Goal: Transaction & Acquisition: Purchase product/service

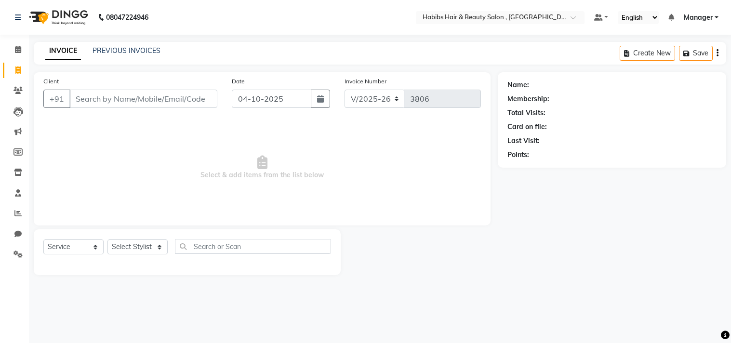
select select "4838"
select select "service"
type input "9"
drag, startPoint x: 0, startPoint y: 9, endPoint x: 207, endPoint y: 99, distance: 226.2
click at [207, 99] on input "..'" at bounding box center [143, 99] width 148 height 18
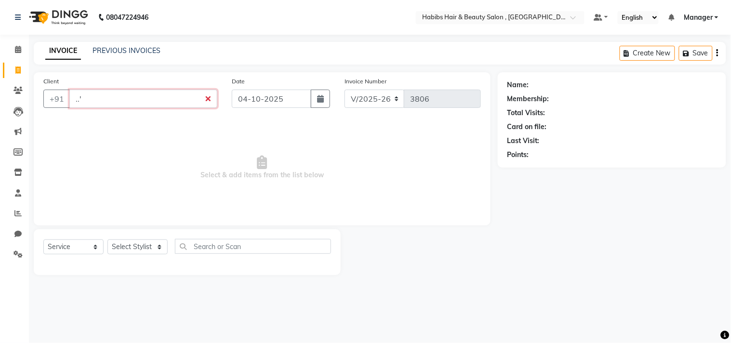
click at [207, 99] on input "..'" at bounding box center [143, 99] width 148 height 18
type input "."
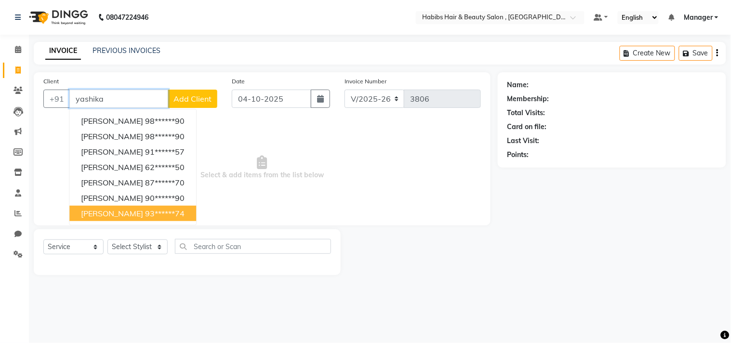
click at [135, 210] on span "[PERSON_NAME]" at bounding box center [112, 214] width 62 height 10
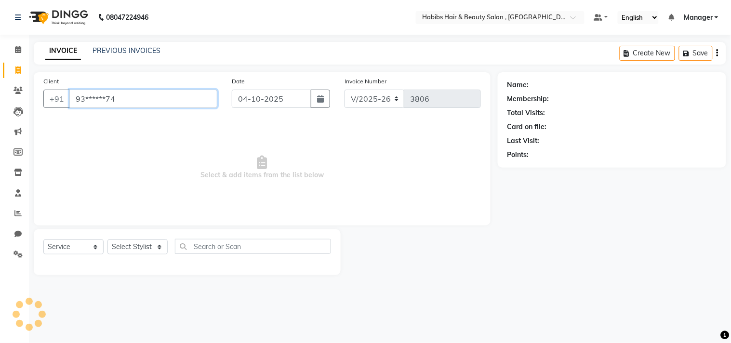
type input "93******74"
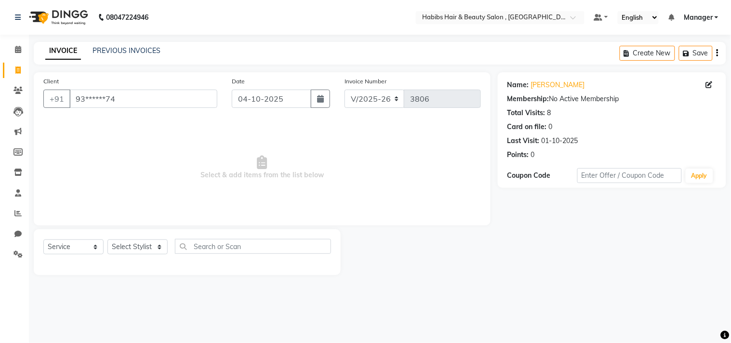
click at [184, 176] on span "Select & add items from the list below" at bounding box center [262, 168] width 438 height 96
click at [132, 246] on select "Select Stylist [PERSON_NAME] Manager M M [PERSON_NAME] [PERSON_NAME] Reshma [PE…" at bounding box center [138, 247] width 60 height 15
click at [226, 137] on span "Select & add items from the list below" at bounding box center [262, 168] width 438 height 96
click at [126, 253] on select "Select Stylist [PERSON_NAME] Manager M M [PERSON_NAME] [PERSON_NAME] Reshma [PE…" at bounding box center [138, 247] width 60 height 15
select select "29954"
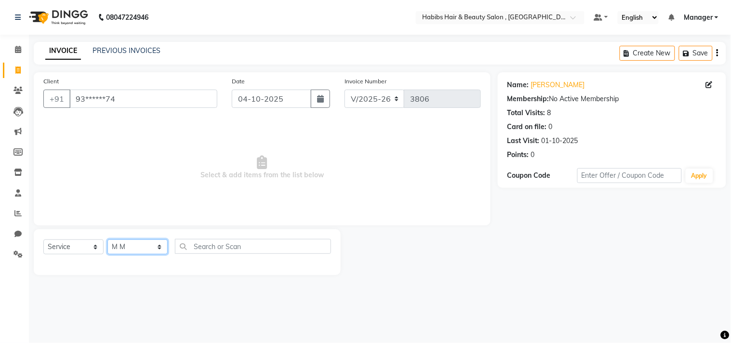
click at [108, 240] on select "Select Stylist [PERSON_NAME] Manager M M [PERSON_NAME] [PERSON_NAME] Reshma [PE…" at bounding box center [138, 247] width 60 height 15
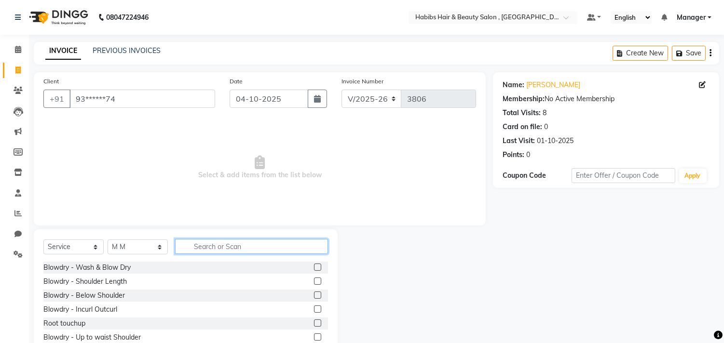
click at [218, 242] on input "text" at bounding box center [251, 246] width 153 height 15
click at [314, 297] on label at bounding box center [317, 295] width 7 height 7
click at [314, 297] on input "checkbox" at bounding box center [317, 296] width 6 height 6
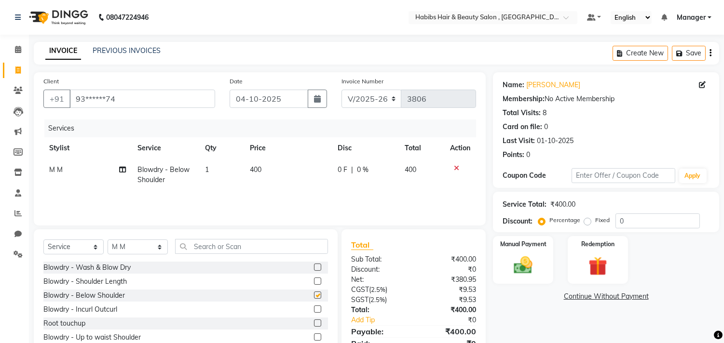
checkbox input "false"
click at [285, 166] on td "400" at bounding box center [288, 175] width 88 height 32
select select "29954"
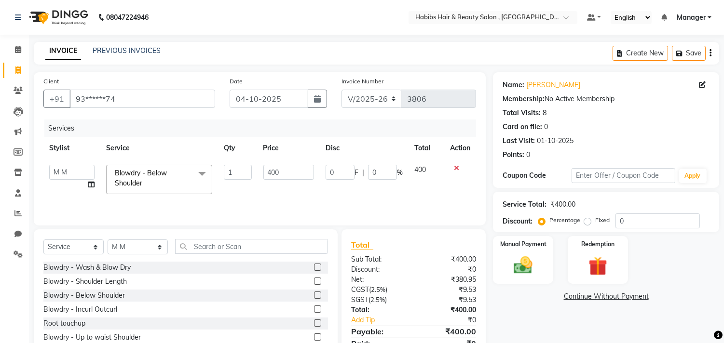
click at [285, 166] on input "400" at bounding box center [288, 172] width 51 height 15
type input "300"
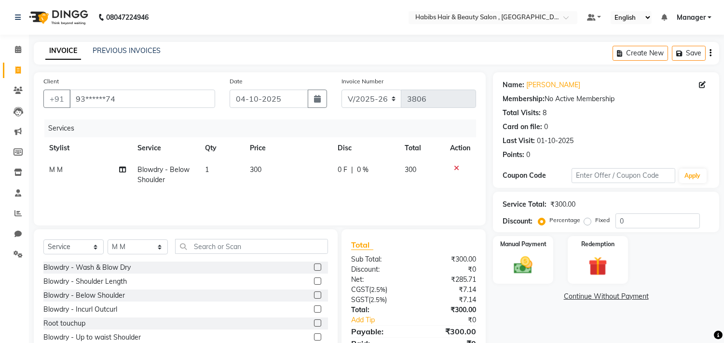
click at [496, 231] on div "Service Total: ₹300.00 Discount: Percentage Fixed 0" at bounding box center [606, 212] width 226 height 40
click at [523, 256] on img at bounding box center [523, 266] width 32 height 23
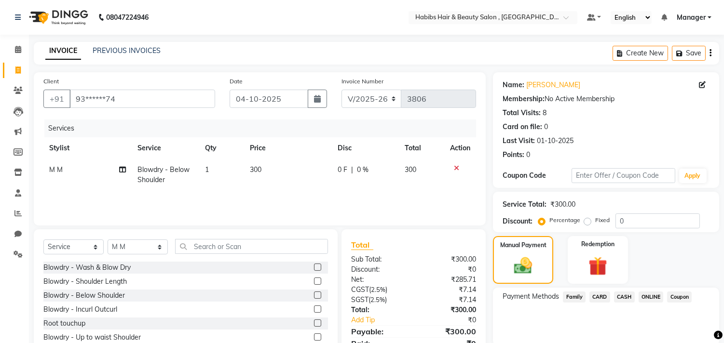
click at [654, 295] on span "ONLINE" at bounding box center [650, 297] width 25 height 11
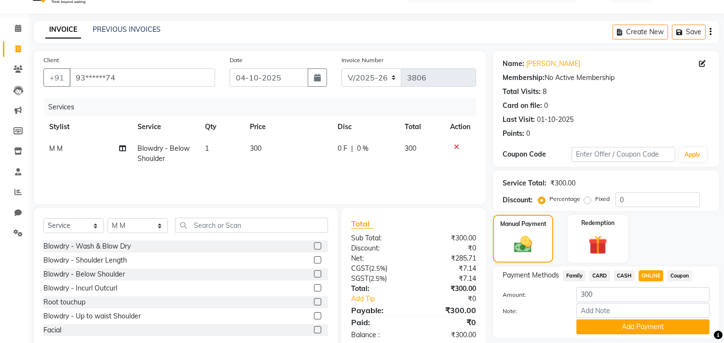
scroll to position [50, 0]
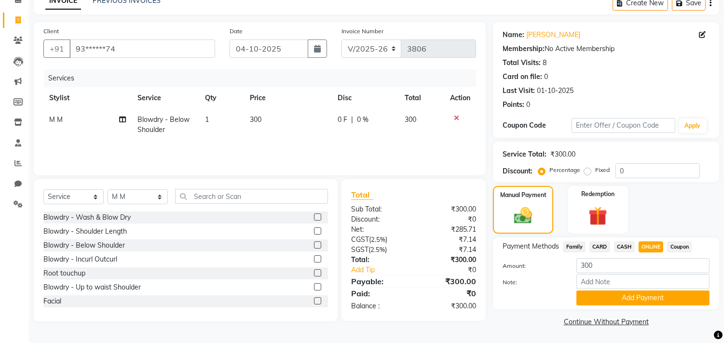
click at [625, 242] on span "CASH" at bounding box center [624, 247] width 21 height 11
click at [628, 301] on button "Add Payment" at bounding box center [642, 298] width 133 height 15
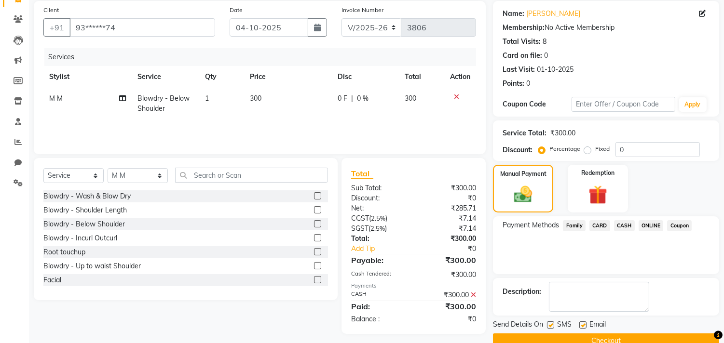
scroll to position [90, 0]
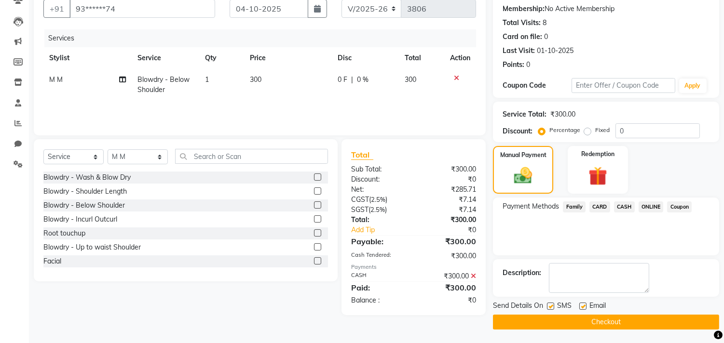
click at [620, 319] on button "Checkout" at bounding box center [606, 322] width 226 height 15
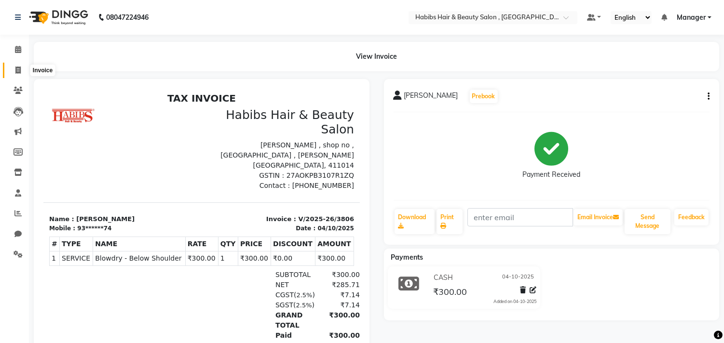
click at [17, 70] on icon at bounding box center [17, 70] width 5 height 7
select select "service"
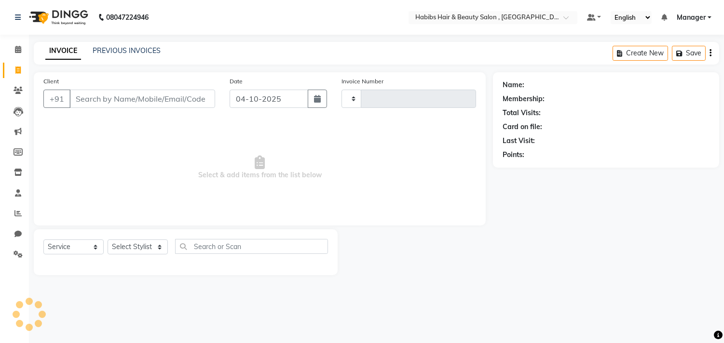
type input "3807"
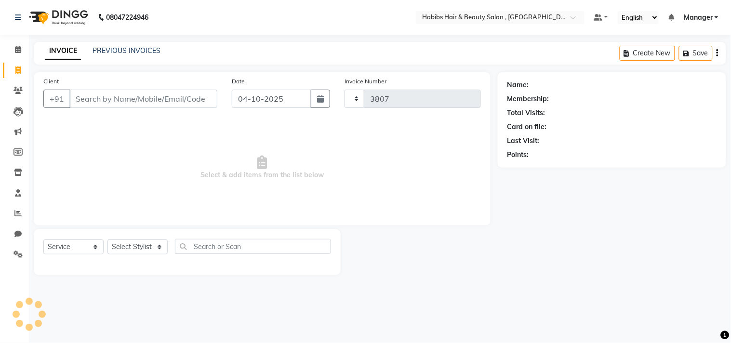
select select "4838"
type input "m"
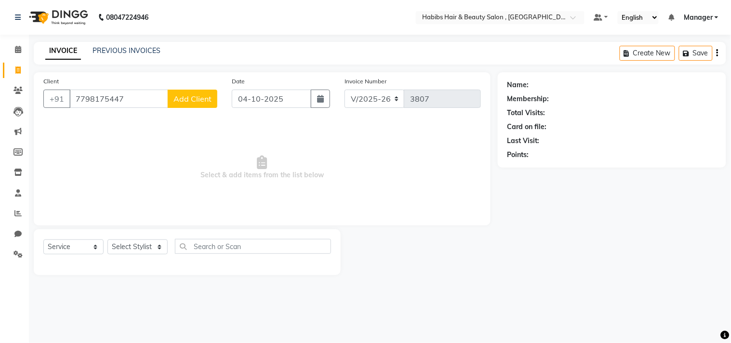
type input "7798175447"
click at [190, 95] on span "Add Client" at bounding box center [193, 99] width 38 height 10
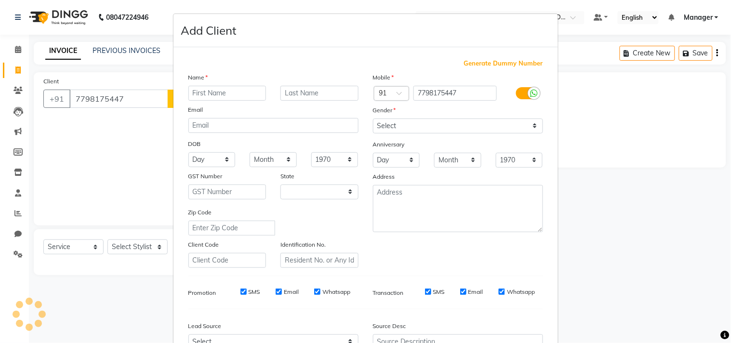
select select "22"
type input "[PERSON_NAME]"
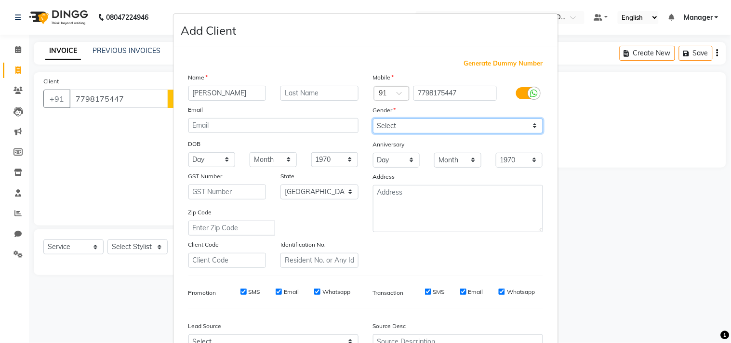
click at [433, 128] on select "Select [DEMOGRAPHIC_DATA] [DEMOGRAPHIC_DATA] Other Prefer Not To Say" at bounding box center [458, 126] width 170 height 15
select select "[DEMOGRAPHIC_DATA]"
click at [373, 119] on select "Select [DEMOGRAPHIC_DATA] [DEMOGRAPHIC_DATA] Other Prefer Not To Say" at bounding box center [458, 126] width 170 height 15
click at [478, 280] on div "Generate Dummy Number Name [PERSON_NAME] Email DOB Day 01 02 03 04 05 06 07 08 …" at bounding box center [365, 222] width 369 height 326
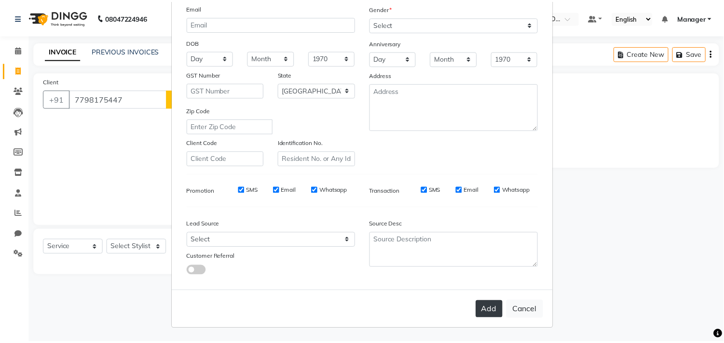
scroll to position [102, 0]
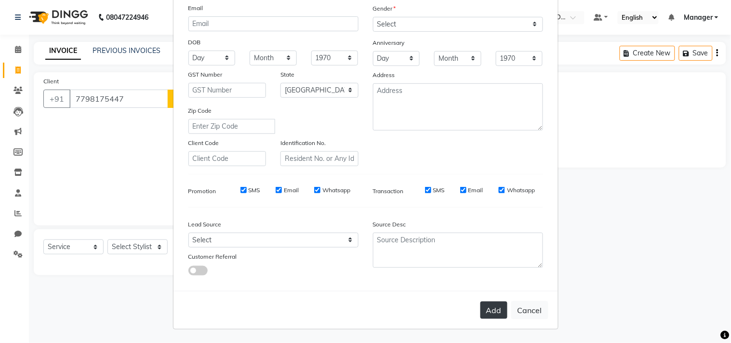
click at [484, 311] on button "Add" at bounding box center [494, 310] width 27 height 17
type input "77******47"
select select
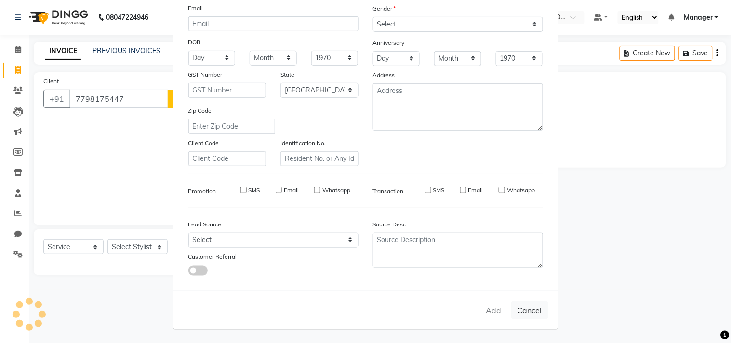
select select "null"
select select
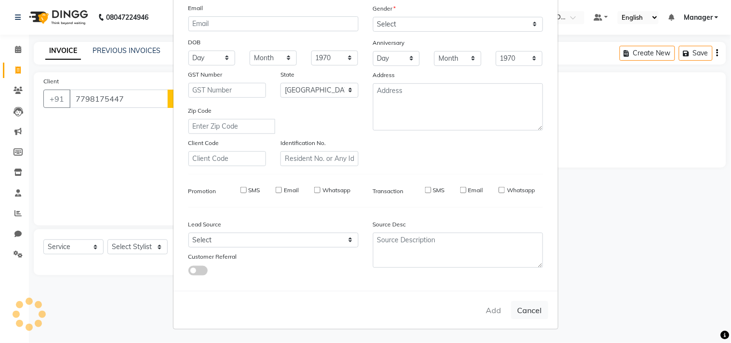
checkbox input "false"
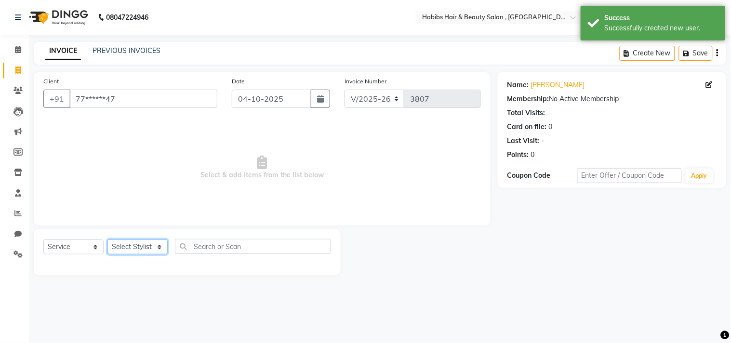
click at [134, 246] on select "Select Stylist [PERSON_NAME] Manager M M [PERSON_NAME] [PERSON_NAME] Reshma [PE…" at bounding box center [138, 247] width 60 height 15
select select "68759"
click at [108, 240] on select "Select Stylist [PERSON_NAME] Manager M M [PERSON_NAME] [PERSON_NAME] Reshma [PE…" at bounding box center [138, 247] width 60 height 15
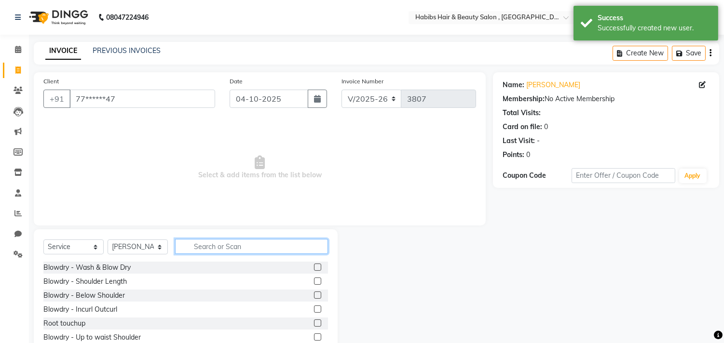
click at [230, 244] on input "text" at bounding box center [251, 246] width 153 height 15
type input "haircut"
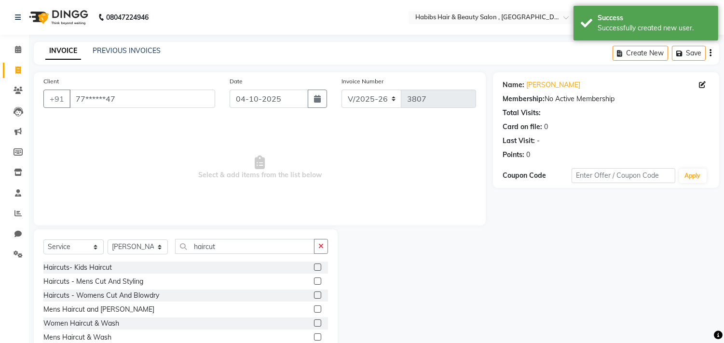
click at [316, 296] on label at bounding box center [317, 295] width 7 height 7
click at [316, 296] on input "checkbox" at bounding box center [317, 296] width 6 height 6
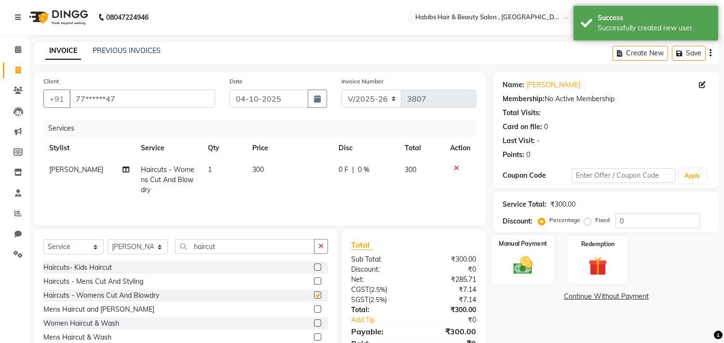
checkbox input "false"
click at [526, 258] on img at bounding box center [523, 266] width 32 height 23
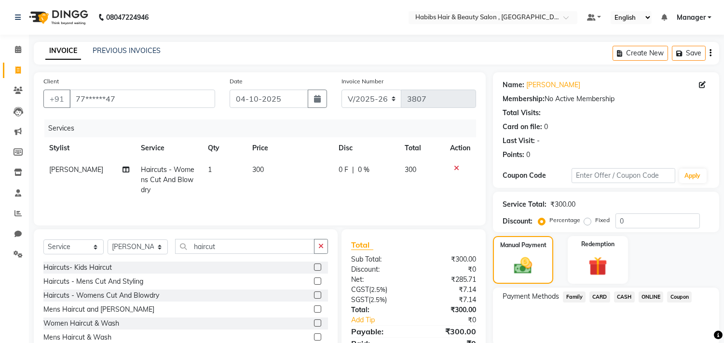
click at [627, 297] on span "CASH" at bounding box center [624, 297] width 21 height 11
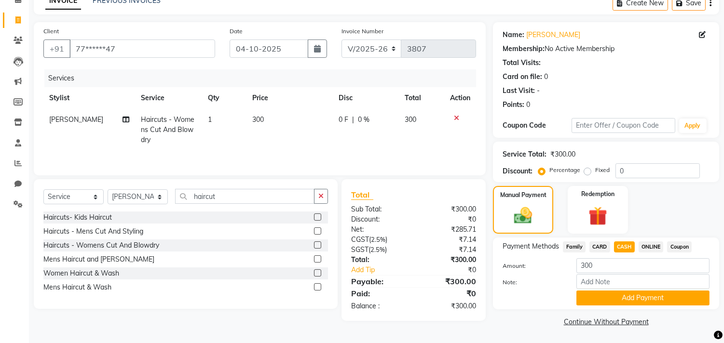
click at [627, 297] on button "Add Payment" at bounding box center [642, 298] width 133 height 15
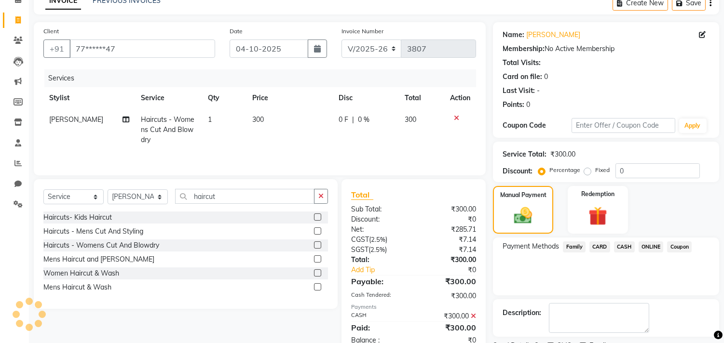
scroll to position [90, 0]
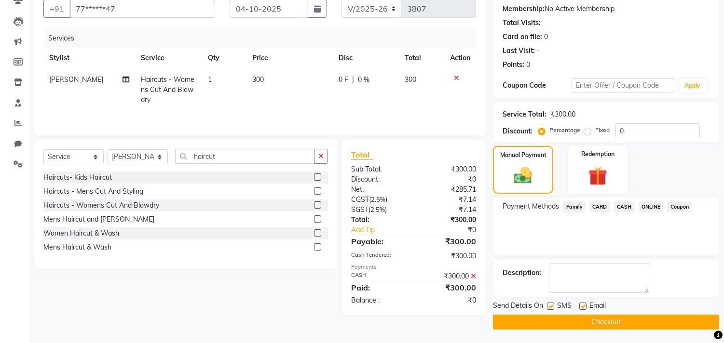
click at [625, 321] on button "Checkout" at bounding box center [606, 322] width 226 height 15
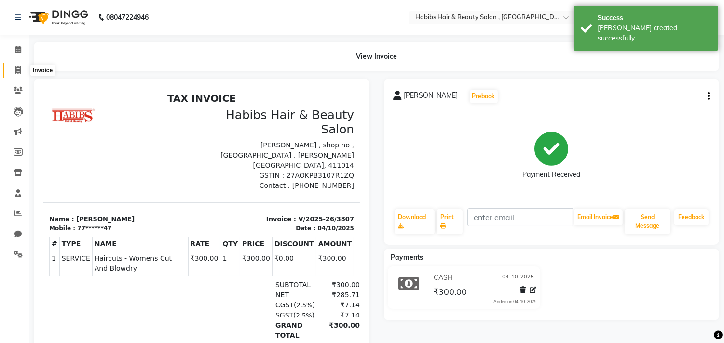
click at [20, 66] on span at bounding box center [18, 70] width 17 height 11
select select "service"
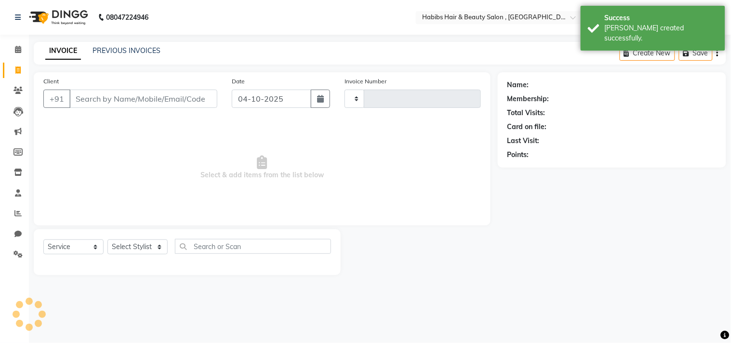
type input "3808"
select select "4838"
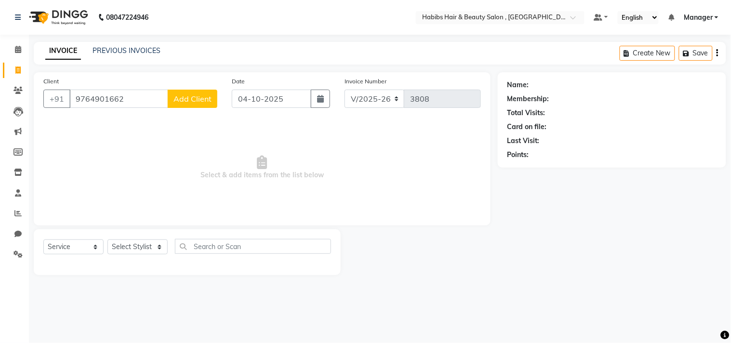
type input "9764901662"
click at [196, 94] on span "Add Client" at bounding box center [193, 99] width 38 height 10
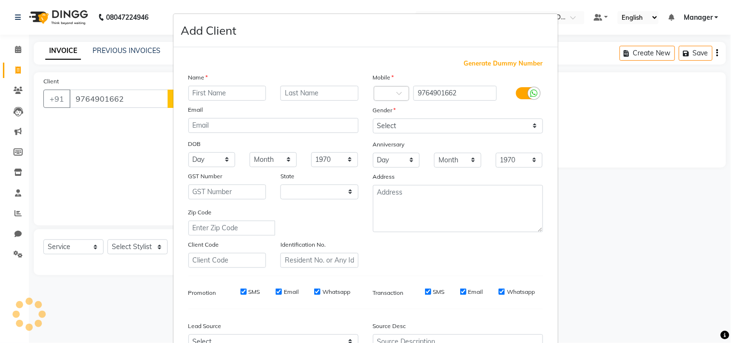
select select "22"
type input "Sagar Rathod"
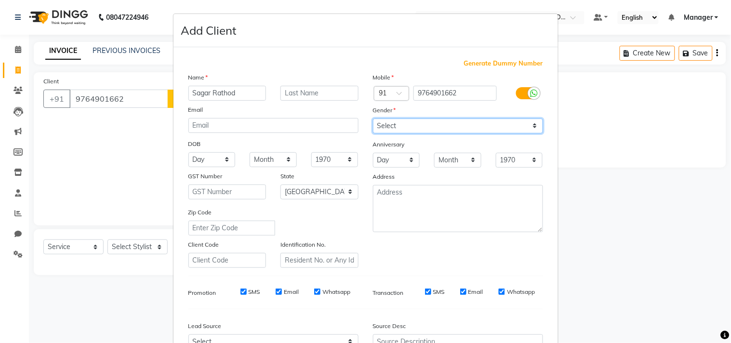
click at [442, 125] on select "Select [DEMOGRAPHIC_DATA] [DEMOGRAPHIC_DATA] Other Prefer Not To Say" at bounding box center [458, 126] width 170 height 15
select select "[DEMOGRAPHIC_DATA]"
click at [373, 119] on select "Select [DEMOGRAPHIC_DATA] [DEMOGRAPHIC_DATA] Other Prefer Not To Say" at bounding box center [458, 126] width 170 height 15
click at [483, 251] on div "Mobile Country Code × 91 9764901662 Gender Select [DEMOGRAPHIC_DATA] [DEMOGRAPH…" at bounding box center [458, 170] width 185 height 196
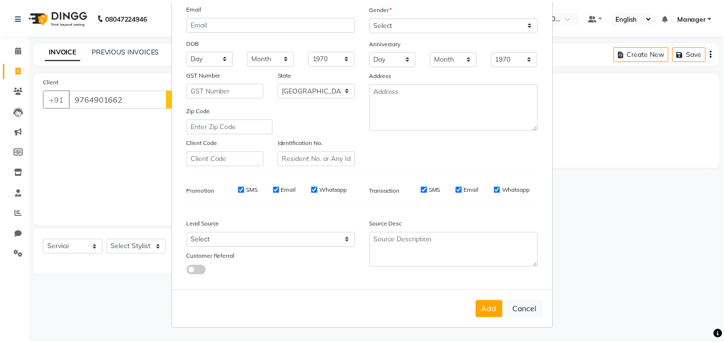
scroll to position [102, 0]
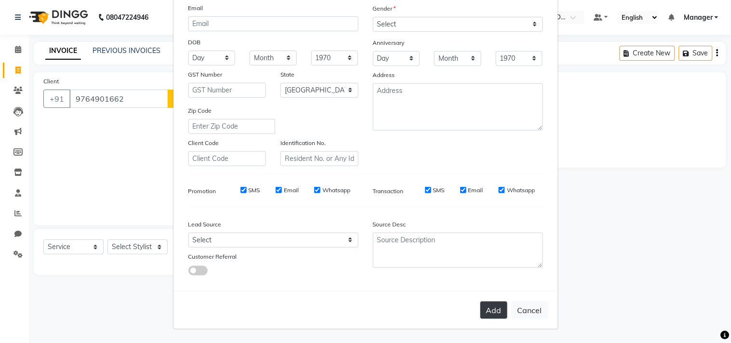
click at [489, 303] on button "Add" at bounding box center [494, 310] width 27 height 17
type input "97******62"
select select
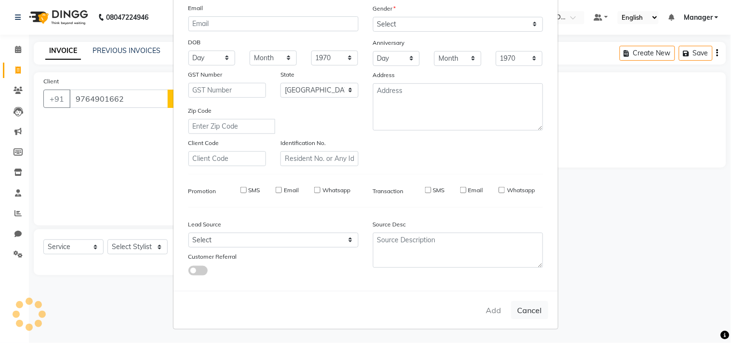
select select "null"
select select
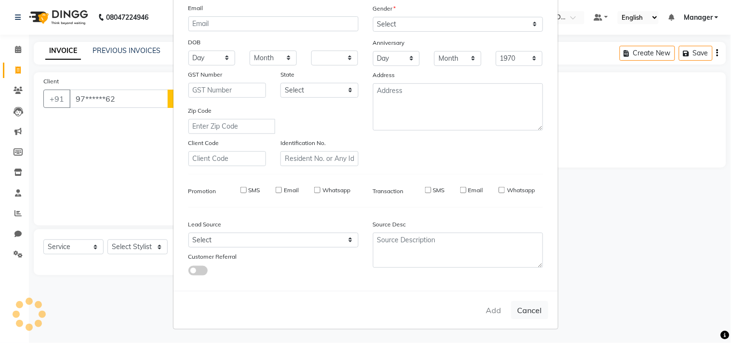
checkbox input "false"
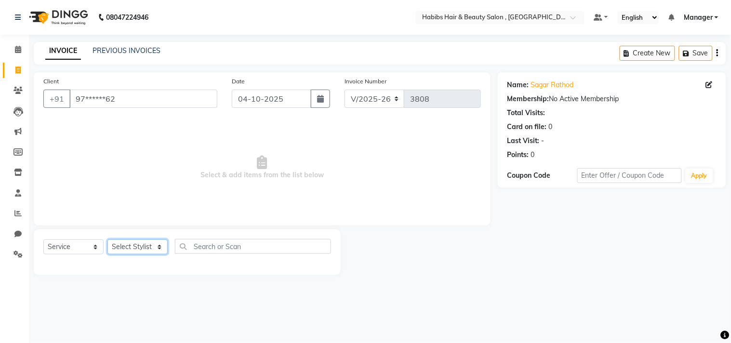
click at [128, 247] on select "Select Stylist [PERSON_NAME] Manager M M [PERSON_NAME] [PERSON_NAME] Reshma [PE…" at bounding box center [138, 247] width 60 height 15
select select "29957"
click at [108, 240] on select "Select Stylist [PERSON_NAME] Manager M M [PERSON_NAME] [PERSON_NAME] Reshma [PE…" at bounding box center [138, 247] width 60 height 15
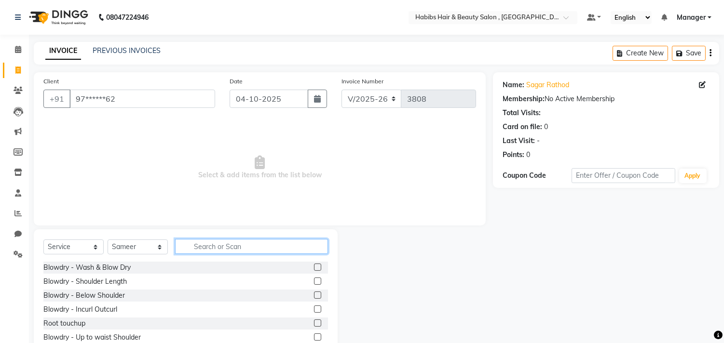
click at [219, 244] on input "text" at bounding box center [251, 246] width 153 height 15
type input "beard"
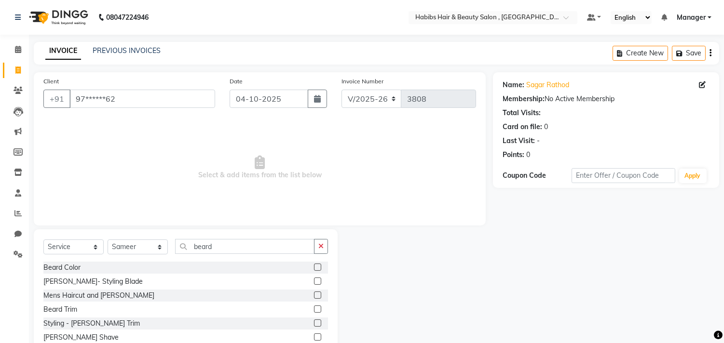
click at [314, 295] on label at bounding box center [317, 295] width 7 height 7
click at [314, 295] on input "checkbox" at bounding box center [317, 296] width 6 height 6
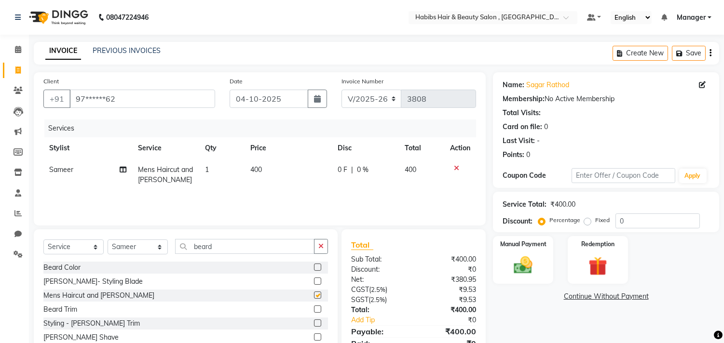
checkbox input "false"
click at [537, 261] on img at bounding box center [523, 266] width 32 height 23
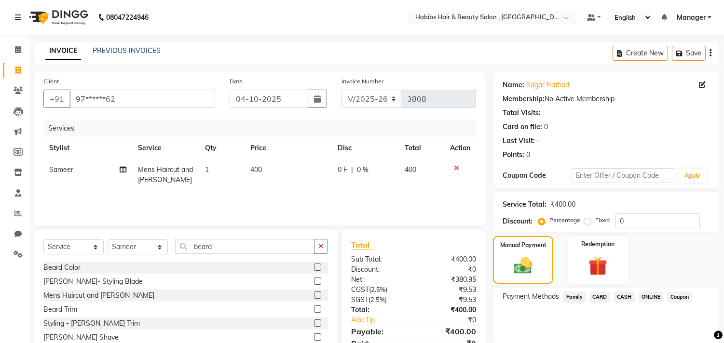
click at [645, 294] on span "ONLINE" at bounding box center [650, 297] width 25 height 11
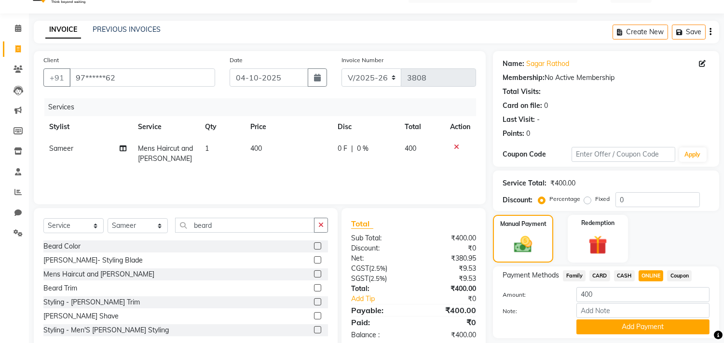
click at [630, 326] on button "Add Payment" at bounding box center [642, 327] width 133 height 15
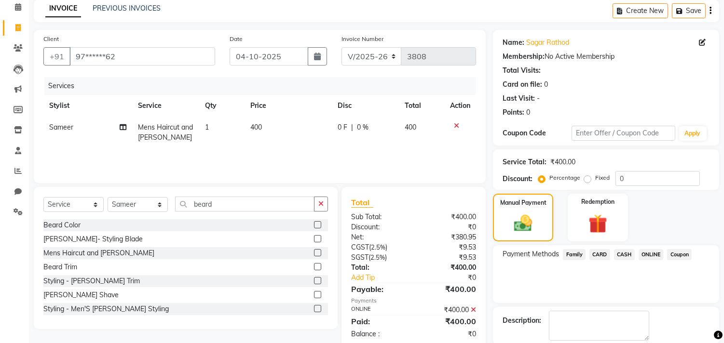
scroll to position [90, 0]
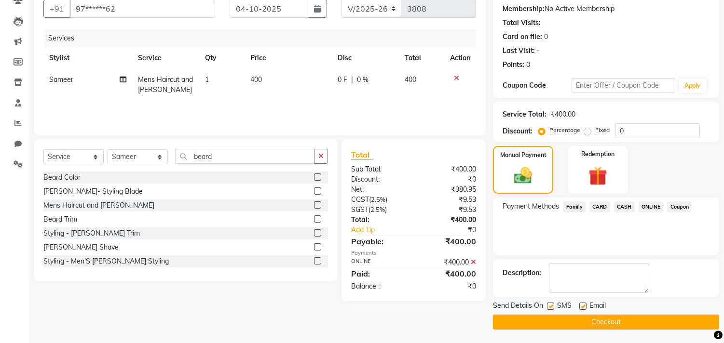
click at [633, 324] on button "Checkout" at bounding box center [606, 322] width 226 height 15
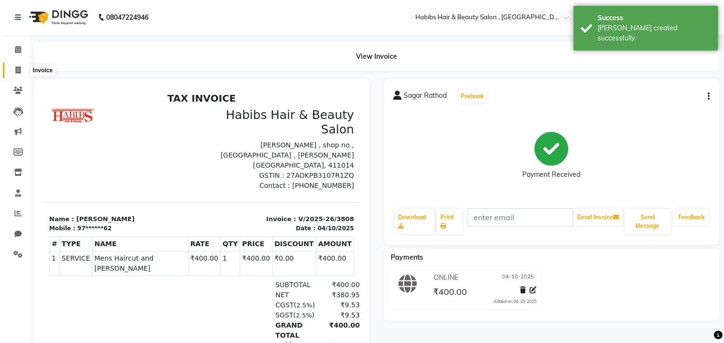
click at [23, 73] on span at bounding box center [18, 70] width 17 height 11
select select "4838"
select select "service"
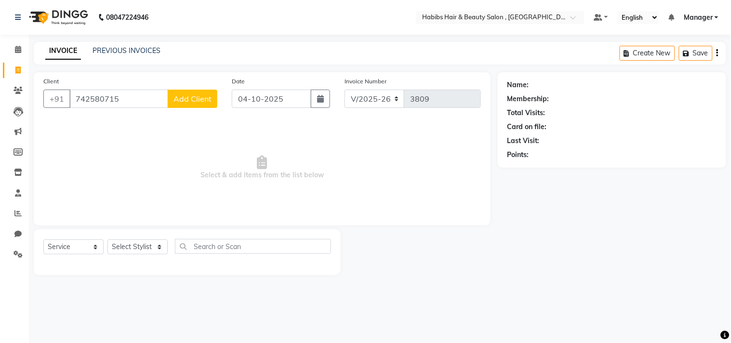
type input "742580715"
click at [201, 102] on span "Add Client" at bounding box center [193, 99] width 38 height 10
select select
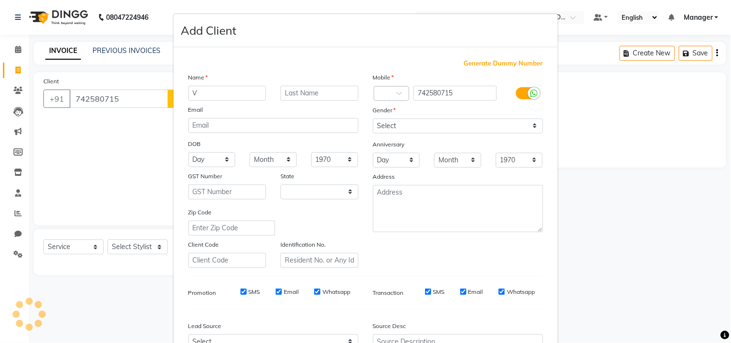
type input "Vi"
select select "22"
type input "[PERSON_NAME]"
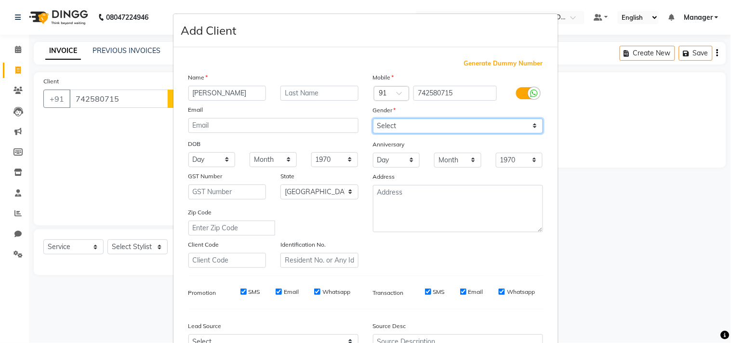
click at [422, 127] on select "Select [DEMOGRAPHIC_DATA] [DEMOGRAPHIC_DATA] Other Prefer Not To Say" at bounding box center [458, 126] width 170 height 15
click at [373, 119] on select "Select [DEMOGRAPHIC_DATA] [DEMOGRAPHIC_DATA] Other Prefer Not To Say" at bounding box center [458, 126] width 170 height 15
select select "[DEMOGRAPHIC_DATA]"
click at [471, 254] on div "Mobile Country Code × 91 742580715 Gender Select [DEMOGRAPHIC_DATA] [DEMOGRAPHI…" at bounding box center [458, 170] width 185 height 196
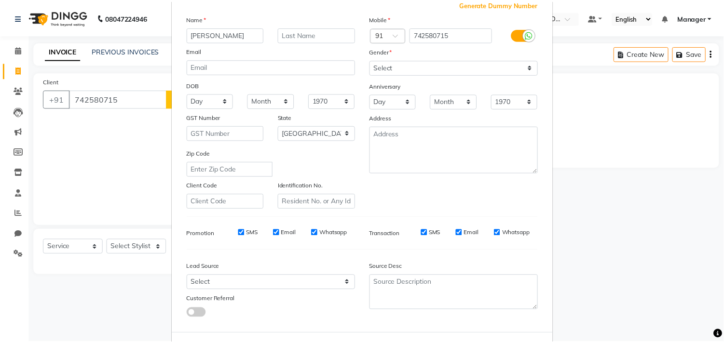
scroll to position [102, 0]
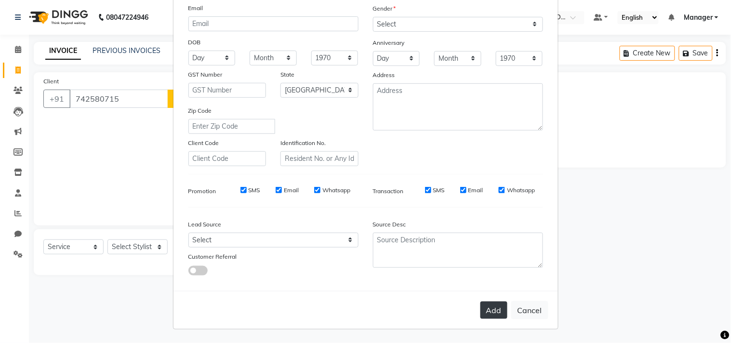
click at [487, 305] on button "Add" at bounding box center [494, 310] width 27 height 17
type input "74*****15"
select select
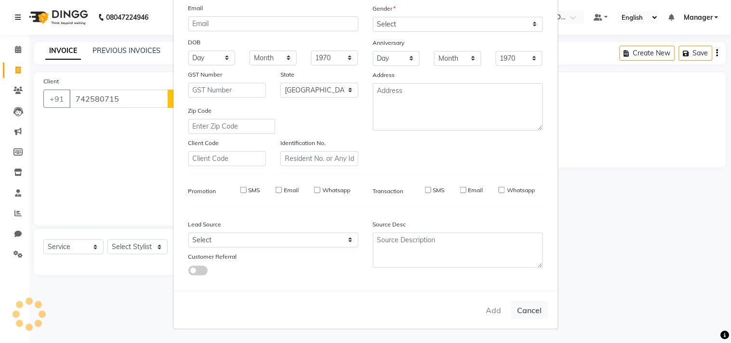
select select "null"
select select
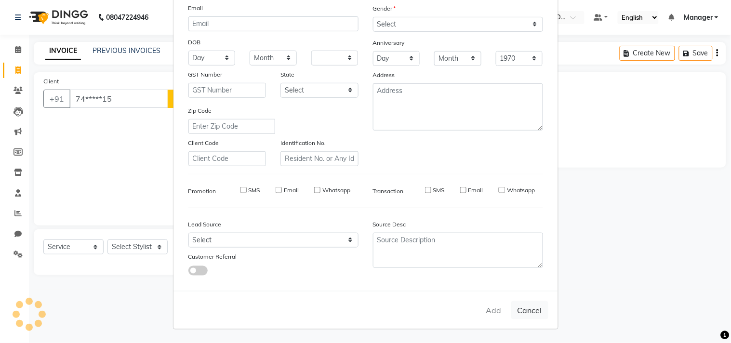
checkbox input "false"
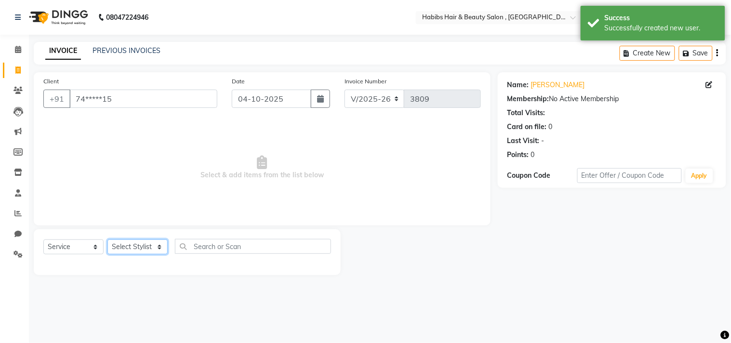
click at [133, 247] on select "Select Stylist [PERSON_NAME] Manager M M [PERSON_NAME] [PERSON_NAME] Reshma [PE…" at bounding box center [138, 247] width 60 height 15
select select "29954"
click at [108, 240] on select "Select Stylist [PERSON_NAME] Manager M M [PERSON_NAME] [PERSON_NAME] Reshma [PE…" at bounding box center [138, 247] width 60 height 15
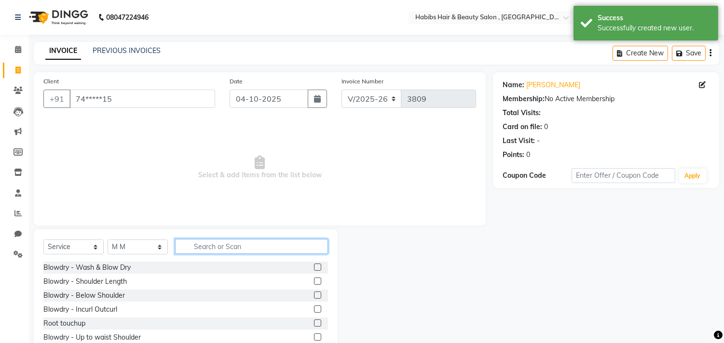
click at [225, 249] on input "text" at bounding box center [251, 246] width 153 height 15
type input "haircut"
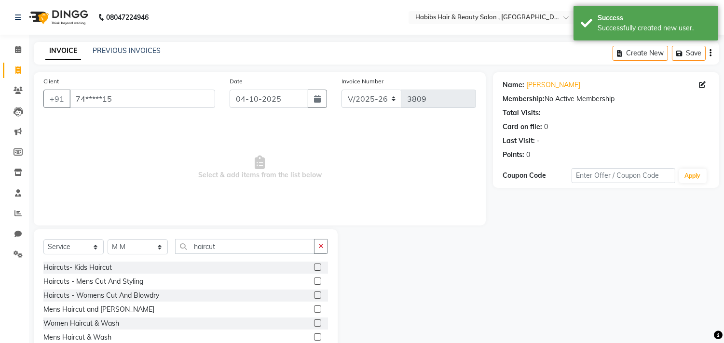
click at [314, 309] on label at bounding box center [317, 309] width 7 height 7
click at [314, 309] on input "checkbox" at bounding box center [317, 310] width 6 height 6
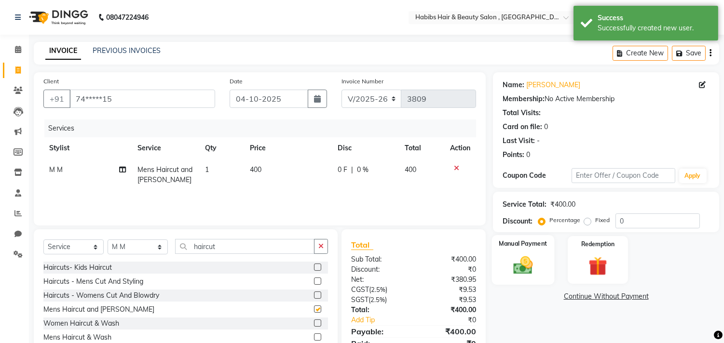
checkbox input "false"
click at [526, 266] on img at bounding box center [523, 266] width 32 height 23
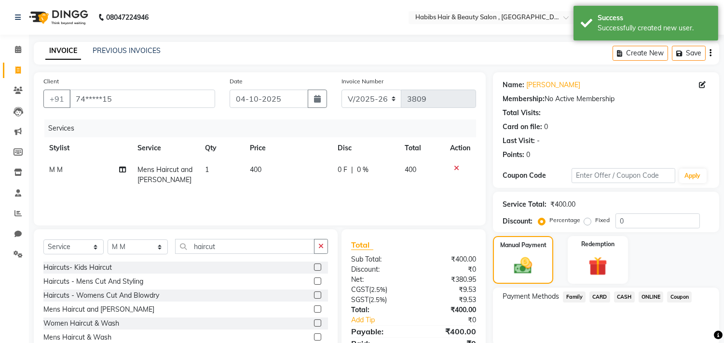
click at [649, 295] on span "ONLINE" at bounding box center [650, 297] width 25 height 11
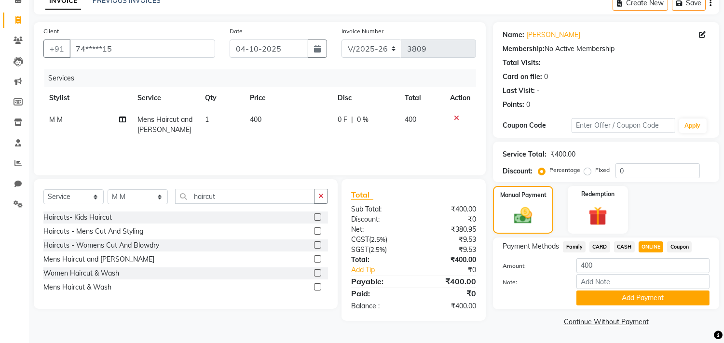
click at [649, 295] on button "Add Payment" at bounding box center [642, 298] width 133 height 15
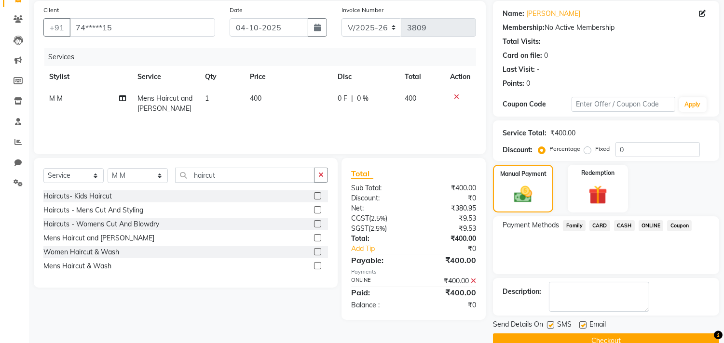
scroll to position [90, 0]
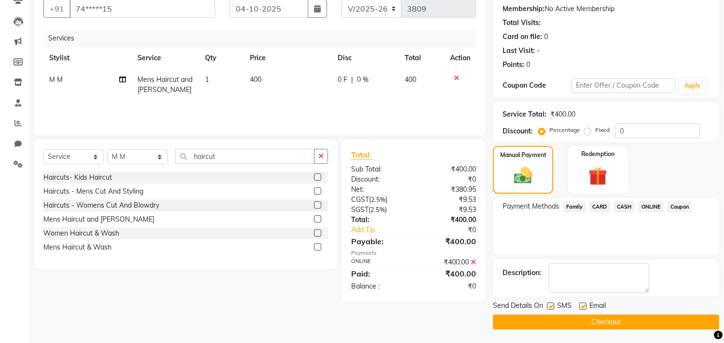
click at [637, 315] on button "Checkout" at bounding box center [606, 322] width 226 height 15
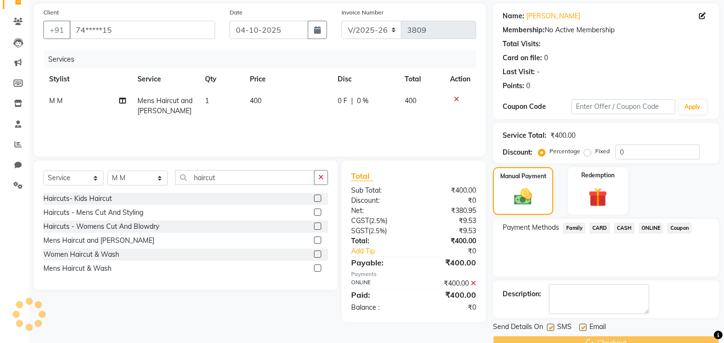
scroll to position [0, 0]
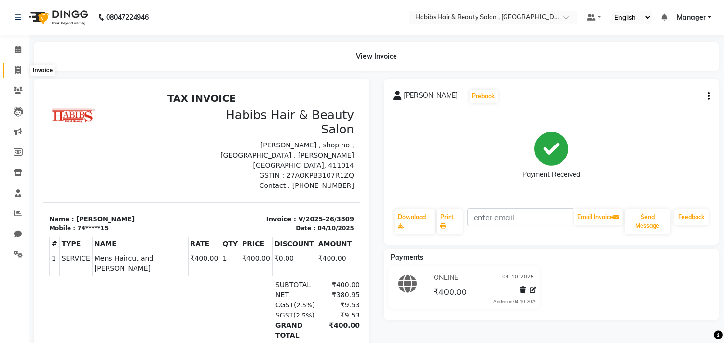
click at [21, 66] on span at bounding box center [18, 70] width 17 height 11
select select "service"
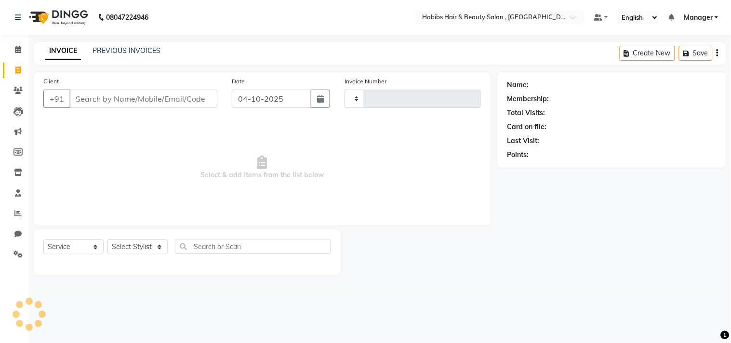
type input "3810"
select select "4838"
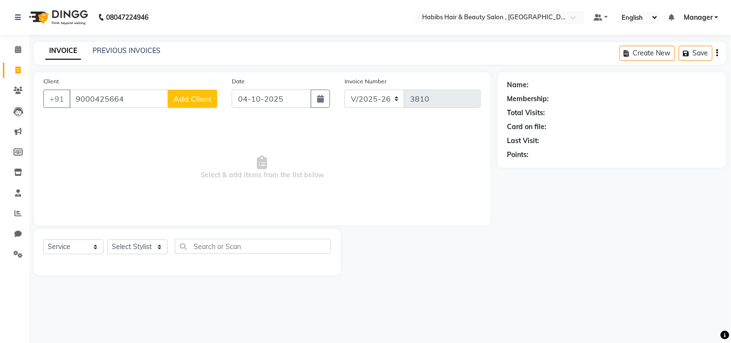
type input "9000425664"
click at [199, 104] on button "Add Client" at bounding box center [193, 99] width 50 height 18
select select "22"
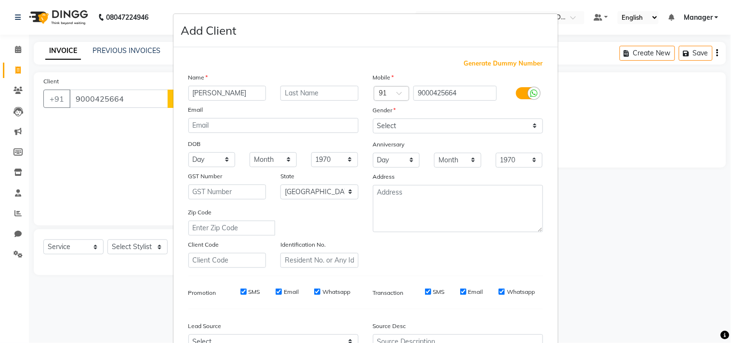
type input "[PERSON_NAME]"
click at [394, 124] on select "Select [DEMOGRAPHIC_DATA] [DEMOGRAPHIC_DATA] Other Prefer Not To Say" at bounding box center [458, 126] width 170 height 15
click at [373, 119] on select "Select [DEMOGRAPHIC_DATA] [DEMOGRAPHIC_DATA] Other Prefer Not To Say" at bounding box center [458, 126] width 170 height 15
select select "[DEMOGRAPHIC_DATA]"
click at [491, 237] on div "Mobile Country Code × 91 9000425664 Gender Select [DEMOGRAPHIC_DATA] [DEMOGRAPH…" at bounding box center [458, 170] width 185 height 196
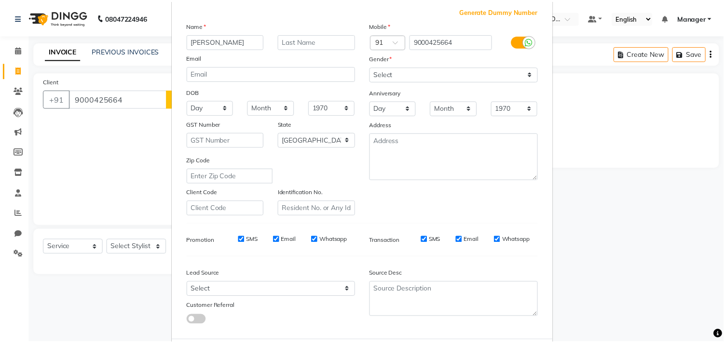
scroll to position [102, 0]
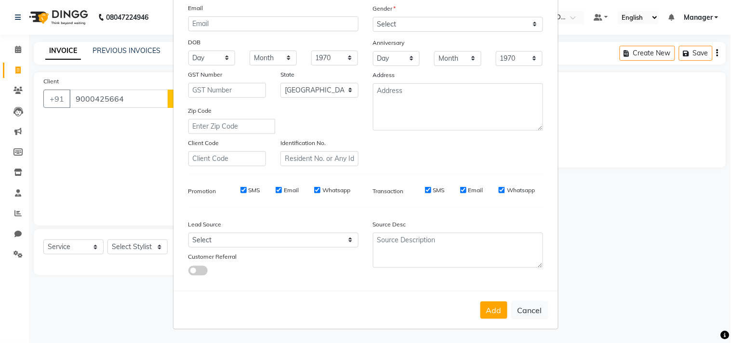
click at [488, 324] on div "Add Cancel" at bounding box center [366, 310] width 385 height 38
click at [483, 302] on button "Add" at bounding box center [494, 310] width 27 height 17
type input "90******64"
select select
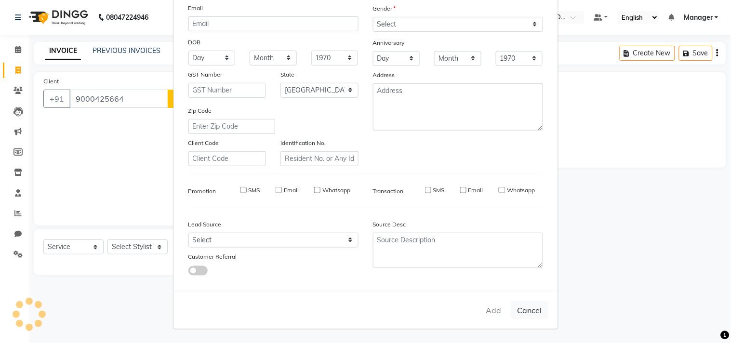
select select
select select "null"
select select
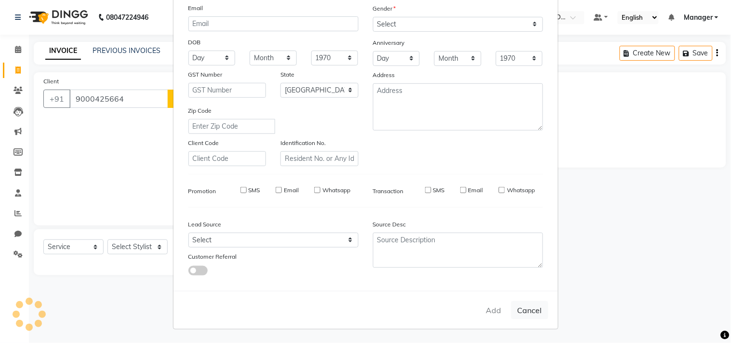
select select
checkbox input "false"
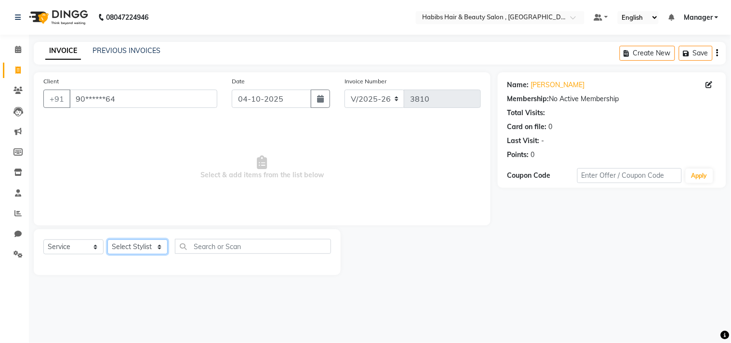
click at [135, 242] on select "Select Stylist [PERSON_NAME] Manager M M [PERSON_NAME] [PERSON_NAME] Reshma [PE…" at bounding box center [138, 247] width 60 height 15
select select "75550"
click at [108, 240] on select "Select Stylist [PERSON_NAME] Manager M M [PERSON_NAME] [PERSON_NAME] Reshma [PE…" at bounding box center [138, 247] width 60 height 15
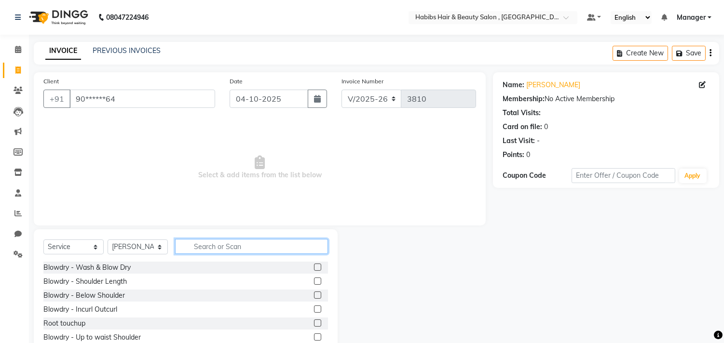
click at [213, 240] on input "text" at bounding box center [251, 246] width 153 height 15
type input "head"
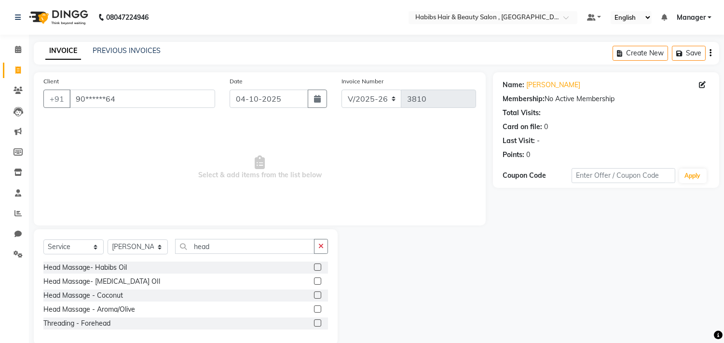
click at [316, 269] on label at bounding box center [317, 267] width 7 height 7
click at [316, 269] on input "checkbox" at bounding box center [317, 268] width 6 height 6
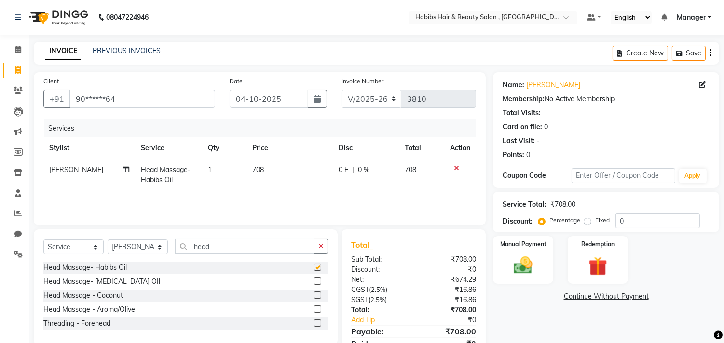
click at [316, 269] on label at bounding box center [317, 267] width 7 height 7
click at [316, 269] on input "checkbox" at bounding box center [317, 268] width 6 height 6
checkbox input "false"
click at [276, 172] on td "708" at bounding box center [289, 175] width 86 height 32
select select "75550"
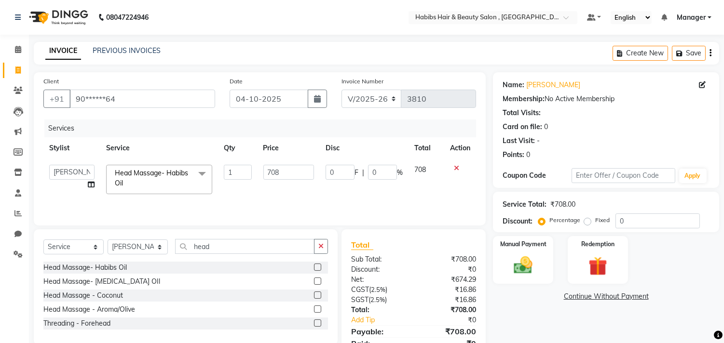
click at [276, 172] on input "708" at bounding box center [288, 172] width 51 height 15
type input "630"
click at [320, 250] on icon "button" at bounding box center [320, 246] width 5 height 7
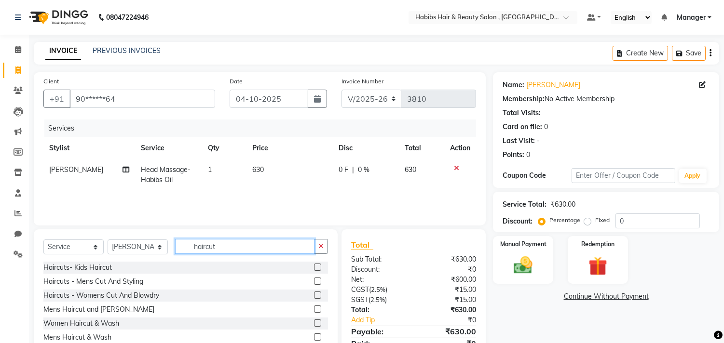
type input "haircut"
click at [317, 312] on label at bounding box center [317, 309] width 7 height 7
click at [317, 312] on input "checkbox" at bounding box center [317, 310] width 6 height 6
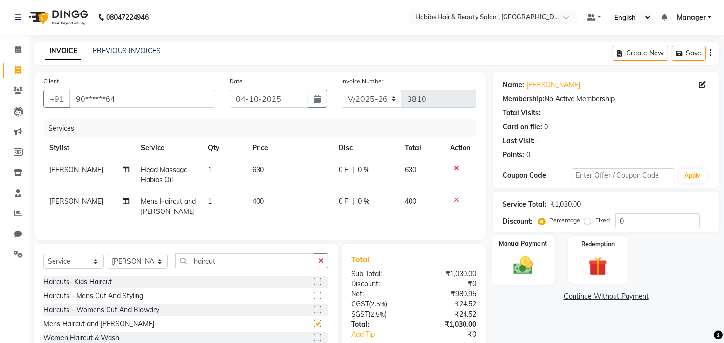
checkbox input "false"
click at [525, 255] on img at bounding box center [523, 266] width 32 height 23
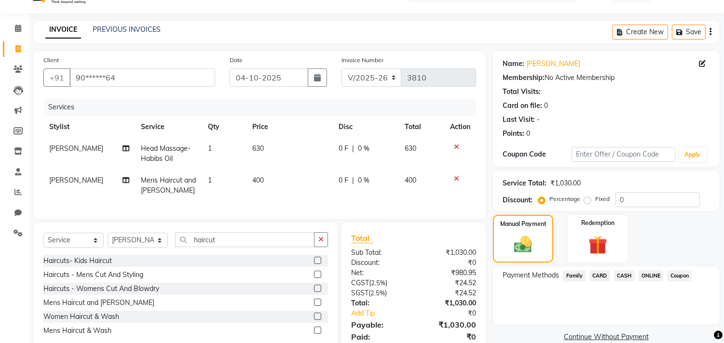
scroll to position [65, 0]
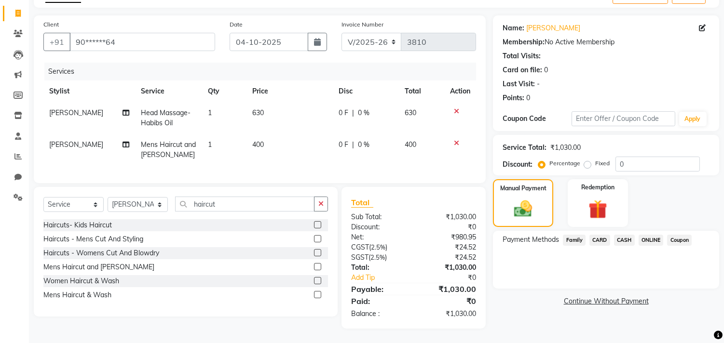
click at [645, 235] on span "ONLINE" at bounding box center [650, 240] width 25 height 11
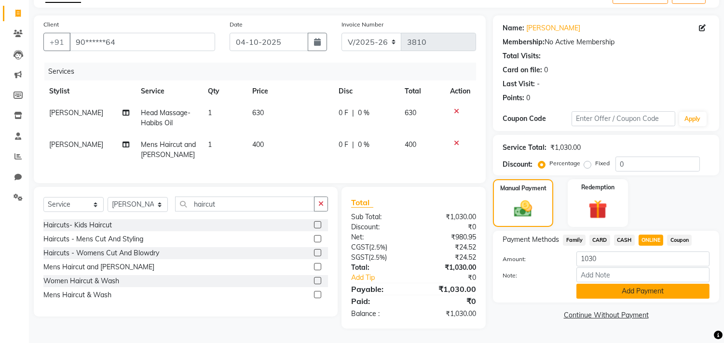
click at [635, 284] on button "Add Payment" at bounding box center [642, 291] width 133 height 15
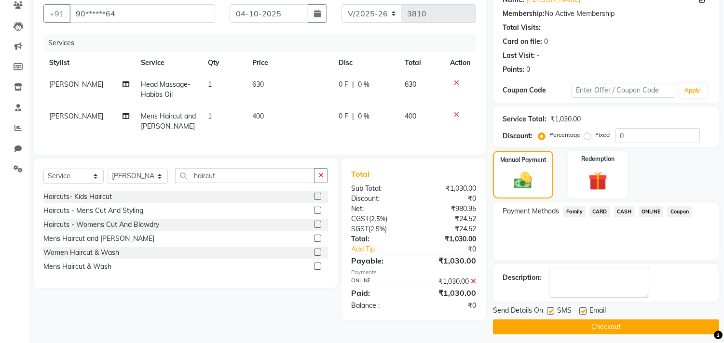
scroll to position [86, 0]
click at [633, 319] on button "Checkout" at bounding box center [606, 326] width 226 height 15
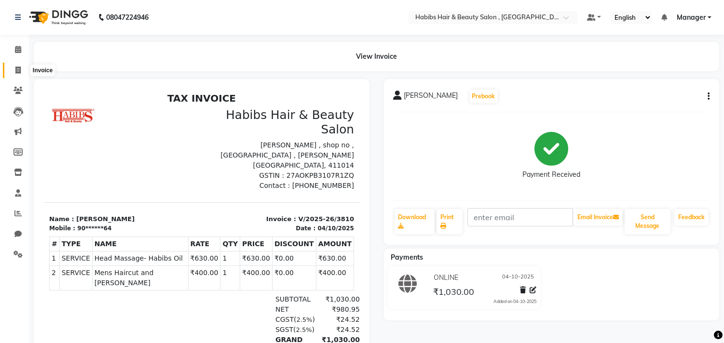
click at [13, 65] on span at bounding box center [18, 70] width 17 height 11
select select "4838"
select select "service"
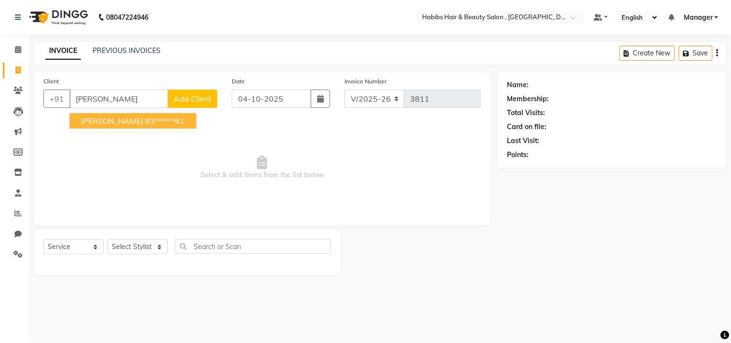
click at [103, 121] on span "[PERSON_NAME]" at bounding box center [112, 121] width 62 height 10
type input "83******61"
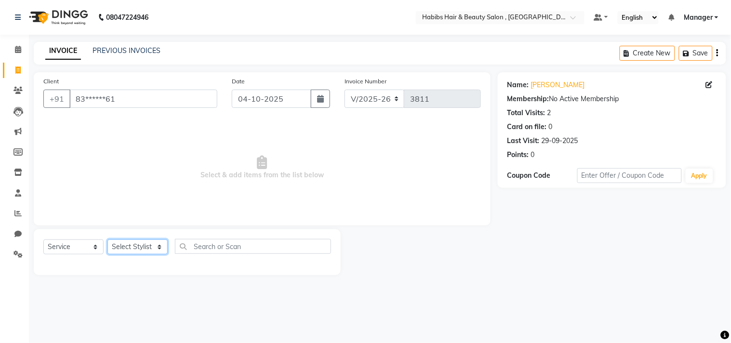
click at [154, 246] on select "Select Stylist [PERSON_NAME] Manager M M [PERSON_NAME] [PERSON_NAME] Reshma [PE…" at bounding box center [138, 247] width 60 height 15
select select "68759"
click at [108, 240] on select "Select Stylist [PERSON_NAME] Manager M M [PERSON_NAME] [PERSON_NAME] Reshma [PE…" at bounding box center [138, 247] width 60 height 15
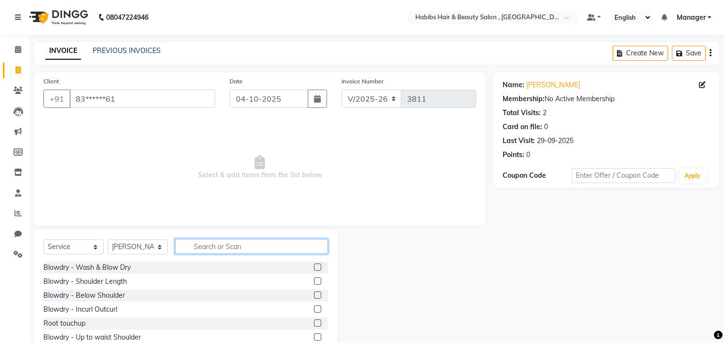
click at [210, 242] on input "text" at bounding box center [251, 246] width 153 height 15
type input "wash"
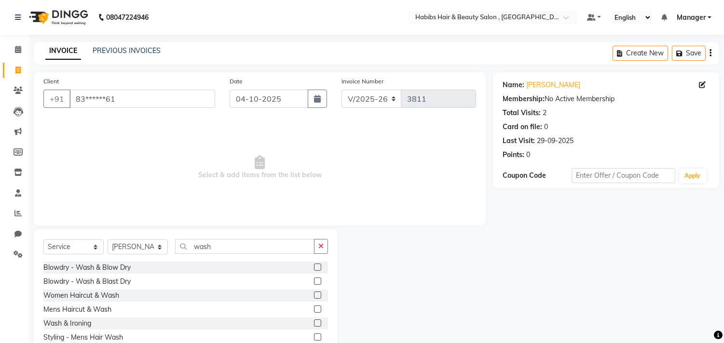
click at [317, 283] on label at bounding box center [317, 281] width 7 height 7
click at [317, 283] on input "checkbox" at bounding box center [317, 282] width 6 height 6
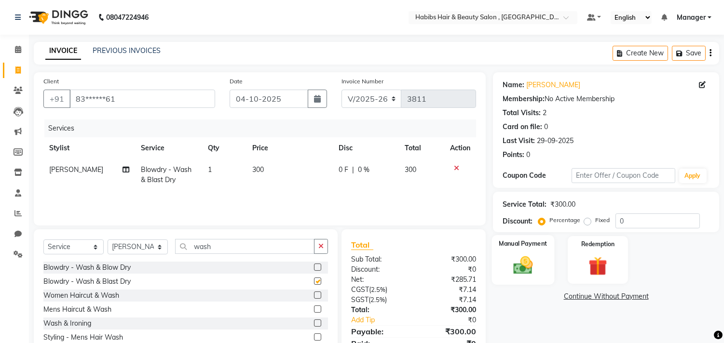
checkbox input "false"
click at [527, 251] on div "Manual Payment" at bounding box center [523, 259] width 63 height 49
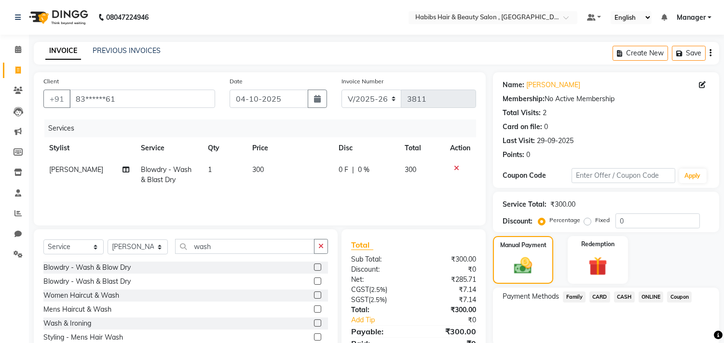
click at [646, 292] on span "ONLINE" at bounding box center [650, 297] width 25 height 11
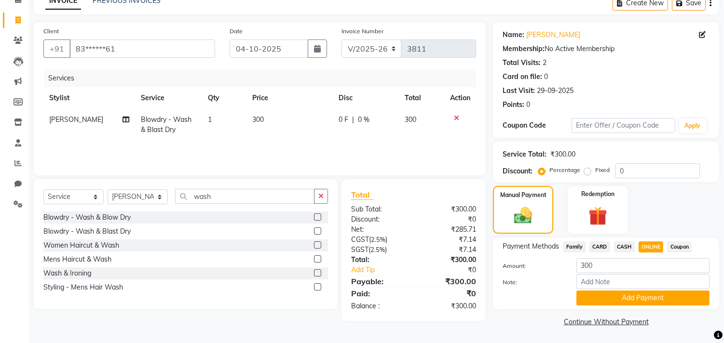
click at [646, 292] on button "Add Payment" at bounding box center [642, 298] width 133 height 15
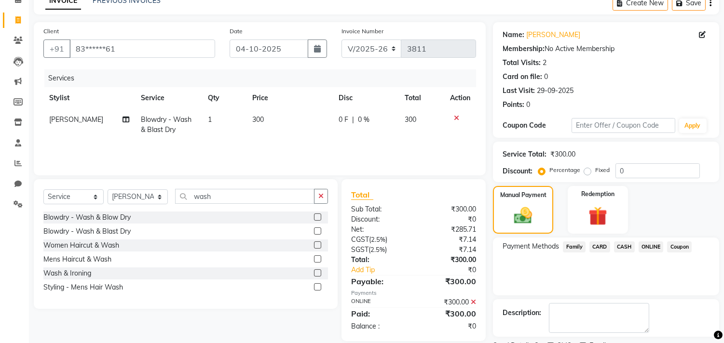
scroll to position [90, 0]
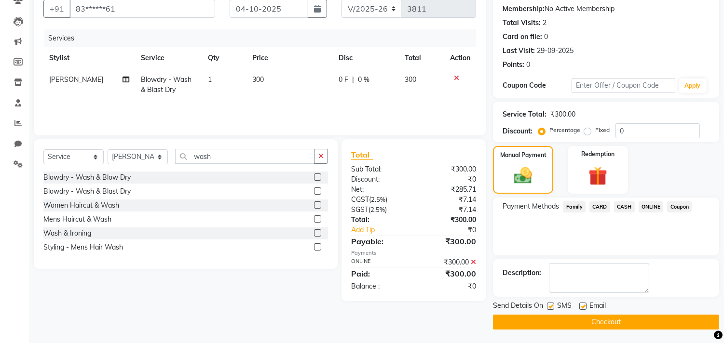
click at [644, 315] on button "Checkout" at bounding box center [606, 322] width 226 height 15
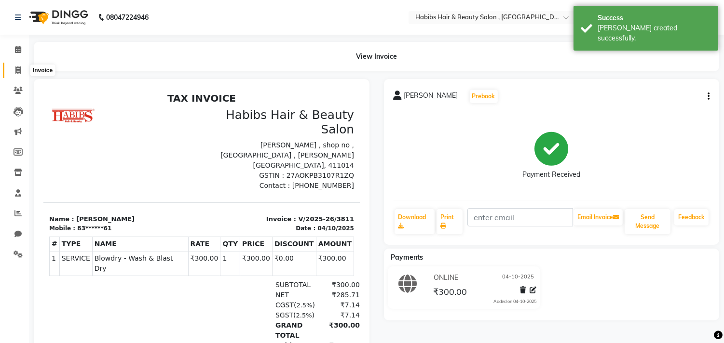
click at [22, 71] on span at bounding box center [18, 70] width 17 height 11
select select "4838"
select select "service"
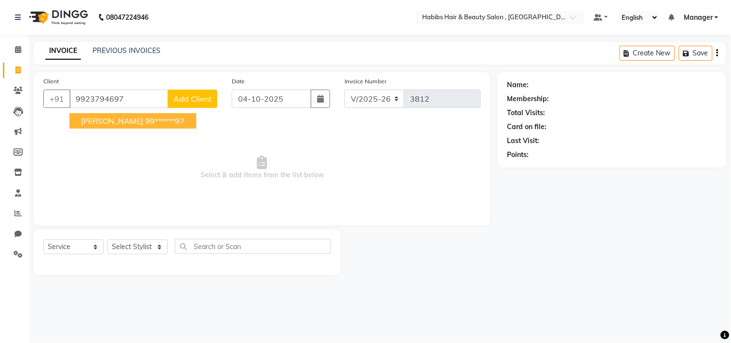
type input "9923794697"
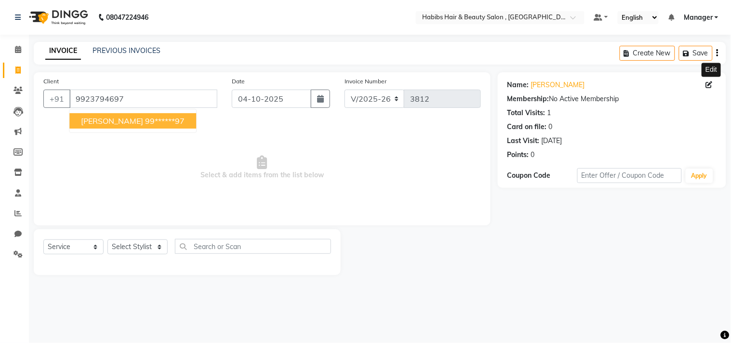
click at [710, 83] on icon at bounding box center [709, 84] width 7 height 7
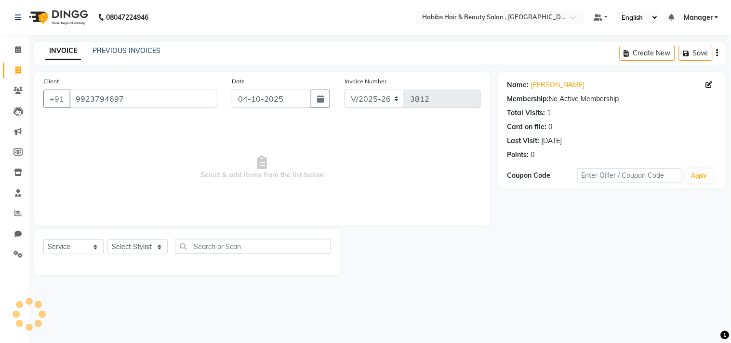
select select "22"
select select "[DEMOGRAPHIC_DATA]"
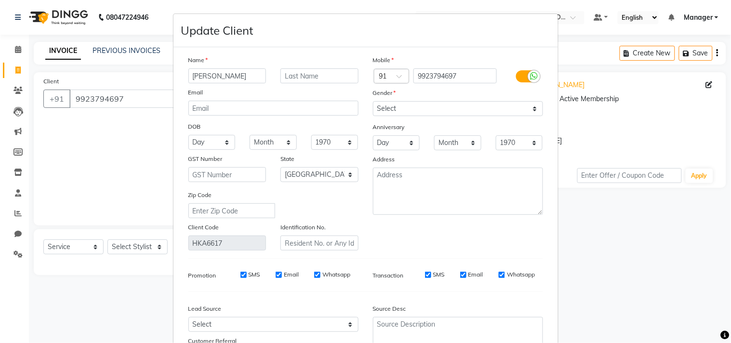
type input "[PERSON_NAME]"
click at [477, 258] on hr at bounding box center [365, 258] width 355 height 0
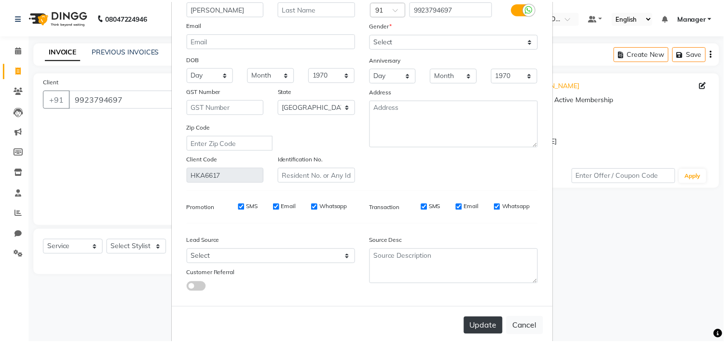
scroll to position [85, 0]
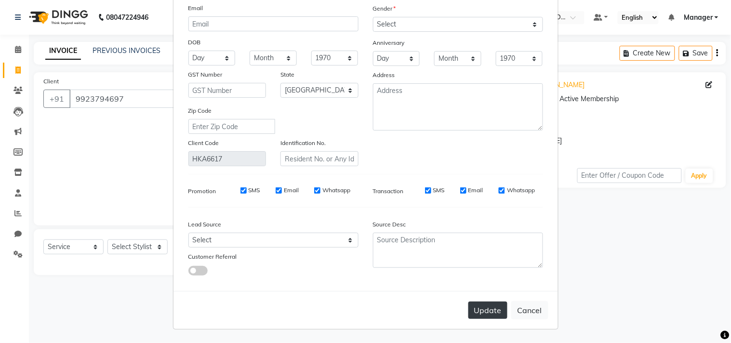
click at [492, 314] on button "Update" at bounding box center [488, 310] width 39 height 17
type input "99******97"
select select
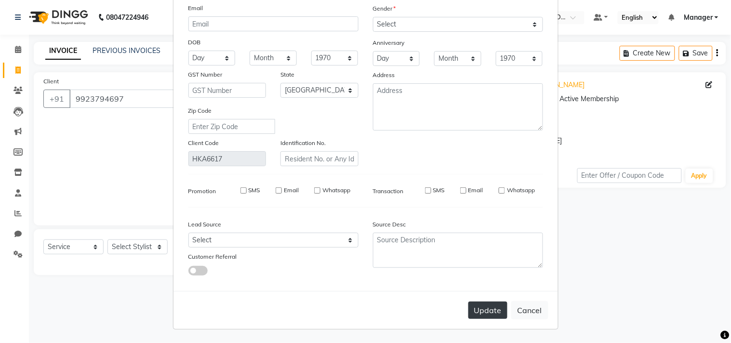
select select "null"
select select
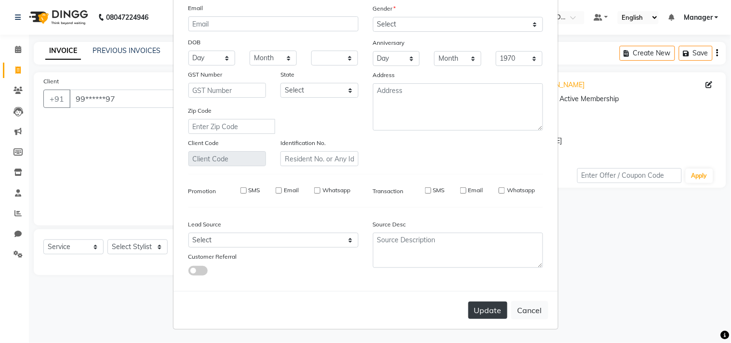
checkbox input "false"
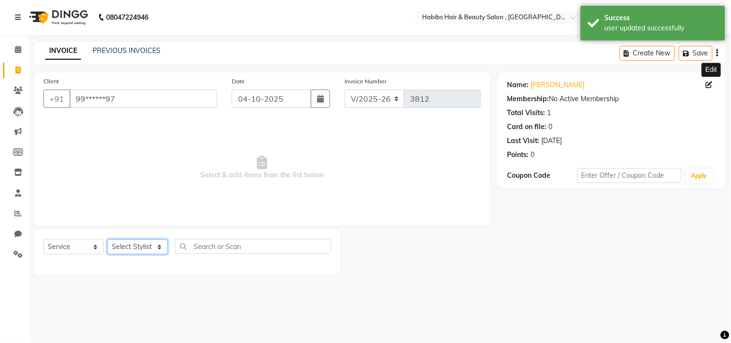
click at [137, 246] on select "Select Stylist [PERSON_NAME] Manager M M [PERSON_NAME] [PERSON_NAME] Reshma [PE…" at bounding box center [138, 247] width 60 height 15
select select "29954"
click at [108, 240] on select "Select Stylist [PERSON_NAME] Manager M M [PERSON_NAME] [PERSON_NAME] Reshma [PE…" at bounding box center [138, 247] width 60 height 15
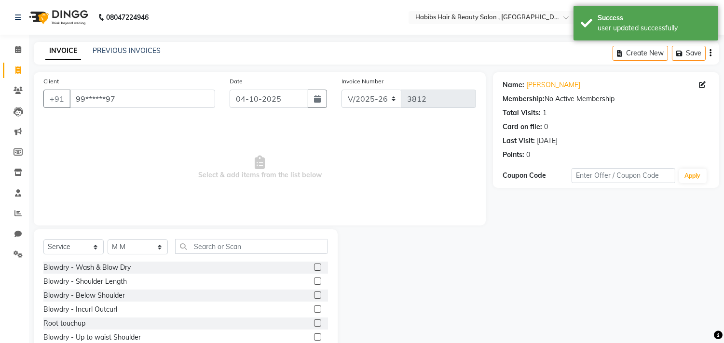
click at [314, 266] on label at bounding box center [317, 267] width 7 height 7
click at [314, 266] on input "checkbox" at bounding box center [317, 268] width 6 height 6
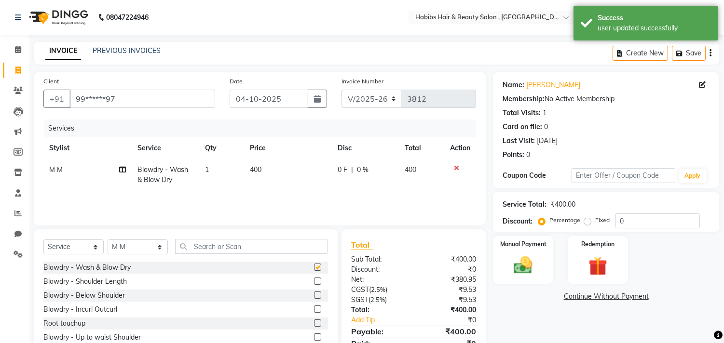
checkbox input "false"
click at [502, 255] on div "Manual Payment" at bounding box center [523, 259] width 63 height 49
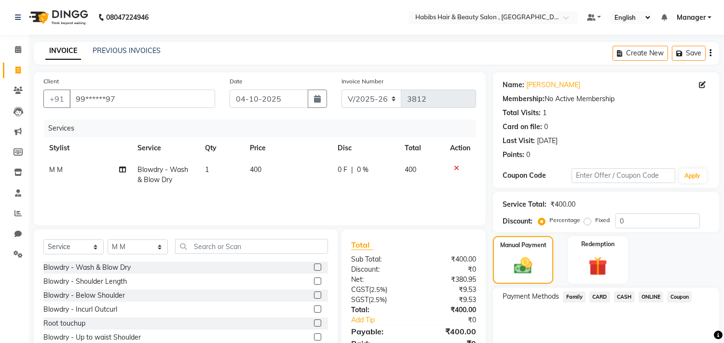
click at [649, 292] on div "ONLINE" at bounding box center [648, 298] width 29 height 13
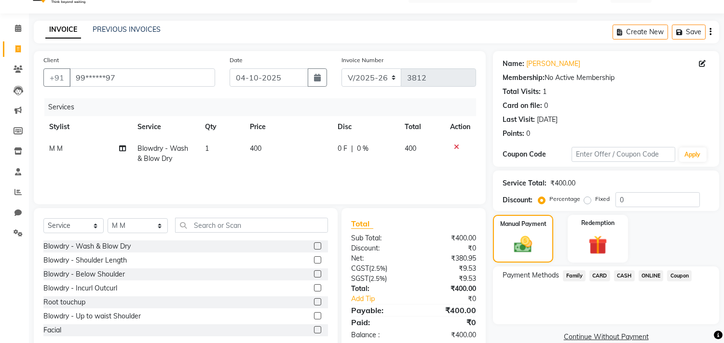
click at [654, 277] on span "ONLINE" at bounding box center [650, 275] width 25 height 11
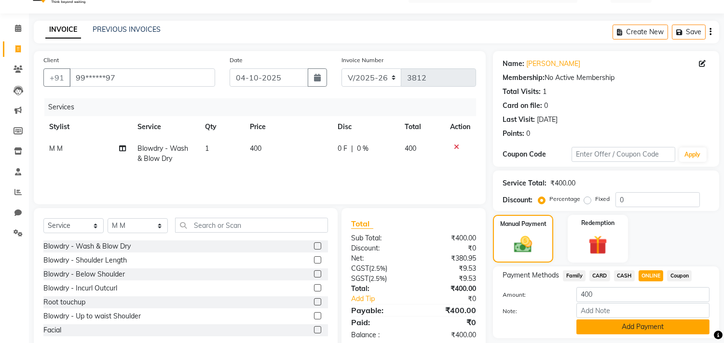
click at [635, 328] on button "Add Payment" at bounding box center [642, 327] width 133 height 15
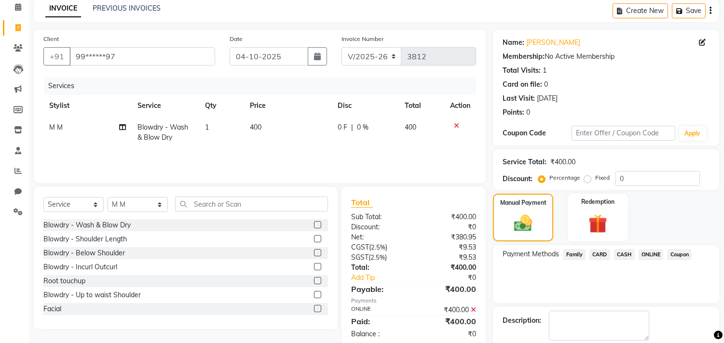
scroll to position [90, 0]
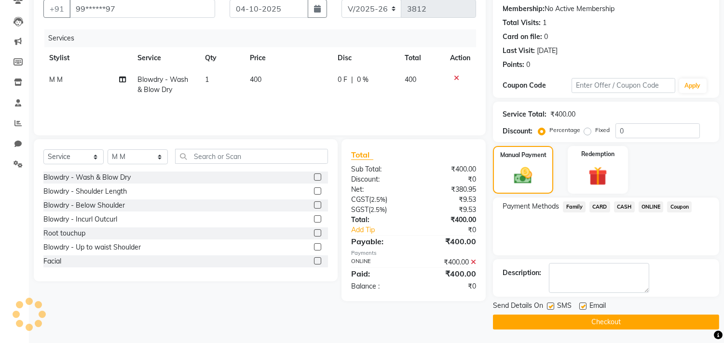
click at [639, 317] on button "Checkout" at bounding box center [606, 322] width 226 height 15
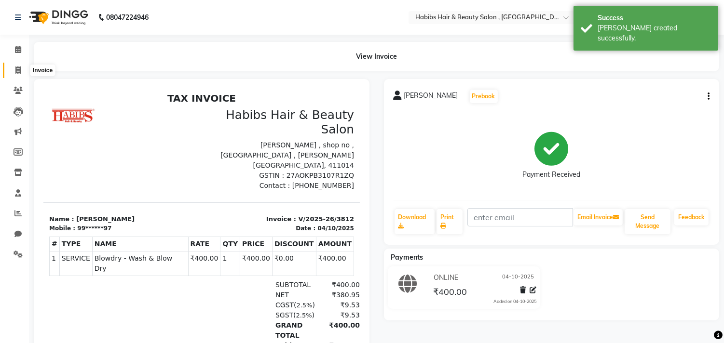
click at [17, 69] on icon at bounding box center [17, 70] width 5 height 7
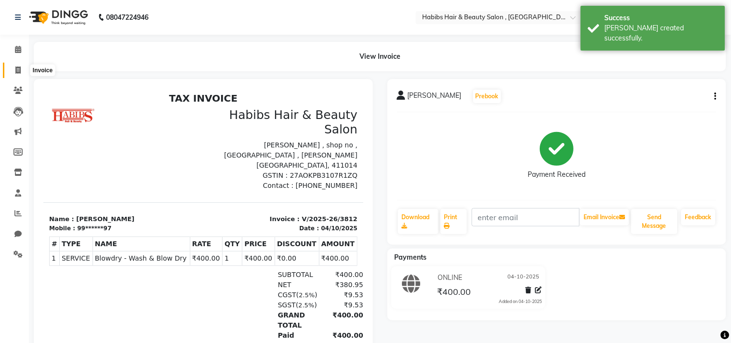
select select "service"
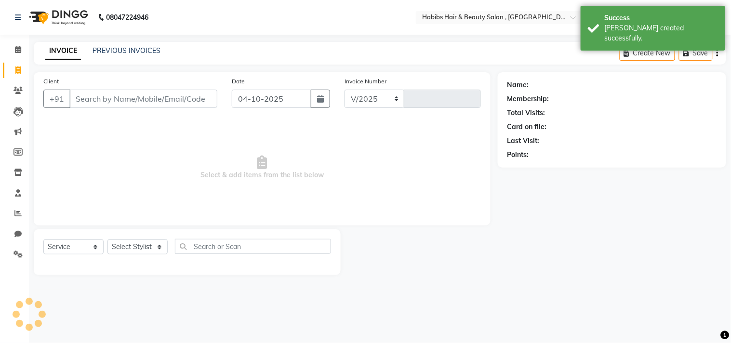
select select "4838"
type input "3813"
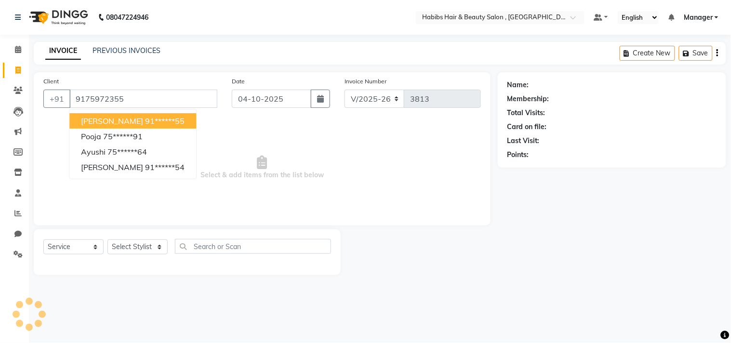
type input "9175972355"
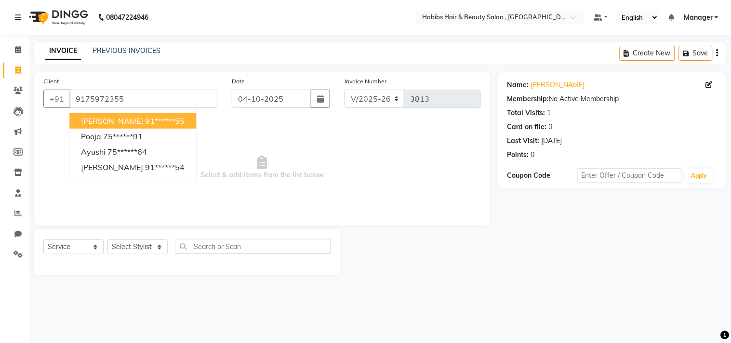
click at [257, 151] on span "Select & add items from the list below" at bounding box center [262, 168] width 438 height 96
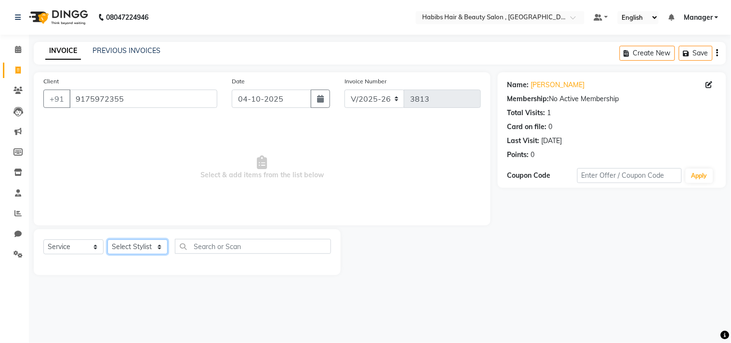
click at [144, 242] on select "Select Stylist [PERSON_NAME] Manager M M [PERSON_NAME] [PERSON_NAME] Reshma [PE…" at bounding box center [138, 247] width 60 height 15
select select "68759"
click at [108, 240] on select "Select Stylist [PERSON_NAME] Manager M M [PERSON_NAME] [PERSON_NAME] Reshma [PE…" at bounding box center [138, 247] width 60 height 15
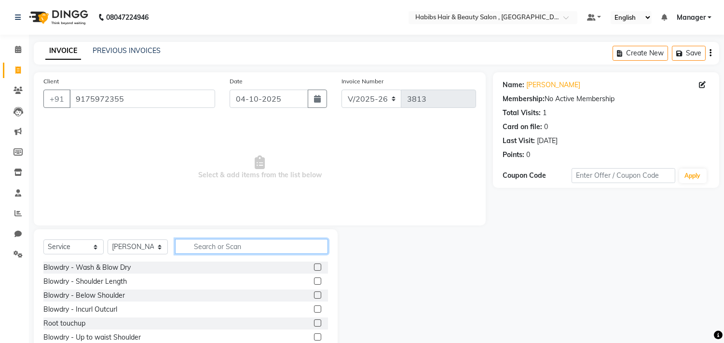
click at [228, 243] on input "text" at bounding box center [251, 246] width 153 height 15
type input "hairc"
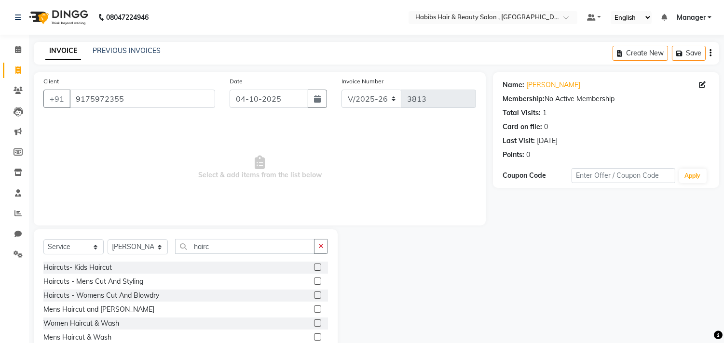
click at [319, 296] on label at bounding box center [317, 295] width 7 height 7
click at [319, 296] on input "checkbox" at bounding box center [317, 296] width 6 height 6
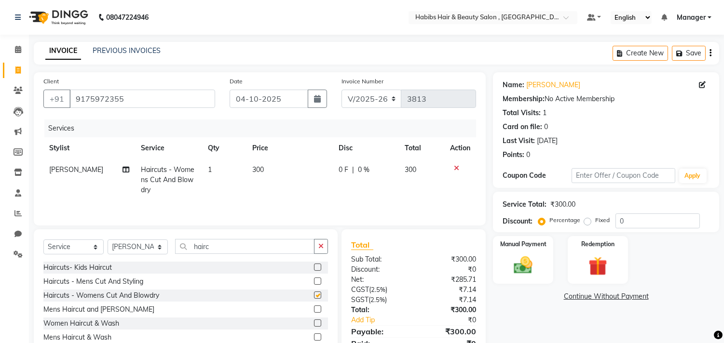
checkbox input "false"
click at [521, 283] on div "Name: [PERSON_NAME] Membership: No Active Membership Total Visits: 1 Card on fi…" at bounding box center [609, 221] width 233 height 299
drag, startPoint x: 540, startPoint y: 270, endPoint x: 529, endPoint y: 275, distance: 12.5
click at [529, 275] on div "Manual Payment" at bounding box center [523, 259] width 63 height 49
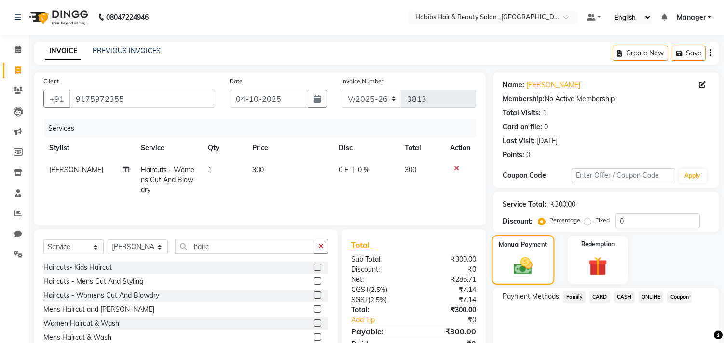
click at [529, 275] on img at bounding box center [523, 267] width 30 height 22
click at [649, 298] on span "ONLINE" at bounding box center [650, 297] width 25 height 11
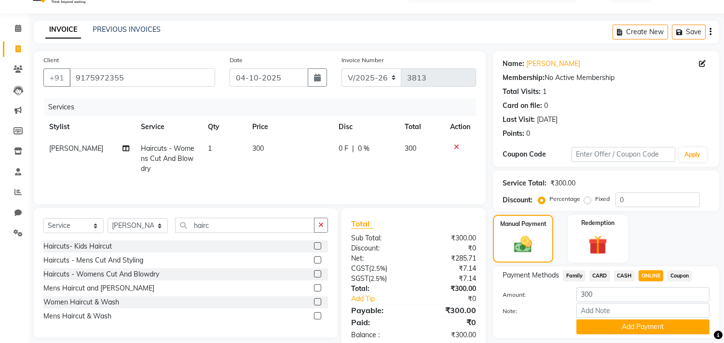
scroll to position [50, 0]
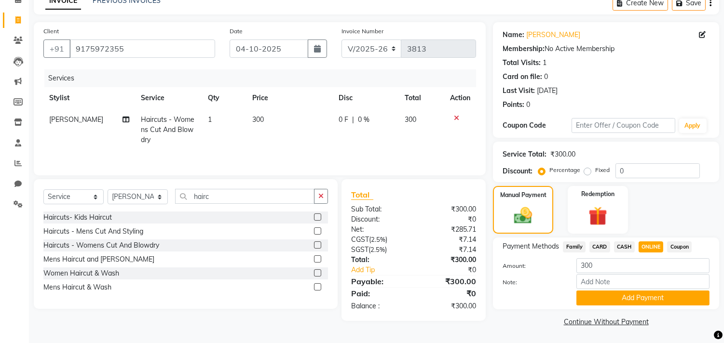
click at [649, 298] on button "Add Payment" at bounding box center [642, 298] width 133 height 15
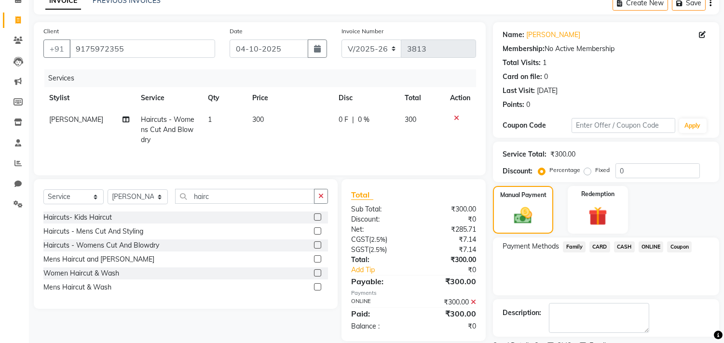
scroll to position [90, 0]
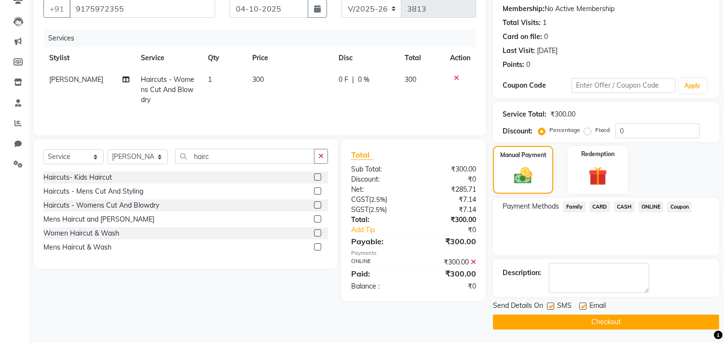
click at [642, 317] on button "Checkout" at bounding box center [606, 322] width 226 height 15
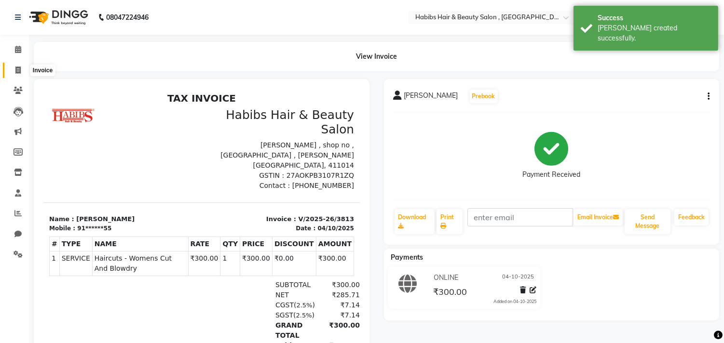
click at [19, 73] on icon at bounding box center [17, 70] width 5 height 7
select select "service"
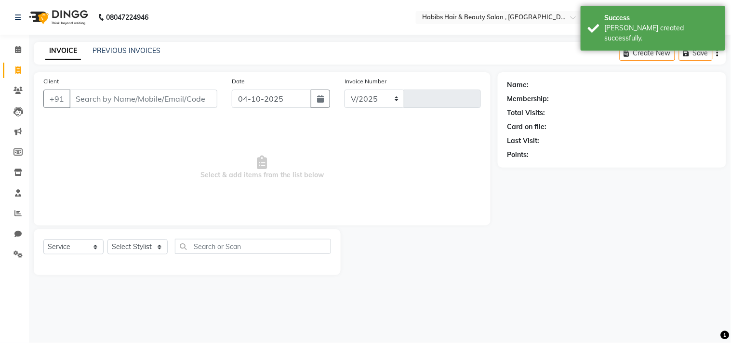
select select "4838"
type input "3814"
type input "9158781291"
click at [188, 93] on button "Add Client" at bounding box center [193, 99] width 50 height 18
select select "22"
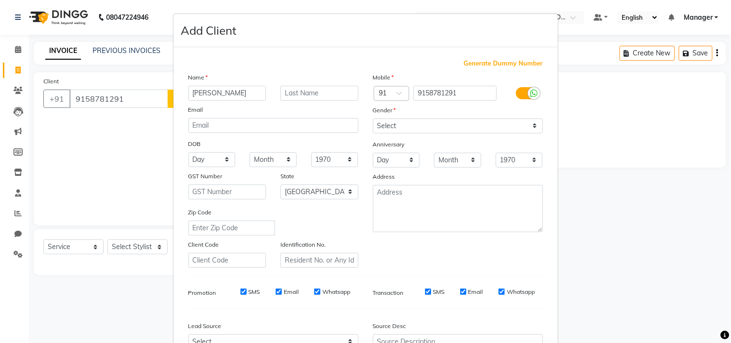
type input "[PERSON_NAME]"
click at [469, 126] on select "Select [DEMOGRAPHIC_DATA] [DEMOGRAPHIC_DATA] Other Prefer Not To Say" at bounding box center [458, 126] width 170 height 15
select select "[DEMOGRAPHIC_DATA]"
click at [373, 119] on select "Select [DEMOGRAPHIC_DATA] [DEMOGRAPHIC_DATA] Other Prefer Not To Say" at bounding box center [458, 126] width 170 height 15
click at [482, 253] on div "Mobile Country Code × 91 9158781291 Gender Select [DEMOGRAPHIC_DATA] [DEMOGRAPH…" at bounding box center [458, 170] width 185 height 196
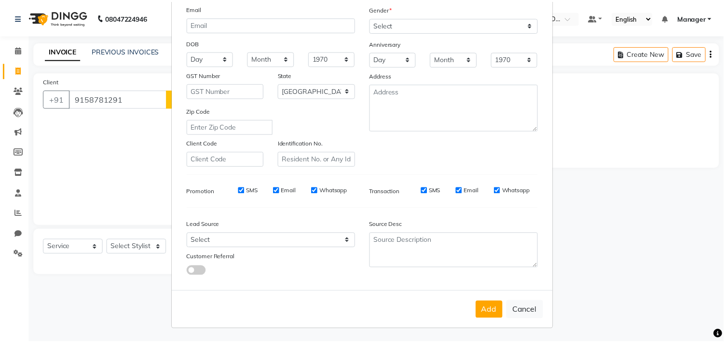
scroll to position [102, 0]
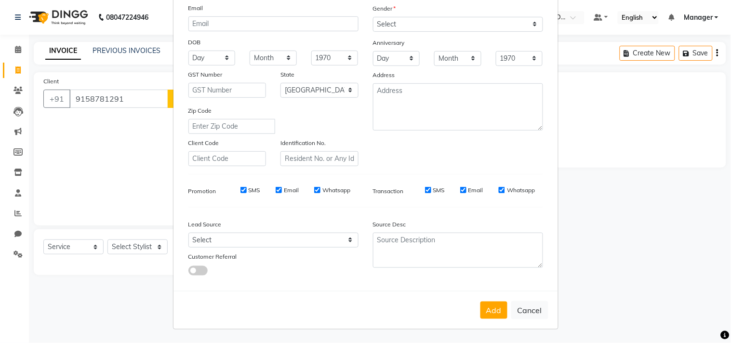
click at [483, 299] on div "Add Cancel" at bounding box center [366, 310] width 385 height 38
click at [486, 310] on button "Add" at bounding box center [494, 310] width 27 height 17
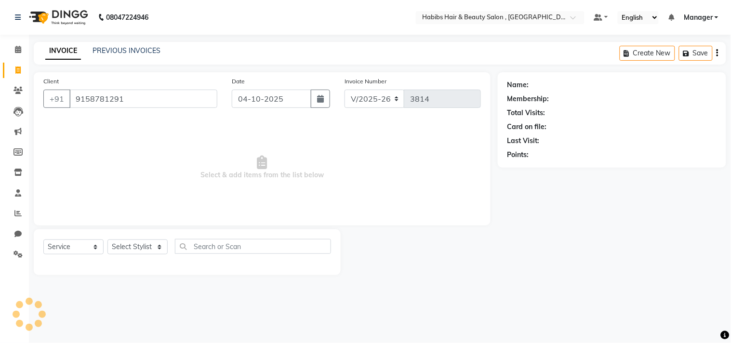
type input "91******91"
select select
select select "null"
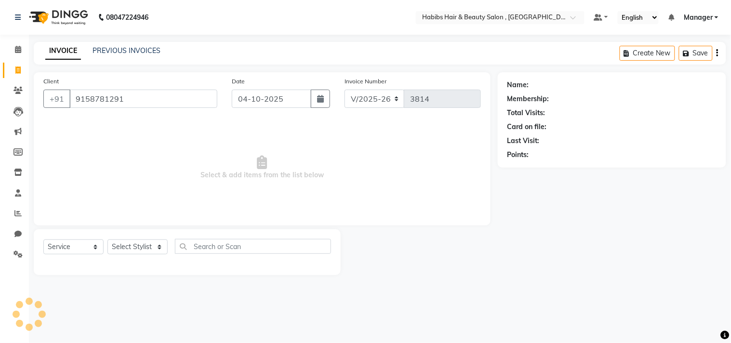
select select
checkbox input "false"
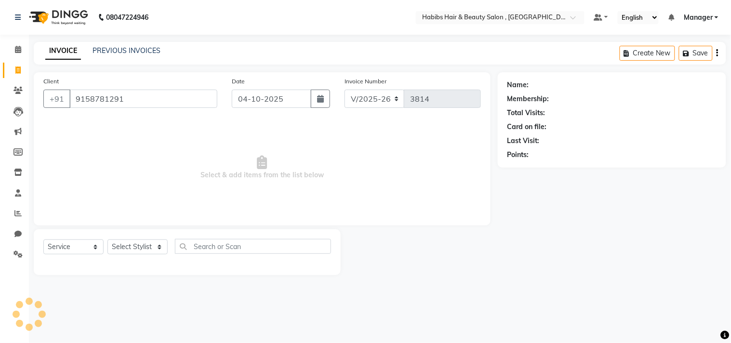
checkbox input "false"
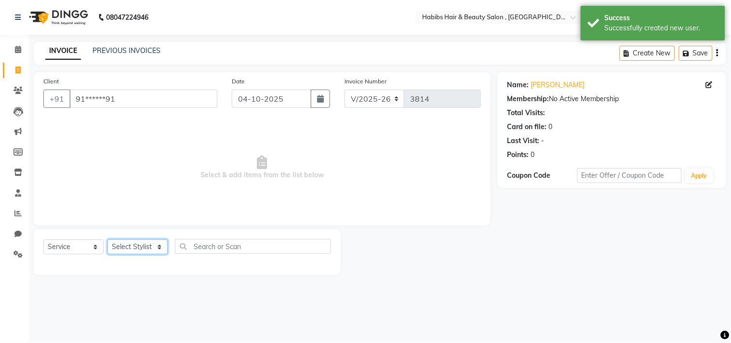
click at [136, 248] on select "Select Stylist [PERSON_NAME] Manager M M [PERSON_NAME] [PERSON_NAME] Reshma [PE…" at bounding box center [138, 247] width 60 height 15
select select "29955"
click at [108, 240] on select "Select Stylist [PERSON_NAME] Manager M M [PERSON_NAME] [PERSON_NAME] Reshma [PE…" at bounding box center [138, 247] width 60 height 15
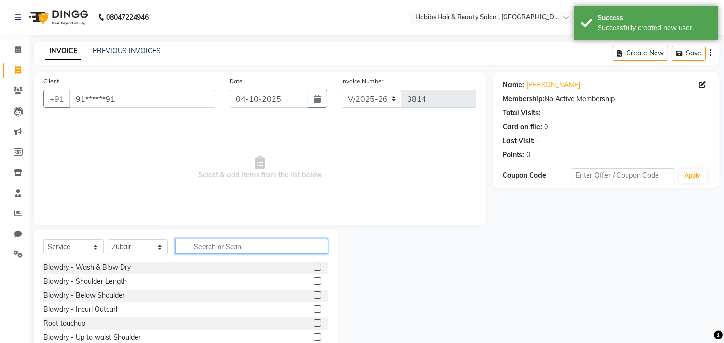
click at [231, 248] on input "text" at bounding box center [251, 246] width 153 height 15
type input "haircut"
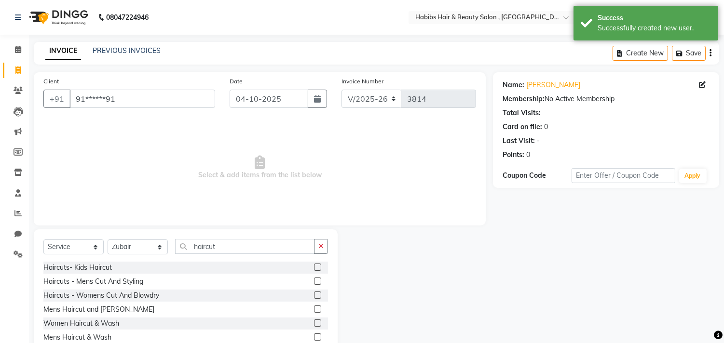
click at [316, 308] on label at bounding box center [317, 309] width 7 height 7
click at [316, 308] on input "checkbox" at bounding box center [317, 310] width 6 height 6
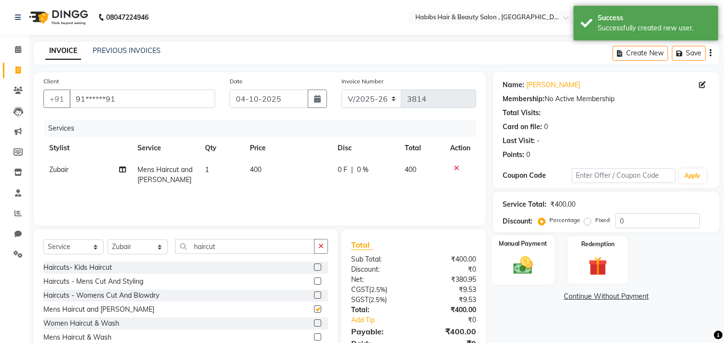
checkbox input "false"
click at [517, 258] on img at bounding box center [523, 266] width 32 height 23
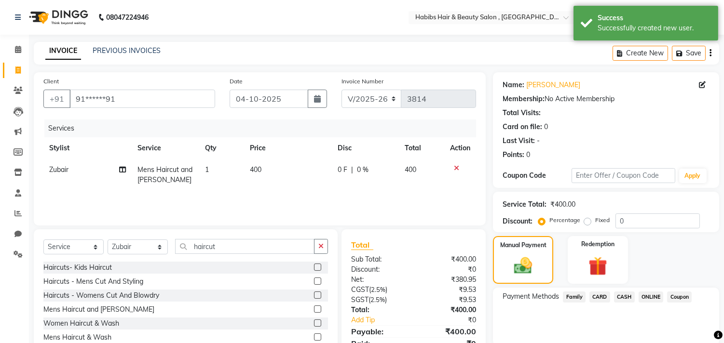
click at [650, 297] on span "ONLINE" at bounding box center [650, 297] width 25 height 11
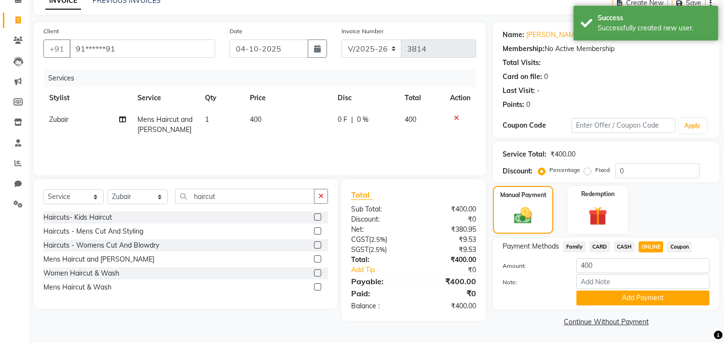
click at [650, 297] on button "Add Payment" at bounding box center [642, 298] width 133 height 15
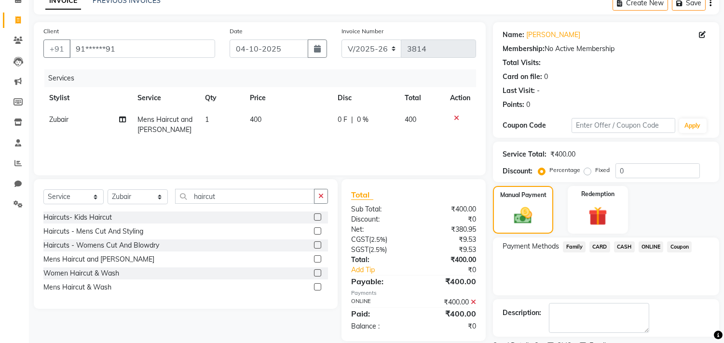
scroll to position [90, 0]
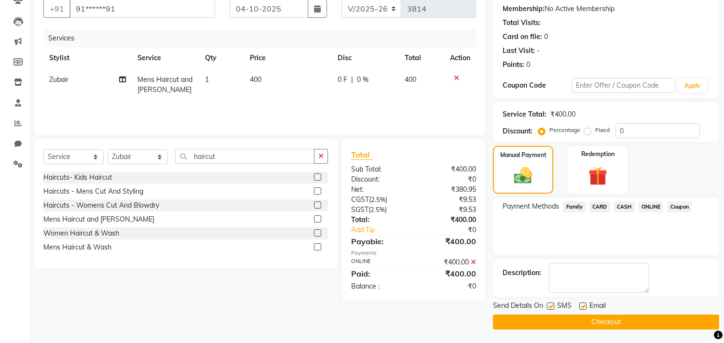
click at [647, 316] on button "Checkout" at bounding box center [606, 322] width 226 height 15
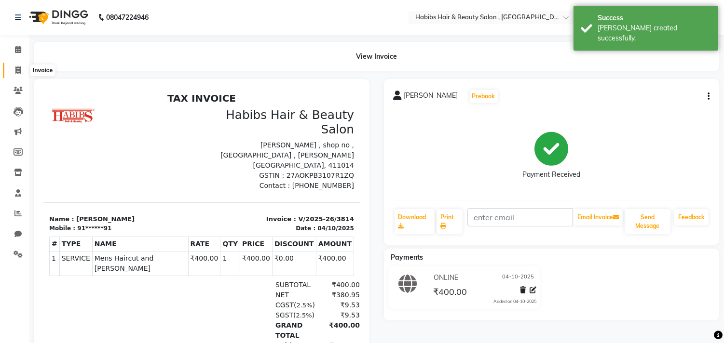
click at [22, 71] on span at bounding box center [18, 70] width 17 height 11
select select "service"
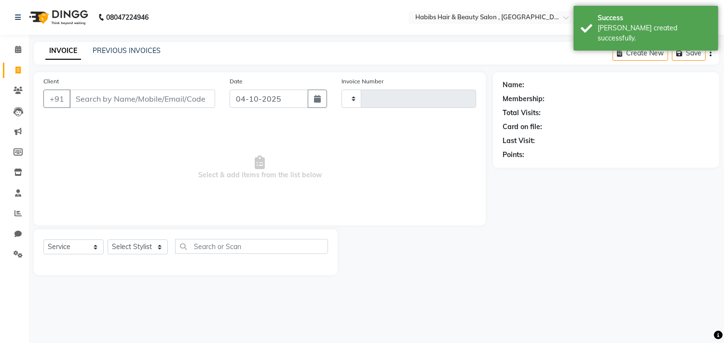
type input "3815"
select select "4838"
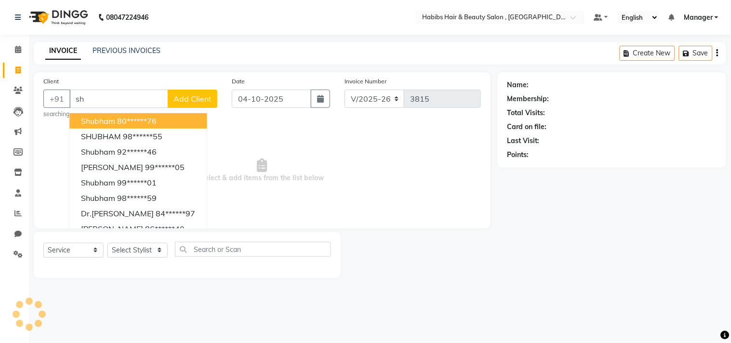
type input "s"
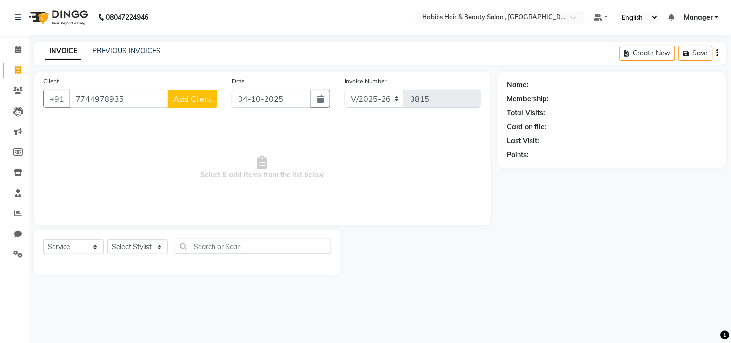
type input "7744978935"
click at [187, 95] on span "Add Client" at bounding box center [193, 99] width 38 height 10
select select "22"
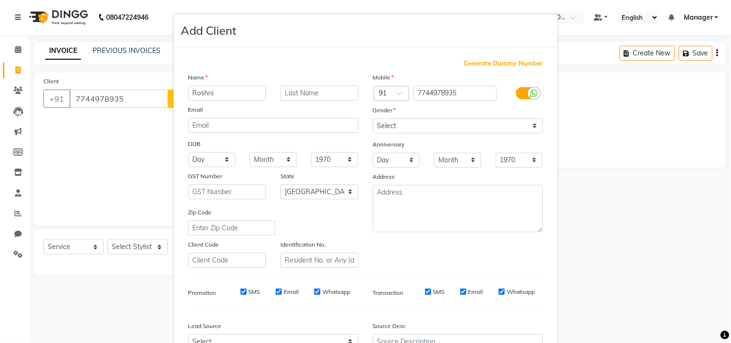
type input "Roshni"
click at [419, 129] on select "Select [DEMOGRAPHIC_DATA] [DEMOGRAPHIC_DATA] Other Prefer Not To Say" at bounding box center [458, 126] width 170 height 15
select select "[DEMOGRAPHIC_DATA]"
click at [373, 119] on select "Select [DEMOGRAPHIC_DATA] [DEMOGRAPHIC_DATA] Other Prefer Not To Say" at bounding box center [458, 126] width 170 height 15
click at [471, 255] on div "Mobile Country Code × 91 7744978935 Gender Select [DEMOGRAPHIC_DATA] [DEMOGRAPH…" at bounding box center [458, 170] width 185 height 196
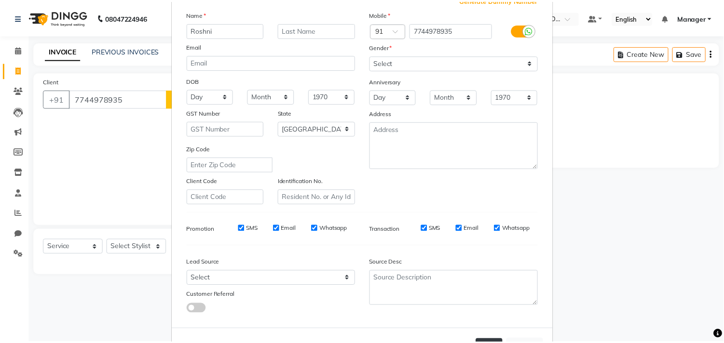
scroll to position [102, 0]
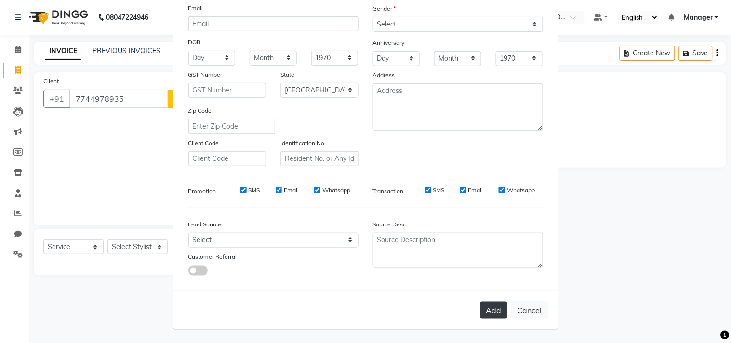
click at [493, 312] on button "Add" at bounding box center [494, 310] width 27 height 17
type input "77******35"
select select
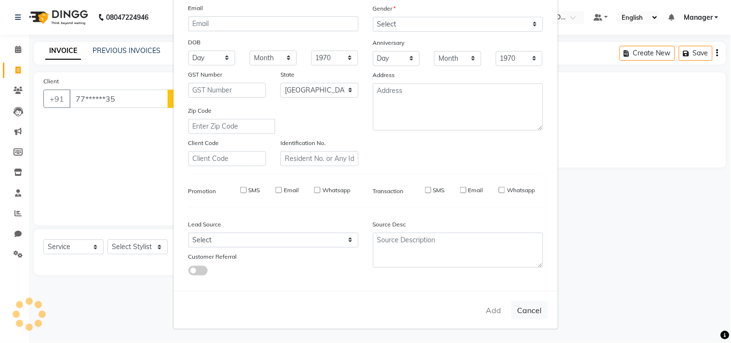
select select "null"
select select
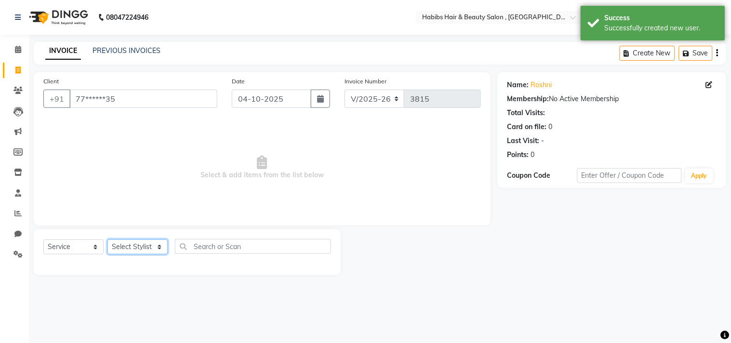
click at [142, 248] on select "Select Stylist [PERSON_NAME] Manager M M [PERSON_NAME] [PERSON_NAME] Reshma [PE…" at bounding box center [138, 247] width 60 height 15
click at [108, 240] on select "Select Stylist [PERSON_NAME] Manager M M [PERSON_NAME] [PERSON_NAME] Reshma [PE…" at bounding box center [138, 247] width 60 height 15
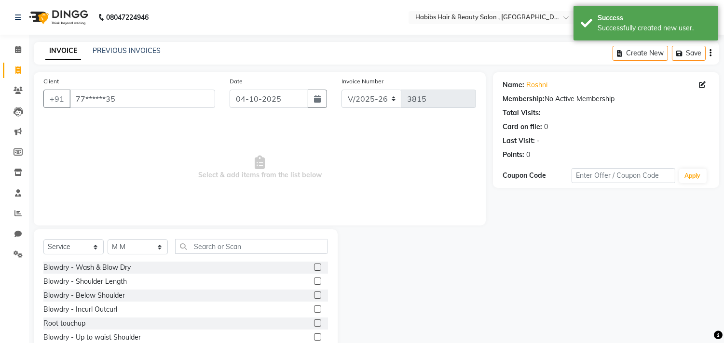
click at [314, 264] on label at bounding box center [317, 267] width 7 height 7
click at [314, 265] on input "checkbox" at bounding box center [317, 268] width 6 height 6
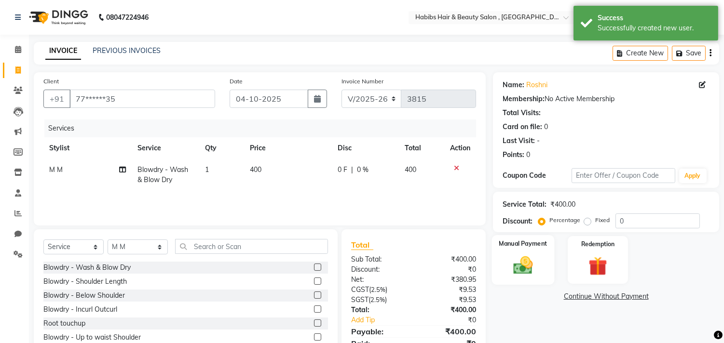
click at [508, 265] on img at bounding box center [523, 266] width 32 height 23
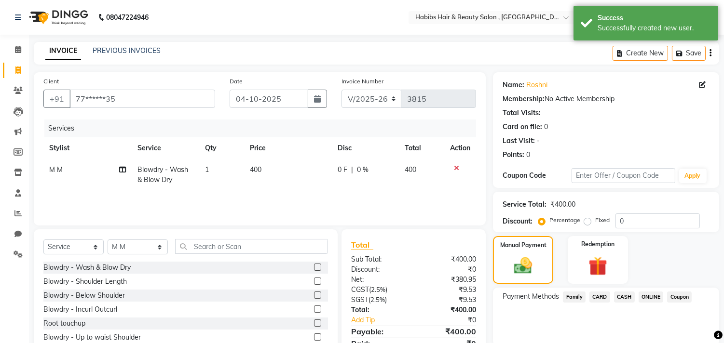
click at [652, 292] on span "ONLINE" at bounding box center [650, 297] width 25 height 11
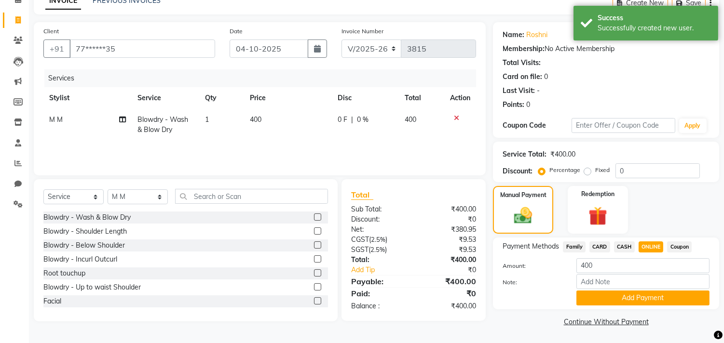
click at [652, 292] on button "Add Payment" at bounding box center [642, 298] width 133 height 15
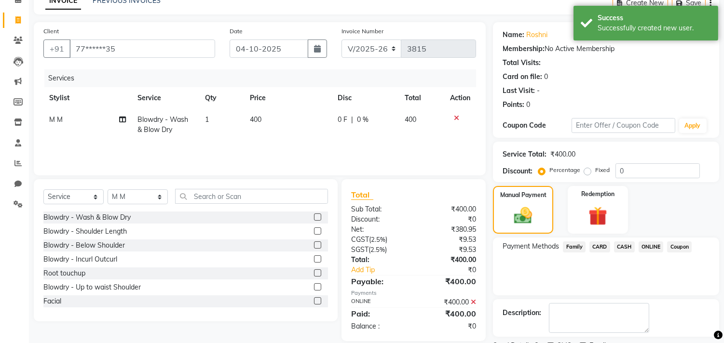
scroll to position [90, 0]
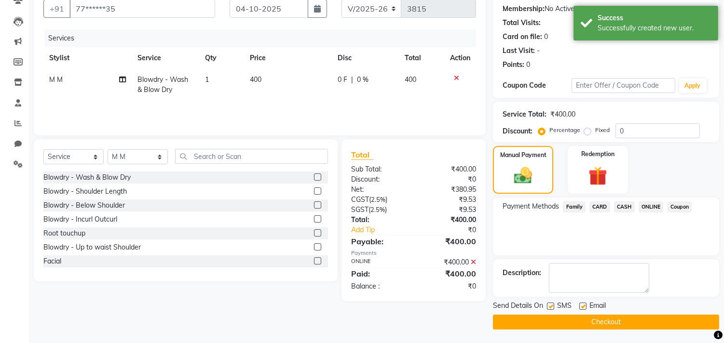
click at [640, 322] on button "Checkout" at bounding box center [606, 322] width 226 height 15
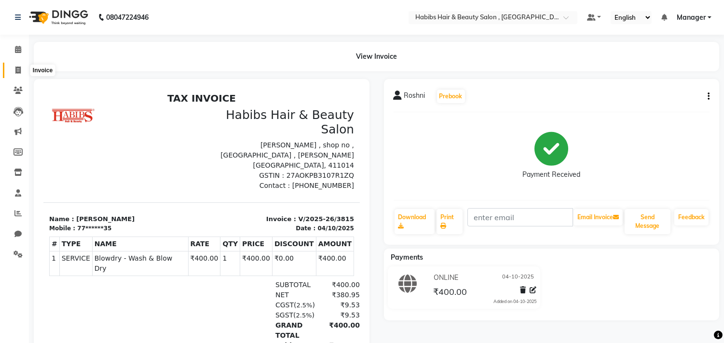
click at [17, 71] on icon at bounding box center [17, 70] width 5 height 7
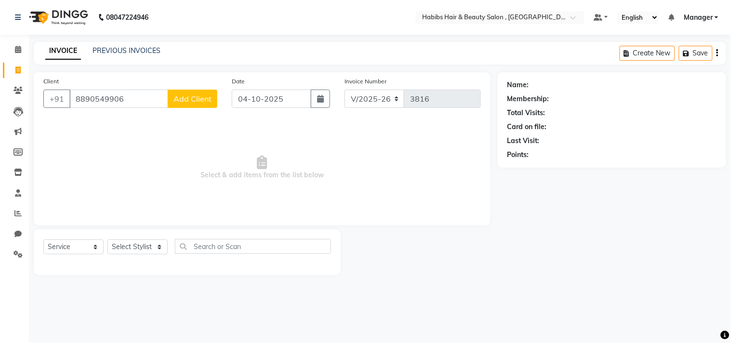
click at [190, 96] on span "Add Client" at bounding box center [193, 99] width 38 height 10
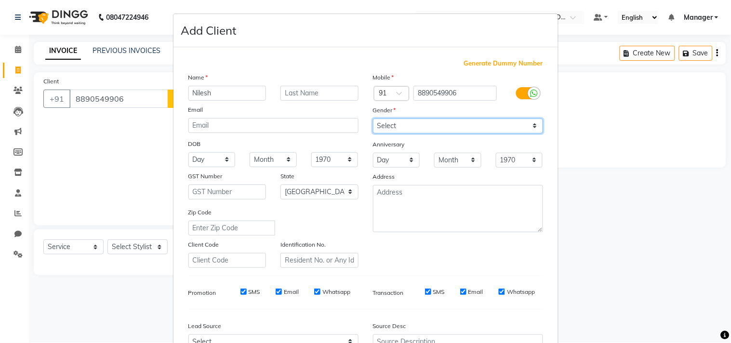
drag, startPoint x: 405, startPoint y: 126, endPoint x: 405, endPoint y: 132, distance: 5.8
click at [405, 126] on select "Select [DEMOGRAPHIC_DATA] [DEMOGRAPHIC_DATA] Other Prefer Not To Say" at bounding box center [458, 126] width 170 height 15
click at [373, 119] on select "Select [DEMOGRAPHIC_DATA] [DEMOGRAPHIC_DATA] Other Prefer Not To Say" at bounding box center [458, 126] width 170 height 15
click at [479, 264] on div "Mobile Country Code × 91 8890549906 Gender Select [DEMOGRAPHIC_DATA] [DEMOGRAPH…" at bounding box center [458, 170] width 185 height 196
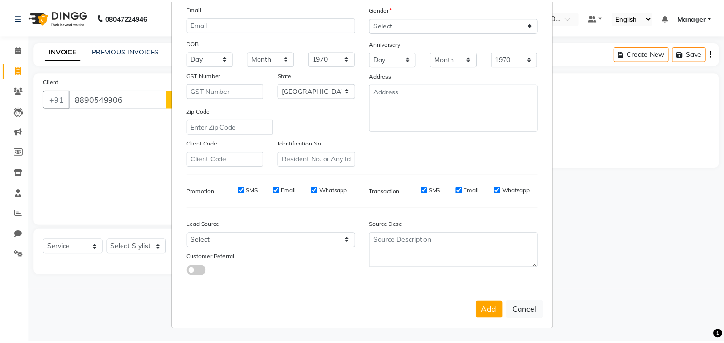
scroll to position [102, 0]
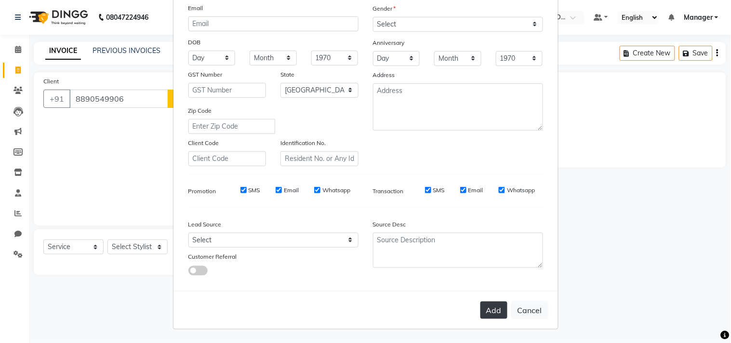
click at [487, 306] on button "Add" at bounding box center [494, 310] width 27 height 17
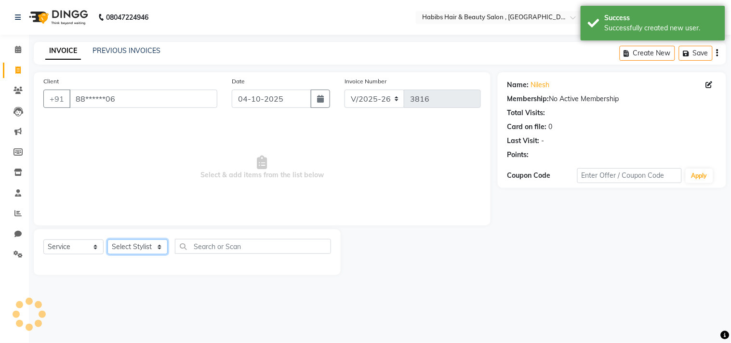
click at [130, 249] on select "Select Stylist [PERSON_NAME] Manager M M [PERSON_NAME] [PERSON_NAME] Reshma [PE…" at bounding box center [138, 247] width 60 height 15
click at [108, 240] on select "Select Stylist [PERSON_NAME] Manager M M [PERSON_NAME] [PERSON_NAME] Reshma [PE…" at bounding box center [138, 247] width 60 height 15
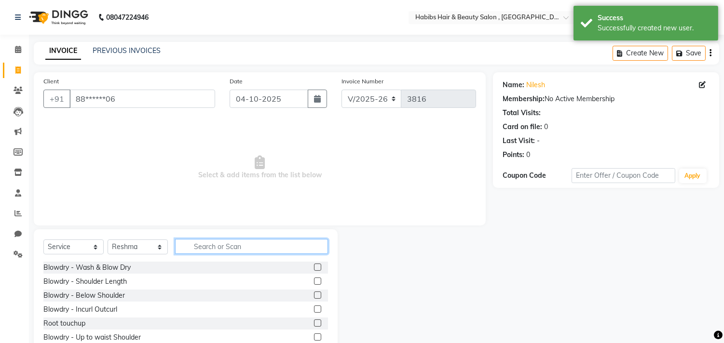
click at [213, 251] on input "text" at bounding box center [251, 246] width 153 height 15
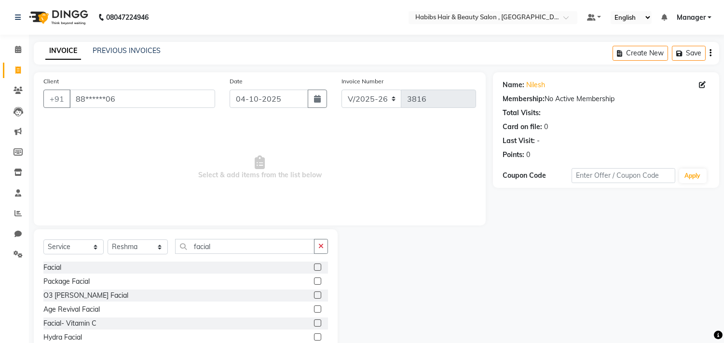
click at [351, 259] on div at bounding box center [414, 300] width 155 height 142
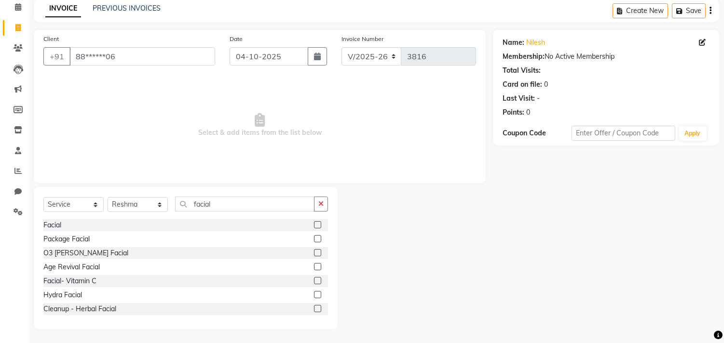
scroll to position [84, 0]
click at [314, 292] on label at bounding box center [317, 294] width 7 height 7
click at [314, 292] on input "checkbox" at bounding box center [317, 295] width 6 height 6
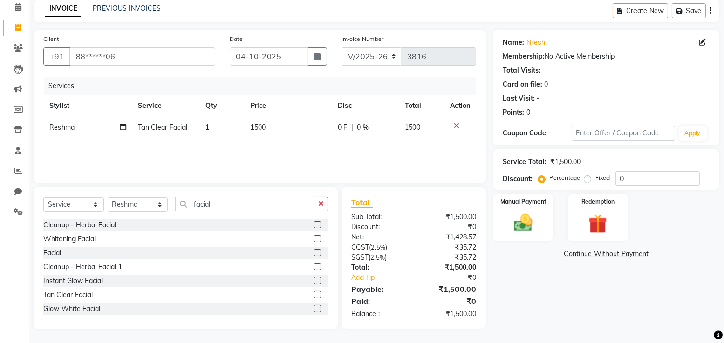
click at [275, 126] on td "1500" at bounding box center [287, 128] width 87 height 22
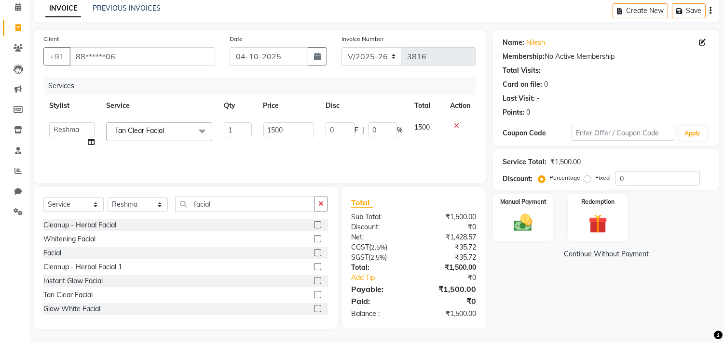
click at [275, 126] on input "1500" at bounding box center [288, 129] width 51 height 15
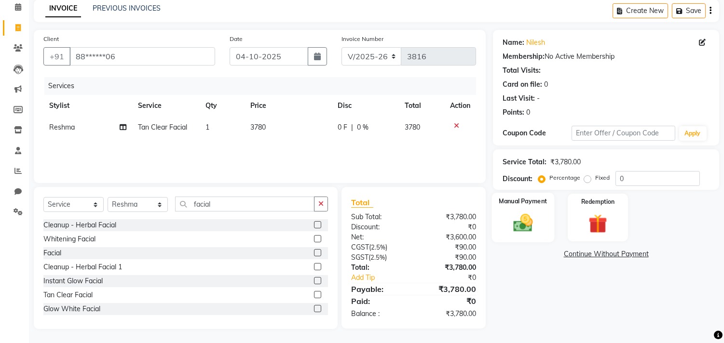
click at [515, 218] on img at bounding box center [523, 223] width 32 height 23
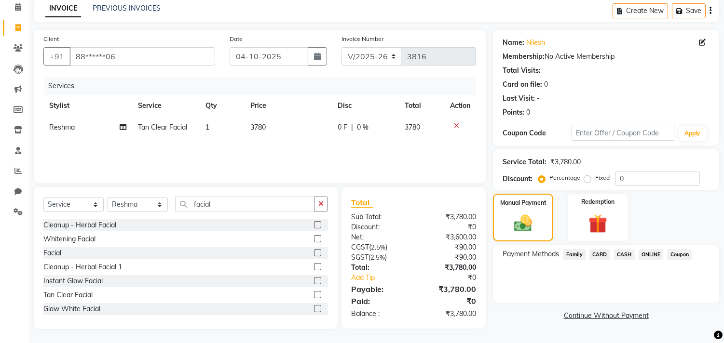
click at [600, 253] on span "CARD" at bounding box center [599, 254] width 21 height 11
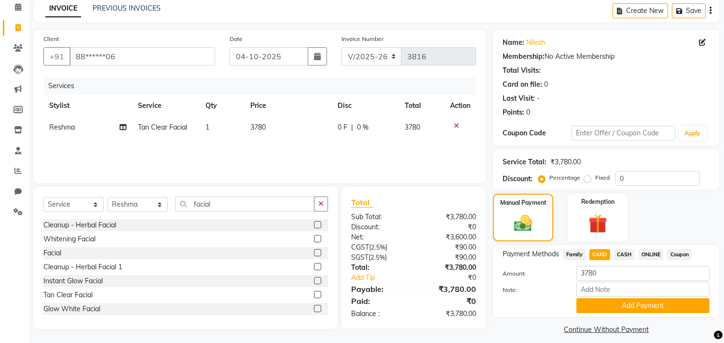
scroll to position [50, 0]
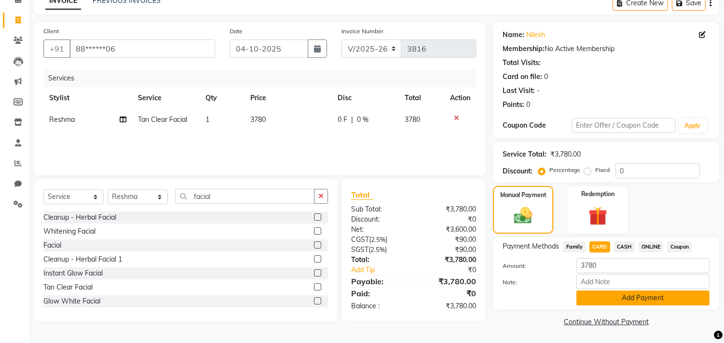
click at [612, 303] on button "Add Payment" at bounding box center [642, 298] width 133 height 15
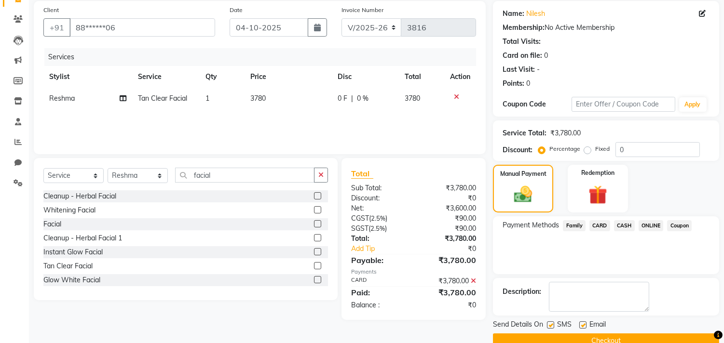
scroll to position [90, 0]
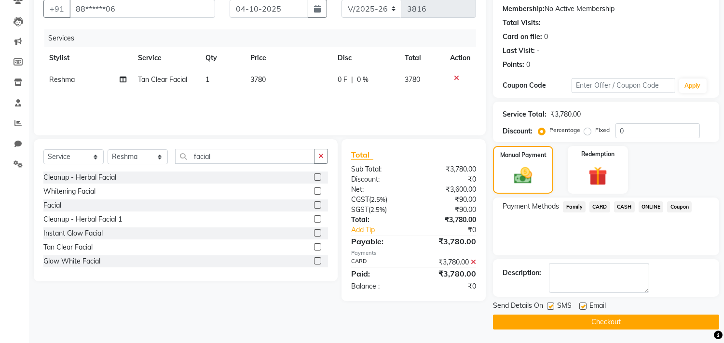
click at [612, 323] on button "Checkout" at bounding box center [606, 322] width 226 height 15
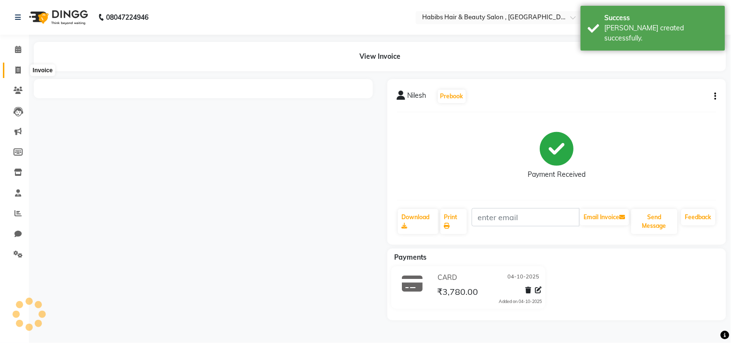
click at [13, 67] on span at bounding box center [18, 70] width 17 height 11
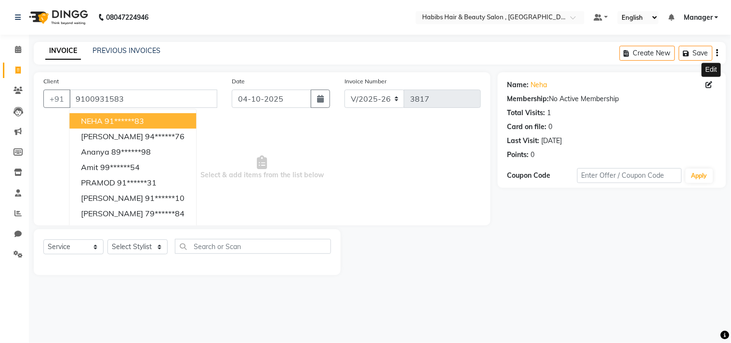
click at [711, 84] on icon at bounding box center [709, 84] width 7 height 7
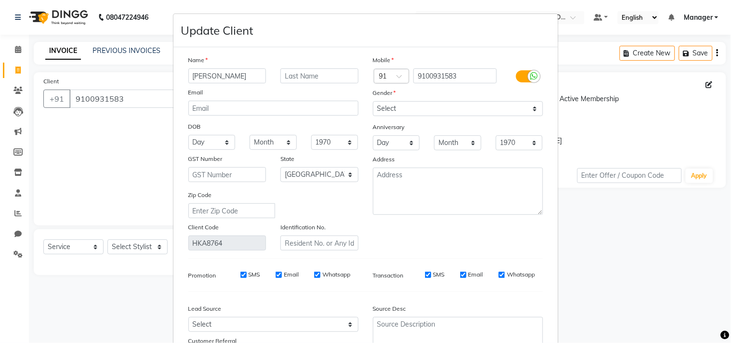
click at [466, 256] on div "Name [PERSON_NAME] Email DOB Day 01 02 03 04 05 06 07 08 09 10 11 12 13 14 15 1…" at bounding box center [365, 211] width 369 height 313
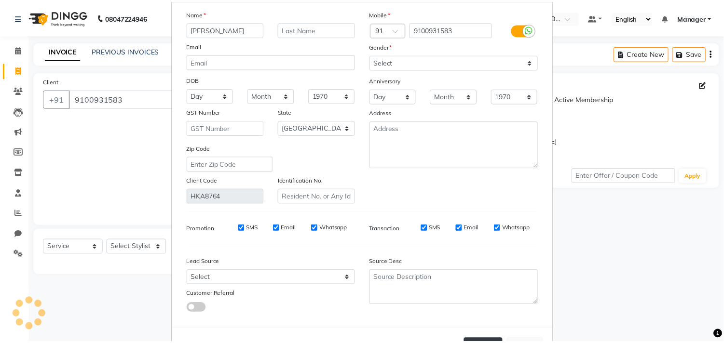
scroll to position [85, 0]
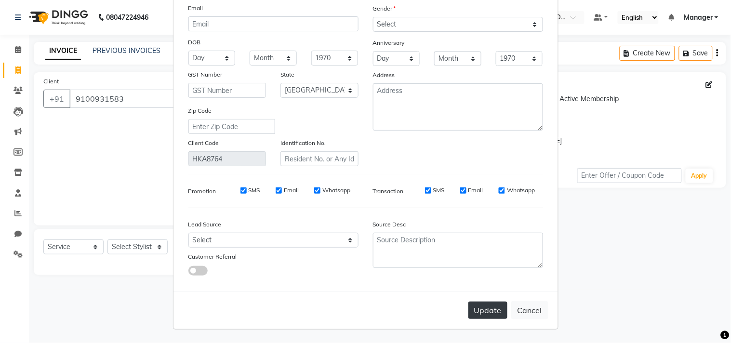
click at [488, 310] on button "Update" at bounding box center [488, 310] width 39 height 17
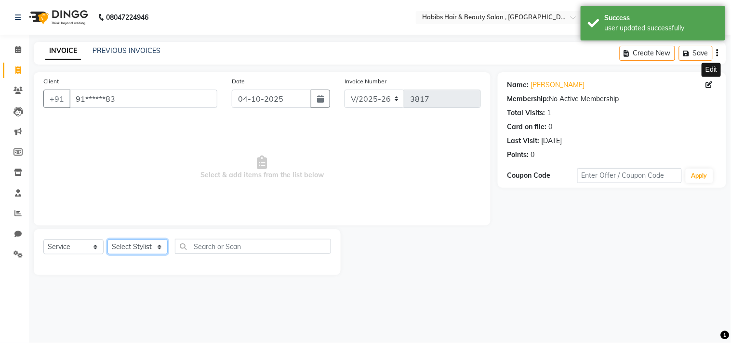
click at [155, 246] on select "Select Stylist [PERSON_NAME] Manager M M [PERSON_NAME] [PERSON_NAME] Reshma [PE…" at bounding box center [138, 247] width 60 height 15
click at [108, 240] on select "Select Stylist [PERSON_NAME] Manager M M [PERSON_NAME] [PERSON_NAME] Reshma [PE…" at bounding box center [138, 247] width 60 height 15
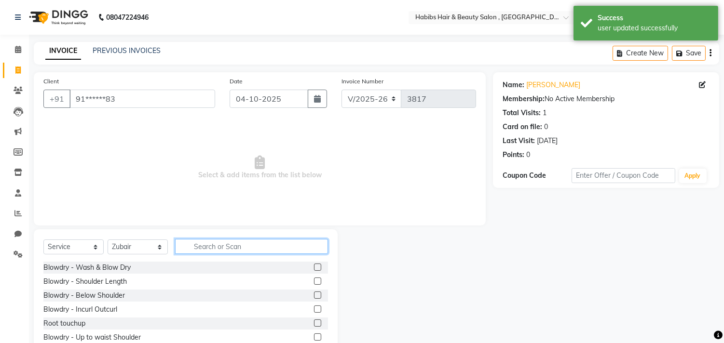
click at [200, 244] on input "text" at bounding box center [251, 246] width 153 height 15
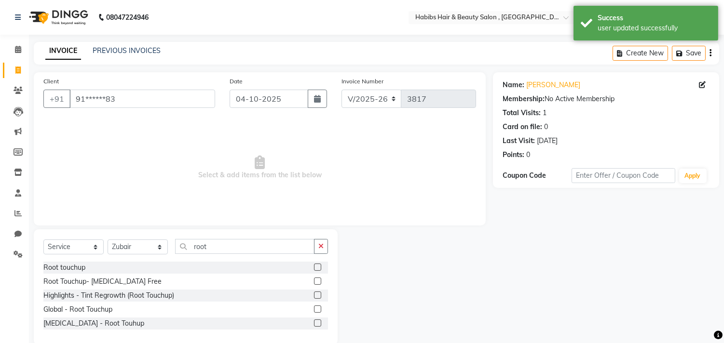
click at [314, 266] on label at bounding box center [317, 267] width 7 height 7
click at [314, 266] on input "checkbox" at bounding box center [317, 268] width 6 height 6
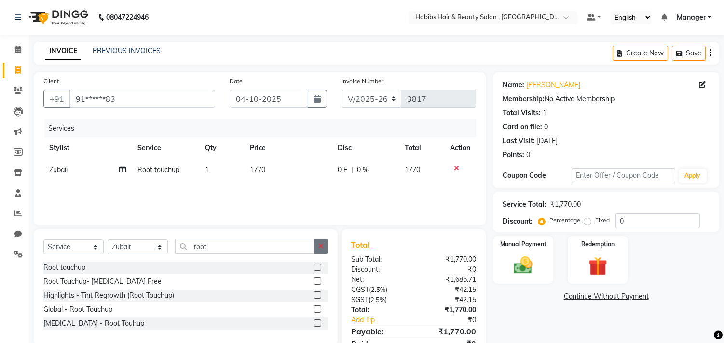
drag, startPoint x: 328, startPoint y: 247, endPoint x: 320, endPoint y: 248, distance: 7.7
click at [320, 248] on div "Select Service Product Membership Package Voucher Prepaid Gift Card Select Styl…" at bounding box center [186, 287] width 304 height 116
click at [320, 248] on icon "button" at bounding box center [320, 246] width 5 height 7
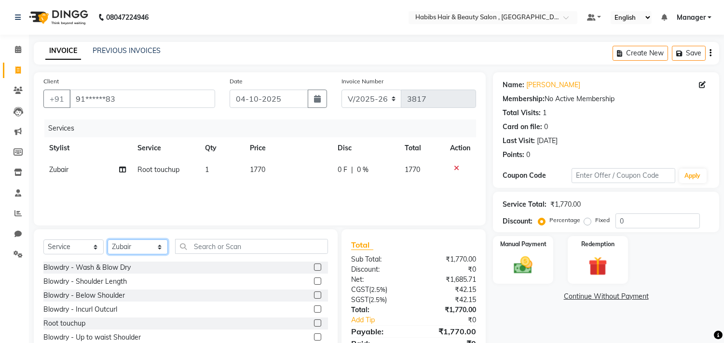
drag, startPoint x: 146, startPoint y: 248, endPoint x: 146, endPoint y: 240, distance: 8.2
click at [146, 248] on select "Select Stylist [PERSON_NAME] Manager M M [PERSON_NAME] [PERSON_NAME] Reshma [PE…" at bounding box center [138, 247] width 60 height 15
click at [108, 240] on select "Select Stylist [PERSON_NAME] Manager M M [PERSON_NAME] [PERSON_NAME] Reshma [PE…" at bounding box center [138, 247] width 60 height 15
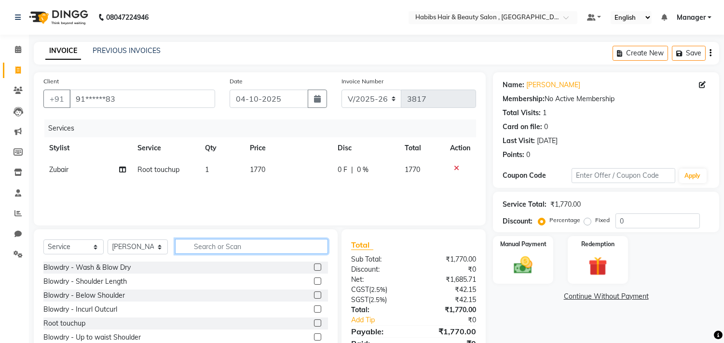
click at [222, 242] on input "text" at bounding box center [251, 246] width 153 height 15
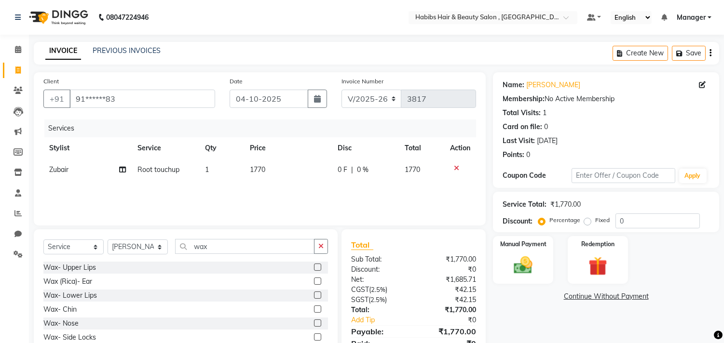
click at [259, 228] on div "Client +91 91******83 Date [DATE] Invoice Number V/2025 V/[PHONE_NUMBER] Servic…" at bounding box center [260, 221] width 466 height 299
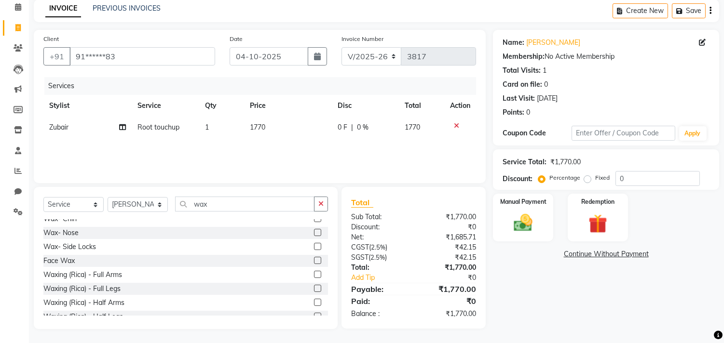
scroll to position [84, 0]
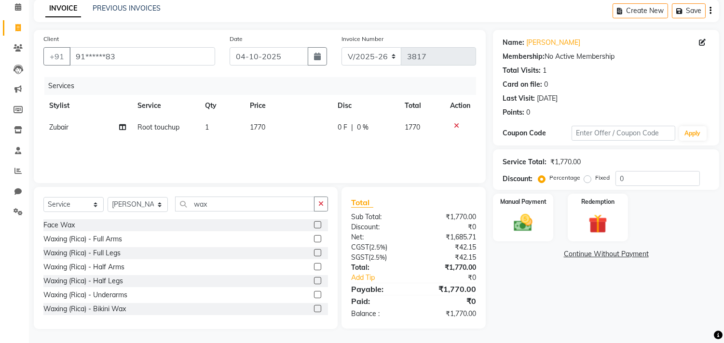
click at [314, 238] on label at bounding box center [317, 238] width 7 height 7
click at [314, 238] on input "checkbox" at bounding box center [317, 239] width 6 height 6
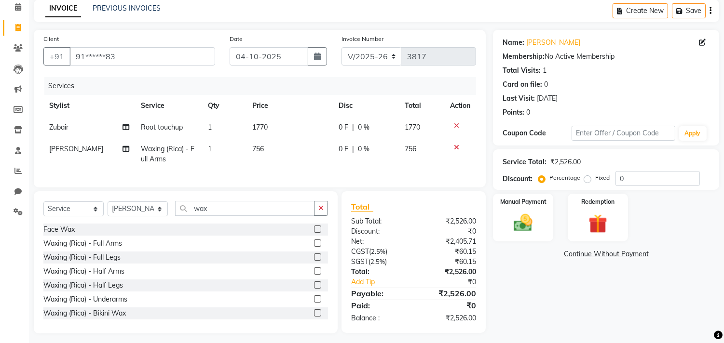
click at [314, 303] on label at bounding box center [317, 299] width 7 height 7
click at [314, 303] on input "checkbox" at bounding box center [317, 299] width 6 height 6
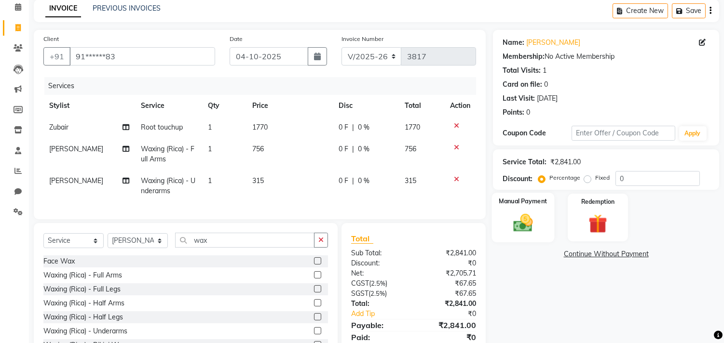
click at [524, 224] on img at bounding box center [523, 223] width 32 height 23
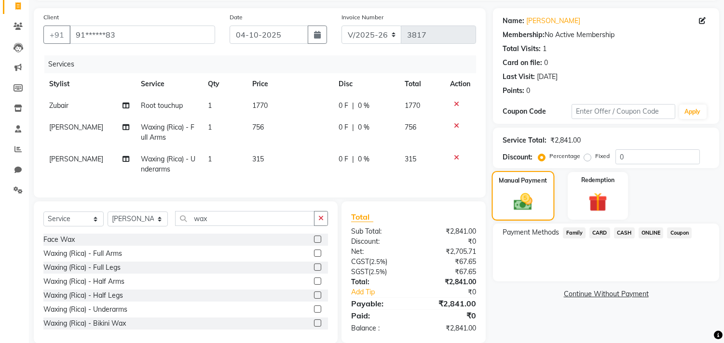
scroll to position [87, 0]
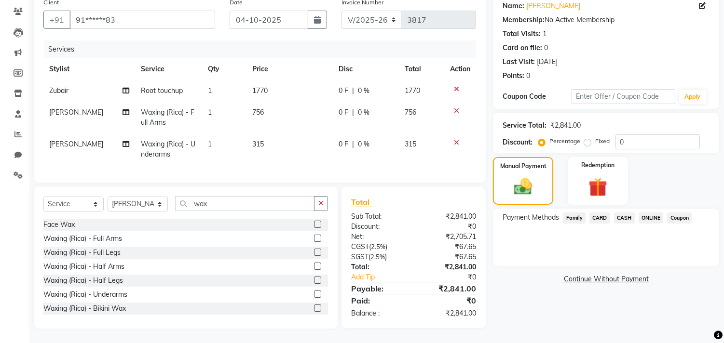
click at [272, 81] on td "1770" at bounding box center [289, 91] width 86 height 22
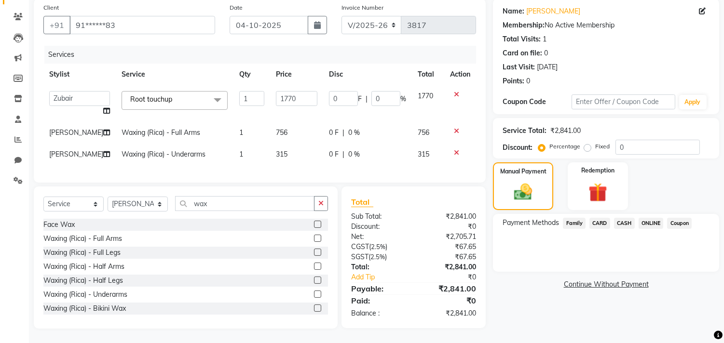
click at [272, 85] on td "1770" at bounding box center [296, 103] width 53 height 37
click at [283, 94] on input "1770" at bounding box center [296, 98] width 41 height 15
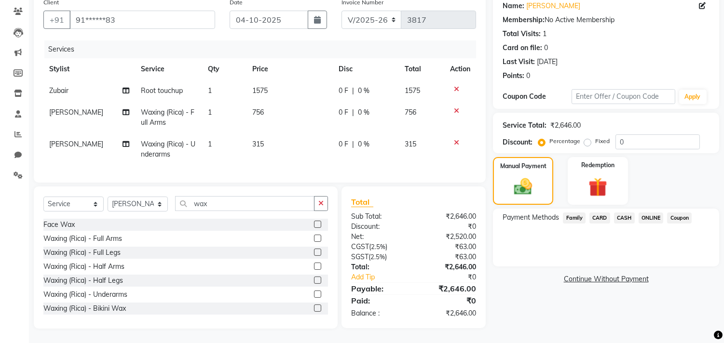
click at [651, 214] on span "ONLINE" at bounding box center [650, 218] width 25 height 11
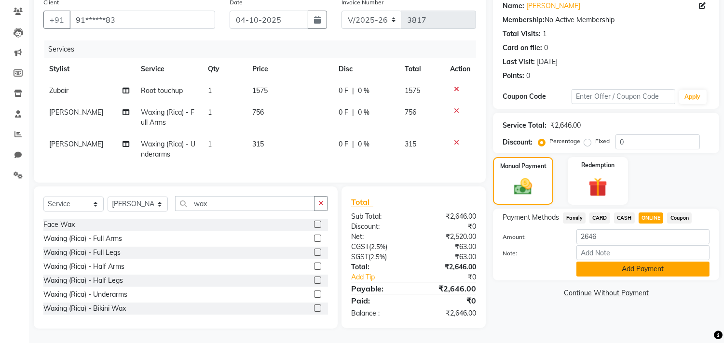
click at [643, 262] on button "Add Payment" at bounding box center [642, 269] width 133 height 15
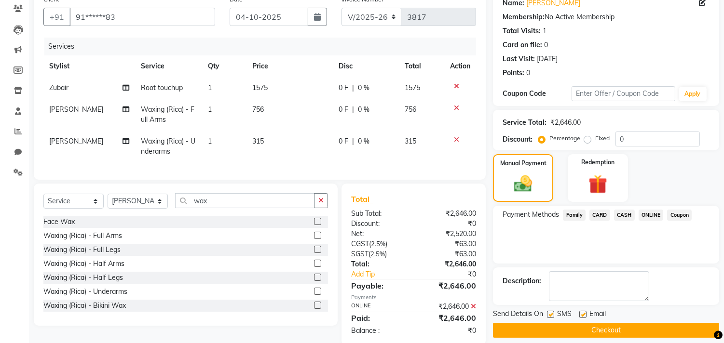
click at [628, 323] on button "Checkout" at bounding box center [606, 330] width 226 height 15
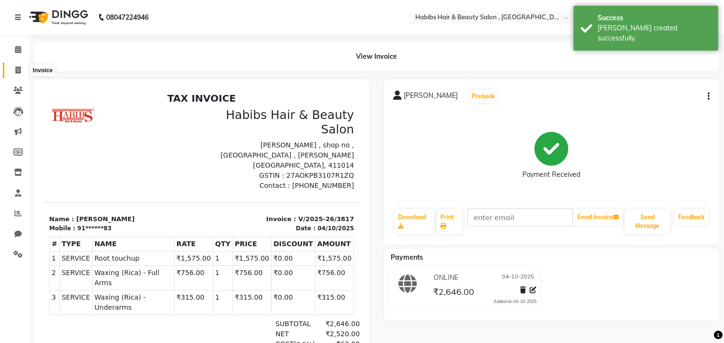
click at [15, 73] on icon at bounding box center [17, 70] width 5 height 7
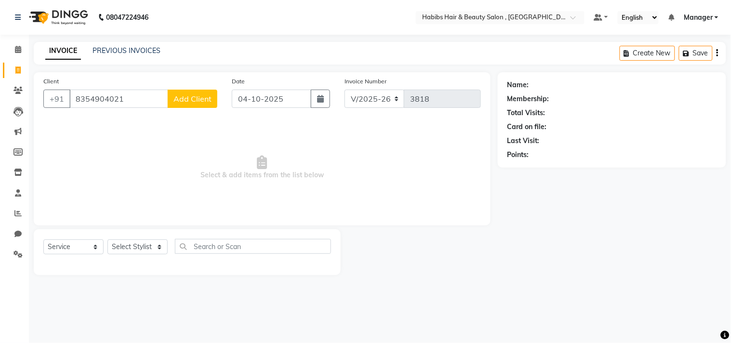
click at [184, 95] on span "Add Client" at bounding box center [193, 99] width 38 height 10
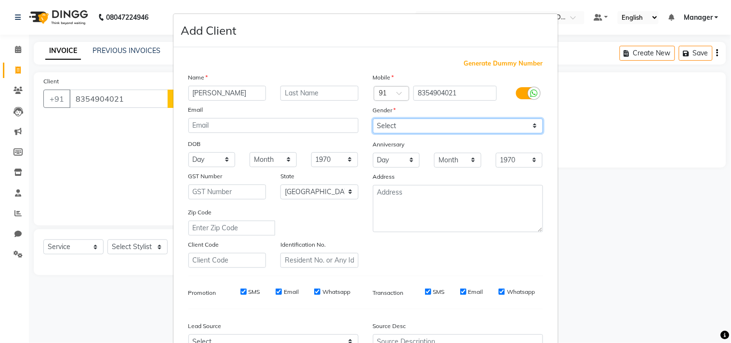
drag, startPoint x: 407, startPoint y: 129, endPoint x: 410, endPoint y: 164, distance: 35.4
click at [410, 164] on div "Mobile Country Code × 91 8354904021 Gender Select [DEMOGRAPHIC_DATA] [DEMOGRAPH…" at bounding box center [458, 170] width 185 height 196
click at [373, 119] on select "Select [DEMOGRAPHIC_DATA] [DEMOGRAPHIC_DATA] Other Prefer Not To Say" at bounding box center [458, 126] width 170 height 15
click at [484, 267] on div "Mobile Country Code × 91 8354904021 Gender Select [DEMOGRAPHIC_DATA] [DEMOGRAPH…" at bounding box center [458, 170] width 185 height 196
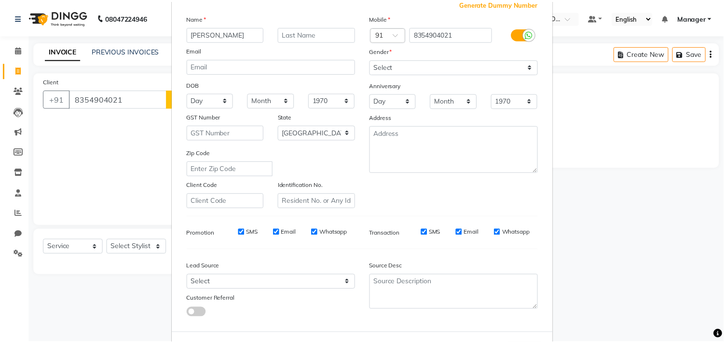
scroll to position [102, 0]
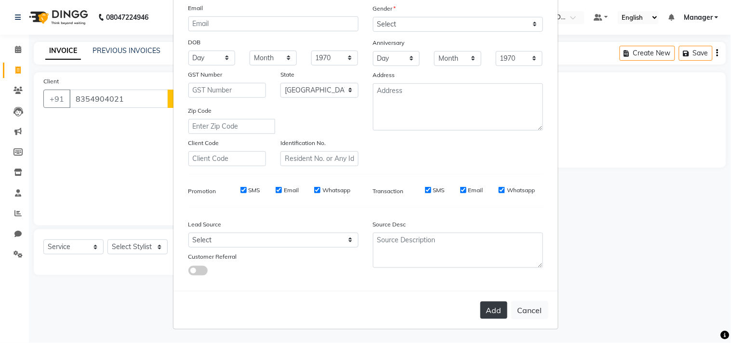
click at [495, 309] on button "Add" at bounding box center [494, 310] width 27 height 17
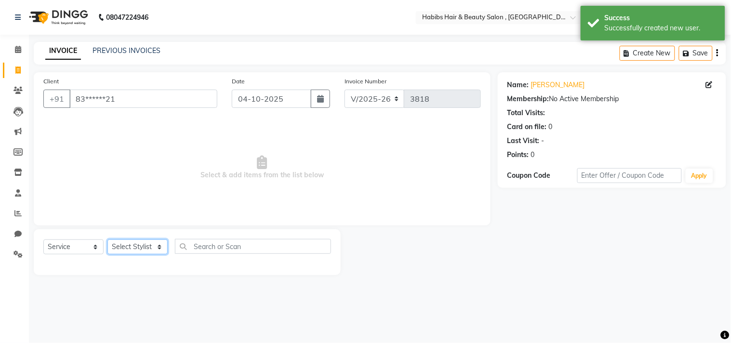
click at [129, 247] on select "Select Stylist [PERSON_NAME] Manager M M [PERSON_NAME] [PERSON_NAME] Reshma [PE…" at bounding box center [138, 247] width 60 height 15
click at [108, 240] on select "Select Stylist [PERSON_NAME] Manager M M [PERSON_NAME] [PERSON_NAME] Reshma [PE…" at bounding box center [138, 247] width 60 height 15
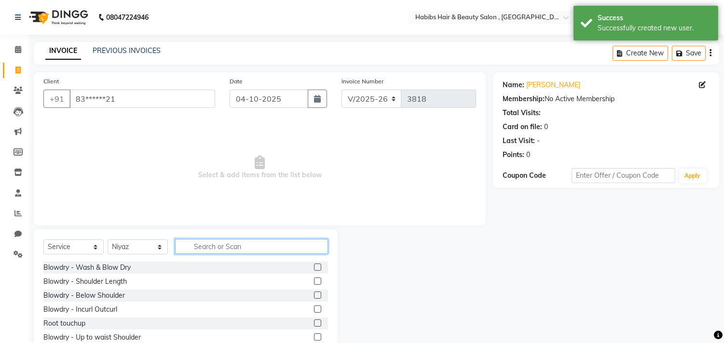
click at [222, 248] on input "text" at bounding box center [251, 246] width 153 height 15
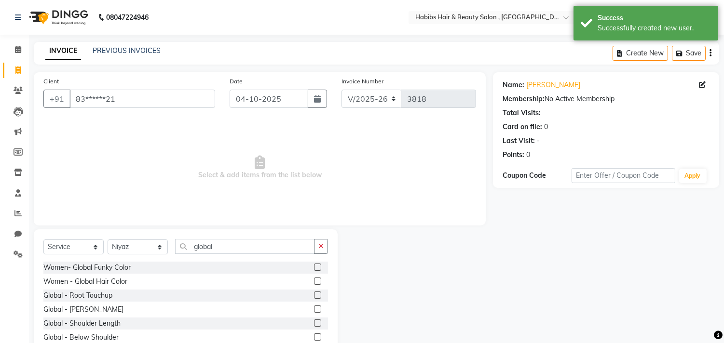
click at [314, 283] on label at bounding box center [317, 281] width 7 height 7
click at [314, 283] on input "checkbox" at bounding box center [317, 282] width 6 height 6
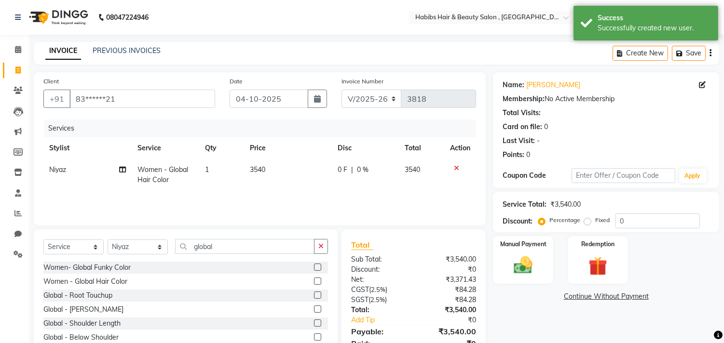
click at [272, 167] on td "3540" at bounding box center [288, 175] width 88 height 32
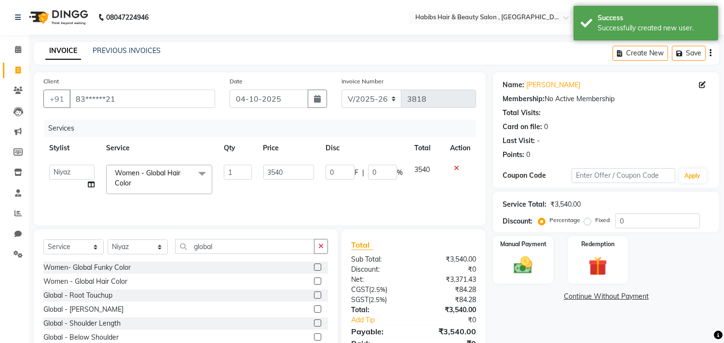
click at [272, 167] on input "3540" at bounding box center [288, 172] width 51 height 15
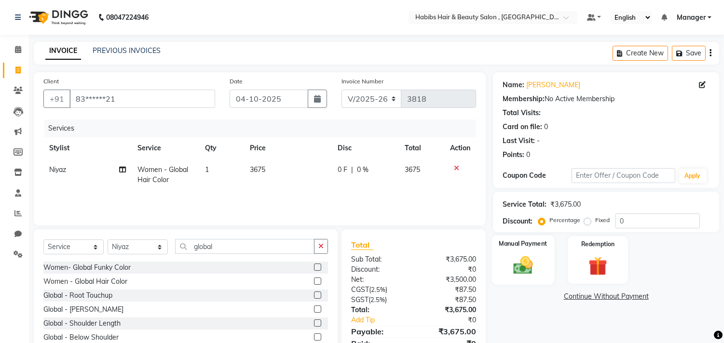
click at [519, 251] on div "Manual Payment" at bounding box center [523, 259] width 63 height 49
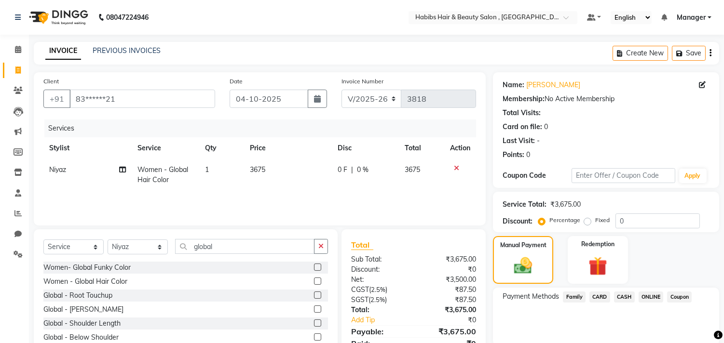
click at [644, 290] on div "Payment Methods Family CARD CASH ONLINE Coupon" at bounding box center [606, 317] width 226 height 58
click at [646, 296] on span "ONLINE" at bounding box center [650, 297] width 25 height 11
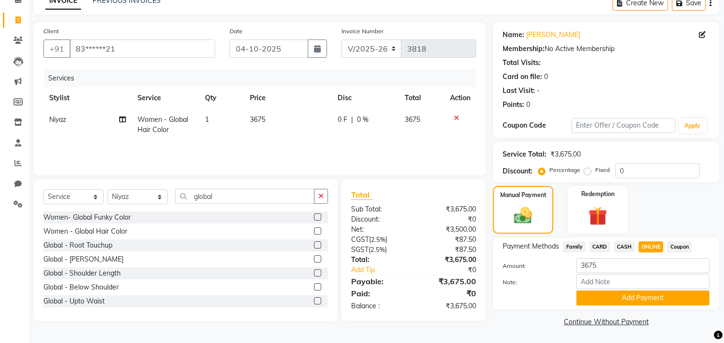
click at [646, 296] on button "Add Payment" at bounding box center [642, 298] width 133 height 15
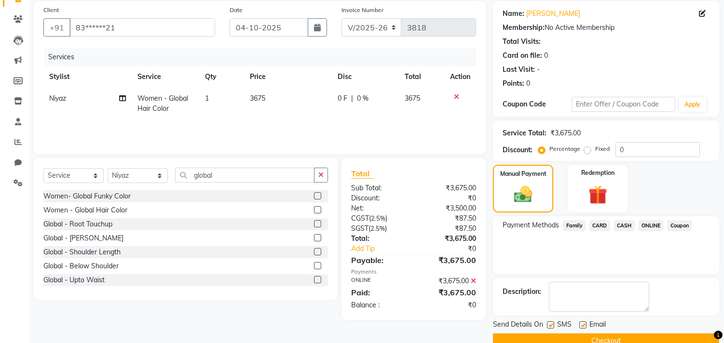
scroll to position [90, 0]
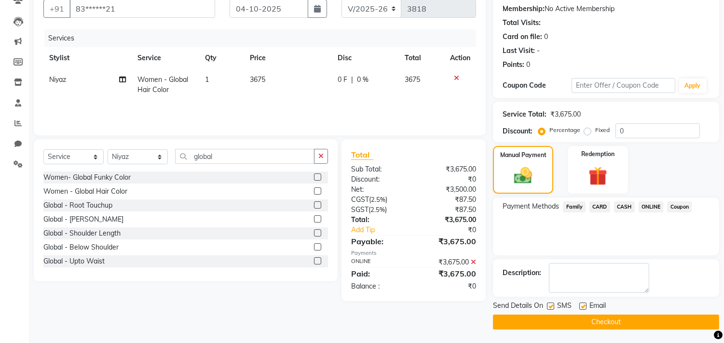
click at [638, 319] on button "Checkout" at bounding box center [606, 322] width 226 height 15
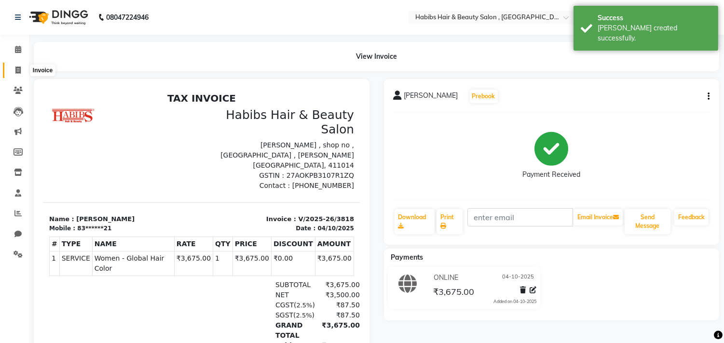
click at [18, 73] on icon at bounding box center [17, 70] width 5 height 7
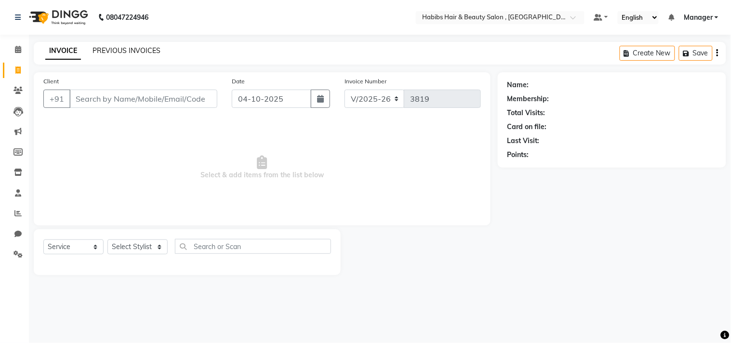
click at [133, 47] on link "PREVIOUS INVOICES" at bounding box center [127, 50] width 68 height 9
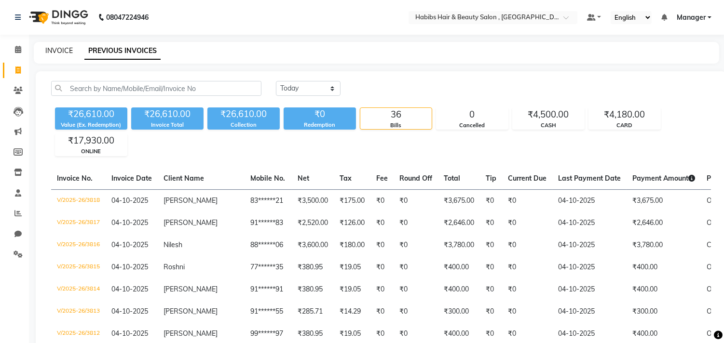
click at [56, 52] on link "INVOICE" at bounding box center [58, 50] width 27 height 9
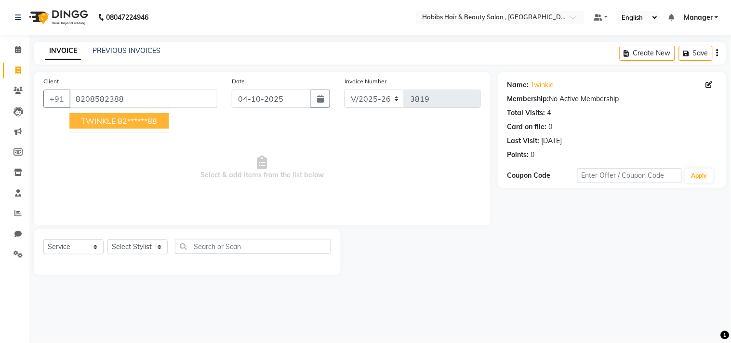
click at [147, 127] on button "TWINKLE 82******88" at bounding box center [118, 120] width 99 height 15
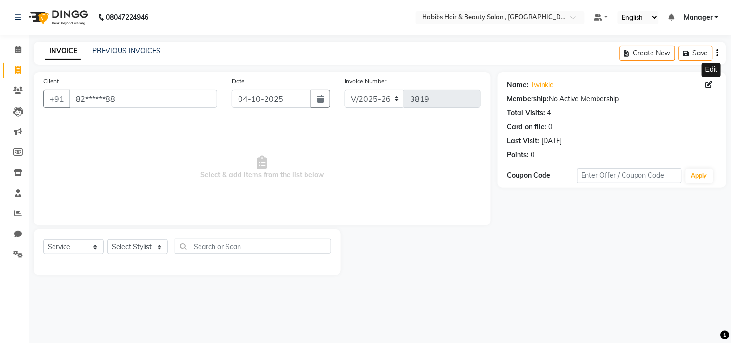
click at [710, 83] on icon at bounding box center [709, 84] width 7 height 7
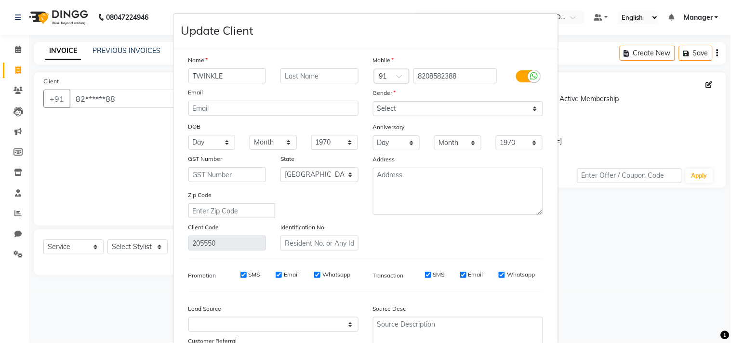
click at [451, 251] on div "Mobile Country Code × 91 8208582388 Gender Select [DEMOGRAPHIC_DATA] [DEMOGRAPH…" at bounding box center [458, 153] width 185 height 196
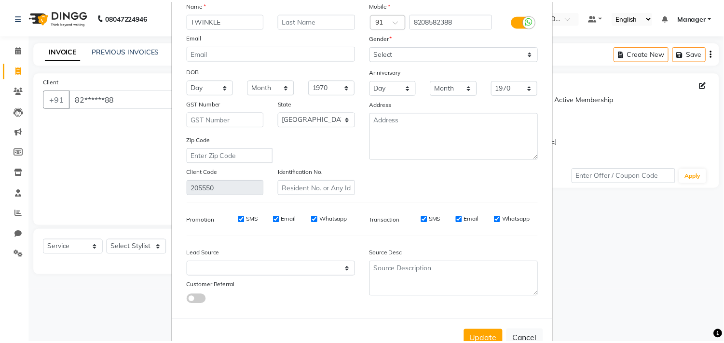
scroll to position [85, 0]
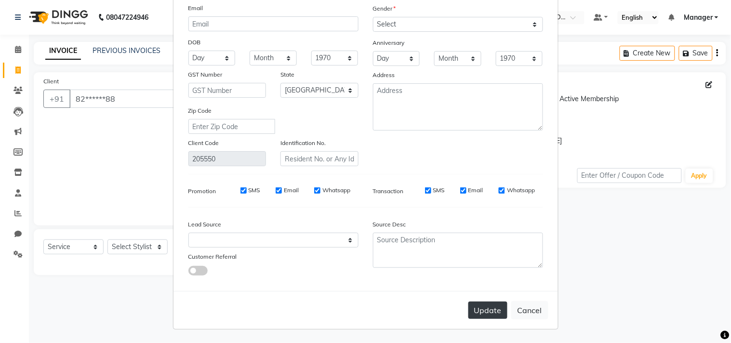
click at [476, 310] on button "Update" at bounding box center [488, 310] width 39 height 17
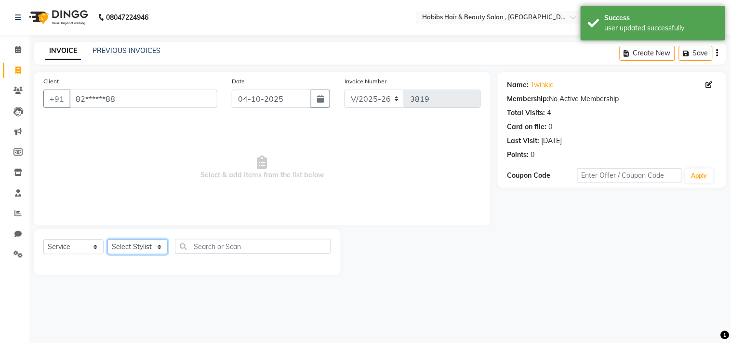
click at [121, 247] on select "Select Stylist [PERSON_NAME] Manager M M [PERSON_NAME] [PERSON_NAME] Reshma [PE…" at bounding box center [138, 247] width 60 height 15
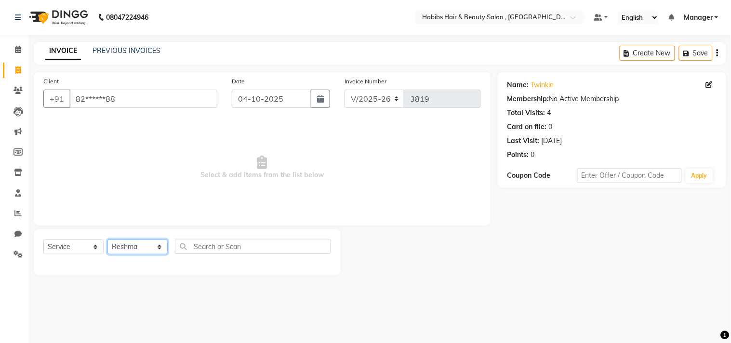
click at [108, 240] on select "Select Stylist [PERSON_NAME] Manager M M [PERSON_NAME] [PERSON_NAME] Reshma [PE…" at bounding box center [138, 247] width 60 height 15
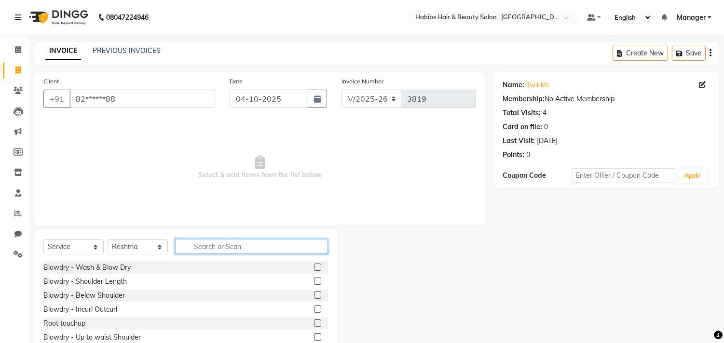
click at [264, 244] on input "text" at bounding box center [251, 246] width 153 height 15
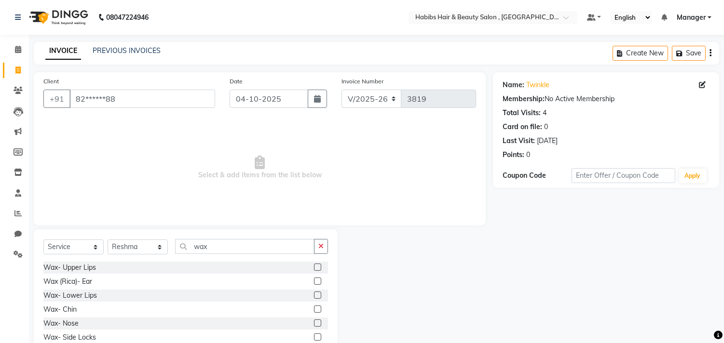
click at [314, 267] on label at bounding box center [317, 267] width 7 height 7
click at [314, 267] on input "checkbox" at bounding box center [317, 268] width 6 height 6
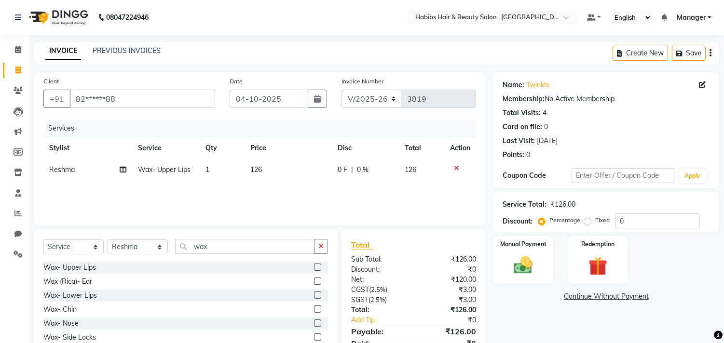
click at [314, 270] on label at bounding box center [317, 267] width 7 height 7
click at [314, 270] on input "checkbox" at bounding box center [317, 268] width 6 height 6
click at [318, 248] on icon "button" at bounding box center [320, 246] width 5 height 7
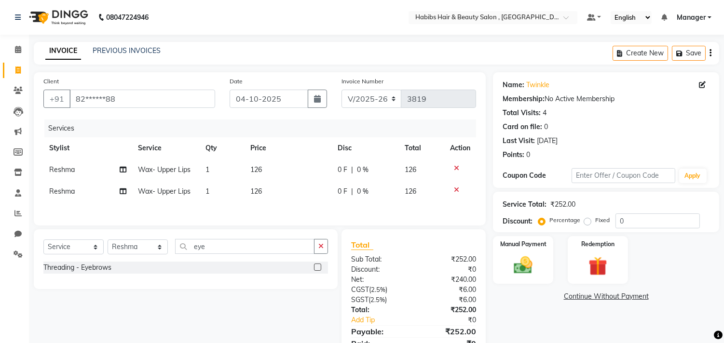
click at [316, 270] on label at bounding box center [317, 267] width 7 height 7
click at [316, 270] on input "checkbox" at bounding box center [317, 268] width 6 height 6
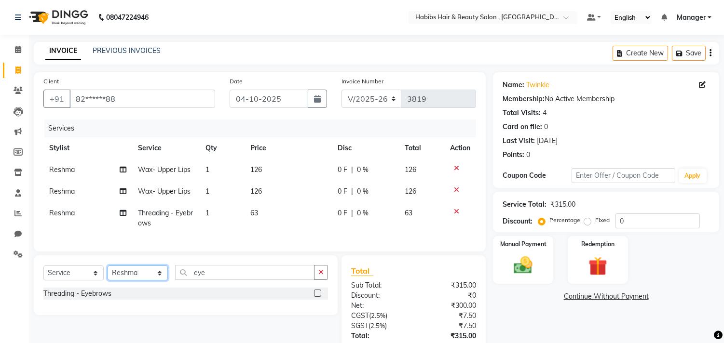
click at [148, 281] on select "Select Stylist [PERSON_NAME] Manager M M [PERSON_NAME] [PERSON_NAME] Reshma [PE…" at bounding box center [138, 273] width 60 height 15
click at [108, 274] on select "Select Stylist [PERSON_NAME] Manager M M [PERSON_NAME] [PERSON_NAME] Reshma [PE…" at bounding box center [138, 273] width 60 height 15
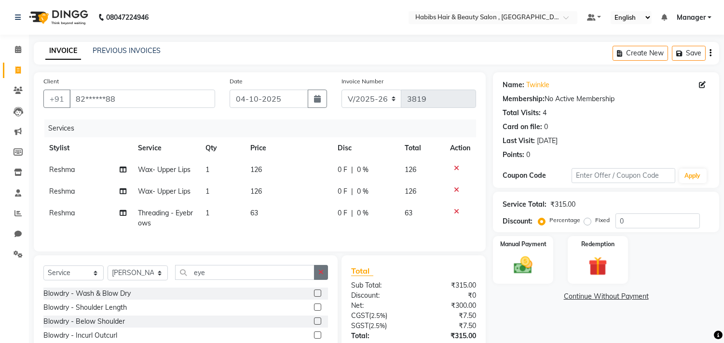
click at [321, 276] on icon "button" at bounding box center [320, 272] width 5 height 7
click at [348, 281] on div "Total Sub Total: ₹315.00 Discount: ₹0 Net: ₹300.00 CGST ( 2.5% ) ₹7.50 SGST ( 2…" at bounding box center [413, 327] width 144 height 142
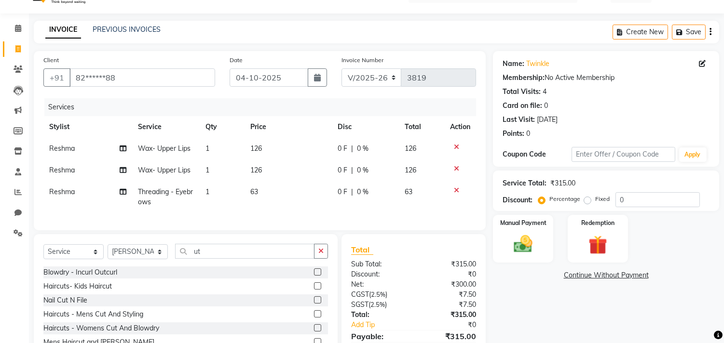
scroll to position [77, 0]
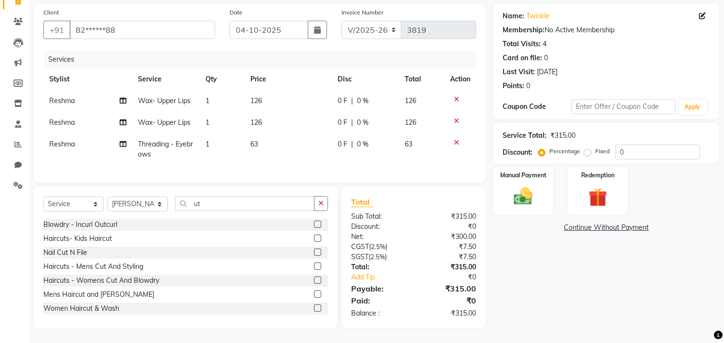
click at [314, 305] on label at bounding box center [317, 308] width 7 height 7
click at [314, 306] on input "checkbox" at bounding box center [317, 309] width 6 height 6
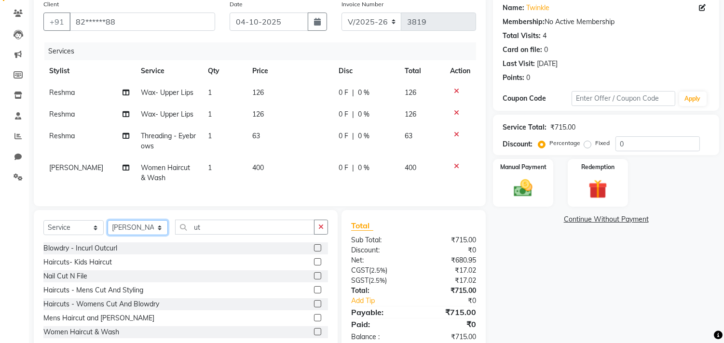
click at [129, 234] on select "Select Stylist [PERSON_NAME] Manager M M [PERSON_NAME] [PERSON_NAME] Reshma [PE…" at bounding box center [138, 227] width 60 height 15
click at [108, 229] on select "Select Stylist [PERSON_NAME] Manager M M [PERSON_NAME] [PERSON_NAME] Reshma [PE…" at bounding box center [138, 227] width 60 height 15
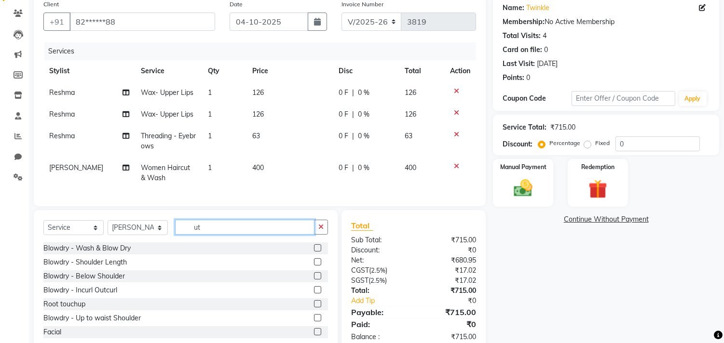
click at [246, 235] on input "ut" at bounding box center [244, 227] width 139 height 15
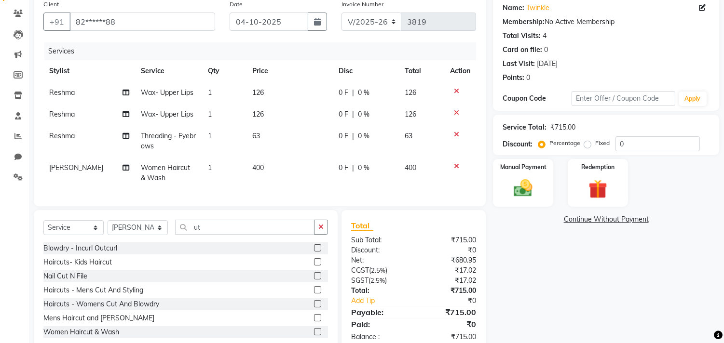
click at [314, 336] on label at bounding box center [317, 331] width 7 height 7
click at [314, 336] on input "checkbox" at bounding box center [317, 332] width 6 height 6
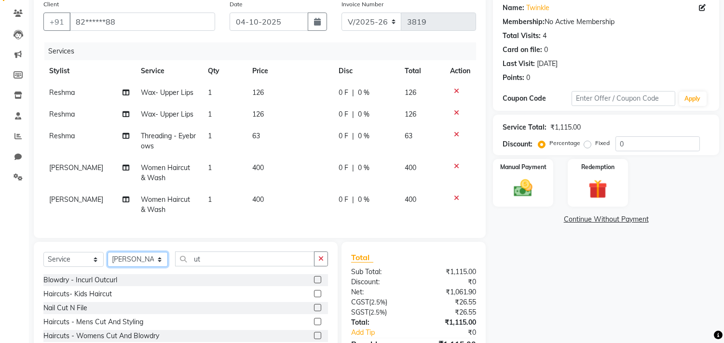
click at [151, 267] on select "Select Stylist [PERSON_NAME] Manager M M [PERSON_NAME] [PERSON_NAME] Reshma [PE…" at bounding box center [138, 259] width 60 height 15
click at [108, 260] on select "Select Stylist [PERSON_NAME] Manager M M [PERSON_NAME] [PERSON_NAME] Reshma [PE…" at bounding box center [138, 259] width 60 height 15
click at [211, 253] on div "Select Service Product Membership Package Voucher Prepaid Gift Card Select Styl…" at bounding box center [186, 313] width 304 height 142
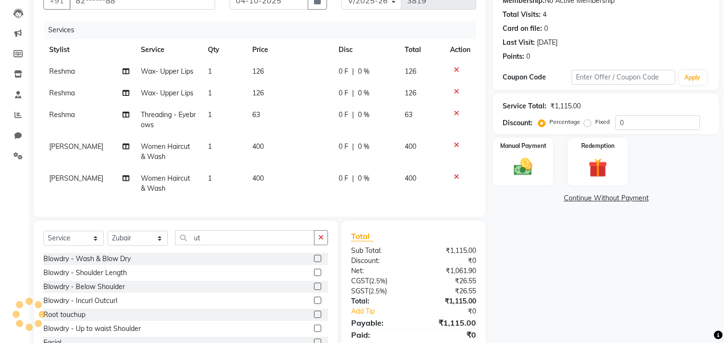
scroll to position [141, 0]
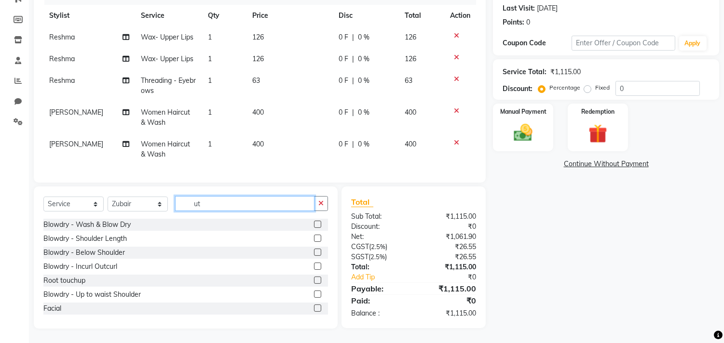
click at [287, 204] on input "ut" at bounding box center [244, 203] width 139 height 15
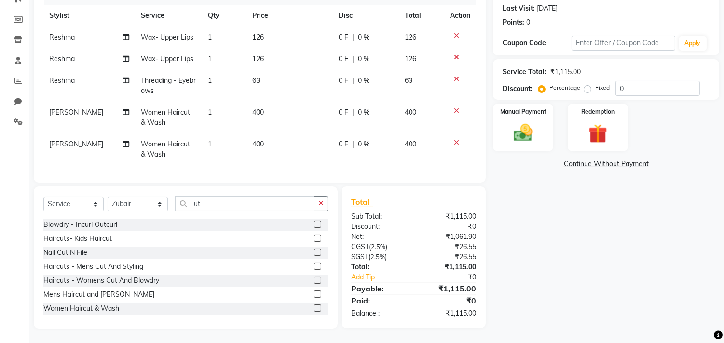
click at [314, 306] on label at bounding box center [317, 308] width 7 height 7
click at [314, 306] on input "checkbox" at bounding box center [317, 309] width 6 height 6
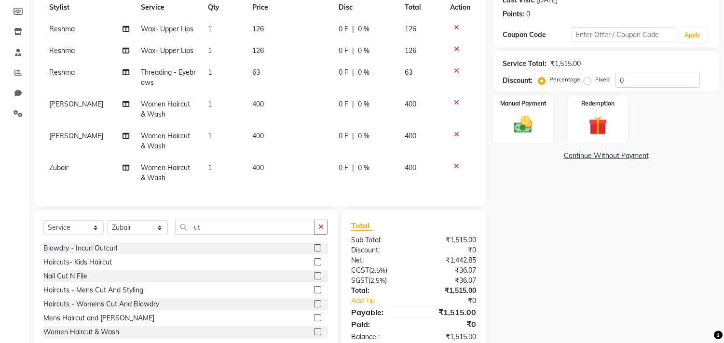
click at [410, 275] on div "CGST ( 2.5% )" at bounding box center [379, 271] width 70 height 10
click at [507, 127] on img at bounding box center [523, 125] width 32 height 23
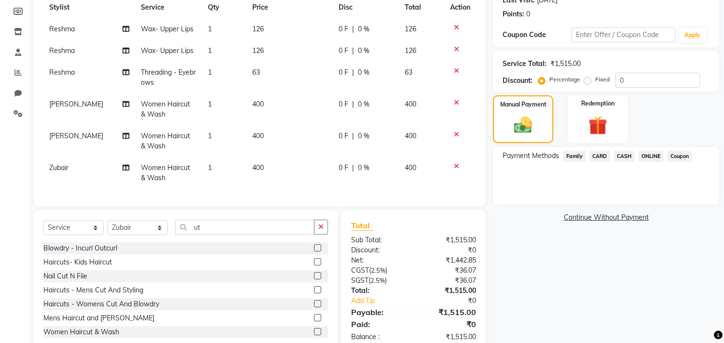
click at [600, 157] on span "CARD" at bounding box center [599, 156] width 21 height 11
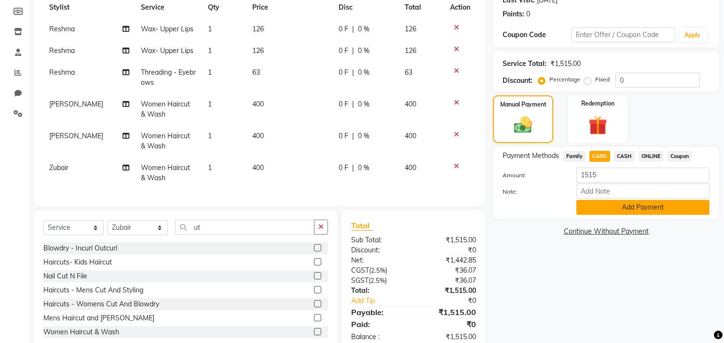
drag, startPoint x: 610, startPoint y: 210, endPoint x: 619, endPoint y: 214, distance: 9.9
click at [619, 214] on button "Add Payment" at bounding box center [642, 207] width 133 height 15
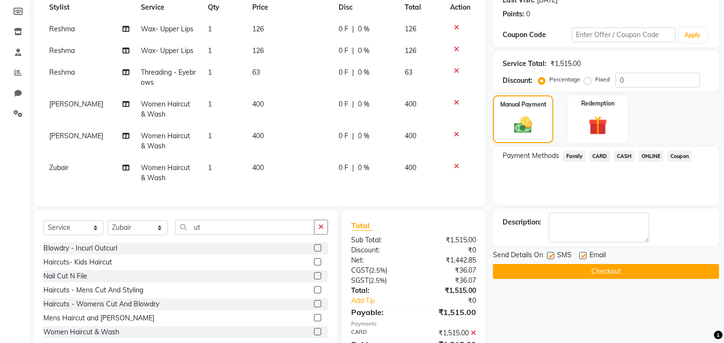
click at [606, 269] on button "Checkout" at bounding box center [606, 271] width 226 height 15
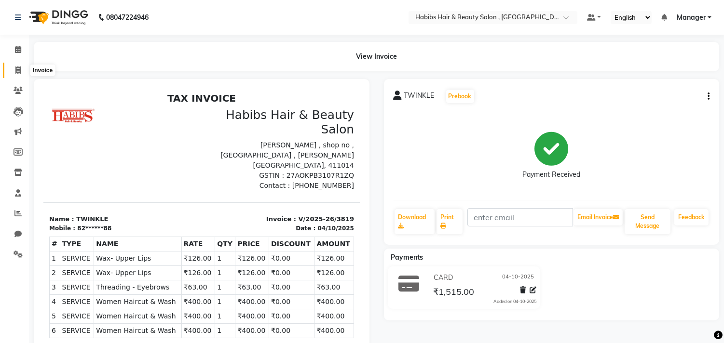
click at [17, 68] on icon at bounding box center [17, 70] width 5 height 7
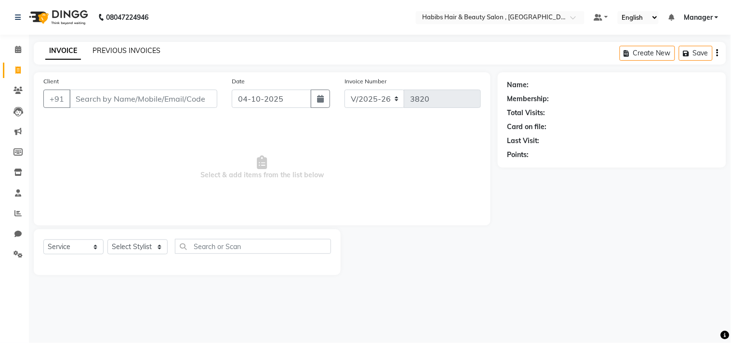
click at [129, 48] on link "PREVIOUS INVOICES" at bounding box center [127, 50] width 68 height 9
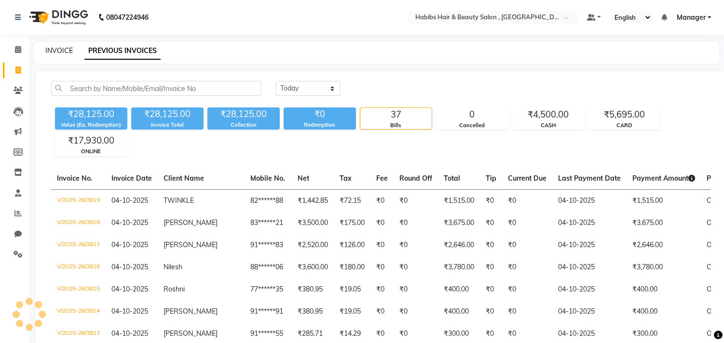
click at [51, 52] on link "INVOICE" at bounding box center [58, 50] width 27 height 9
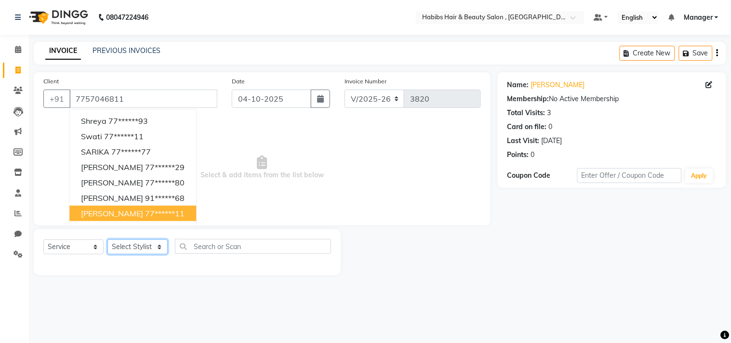
click at [135, 247] on select "Select Stylist [PERSON_NAME] Manager M M [PERSON_NAME] [PERSON_NAME] Reshma [PE…" at bounding box center [138, 247] width 60 height 15
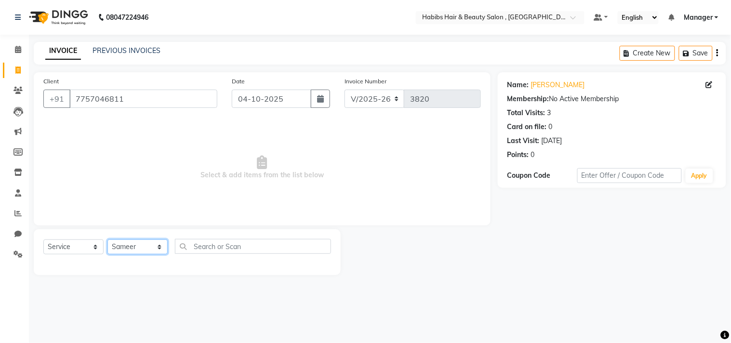
click at [108, 240] on select "Select Stylist [PERSON_NAME] Manager M M [PERSON_NAME] [PERSON_NAME] Reshma [PE…" at bounding box center [138, 247] width 60 height 15
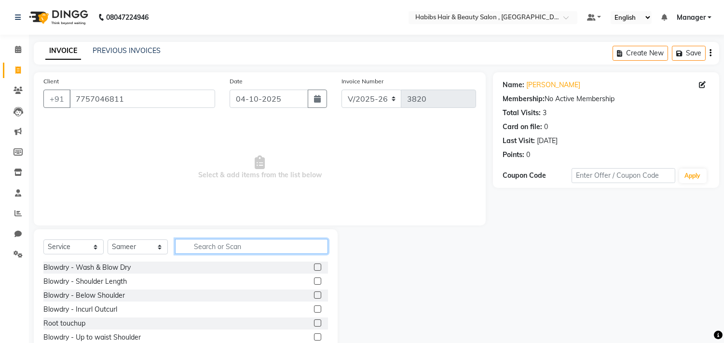
click at [212, 243] on input "text" at bounding box center [251, 246] width 153 height 15
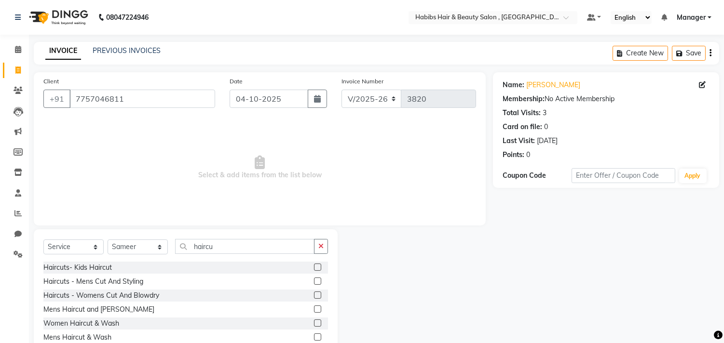
click at [317, 295] on label at bounding box center [317, 295] width 7 height 7
click at [317, 295] on input "checkbox" at bounding box center [317, 296] width 6 height 6
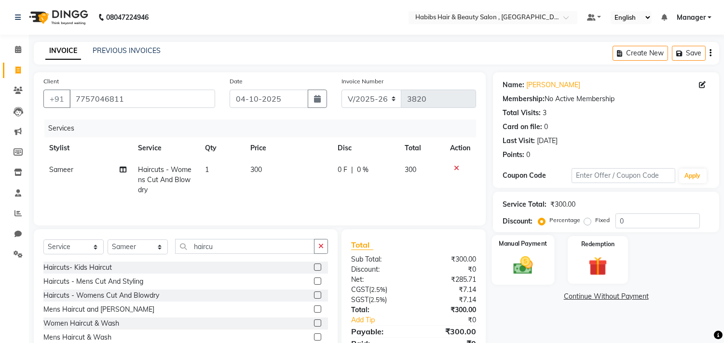
click at [531, 268] on img at bounding box center [523, 266] width 32 height 23
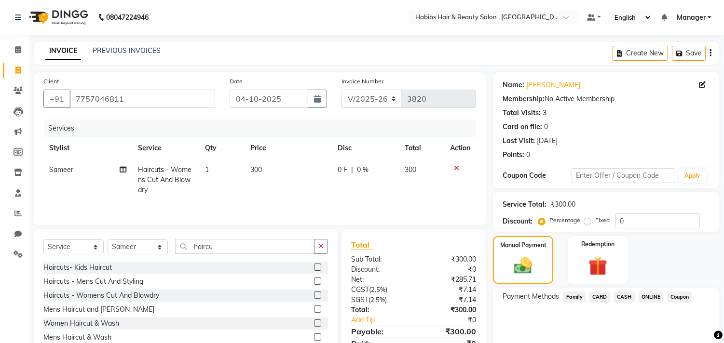
click at [650, 295] on span "ONLINE" at bounding box center [650, 297] width 25 height 11
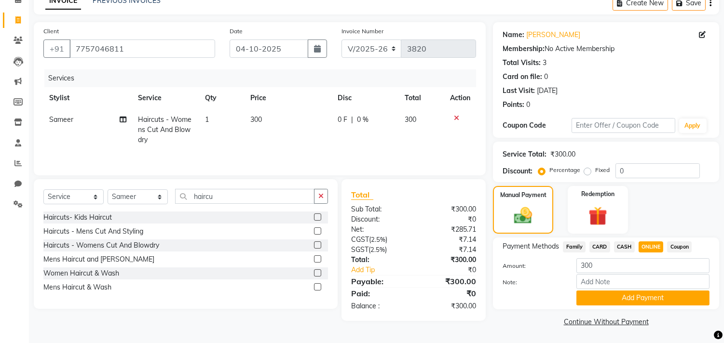
click at [650, 295] on button "Add Payment" at bounding box center [642, 298] width 133 height 15
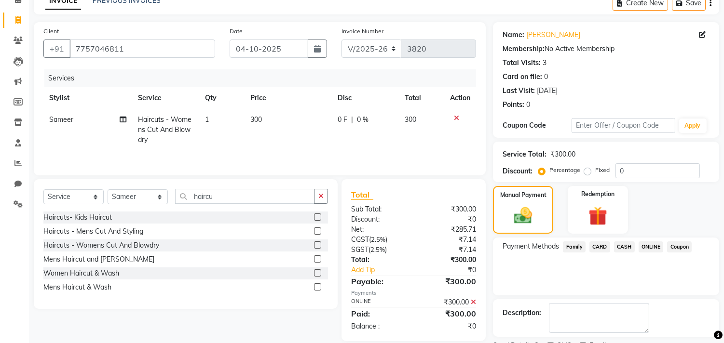
scroll to position [90, 0]
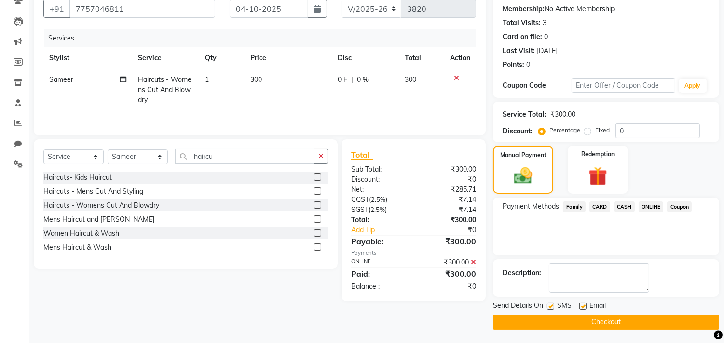
click at [638, 325] on button "Checkout" at bounding box center [606, 322] width 226 height 15
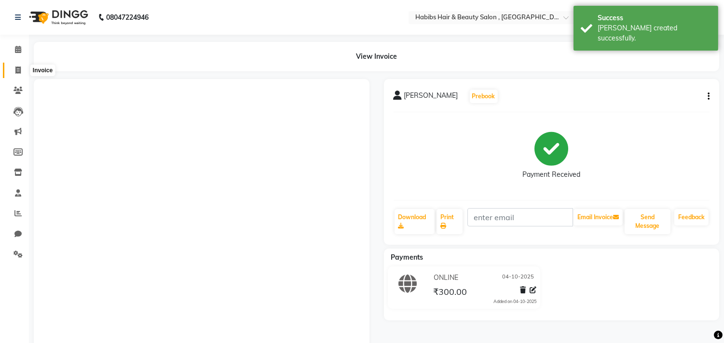
click at [18, 67] on icon at bounding box center [17, 70] width 5 height 7
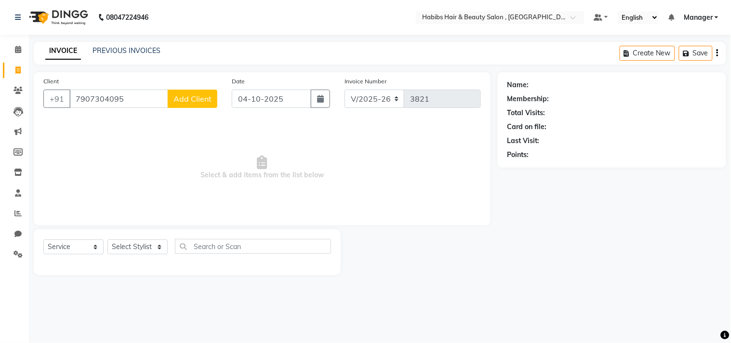
click at [191, 94] on span "Add Client" at bounding box center [193, 99] width 38 height 10
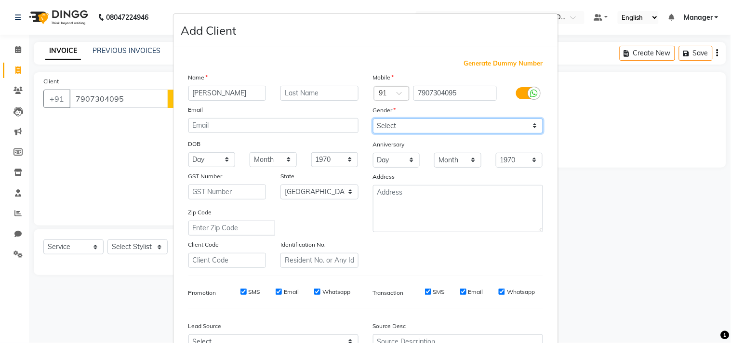
click at [427, 133] on select "Select [DEMOGRAPHIC_DATA] [DEMOGRAPHIC_DATA] Other Prefer Not To Say" at bounding box center [458, 126] width 170 height 15
click at [373, 119] on select "Select [DEMOGRAPHIC_DATA] [DEMOGRAPHIC_DATA] Other Prefer Not To Say" at bounding box center [458, 126] width 170 height 15
click at [497, 277] on div "Generate Dummy Number Name [PERSON_NAME] Email DOB Day 01 02 03 04 05 06 07 08 …" at bounding box center [365, 222] width 369 height 326
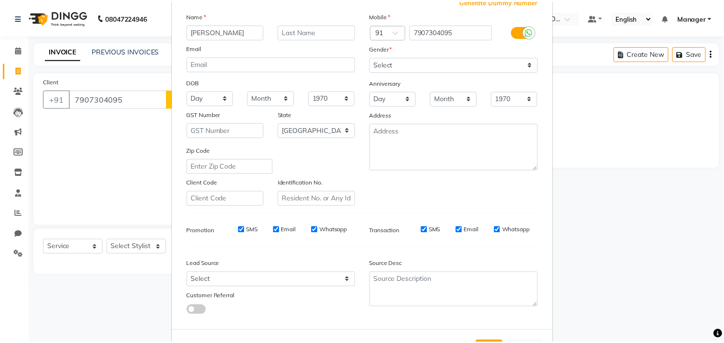
scroll to position [102, 0]
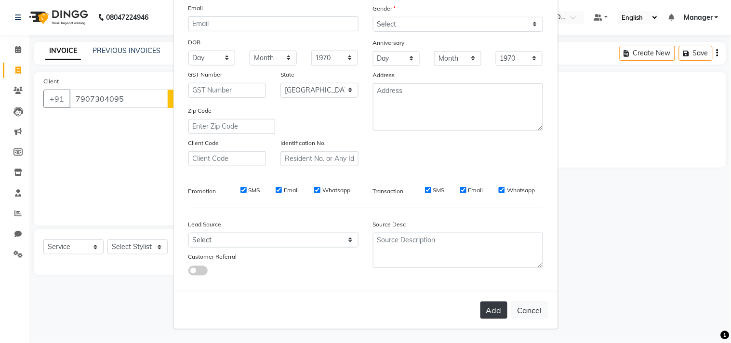
click at [492, 313] on button "Add" at bounding box center [494, 310] width 27 height 17
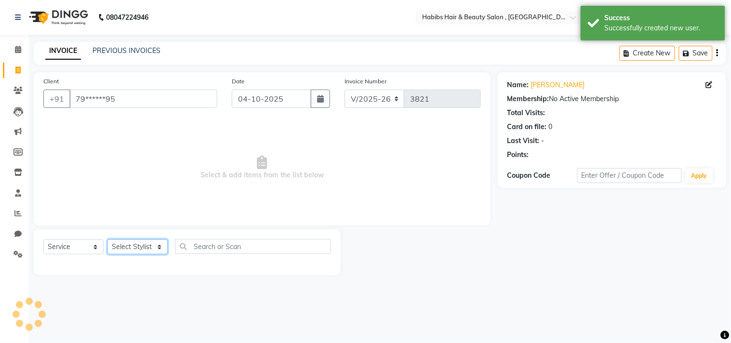
click at [121, 246] on select "Select Stylist [PERSON_NAME] Manager M M [PERSON_NAME] [PERSON_NAME] Reshma [PE…" at bounding box center [138, 247] width 60 height 15
click at [108, 240] on select "Select Stylist [PERSON_NAME] Manager M M [PERSON_NAME] [PERSON_NAME] Reshma [PE…" at bounding box center [138, 247] width 60 height 15
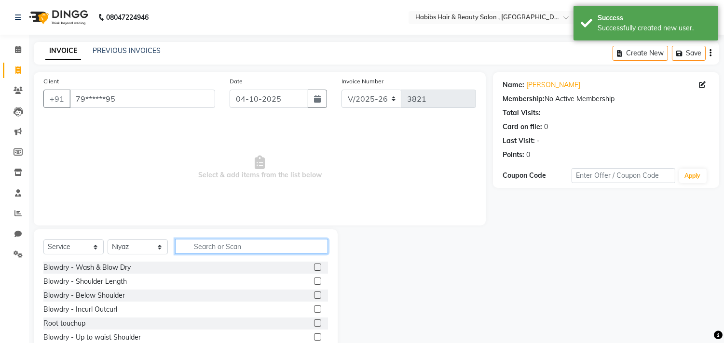
click at [221, 243] on input "text" at bounding box center [251, 246] width 153 height 15
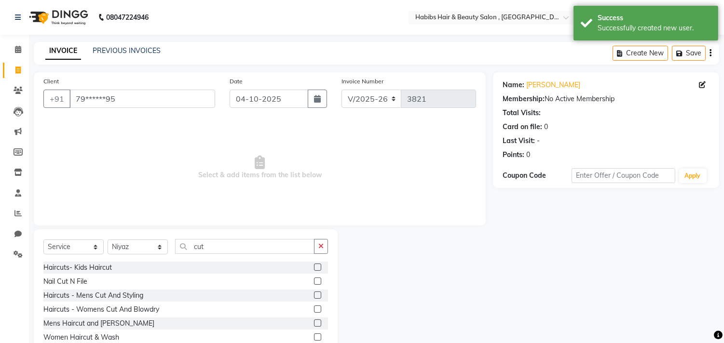
click at [314, 294] on label at bounding box center [317, 295] width 7 height 7
click at [314, 294] on input "checkbox" at bounding box center [317, 296] width 6 height 6
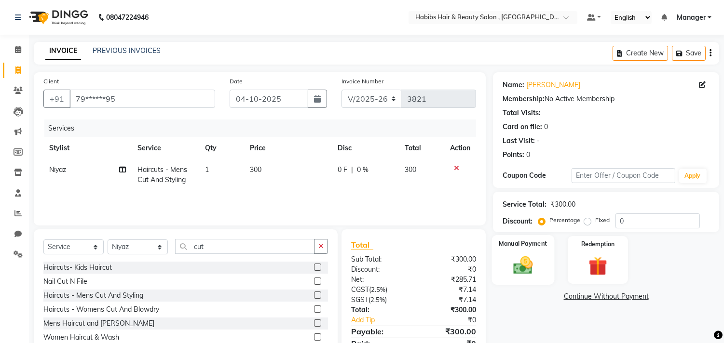
click at [499, 261] on div "Manual Payment" at bounding box center [523, 259] width 63 height 49
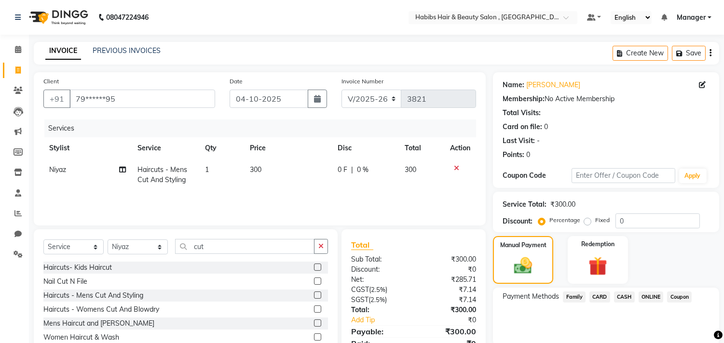
click at [644, 295] on span "ONLINE" at bounding box center [650, 297] width 25 height 11
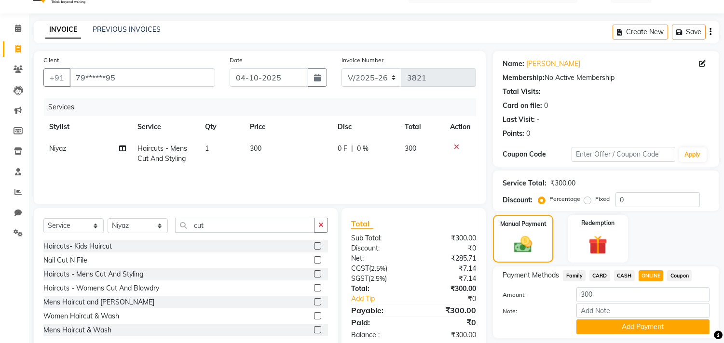
scroll to position [50, 0]
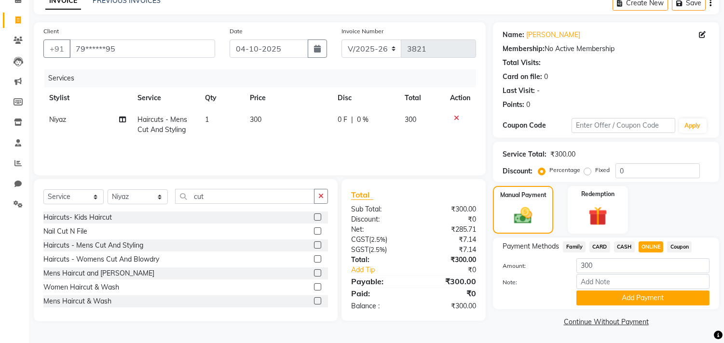
click at [644, 295] on button "Add Payment" at bounding box center [642, 298] width 133 height 15
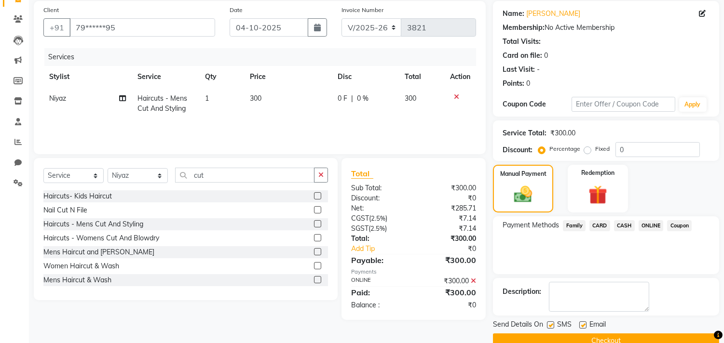
scroll to position [90, 0]
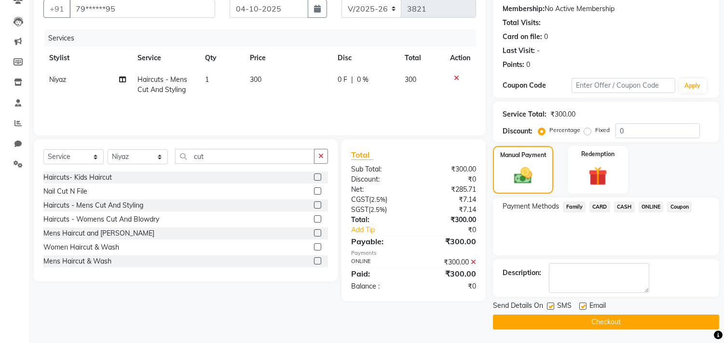
click at [635, 323] on button "Checkout" at bounding box center [606, 322] width 226 height 15
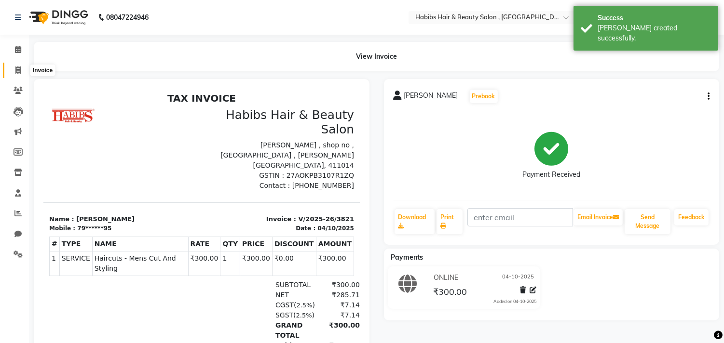
click at [17, 69] on icon at bounding box center [17, 70] width 5 height 7
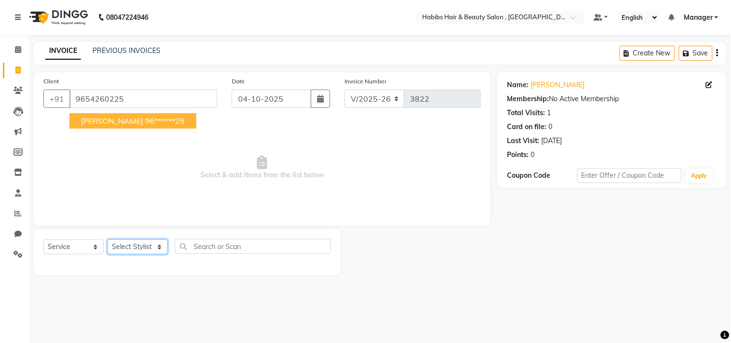
click at [136, 249] on select "Select Stylist [PERSON_NAME] Manager M M [PERSON_NAME] [PERSON_NAME] Reshma [PE…" at bounding box center [138, 247] width 60 height 15
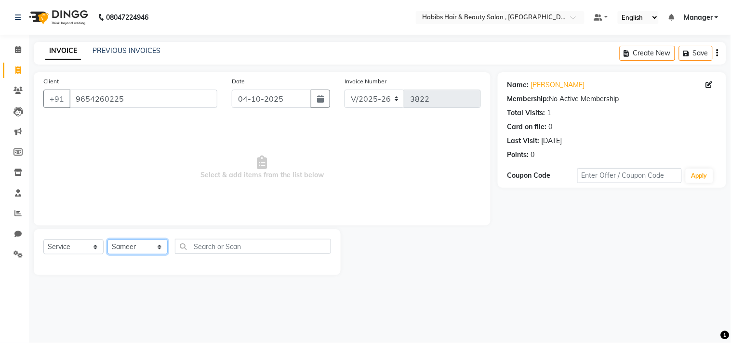
click at [108, 240] on select "Select Stylist [PERSON_NAME] Manager M M [PERSON_NAME] [PERSON_NAME] Reshma [PE…" at bounding box center [138, 247] width 60 height 15
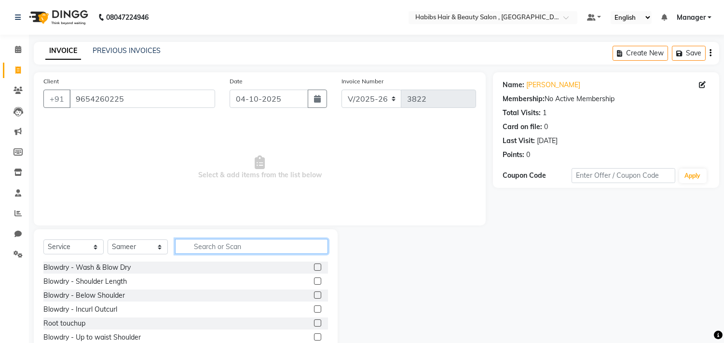
click at [215, 248] on input "text" at bounding box center [251, 246] width 153 height 15
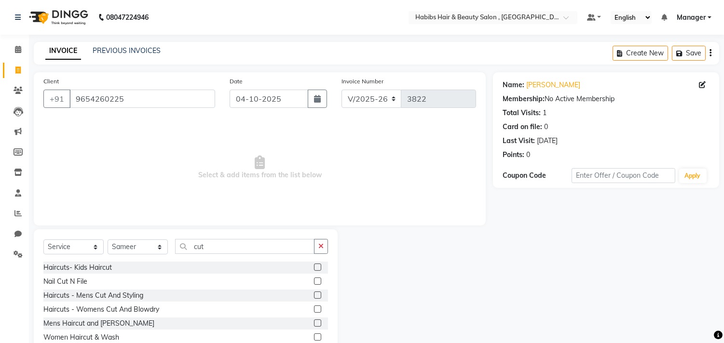
click at [314, 307] on label at bounding box center [317, 309] width 7 height 7
click at [314, 307] on input "checkbox" at bounding box center [317, 310] width 6 height 6
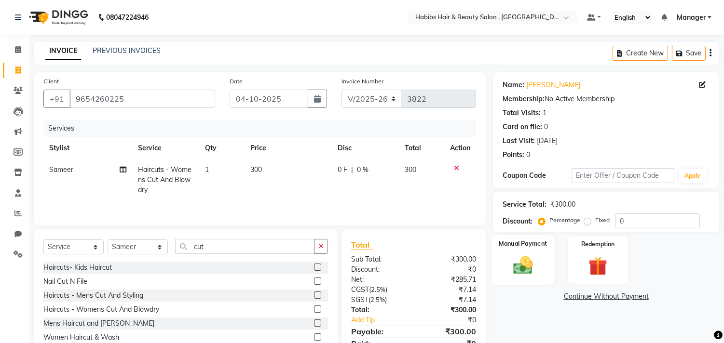
click at [508, 262] on img at bounding box center [523, 266] width 32 height 23
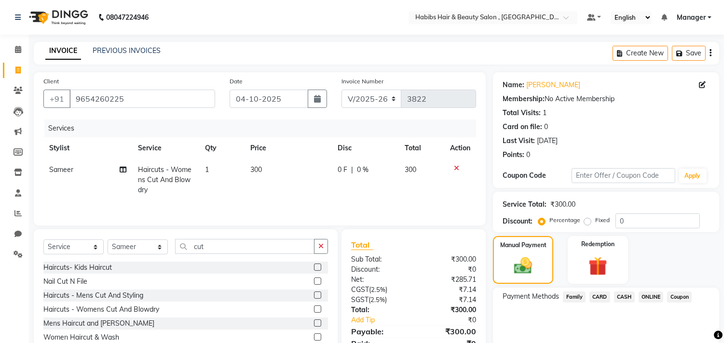
click at [645, 296] on span "ONLINE" at bounding box center [650, 297] width 25 height 11
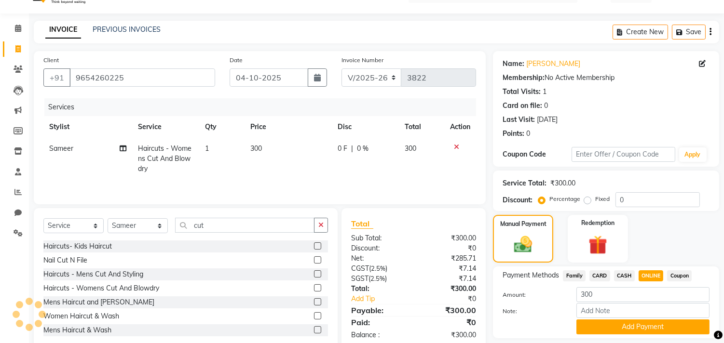
scroll to position [50, 0]
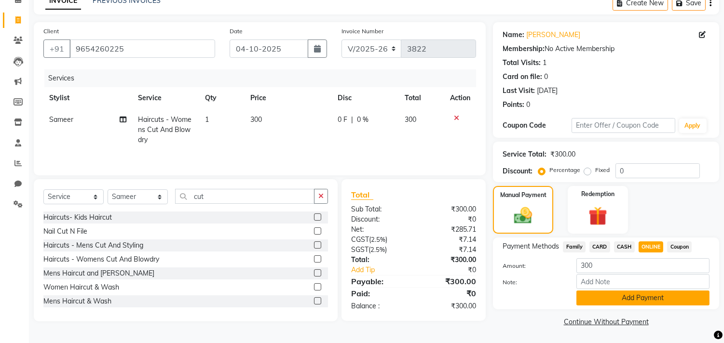
click at [651, 293] on button "Add Payment" at bounding box center [642, 298] width 133 height 15
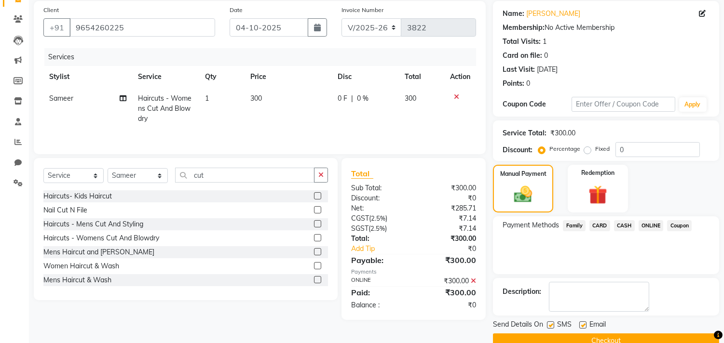
scroll to position [90, 0]
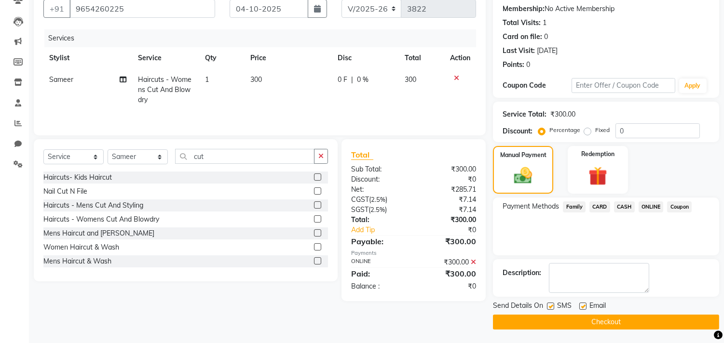
click at [639, 317] on button "Checkout" at bounding box center [606, 322] width 226 height 15
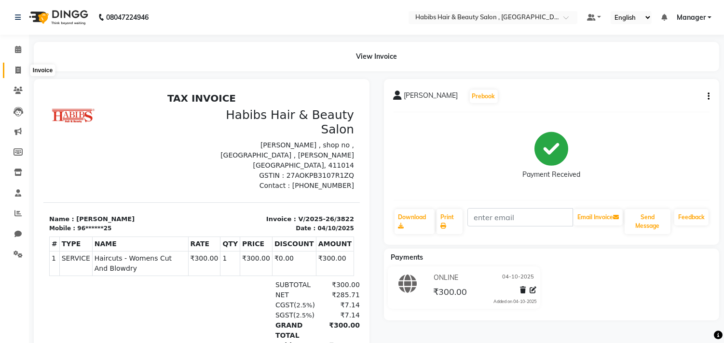
click at [20, 71] on icon at bounding box center [17, 70] width 5 height 7
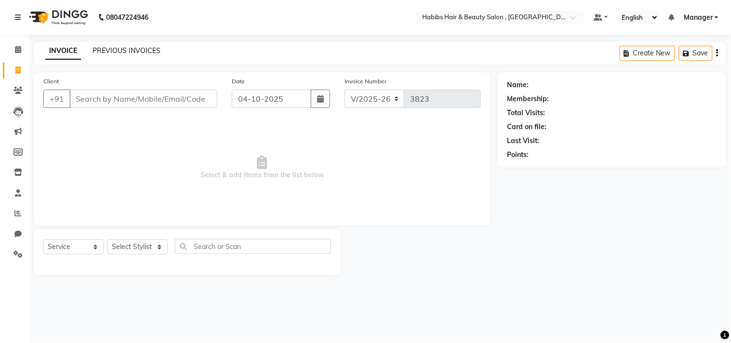
click at [108, 51] on link "PREVIOUS INVOICES" at bounding box center [127, 50] width 68 height 9
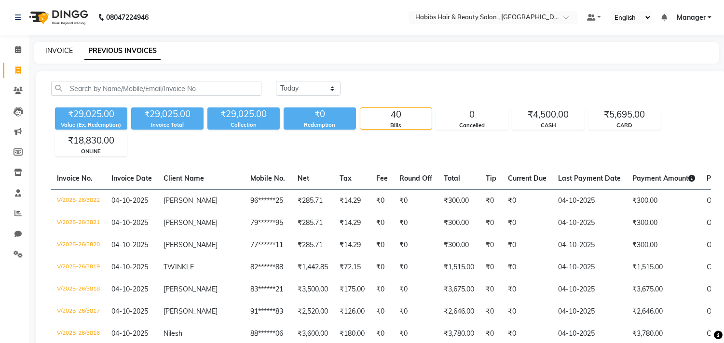
click at [69, 49] on link "INVOICE" at bounding box center [58, 50] width 27 height 9
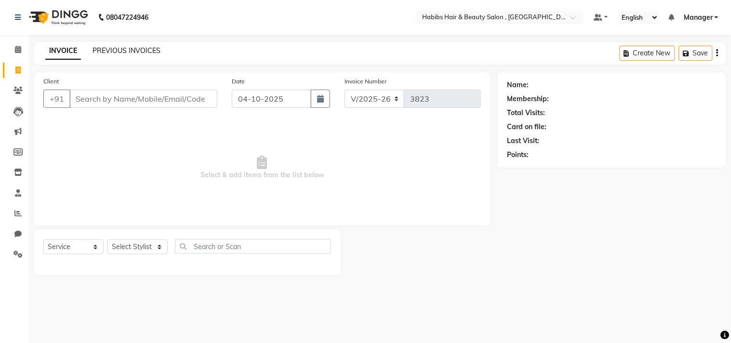
click at [140, 47] on link "PREVIOUS INVOICES" at bounding box center [127, 50] width 68 height 9
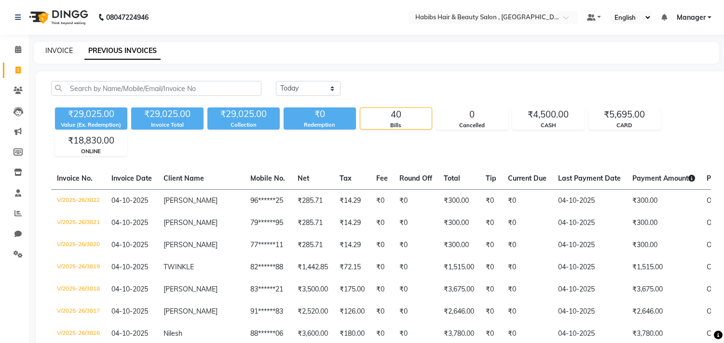
click at [63, 51] on link "INVOICE" at bounding box center [58, 50] width 27 height 9
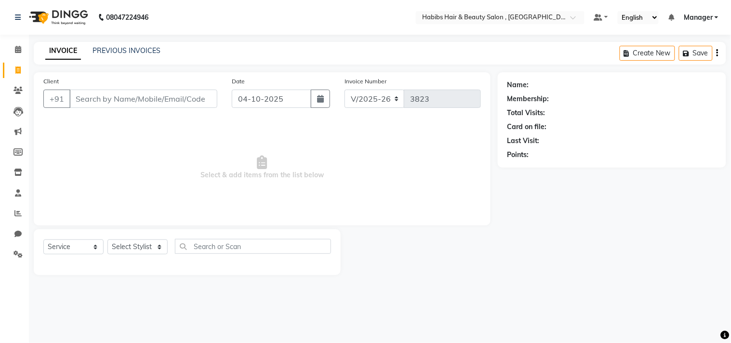
click at [179, 147] on span "Select & add items from the list below" at bounding box center [262, 168] width 438 height 96
click at [180, 96] on input "Client" at bounding box center [143, 99] width 148 height 18
click at [180, 96] on span "Add Client" at bounding box center [193, 99] width 38 height 10
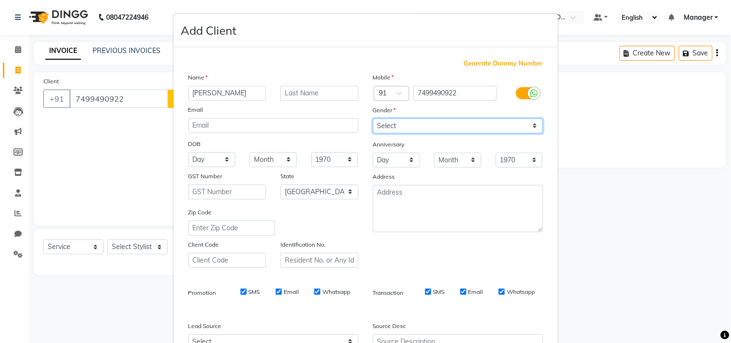
drag, startPoint x: 394, startPoint y: 123, endPoint x: 398, endPoint y: 132, distance: 9.3
click at [394, 123] on select "Select [DEMOGRAPHIC_DATA] [DEMOGRAPHIC_DATA] Other Prefer Not To Say" at bounding box center [458, 126] width 170 height 15
click at [373, 119] on select "Select [DEMOGRAPHIC_DATA] [DEMOGRAPHIC_DATA] Other Prefer Not To Say" at bounding box center [458, 126] width 170 height 15
click at [481, 233] on div "Mobile Country Code × 91 7499490922 Gender Select [DEMOGRAPHIC_DATA] [DEMOGRAPH…" at bounding box center [458, 170] width 185 height 196
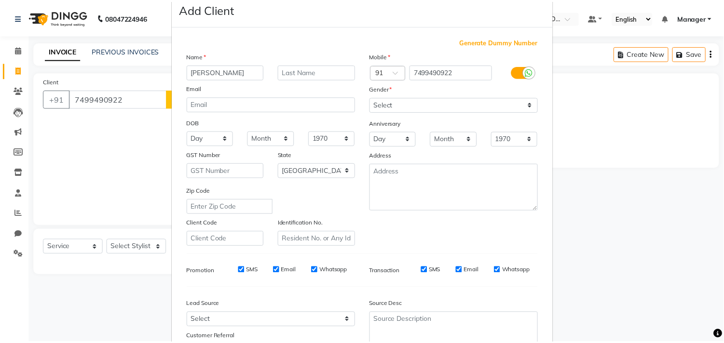
scroll to position [102, 0]
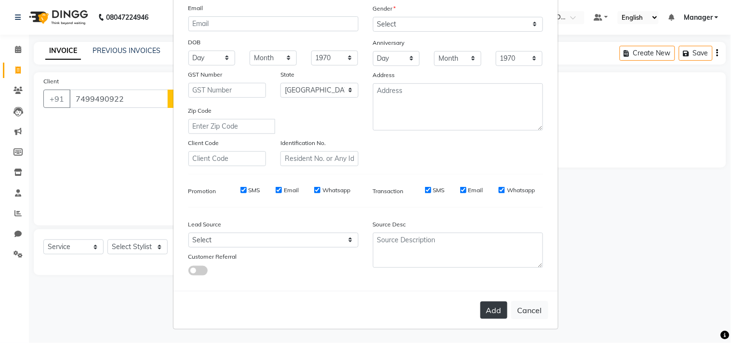
click at [494, 312] on button "Add" at bounding box center [494, 310] width 27 height 17
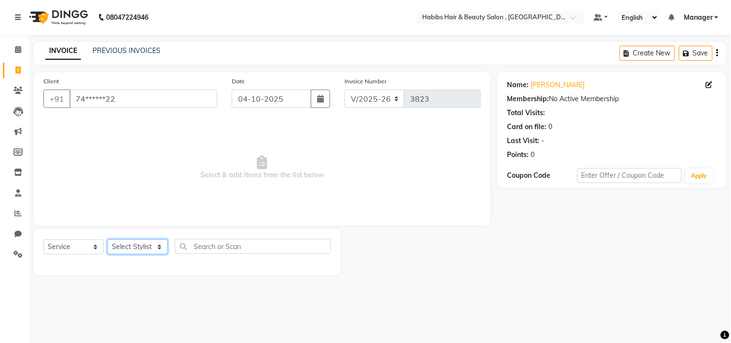
click at [139, 244] on select "Select Stylist [PERSON_NAME] Manager M M [PERSON_NAME] [PERSON_NAME] Reshma [PE…" at bounding box center [138, 247] width 60 height 15
click at [108, 240] on select "Select Stylist [PERSON_NAME] Manager M M [PERSON_NAME] [PERSON_NAME] Reshma [PE…" at bounding box center [138, 247] width 60 height 15
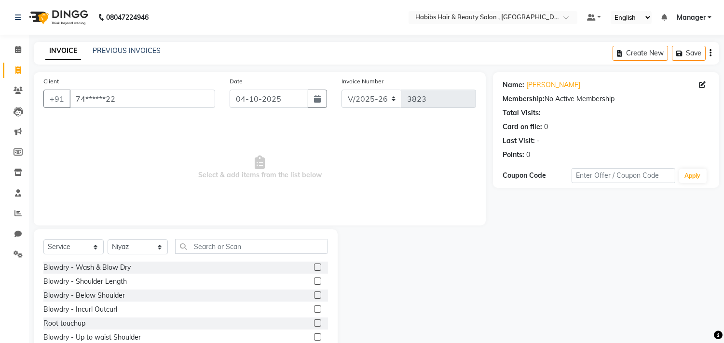
click at [314, 266] on label at bounding box center [317, 267] width 7 height 7
click at [314, 266] on input "checkbox" at bounding box center [317, 268] width 6 height 6
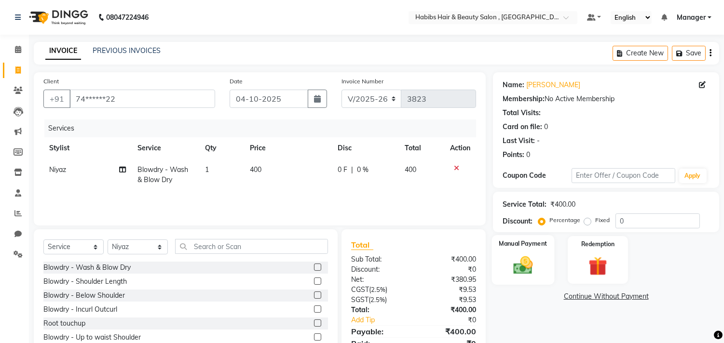
click at [518, 269] on img at bounding box center [523, 266] width 32 height 23
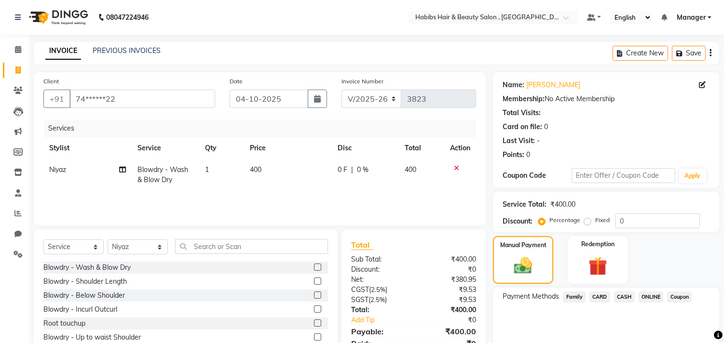
click at [652, 295] on span "ONLINE" at bounding box center [650, 297] width 25 height 11
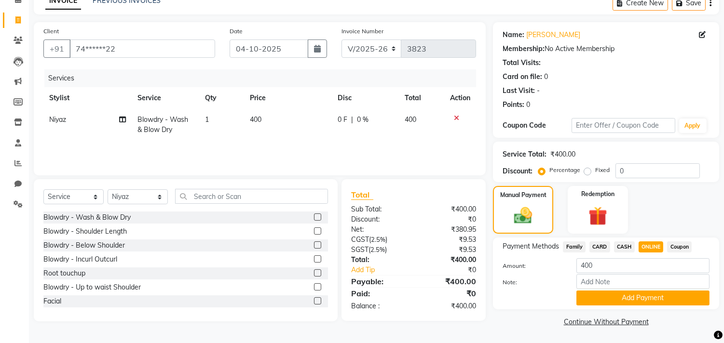
click at [652, 295] on button "Add Payment" at bounding box center [642, 298] width 133 height 15
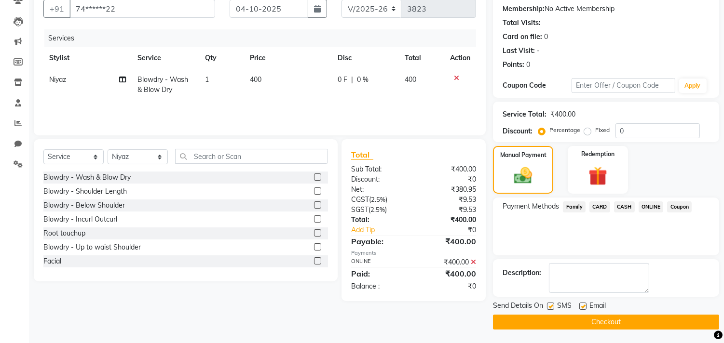
click at [642, 320] on button "Checkout" at bounding box center [606, 322] width 226 height 15
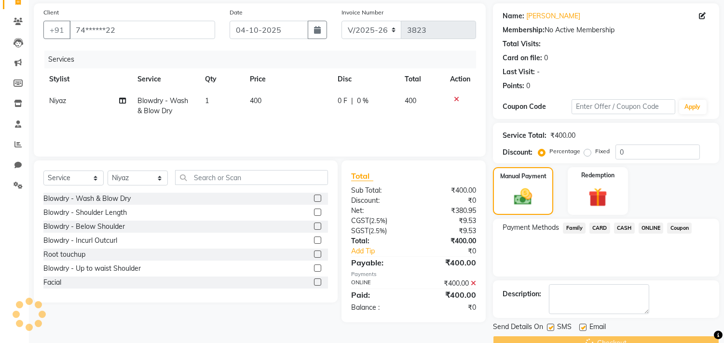
scroll to position [0, 0]
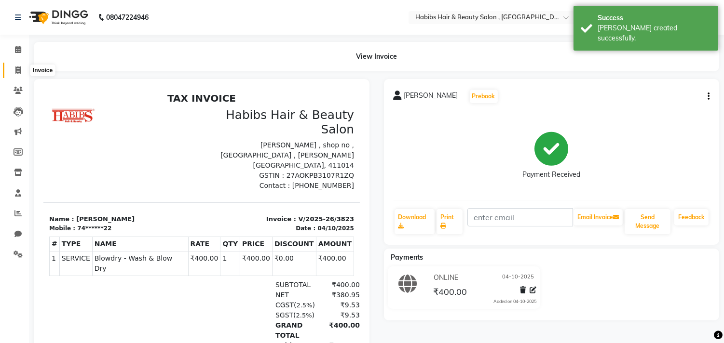
click at [15, 71] on icon at bounding box center [17, 70] width 5 height 7
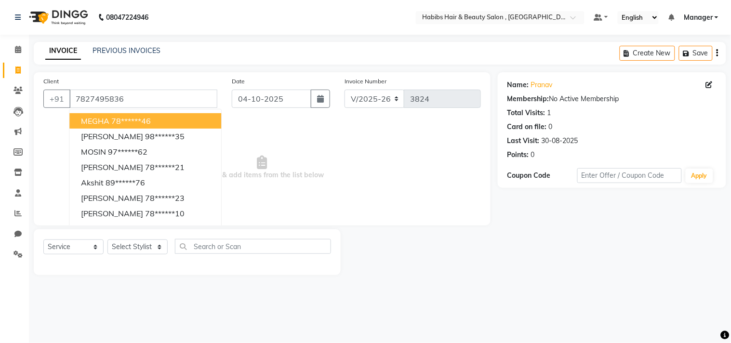
click at [229, 201] on span "Select & add items from the list below" at bounding box center [262, 168] width 438 height 96
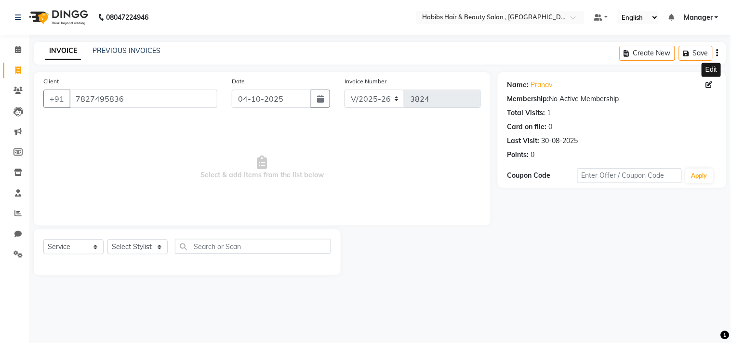
click at [710, 85] on icon at bounding box center [709, 84] width 7 height 7
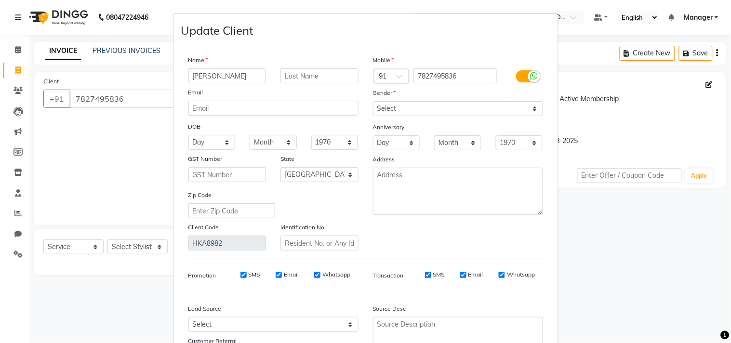
click at [505, 257] on div "Name [PERSON_NAME] Email DOB Day 01 02 03 04 05 06 07 08 09 10 11 12 13 14 15 1…" at bounding box center [365, 211] width 369 height 313
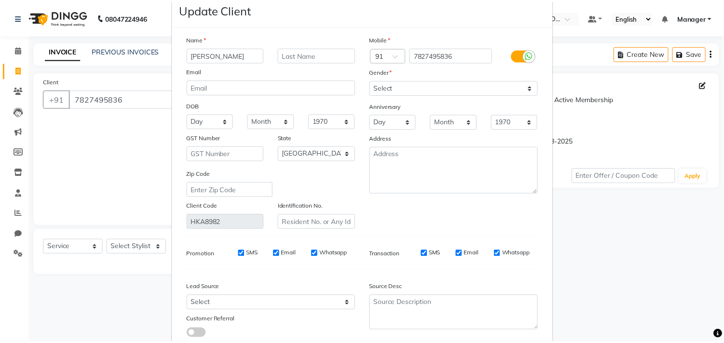
scroll to position [85, 0]
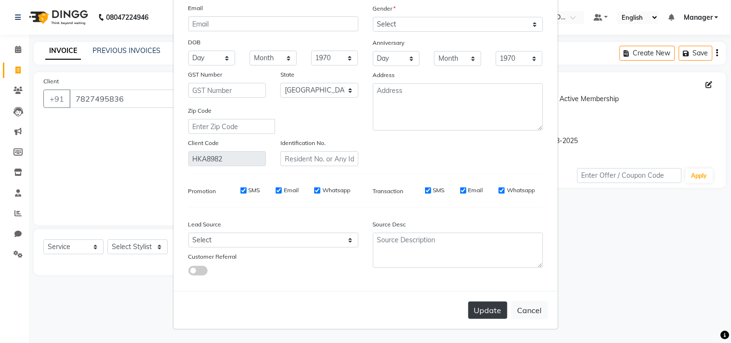
click at [491, 314] on button "Update" at bounding box center [488, 310] width 39 height 17
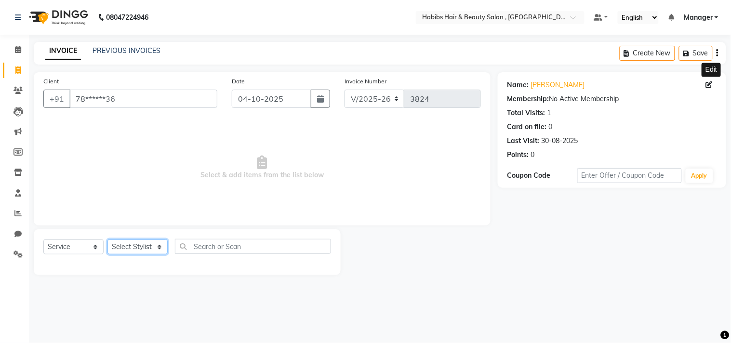
click at [126, 243] on select "Select Stylist [PERSON_NAME] Manager M M [PERSON_NAME] [PERSON_NAME] Reshma [PE…" at bounding box center [138, 247] width 60 height 15
click at [108, 240] on select "Select Stylist [PERSON_NAME] Manager M M [PERSON_NAME] [PERSON_NAME] Reshma [PE…" at bounding box center [138, 247] width 60 height 15
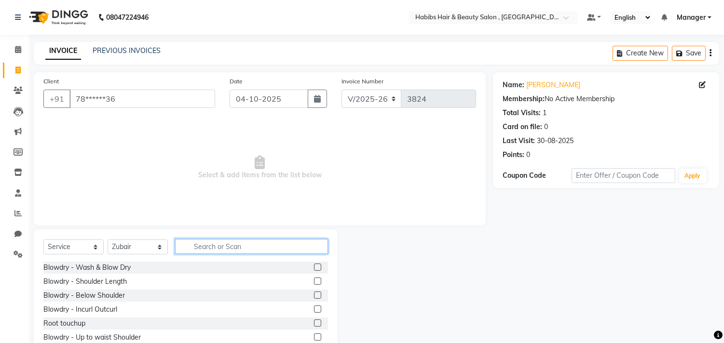
click at [229, 244] on input "text" at bounding box center [251, 246] width 153 height 15
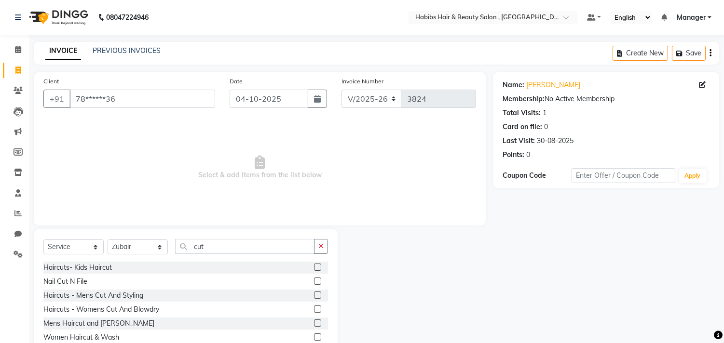
click at [314, 294] on label at bounding box center [317, 295] width 7 height 7
click at [314, 294] on input "checkbox" at bounding box center [317, 296] width 6 height 6
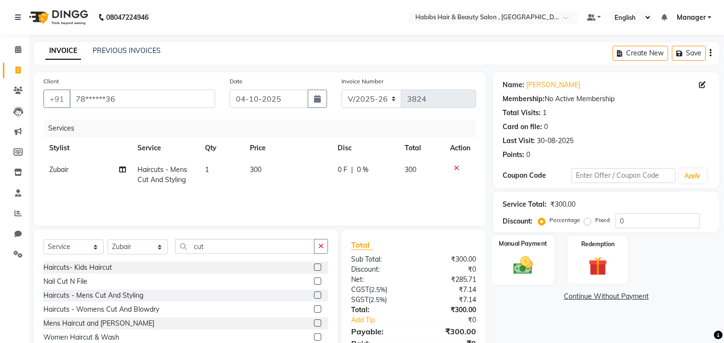
click at [523, 257] on img at bounding box center [523, 266] width 32 height 23
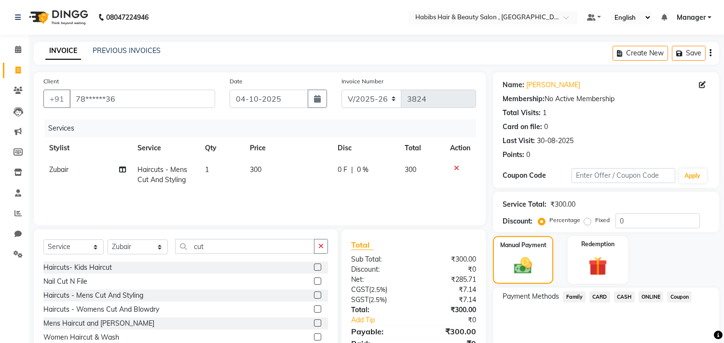
click at [648, 293] on span "ONLINE" at bounding box center [650, 297] width 25 height 11
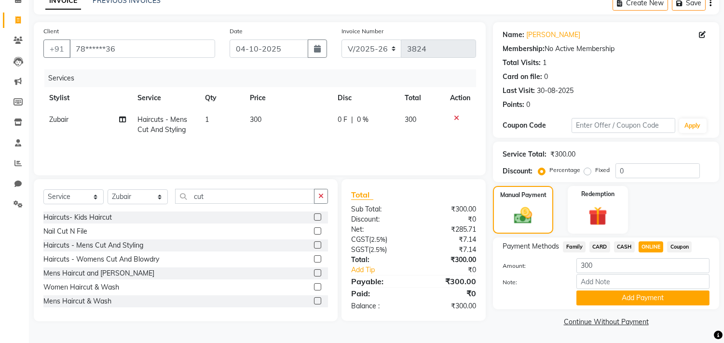
click at [648, 293] on button "Add Payment" at bounding box center [642, 298] width 133 height 15
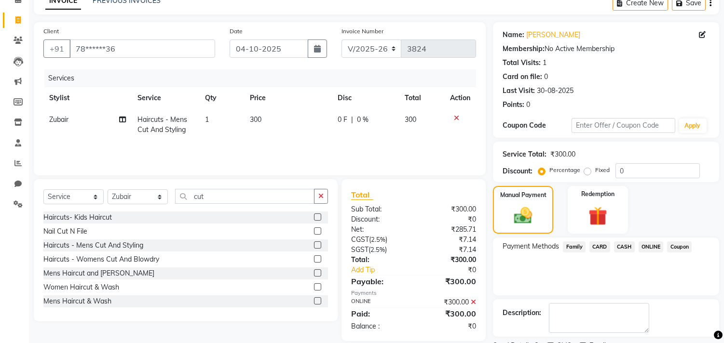
scroll to position [90, 0]
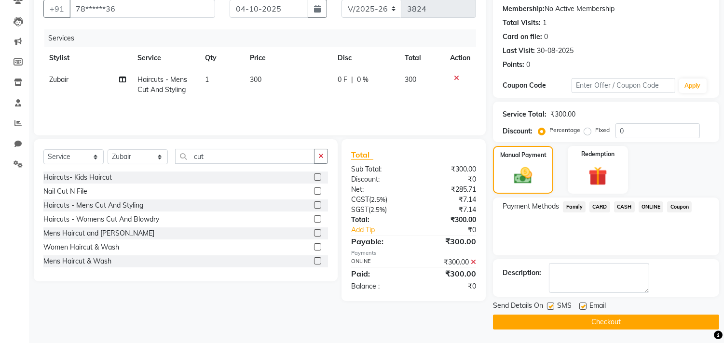
click at [638, 317] on button "Checkout" at bounding box center [606, 322] width 226 height 15
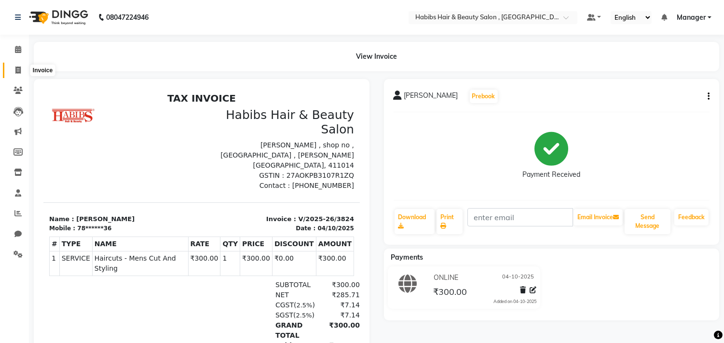
click at [13, 70] on span at bounding box center [18, 70] width 17 height 11
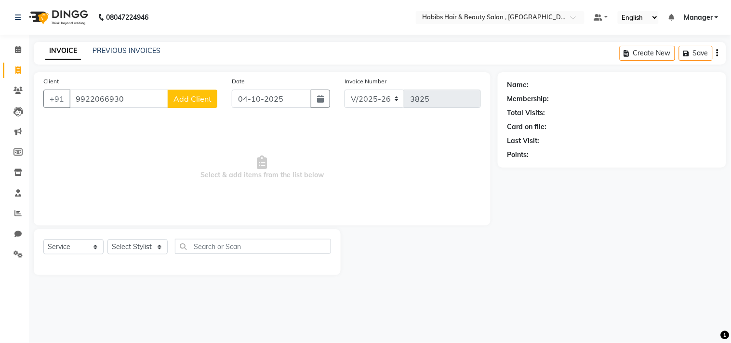
click at [199, 99] on span "Add Client" at bounding box center [193, 99] width 38 height 10
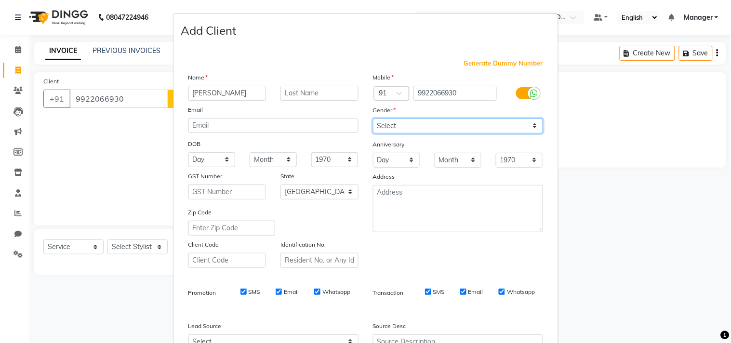
drag, startPoint x: 387, startPoint y: 122, endPoint x: 408, endPoint y: 124, distance: 21.3
click at [387, 122] on select "Select [DEMOGRAPHIC_DATA] [DEMOGRAPHIC_DATA] Other Prefer Not To Say" at bounding box center [458, 126] width 170 height 15
click at [373, 119] on select "Select [DEMOGRAPHIC_DATA] [DEMOGRAPHIC_DATA] Other Prefer Not To Say" at bounding box center [458, 126] width 170 height 15
click at [487, 251] on div "Mobile Country Code × 91 9922066930 Gender Select [DEMOGRAPHIC_DATA] [DEMOGRAPH…" at bounding box center [458, 170] width 185 height 196
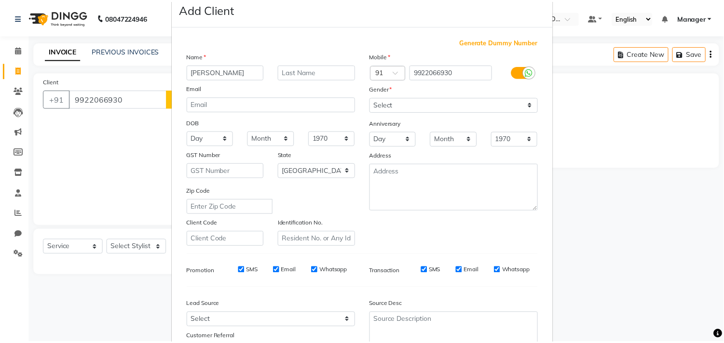
scroll to position [102, 0]
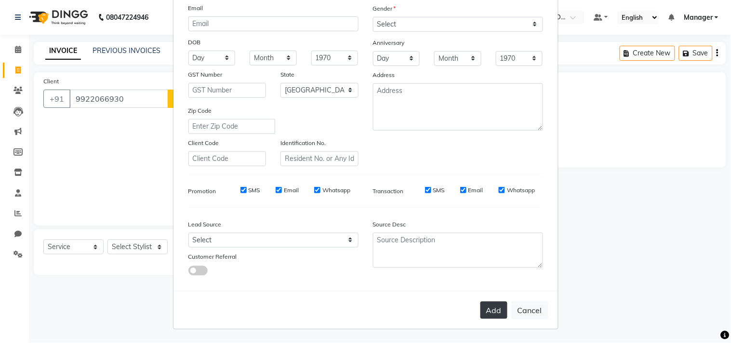
click at [489, 311] on button "Add" at bounding box center [494, 310] width 27 height 17
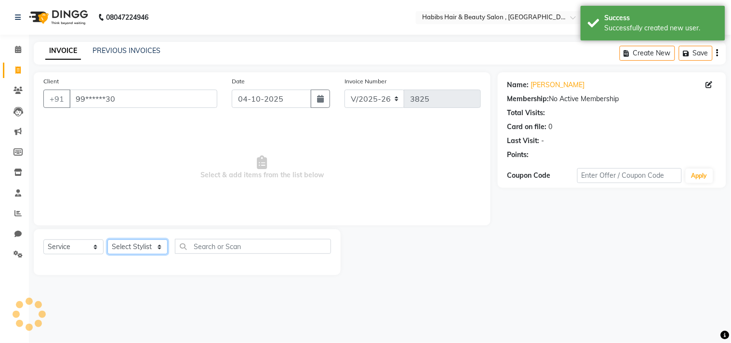
drag, startPoint x: 147, startPoint y: 248, endPoint x: 147, endPoint y: 242, distance: 5.8
click at [147, 248] on select "Select Stylist [PERSON_NAME] Manager M M [PERSON_NAME] [PERSON_NAME] Reshma [PE…" at bounding box center [138, 247] width 60 height 15
click at [108, 240] on select "Select Stylist [PERSON_NAME] Manager M M [PERSON_NAME] [PERSON_NAME] Reshma [PE…" at bounding box center [138, 247] width 60 height 15
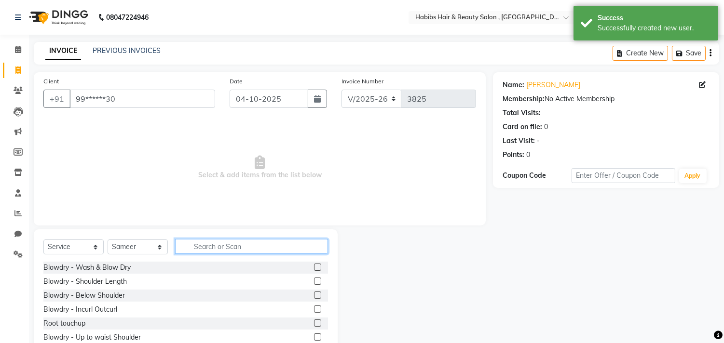
click at [211, 243] on input "text" at bounding box center [251, 246] width 153 height 15
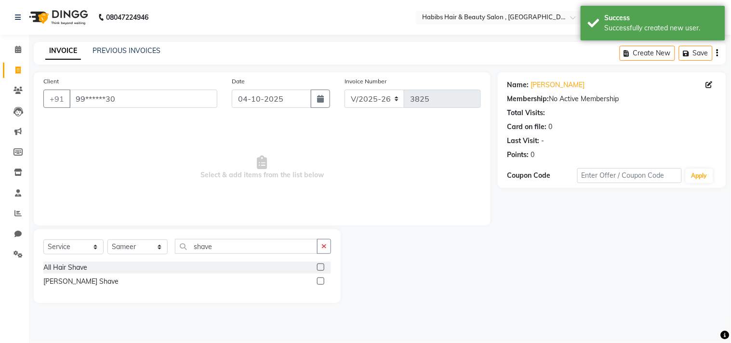
click at [322, 268] on label at bounding box center [320, 267] width 7 height 7
click at [322, 268] on input "checkbox" at bounding box center [320, 268] width 6 height 6
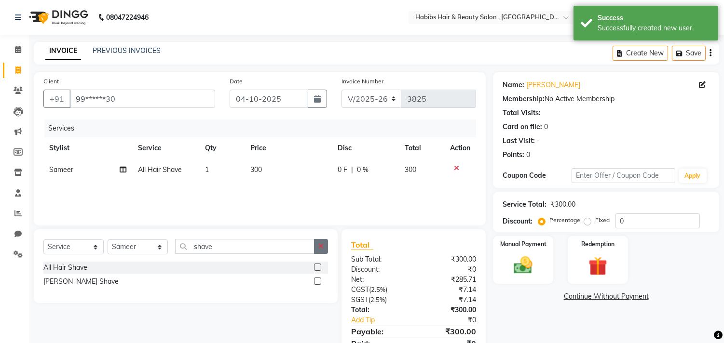
click at [321, 248] on icon "button" at bounding box center [320, 246] width 5 height 7
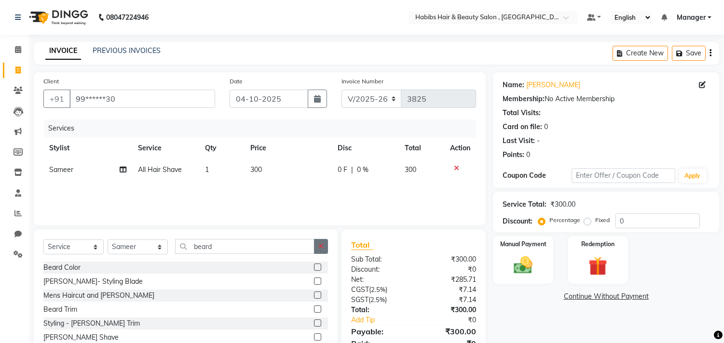
click at [321, 246] on icon "button" at bounding box center [320, 246] width 5 height 7
click at [273, 165] on td "300" at bounding box center [287, 170] width 87 height 22
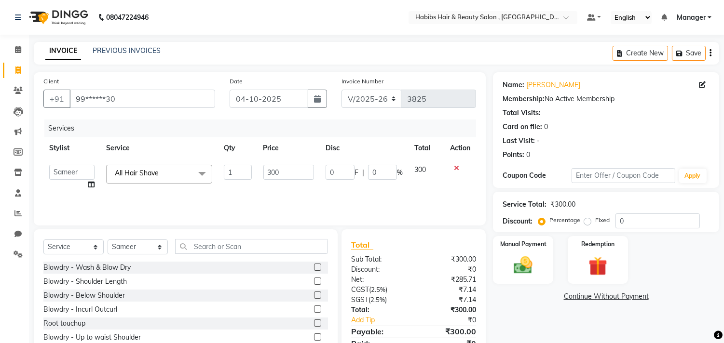
click at [273, 165] on input "300" at bounding box center [288, 172] width 51 height 15
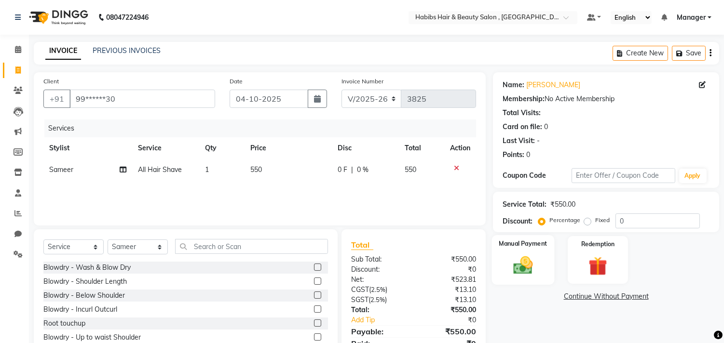
click at [516, 265] on img at bounding box center [523, 266] width 32 height 23
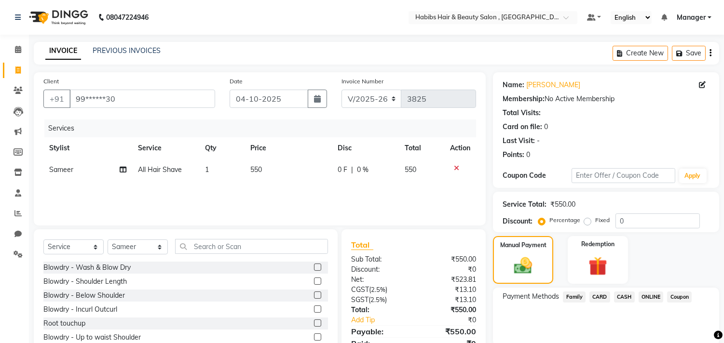
click at [655, 296] on span "ONLINE" at bounding box center [650, 297] width 25 height 11
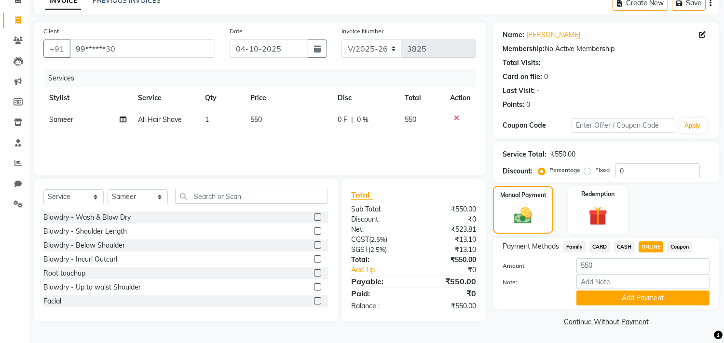
click at [655, 296] on button "Add Payment" at bounding box center [642, 298] width 133 height 15
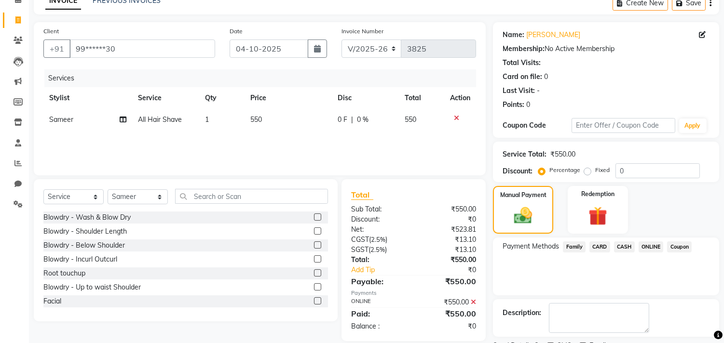
scroll to position [90, 0]
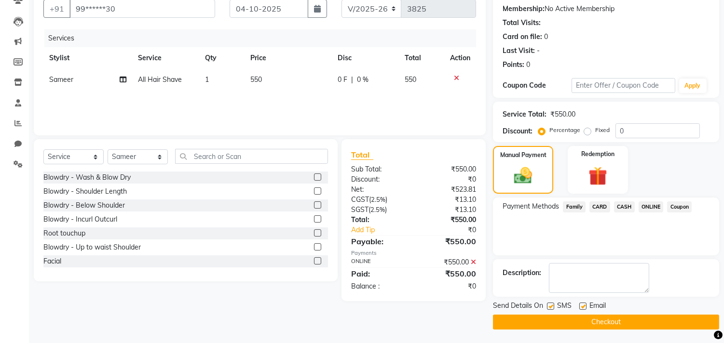
click at [646, 316] on button "Checkout" at bounding box center [606, 322] width 226 height 15
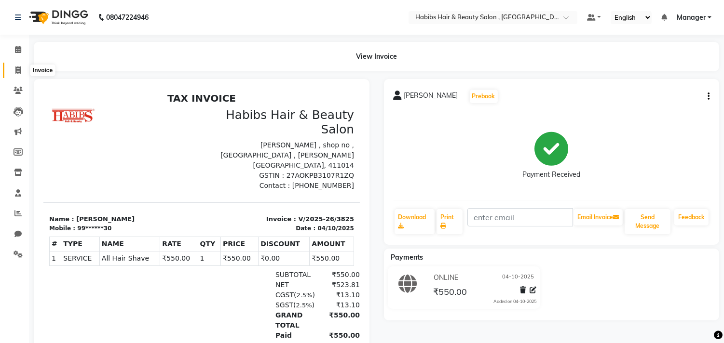
click at [23, 67] on span at bounding box center [18, 70] width 17 height 11
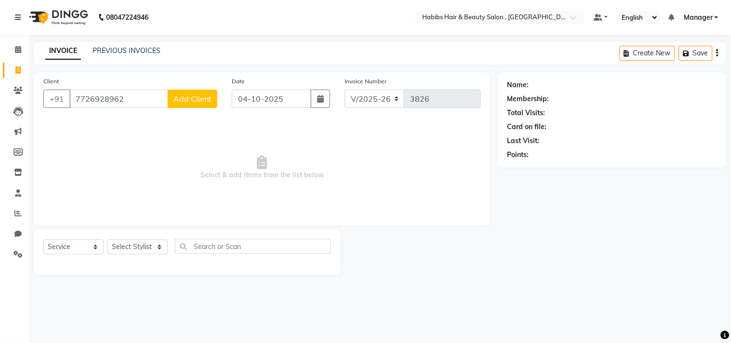
click at [172, 101] on button "Add Client" at bounding box center [193, 99] width 50 height 18
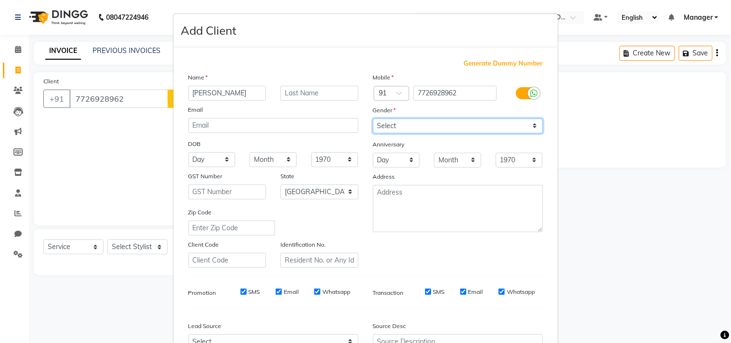
click at [425, 123] on select "Select [DEMOGRAPHIC_DATA] [DEMOGRAPHIC_DATA] Other Prefer Not To Say" at bounding box center [458, 126] width 170 height 15
click at [373, 119] on select "Select [DEMOGRAPHIC_DATA] [DEMOGRAPHIC_DATA] Other Prefer Not To Say" at bounding box center [458, 126] width 170 height 15
click at [482, 239] on div "Mobile Country Code × 91 7726928962 Gender Select [DEMOGRAPHIC_DATA] [DEMOGRAPH…" at bounding box center [458, 170] width 185 height 196
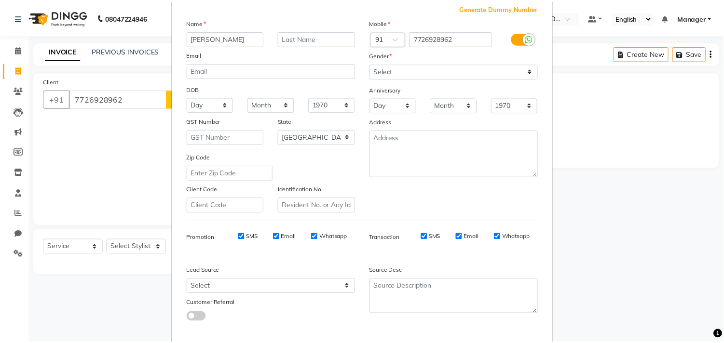
scroll to position [102, 0]
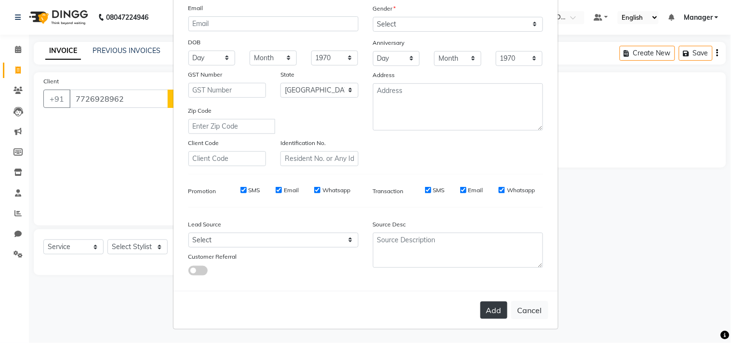
click at [490, 307] on button "Add" at bounding box center [494, 310] width 27 height 17
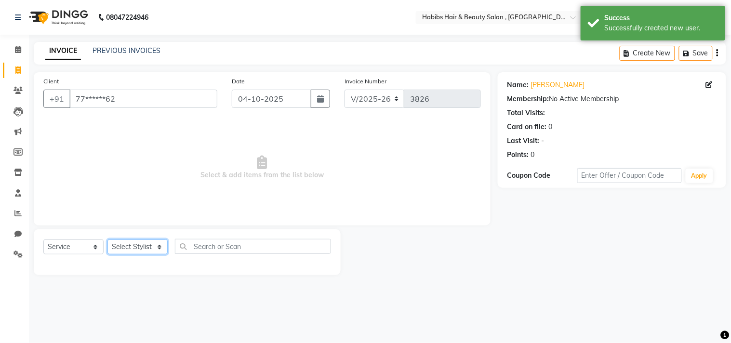
click at [133, 246] on select "Select Stylist [PERSON_NAME] Manager M M [PERSON_NAME] [PERSON_NAME] Reshma [PE…" at bounding box center [138, 247] width 60 height 15
click at [108, 240] on select "Select Stylist [PERSON_NAME] Manager M M [PERSON_NAME] [PERSON_NAME] Reshma [PE…" at bounding box center [138, 247] width 60 height 15
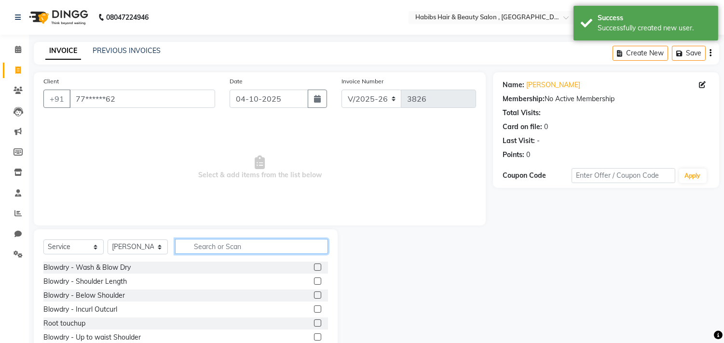
click at [215, 247] on input "text" at bounding box center [251, 246] width 153 height 15
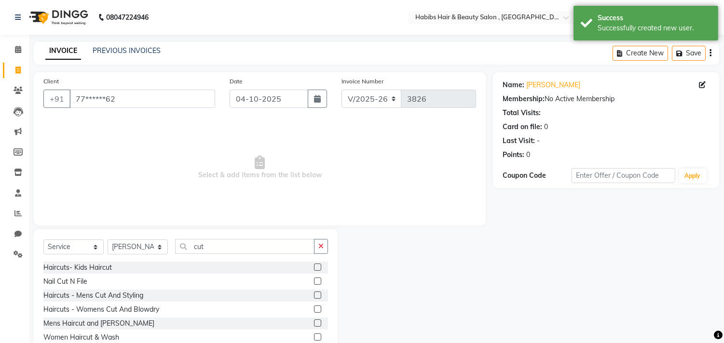
click at [314, 311] on label at bounding box center [317, 309] width 7 height 7
click at [314, 311] on input "checkbox" at bounding box center [317, 310] width 6 height 6
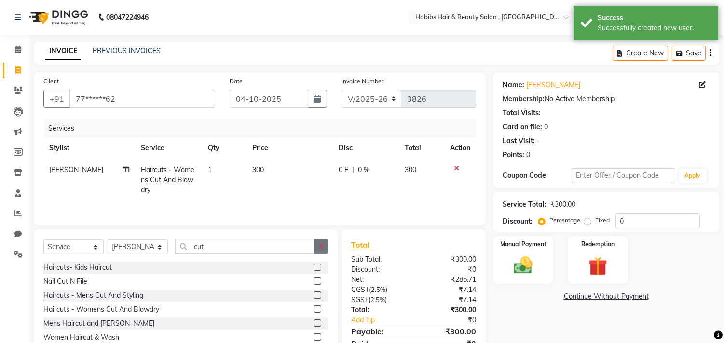
click at [324, 250] on button "button" at bounding box center [321, 246] width 14 height 15
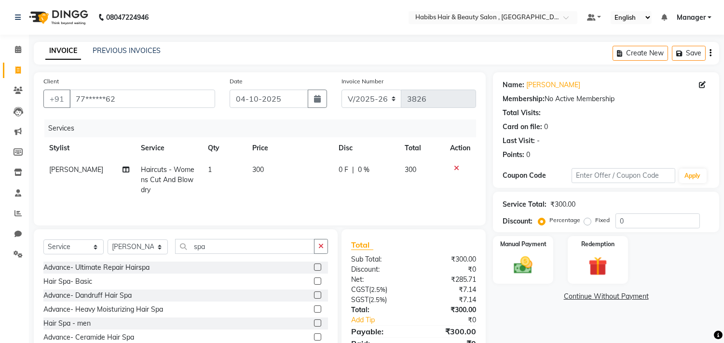
click at [314, 283] on label at bounding box center [317, 281] width 7 height 7
click at [314, 283] on input "checkbox" at bounding box center [317, 282] width 6 height 6
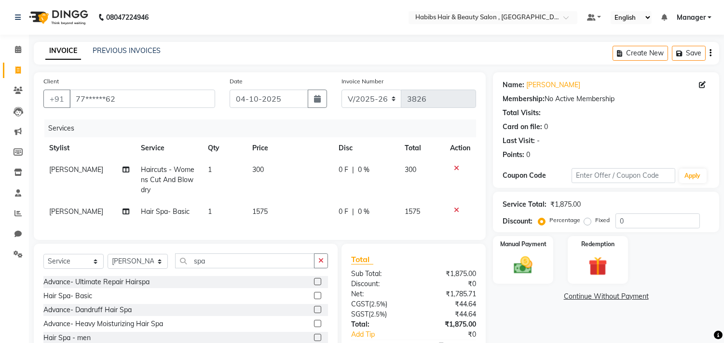
click at [283, 209] on td "1575" at bounding box center [289, 212] width 86 height 22
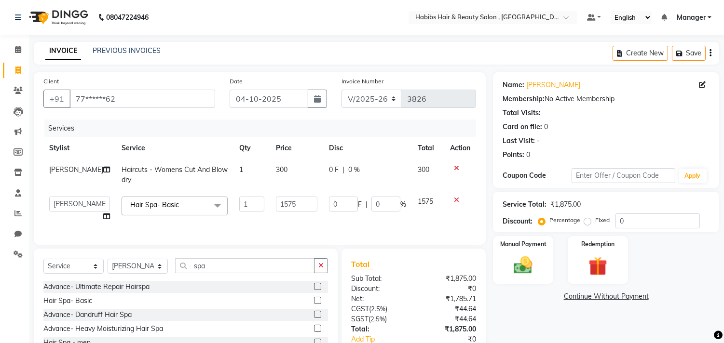
click at [283, 209] on input "1575" at bounding box center [296, 204] width 41 height 15
click at [532, 261] on img at bounding box center [523, 266] width 32 height 23
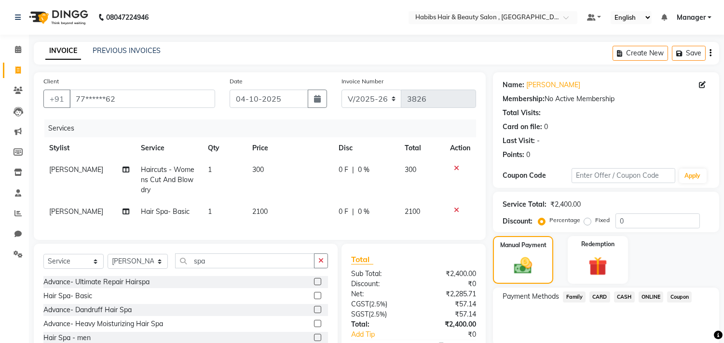
click at [647, 296] on span "ONLINE" at bounding box center [650, 297] width 25 height 11
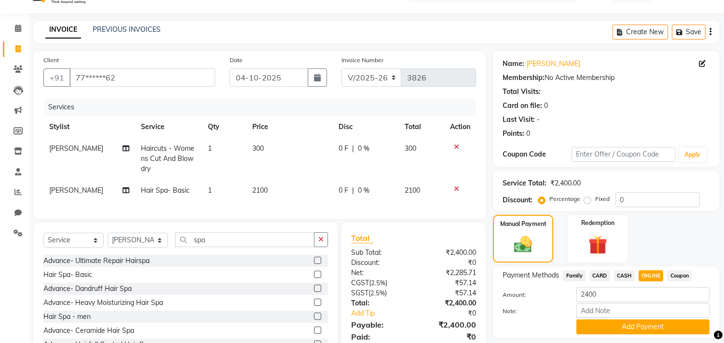
scroll to position [65, 0]
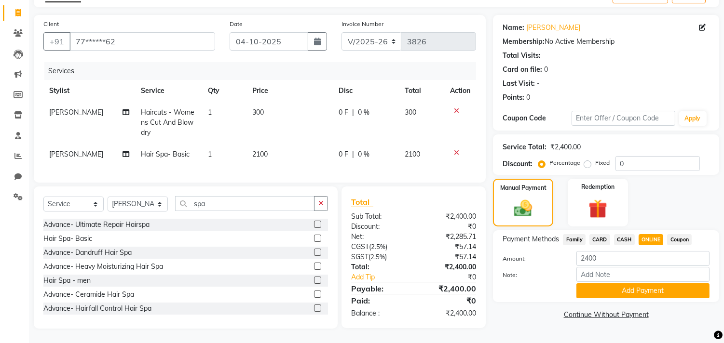
click at [647, 296] on div "Name: [PERSON_NAME] Membership: No Active Membership Total Visits: Card on file…" at bounding box center [609, 172] width 233 height 314
click at [652, 283] on button "Add Payment" at bounding box center [642, 290] width 133 height 15
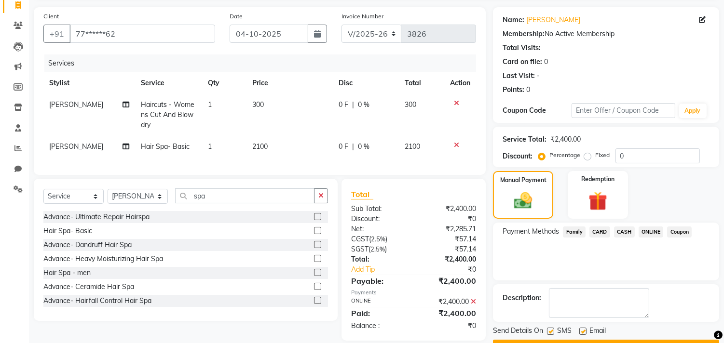
scroll to position [90, 0]
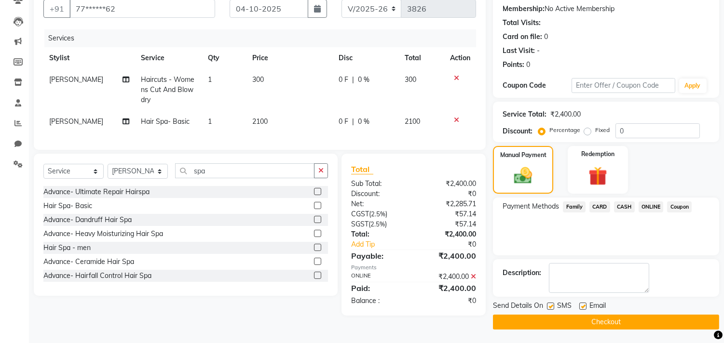
click at [639, 319] on button "Checkout" at bounding box center [606, 322] width 226 height 15
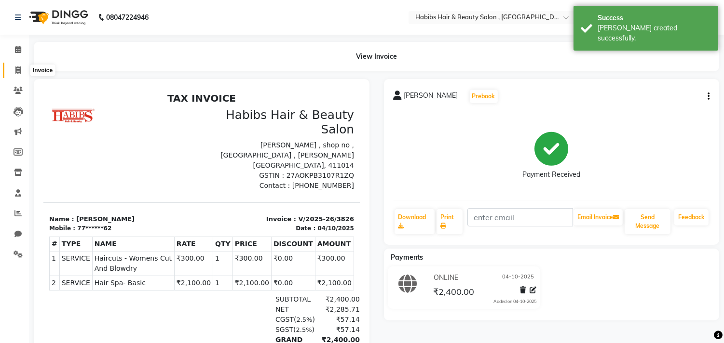
click at [21, 68] on span at bounding box center [18, 70] width 17 height 11
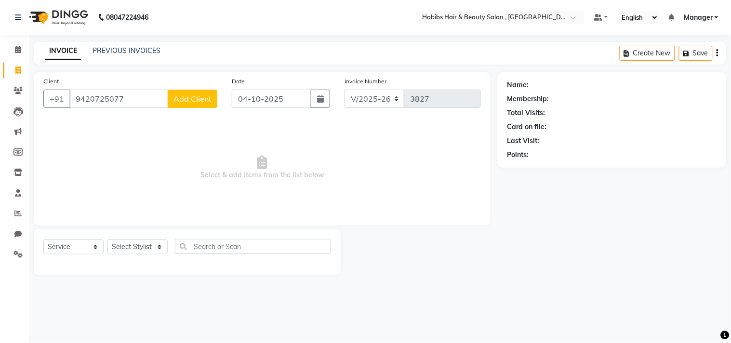
click at [206, 99] on span "Add Client" at bounding box center [193, 99] width 38 height 10
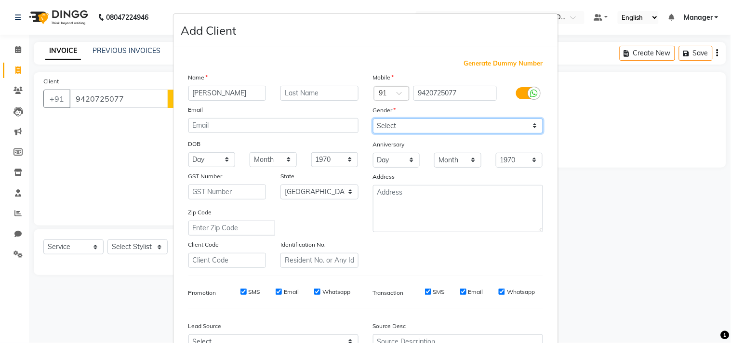
click at [393, 128] on select "Select [DEMOGRAPHIC_DATA] [DEMOGRAPHIC_DATA] Other Prefer Not To Say" at bounding box center [458, 126] width 170 height 15
click at [373, 119] on select "Select [DEMOGRAPHIC_DATA] [DEMOGRAPHIC_DATA] Other Prefer Not To Say" at bounding box center [458, 126] width 170 height 15
click at [465, 257] on div "Mobile Country Code × 91 9420725077 Gender Select [DEMOGRAPHIC_DATA] [DEMOGRAPH…" at bounding box center [458, 170] width 185 height 196
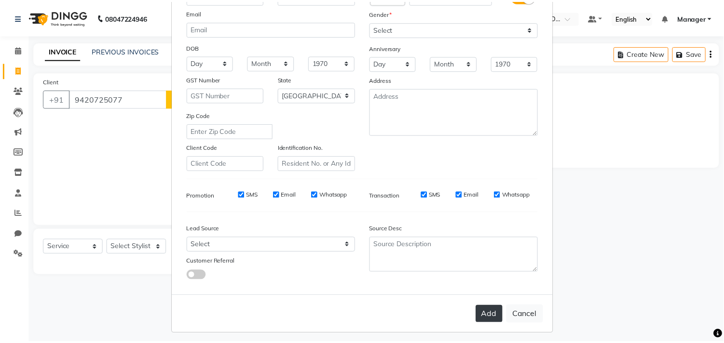
scroll to position [102, 0]
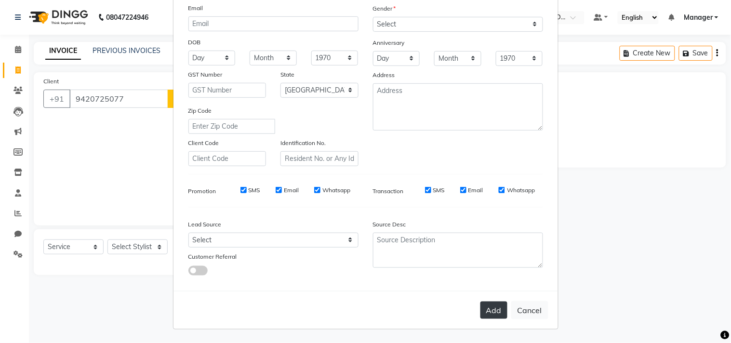
click at [481, 306] on button "Add" at bounding box center [494, 310] width 27 height 17
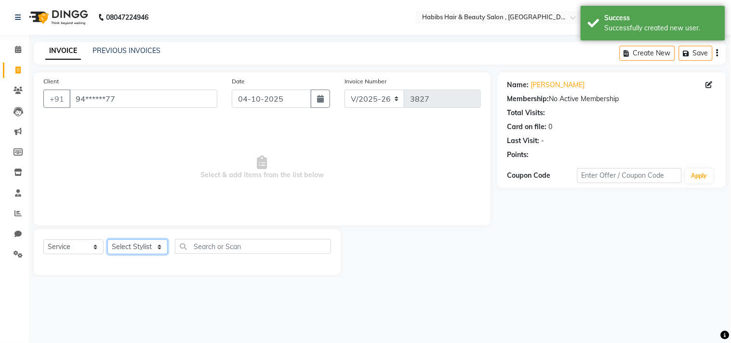
click at [135, 244] on select "Select Stylist [PERSON_NAME] Manager M M [PERSON_NAME] [PERSON_NAME] Reshma [PE…" at bounding box center [138, 247] width 60 height 15
click at [108, 240] on select "Select Stylist [PERSON_NAME] Manager M M [PERSON_NAME] [PERSON_NAME] Reshma [PE…" at bounding box center [138, 247] width 60 height 15
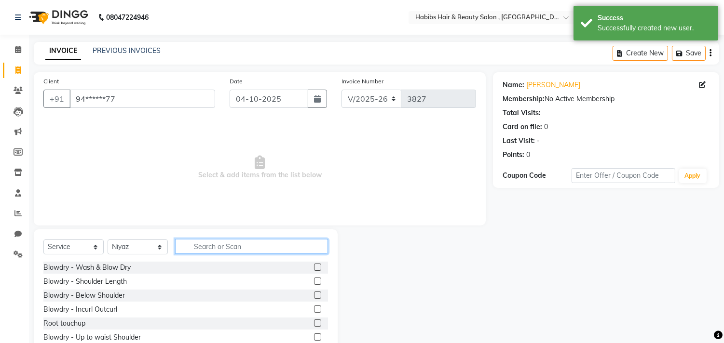
click at [228, 251] on input "text" at bounding box center [251, 246] width 153 height 15
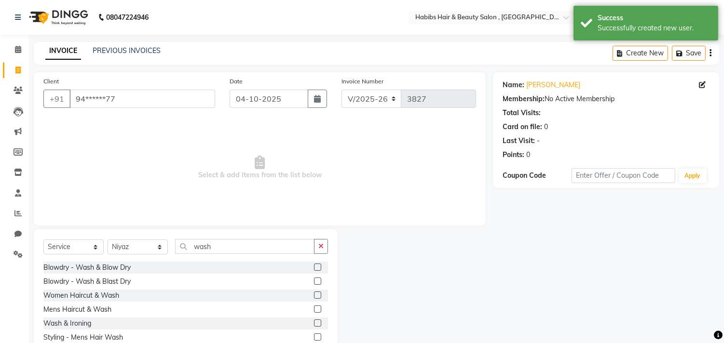
click at [316, 296] on label at bounding box center [317, 295] width 7 height 7
click at [316, 296] on input "checkbox" at bounding box center [317, 296] width 6 height 6
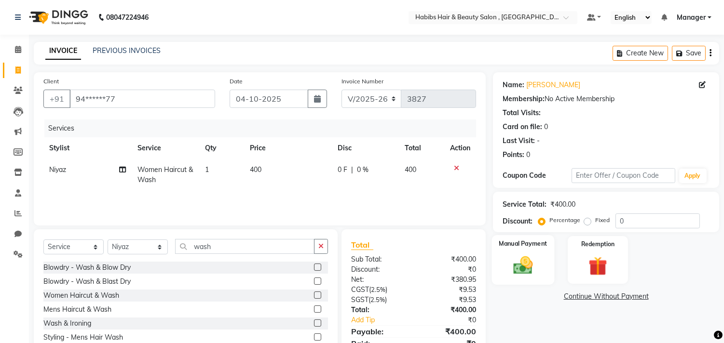
click at [533, 270] on img at bounding box center [523, 266] width 32 height 23
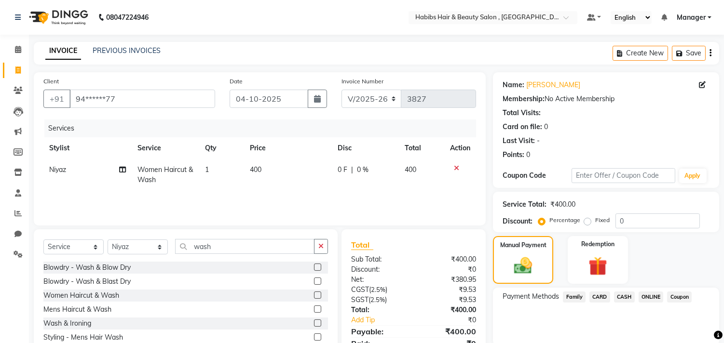
click at [640, 295] on span "ONLINE" at bounding box center [650, 297] width 25 height 11
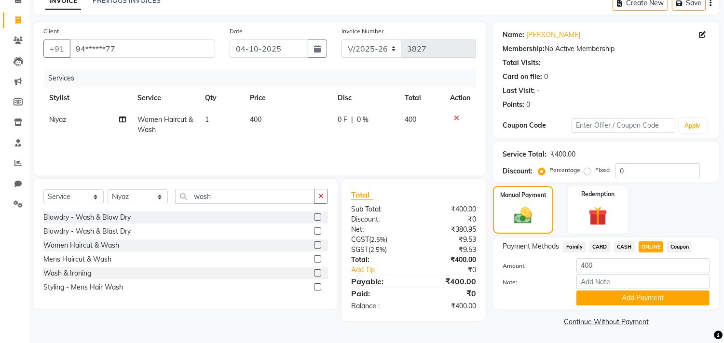
click at [640, 295] on button "Add Payment" at bounding box center [642, 298] width 133 height 15
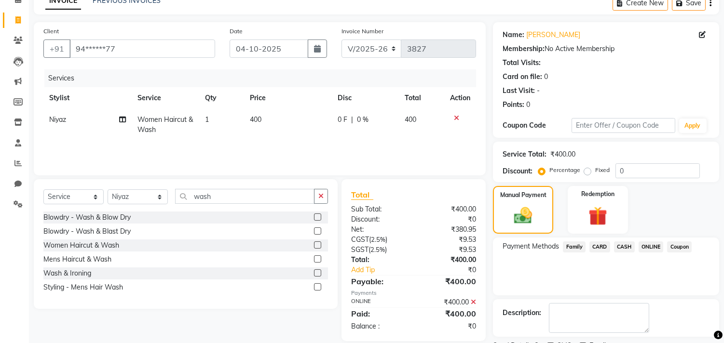
scroll to position [90, 0]
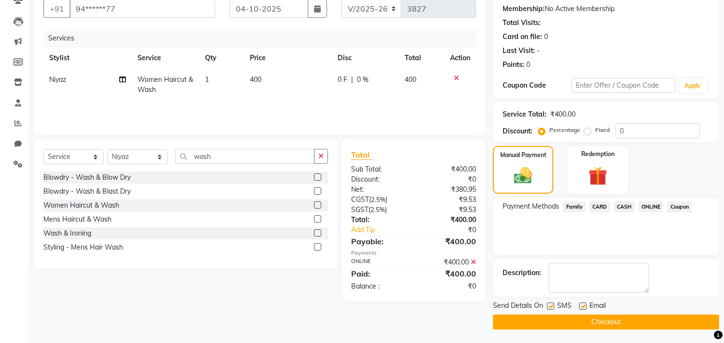
click at [635, 316] on button "Checkout" at bounding box center [606, 322] width 226 height 15
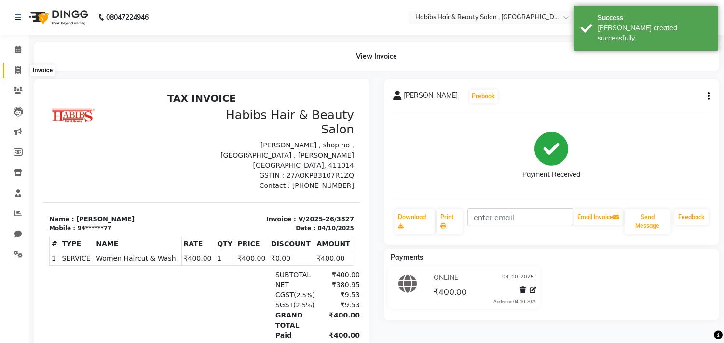
click at [15, 67] on icon at bounding box center [17, 70] width 5 height 7
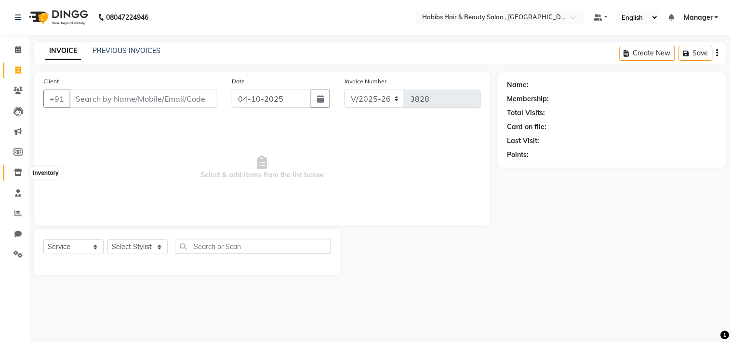
click at [21, 175] on icon at bounding box center [18, 172] width 8 height 7
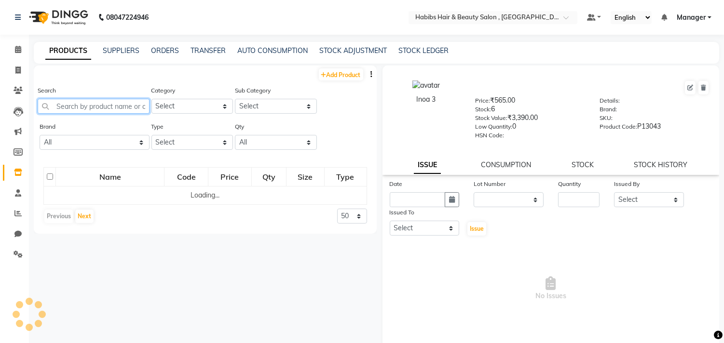
click at [118, 108] on input "text" at bounding box center [94, 106] width 112 height 15
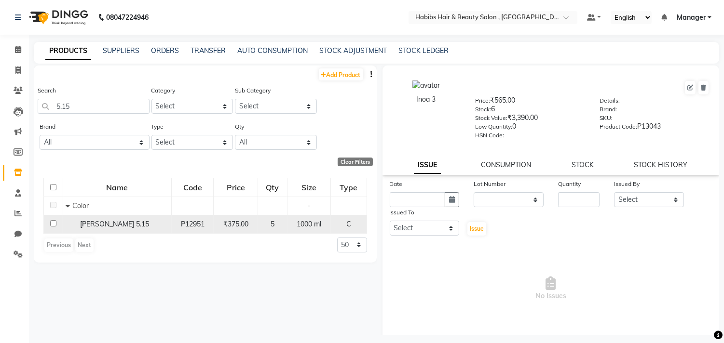
click at [52, 224] on input "checkbox" at bounding box center [53, 223] width 6 height 6
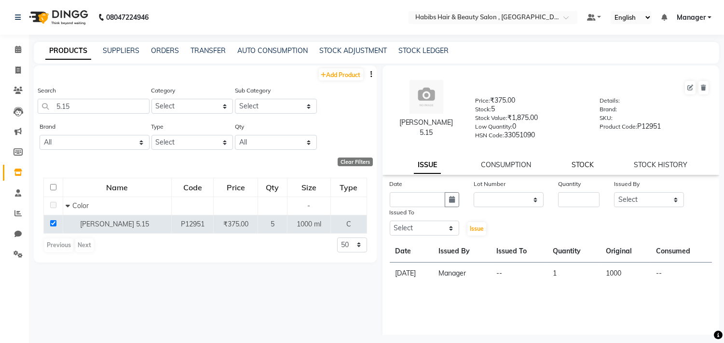
click at [581, 166] on link "STOCK" at bounding box center [582, 165] width 22 height 9
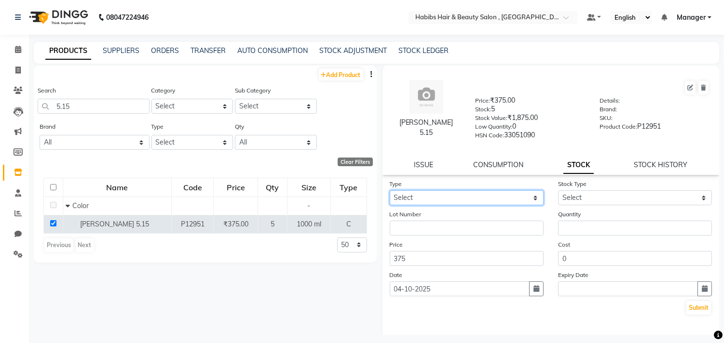
click at [513, 201] on select "Select In Out" at bounding box center [467, 197] width 154 height 15
click at [390, 191] on select "Select In Out" at bounding box center [467, 197] width 154 height 15
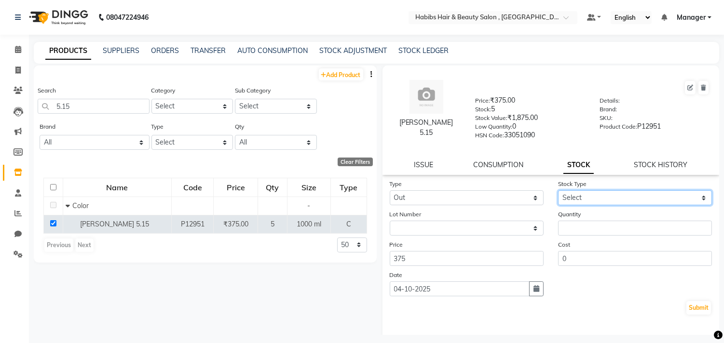
click at [584, 202] on select "Select Internal Use Damaged Expired Adjustment Return Other" at bounding box center [635, 197] width 154 height 15
click at [558, 191] on select "Select Internal Use Damaged Expired Adjustment Return Other" at bounding box center [635, 197] width 154 height 15
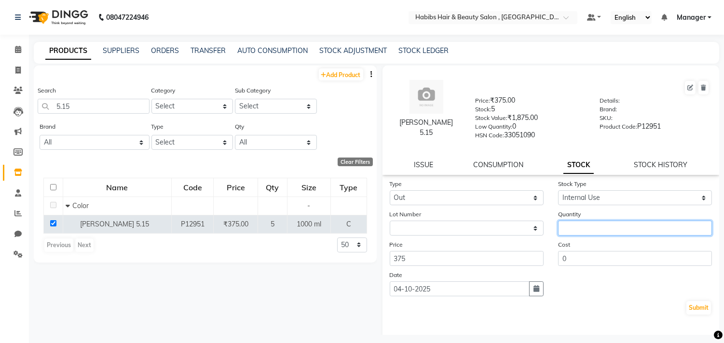
click at [585, 221] on input "number" at bounding box center [635, 228] width 154 height 15
click at [692, 311] on button "Submit" at bounding box center [698, 307] width 25 height 13
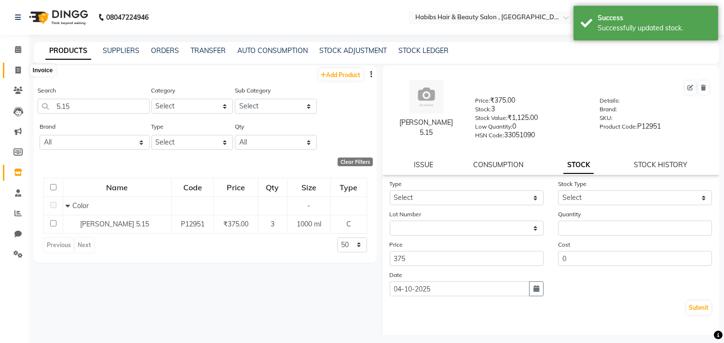
click at [20, 73] on icon at bounding box center [17, 70] width 5 height 7
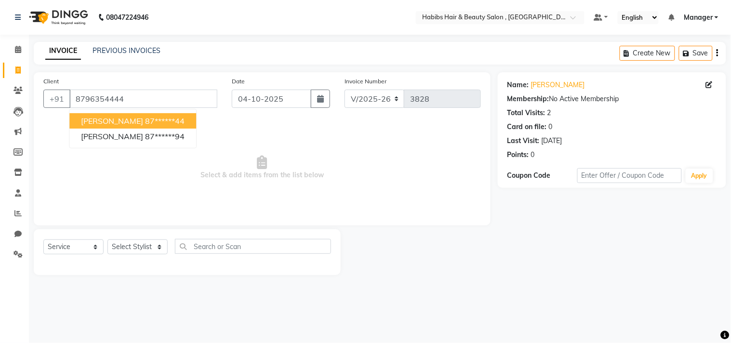
click at [196, 143] on span "Select & add items from the list below" at bounding box center [262, 168] width 438 height 96
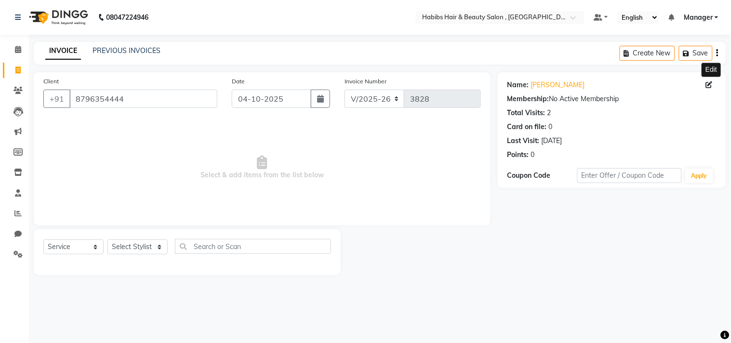
click at [707, 80] on span at bounding box center [711, 85] width 11 height 10
click at [710, 84] on icon at bounding box center [709, 84] width 7 height 7
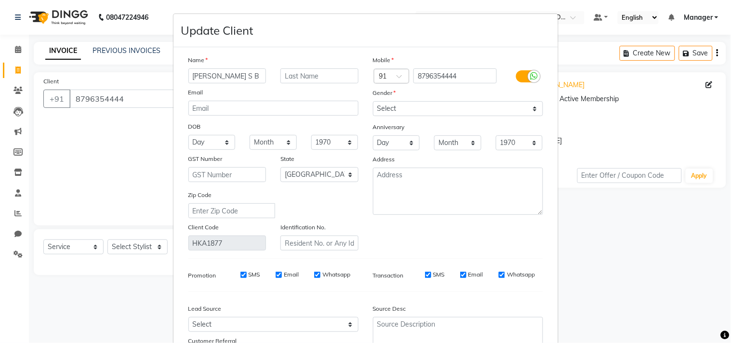
click at [529, 247] on div "Mobile Country Code × 91 8796354444 Gender Select [DEMOGRAPHIC_DATA] [DEMOGRAPH…" at bounding box center [458, 153] width 185 height 196
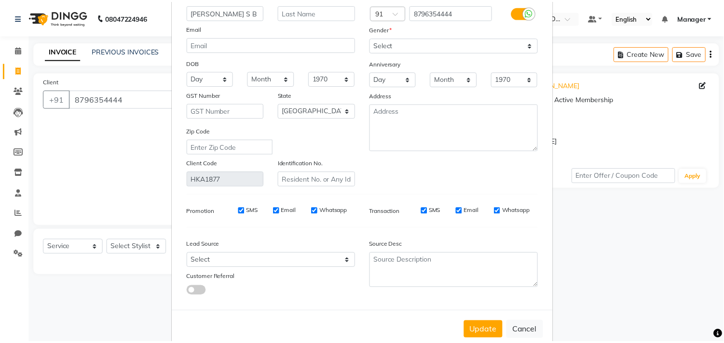
scroll to position [85, 0]
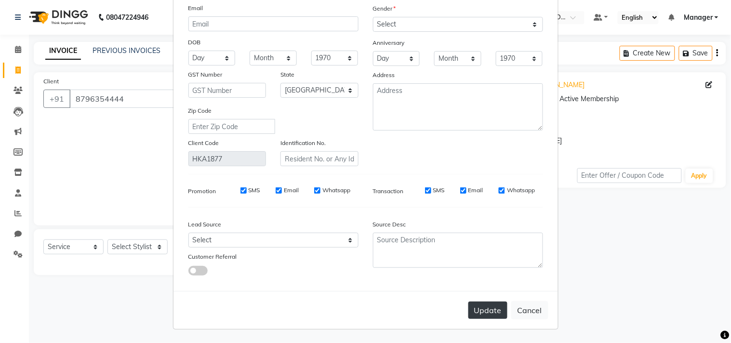
click at [497, 314] on button "Update" at bounding box center [488, 310] width 39 height 17
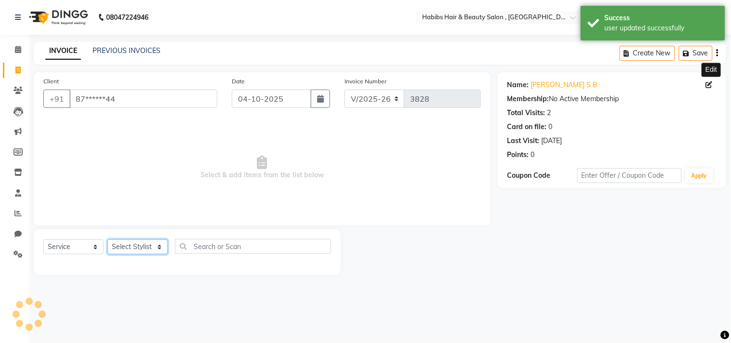
click at [137, 245] on select "Select Stylist [PERSON_NAME] Manager M M [PERSON_NAME] [PERSON_NAME] Reshma [PE…" at bounding box center [138, 247] width 60 height 15
click at [108, 240] on select "Select Stylist [PERSON_NAME] Manager M M [PERSON_NAME] [PERSON_NAME] Reshma [PE…" at bounding box center [138, 247] width 60 height 15
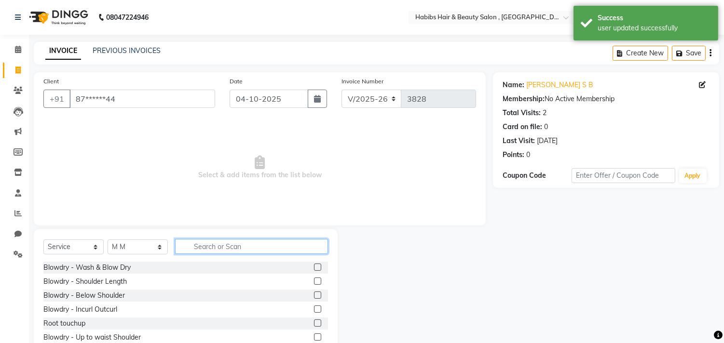
click at [220, 247] on input "text" at bounding box center [251, 246] width 153 height 15
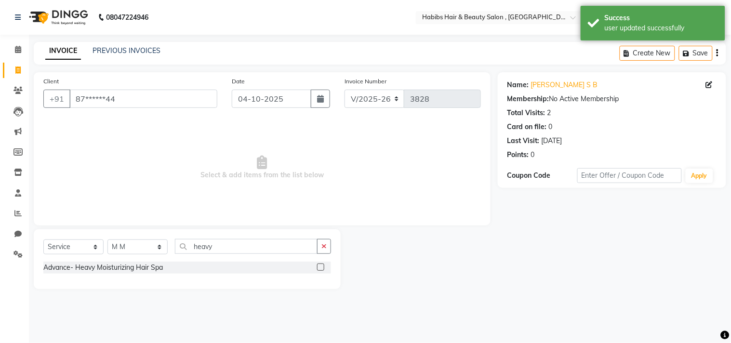
click at [322, 266] on label at bounding box center [320, 267] width 7 height 7
click at [322, 266] on input "checkbox" at bounding box center [320, 268] width 6 height 6
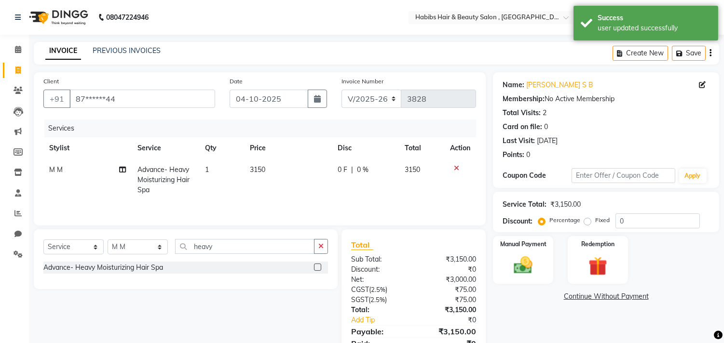
click at [271, 165] on td "3150" at bounding box center [288, 180] width 88 height 42
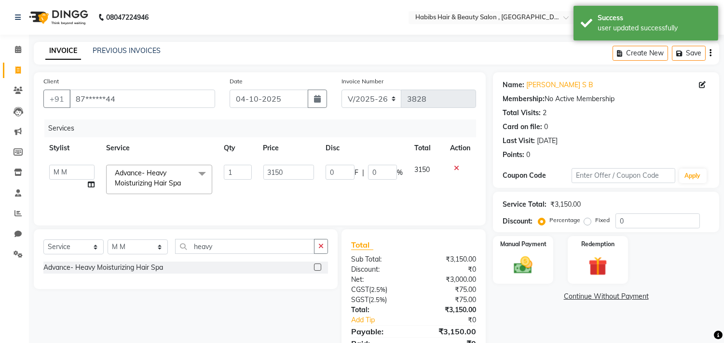
click at [271, 165] on input "3150" at bounding box center [288, 172] width 51 height 15
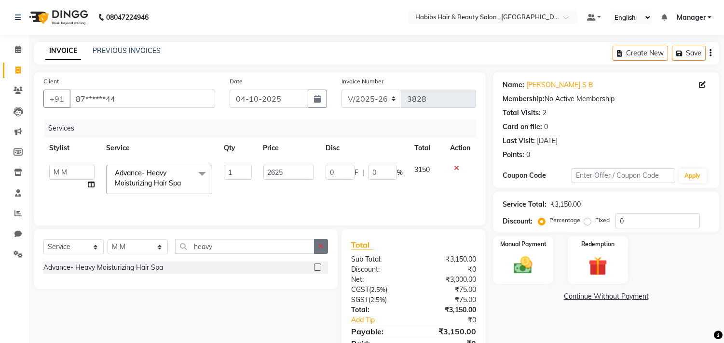
click at [319, 248] on icon "button" at bounding box center [320, 246] width 5 height 7
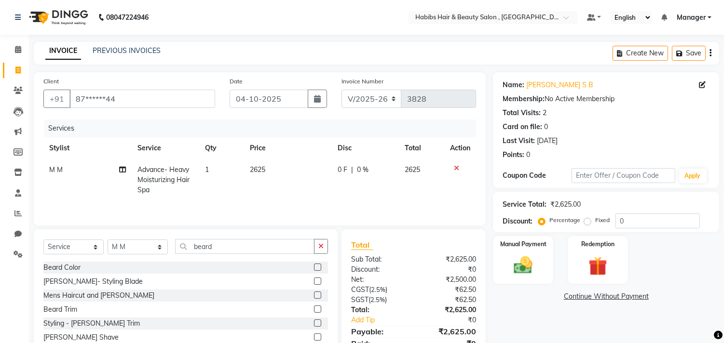
click at [314, 297] on label at bounding box center [317, 295] width 7 height 7
click at [314, 297] on input "checkbox" at bounding box center [317, 296] width 6 height 6
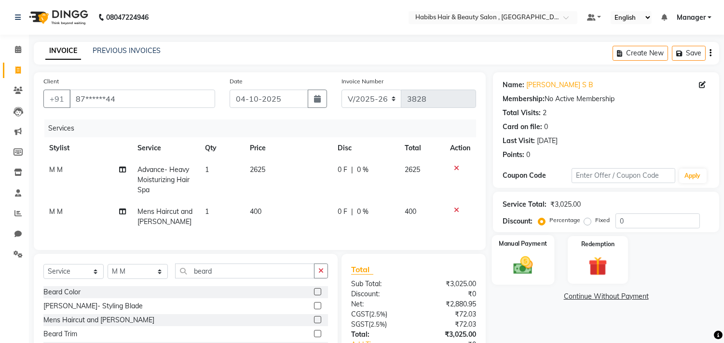
click at [525, 275] on img at bounding box center [523, 266] width 32 height 23
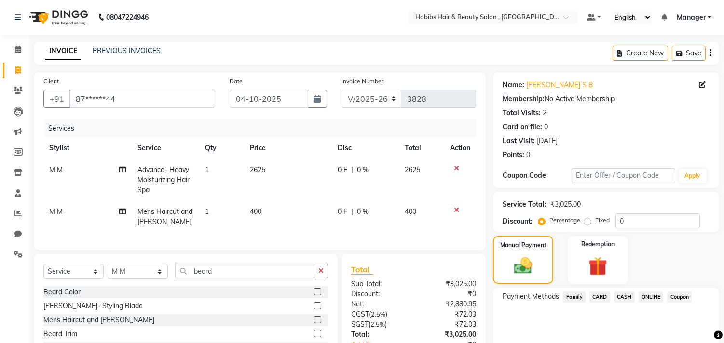
click at [643, 298] on span "ONLINE" at bounding box center [650, 297] width 25 height 11
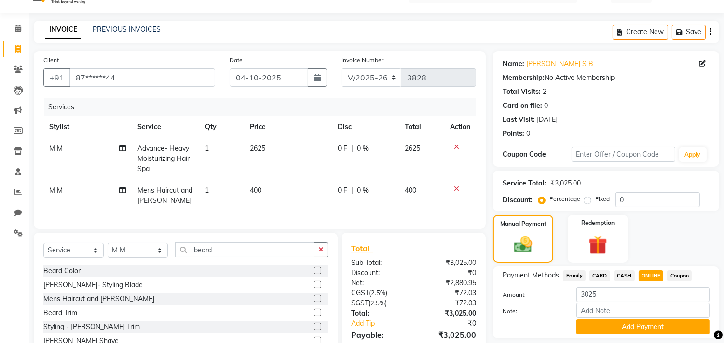
scroll to position [75, 0]
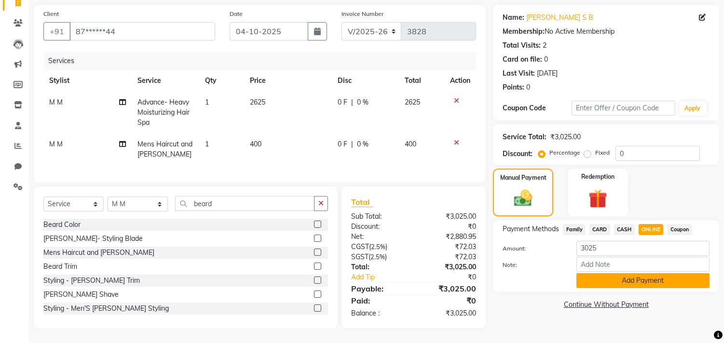
click at [654, 280] on button "Add Payment" at bounding box center [642, 280] width 133 height 15
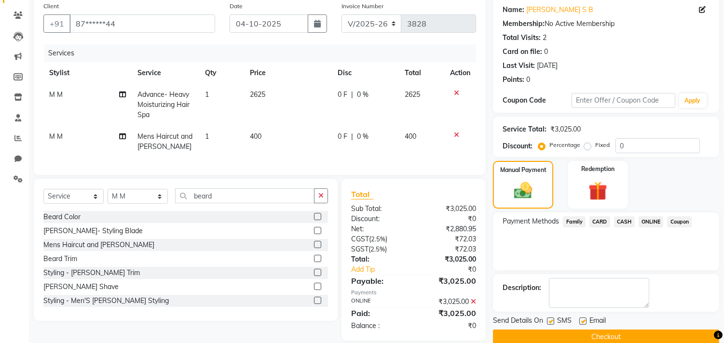
scroll to position [95, 0]
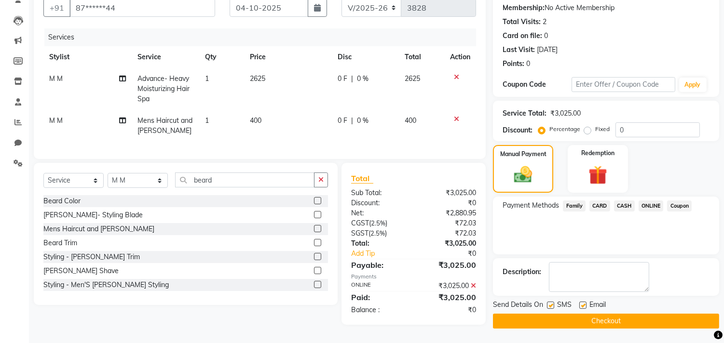
click at [641, 316] on button "Checkout" at bounding box center [606, 321] width 226 height 15
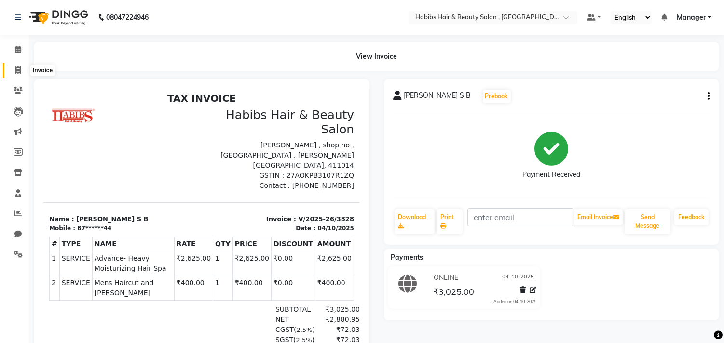
click at [11, 72] on span at bounding box center [18, 70] width 17 height 11
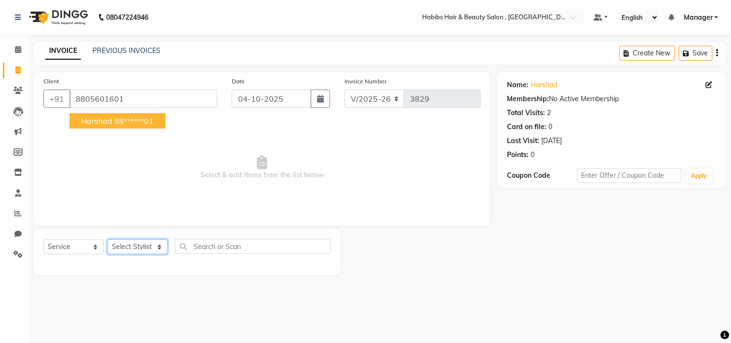
click at [141, 247] on select "Select Stylist [PERSON_NAME] Manager M M [PERSON_NAME] [PERSON_NAME] Reshma [PE…" at bounding box center [138, 247] width 60 height 15
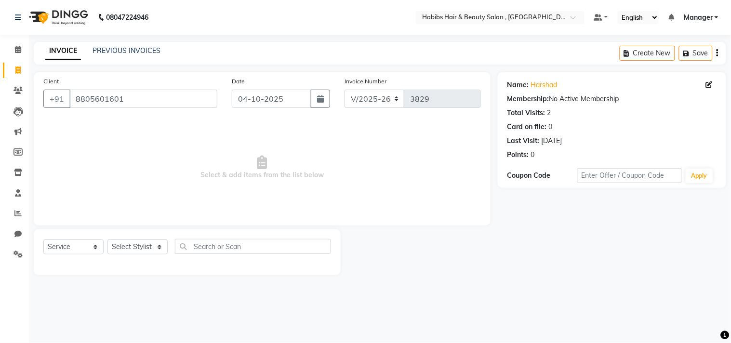
click at [570, 168] on div "Coupon Code Apply" at bounding box center [612, 176] width 209 height 16
click at [708, 83] on icon at bounding box center [709, 84] width 7 height 7
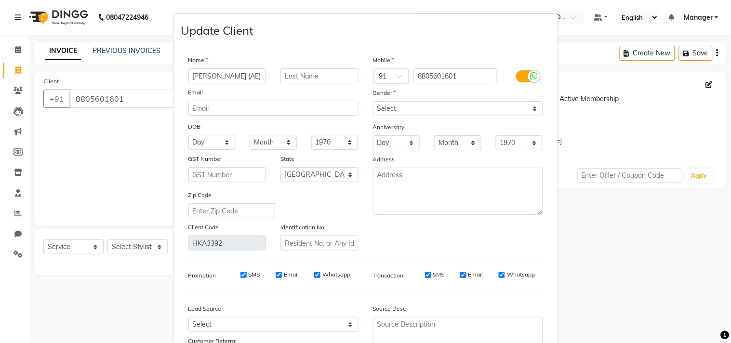
click at [495, 227] on div "Mobile Country Code × 91 8805601601 Gender Select [DEMOGRAPHIC_DATA] [DEMOGRAPH…" at bounding box center [458, 153] width 185 height 196
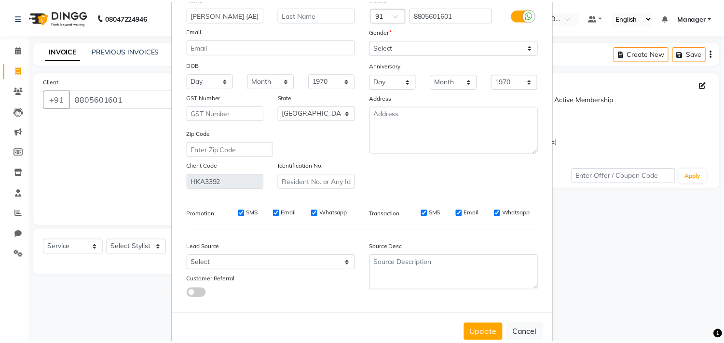
scroll to position [85, 0]
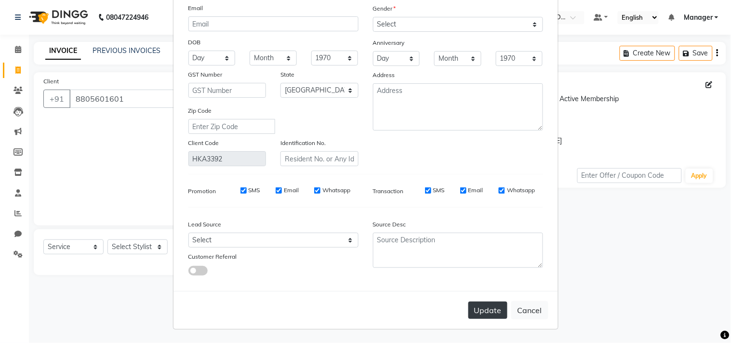
click at [481, 312] on button "Update" at bounding box center [488, 310] width 39 height 17
click at [141, 249] on ngb-modal-window "Update Client Name [PERSON_NAME] ([GEOGRAPHIC_DATA]) Email DOB Day 01 02 03 04 …" at bounding box center [365, 171] width 731 height 343
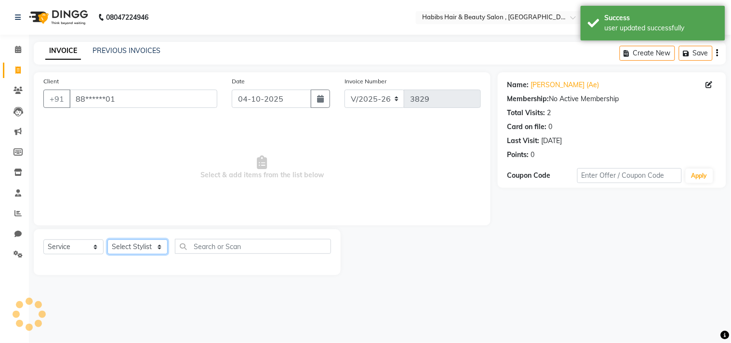
click at [141, 249] on select "Select Stylist [PERSON_NAME] Manager M M [PERSON_NAME] [PERSON_NAME] Reshma [PE…" at bounding box center [138, 247] width 60 height 15
click at [108, 240] on select "Select Stylist [PERSON_NAME] Manager M M [PERSON_NAME] [PERSON_NAME] Reshma [PE…" at bounding box center [138, 247] width 60 height 15
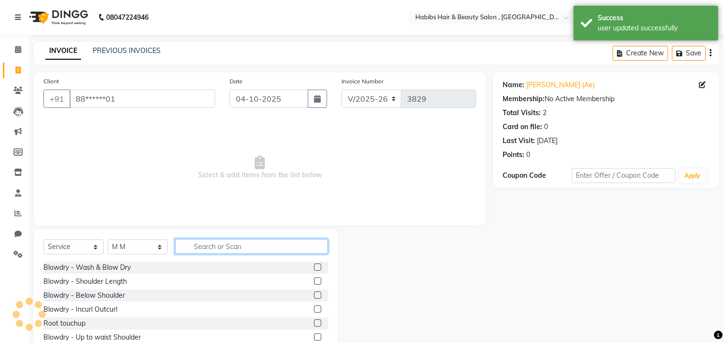
click at [253, 251] on input "text" at bounding box center [251, 246] width 153 height 15
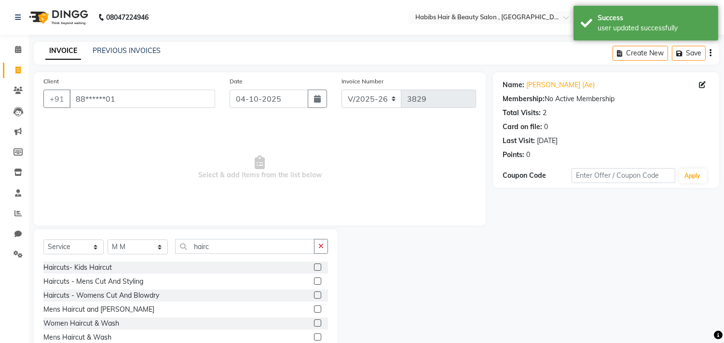
click at [316, 310] on label at bounding box center [317, 309] width 7 height 7
click at [316, 310] on input "checkbox" at bounding box center [317, 310] width 6 height 6
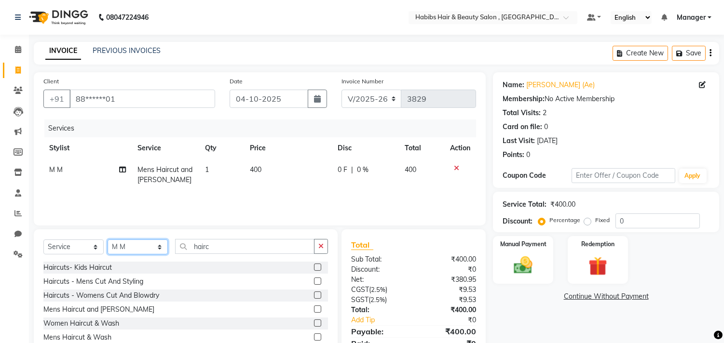
drag, startPoint x: 146, startPoint y: 249, endPoint x: 148, endPoint y: 240, distance: 9.0
click at [146, 249] on select "Select Stylist [PERSON_NAME] Manager M M [PERSON_NAME] [PERSON_NAME] Reshma [PE…" at bounding box center [138, 247] width 60 height 15
click at [108, 240] on select "Select Stylist [PERSON_NAME] Manager M M [PERSON_NAME] [PERSON_NAME] Reshma [PE…" at bounding box center [138, 247] width 60 height 15
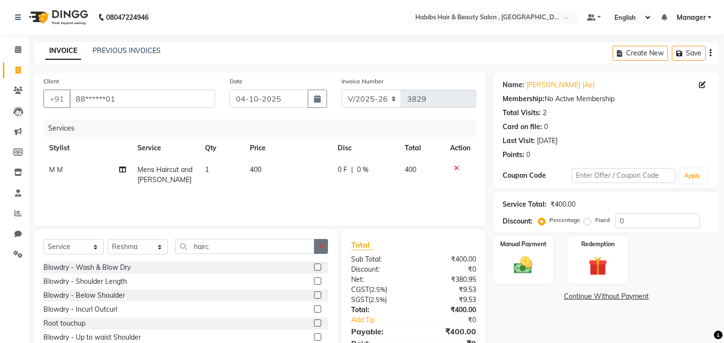
click at [323, 243] on button "button" at bounding box center [321, 246] width 14 height 15
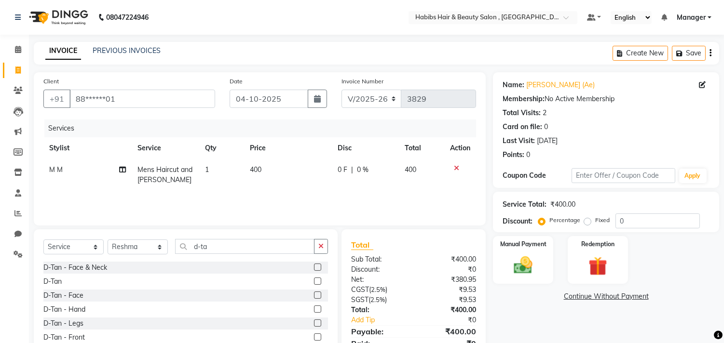
click at [314, 280] on label at bounding box center [317, 281] width 7 height 7
click at [314, 280] on input "checkbox" at bounding box center [317, 282] width 6 height 6
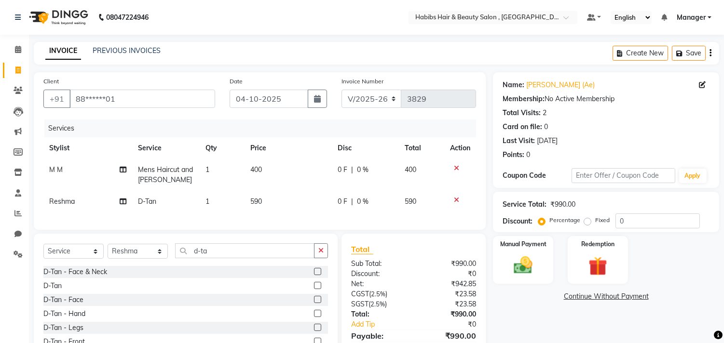
click at [266, 202] on td "590" at bounding box center [287, 202] width 87 height 22
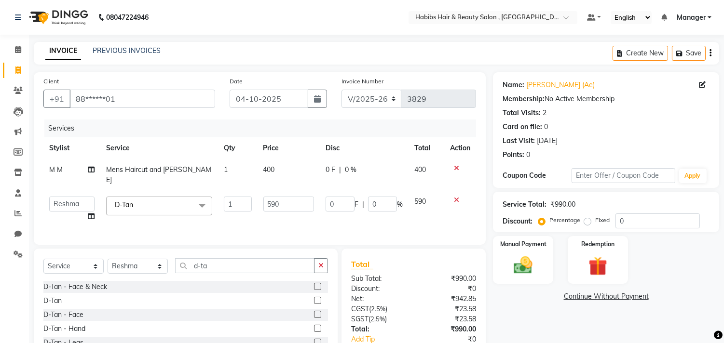
click at [266, 202] on td "590" at bounding box center [288, 209] width 62 height 37
click at [276, 198] on input "590" at bounding box center [288, 204] width 51 height 15
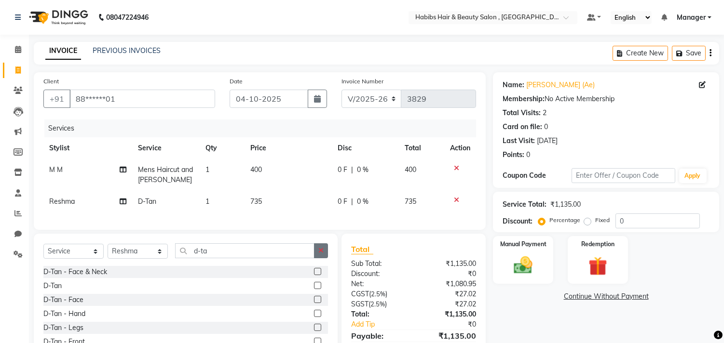
click at [323, 258] on button "button" at bounding box center [321, 250] width 14 height 15
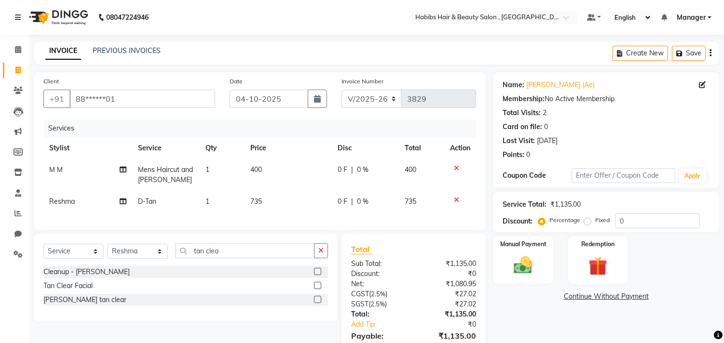
click at [317, 275] on label at bounding box center [317, 271] width 7 height 7
click at [317, 275] on input "checkbox" at bounding box center [317, 272] width 6 height 6
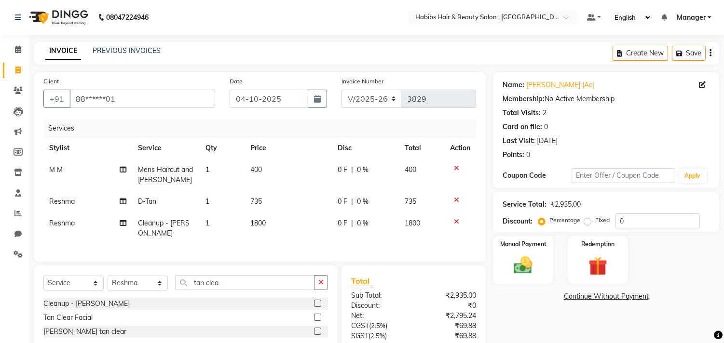
click at [277, 220] on td "1800" at bounding box center [287, 229] width 87 height 32
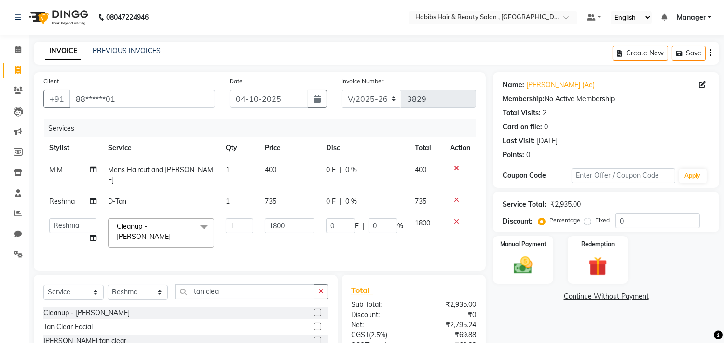
click at [277, 220] on input "1800" at bounding box center [290, 225] width 50 height 15
click at [509, 274] on img at bounding box center [523, 266] width 32 height 23
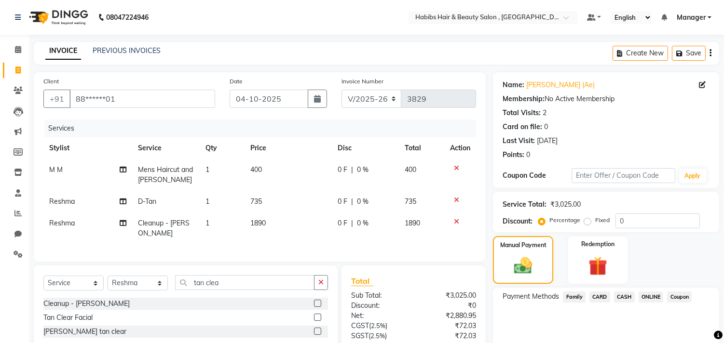
click at [271, 198] on td "735" at bounding box center [287, 202] width 87 height 22
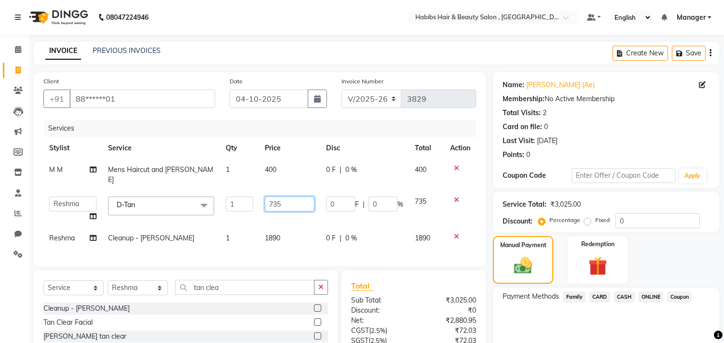
click at [287, 197] on input "735" at bounding box center [290, 204] width 50 height 15
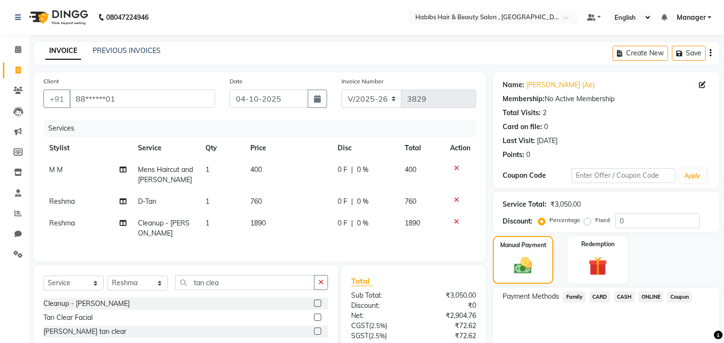
click at [652, 293] on span "ONLINE" at bounding box center [650, 297] width 25 height 11
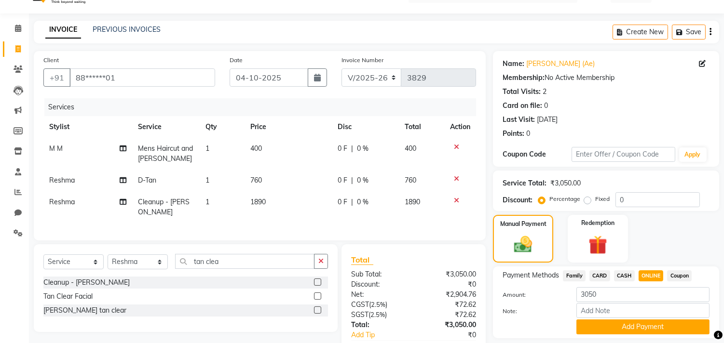
scroll to position [87, 0]
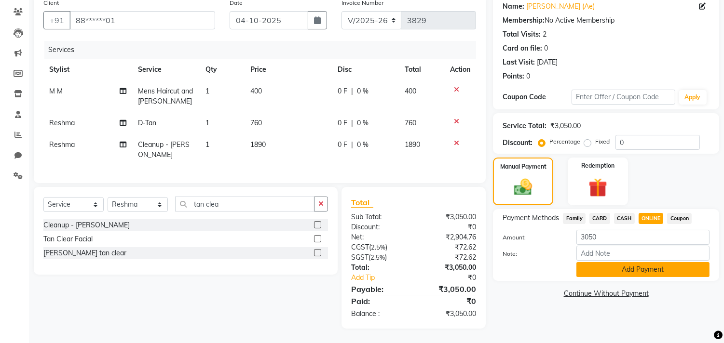
click at [661, 265] on button "Add Payment" at bounding box center [642, 269] width 133 height 15
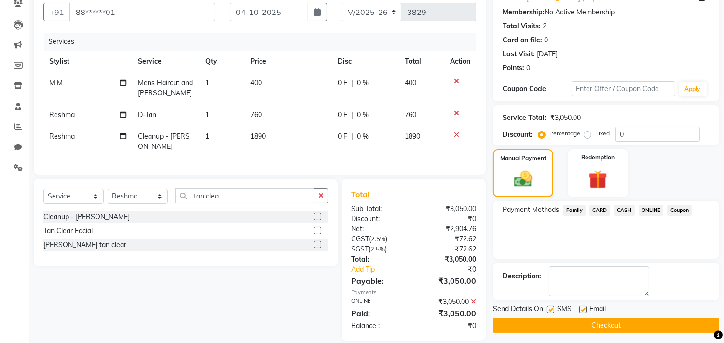
click at [637, 321] on button "Checkout" at bounding box center [606, 325] width 226 height 15
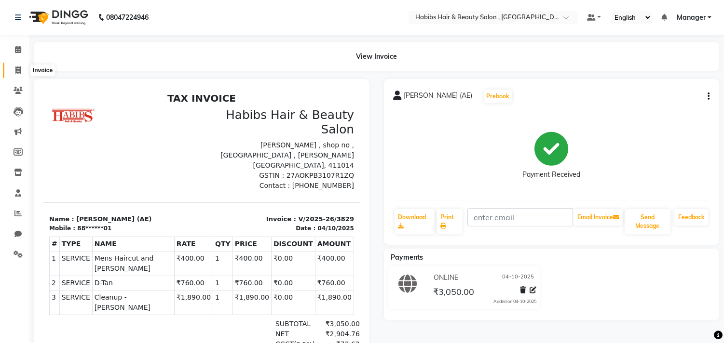
click at [17, 73] on icon at bounding box center [17, 70] width 5 height 7
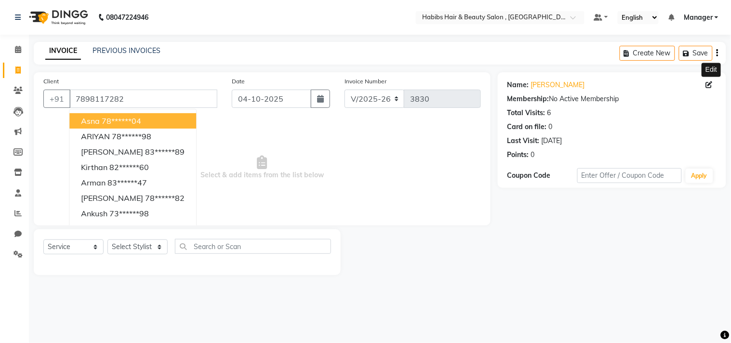
click at [706, 85] on icon at bounding box center [709, 84] width 7 height 7
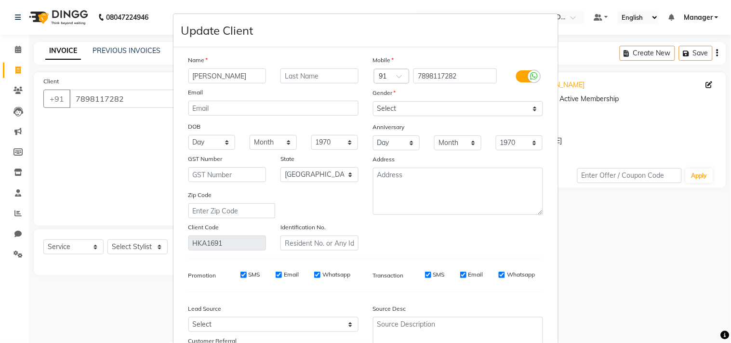
click at [483, 231] on div "Mobile Country Code × 91 7898117282 Gender Select [DEMOGRAPHIC_DATA] [DEMOGRAPH…" at bounding box center [458, 153] width 185 height 196
click at [247, 82] on input "[PERSON_NAME]" at bounding box center [227, 75] width 78 height 15
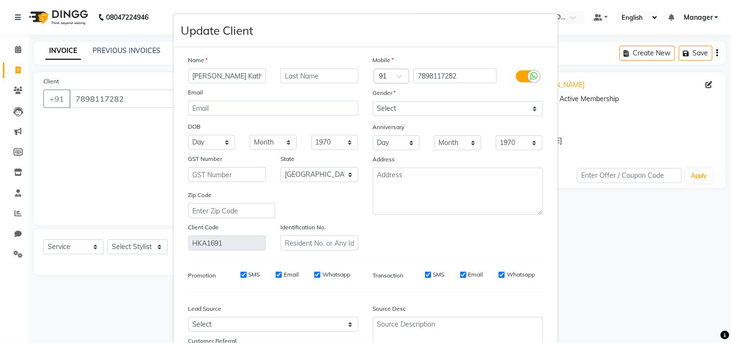
click at [489, 261] on div "Name [PERSON_NAME] Kathpa Email DOB Day 01 02 03 04 05 06 07 08 09 10 11 12 13 …" at bounding box center [365, 211] width 369 height 313
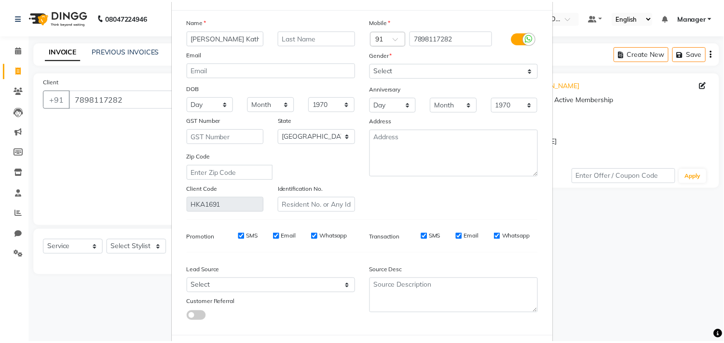
scroll to position [85, 0]
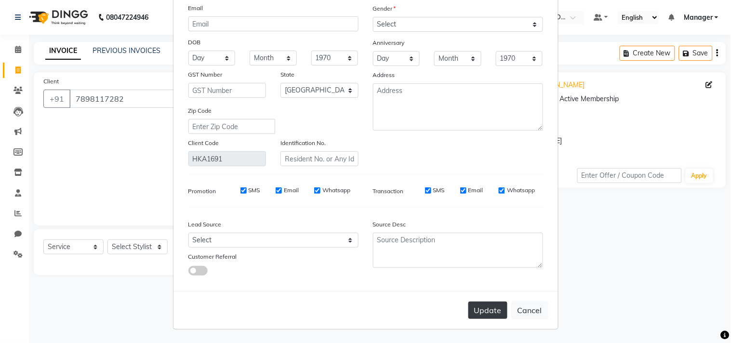
click at [489, 309] on button "Update" at bounding box center [488, 310] width 39 height 17
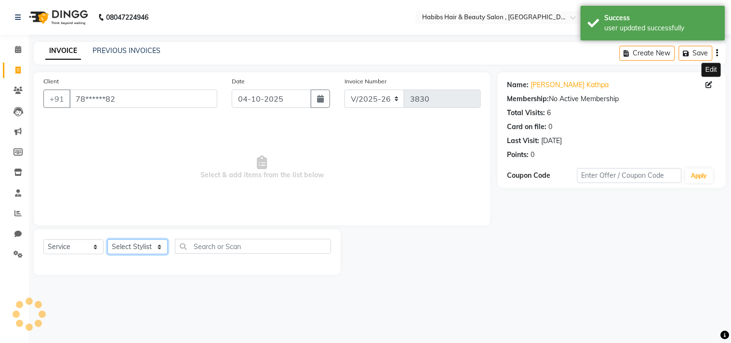
click at [143, 250] on select "Select Stylist [PERSON_NAME] Manager M M [PERSON_NAME] [PERSON_NAME] Reshma [PE…" at bounding box center [138, 247] width 60 height 15
click at [108, 240] on select "Select Stylist [PERSON_NAME] Manager M M [PERSON_NAME] [PERSON_NAME] Reshma [PE…" at bounding box center [138, 247] width 60 height 15
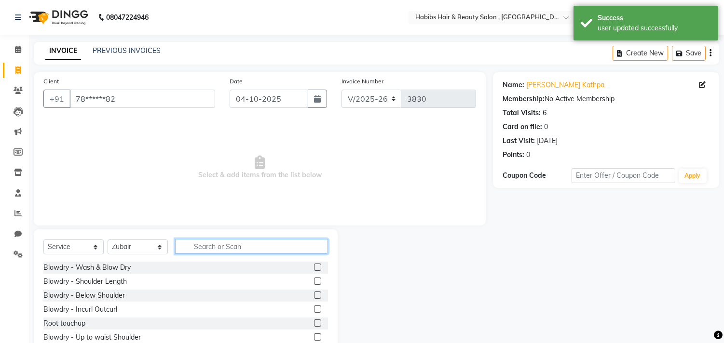
click at [197, 240] on input "text" at bounding box center [251, 246] width 153 height 15
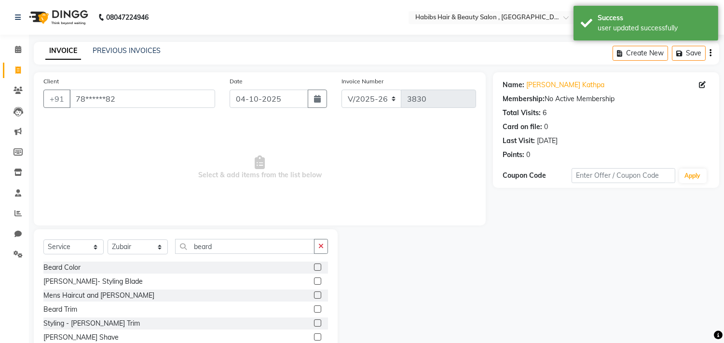
click at [314, 296] on label at bounding box center [317, 295] width 7 height 7
click at [314, 296] on input "checkbox" at bounding box center [317, 296] width 6 height 6
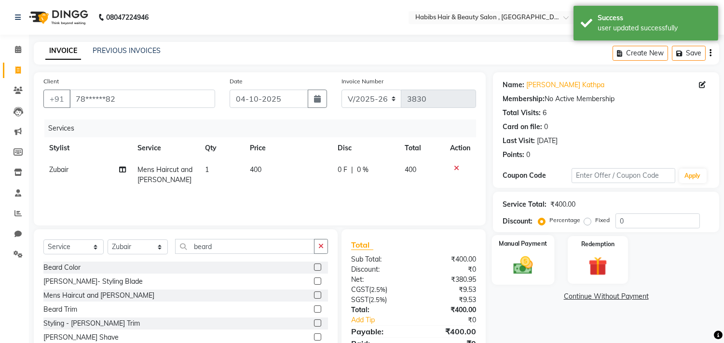
click at [547, 252] on div "Manual Payment" at bounding box center [523, 259] width 63 height 49
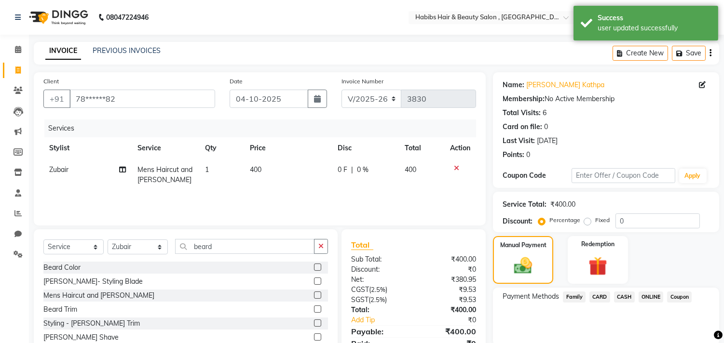
click at [652, 296] on span "ONLINE" at bounding box center [650, 297] width 25 height 11
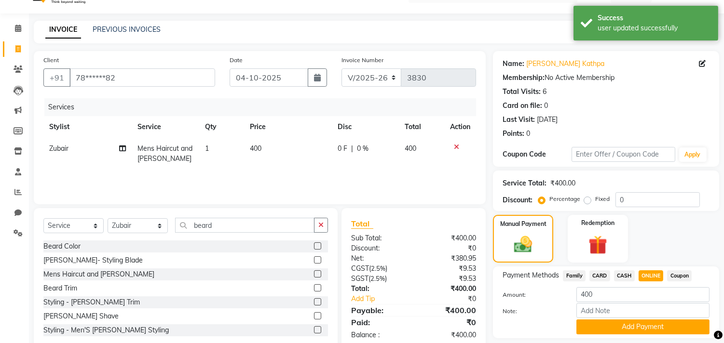
scroll to position [50, 0]
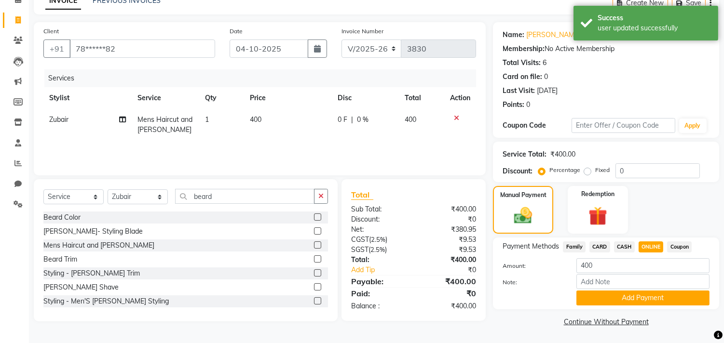
click at [652, 296] on button "Add Payment" at bounding box center [642, 298] width 133 height 15
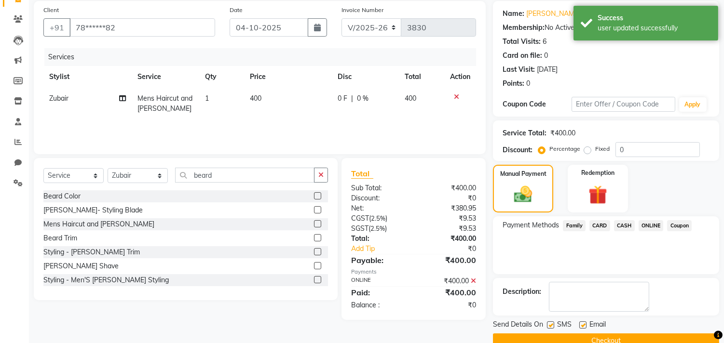
scroll to position [90, 0]
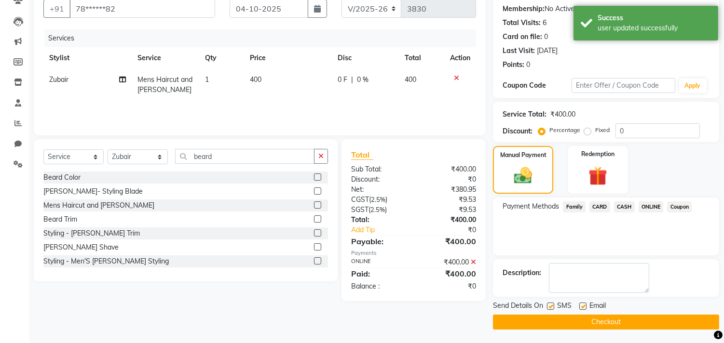
click at [646, 321] on button "Checkout" at bounding box center [606, 322] width 226 height 15
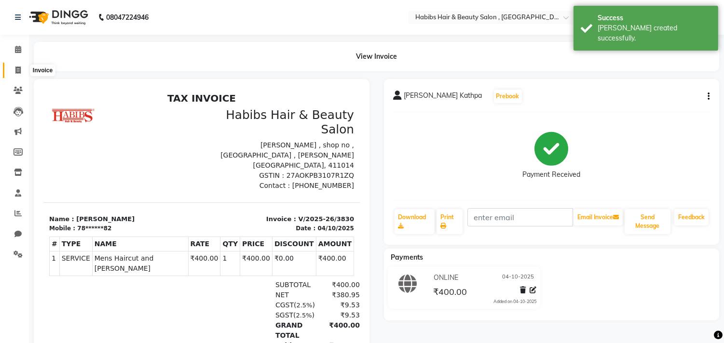
click at [13, 65] on span at bounding box center [18, 70] width 17 height 11
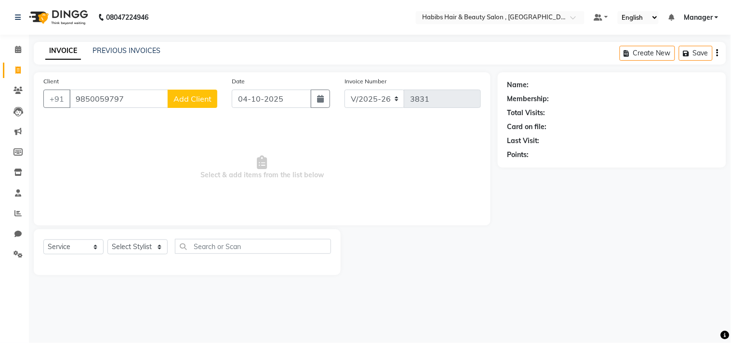
click at [180, 97] on span "Add Client" at bounding box center [193, 99] width 38 height 10
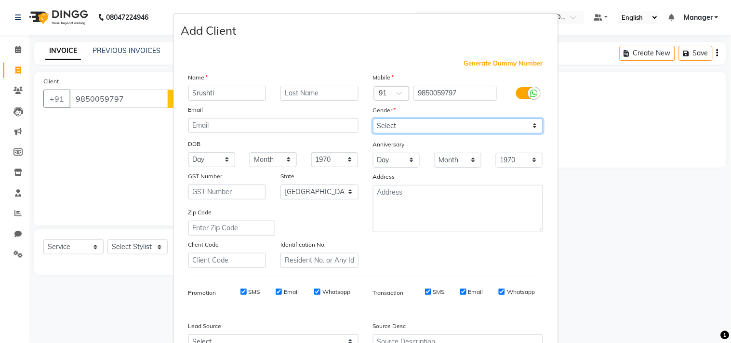
click at [416, 124] on select "Select [DEMOGRAPHIC_DATA] [DEMOGRAPHIC_DATA] Other Prefer Not To Say" at bounding box center [458, 126] width 170 height 15
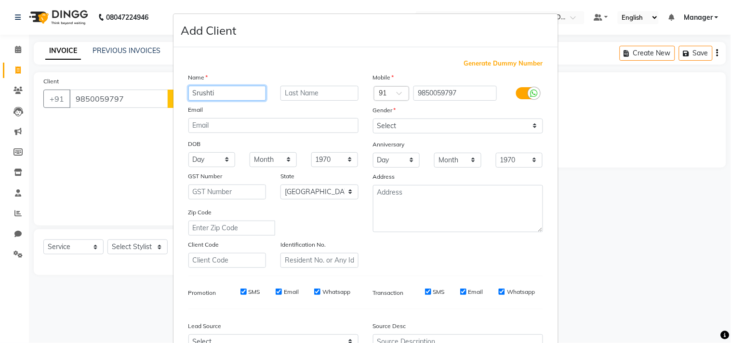
click at [194, 93] on input "Srushti" at bounding box center [227, 93] width 78 height 15
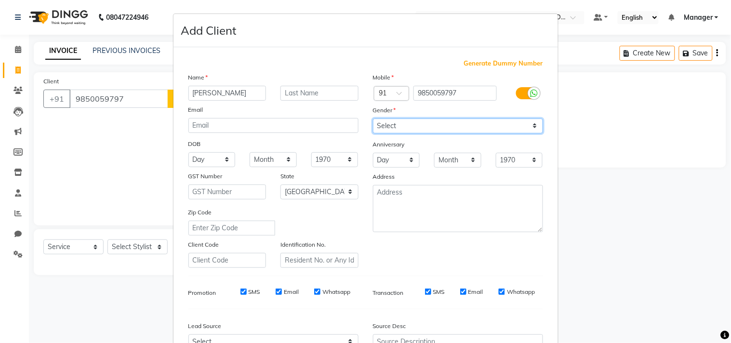
click at [422, 123] on select "Select [DEMOGRAPHIC_DATA] [DEMOGRAPHIC_DATA] Other Prefer Not To Say" at bounding box center [458, 126] width 170 height 15
click at [373, 119] on select "Select [DEMOGRAPHIC_DATA] [DEMOGRAPHIC_DATA] Other Prefer Not To Say" at bounding box center [458, 126] width 170 height 15
click at [490, 258] on div "Mobile Country Code × 91 9850059797 Gender Select [DEMOGRAPHIC_DATA] [DEMOGRAPH…" at bounding box center [458, 170] width 185 height 196
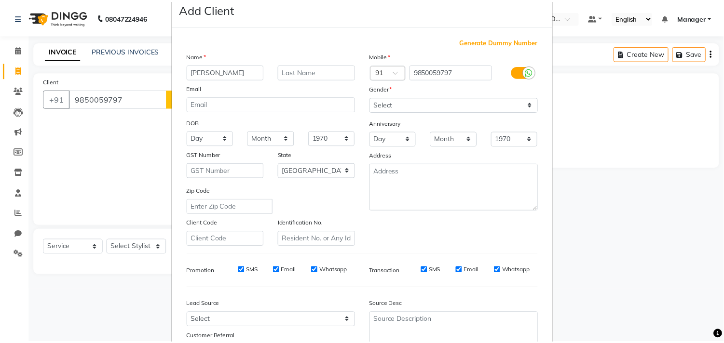
scroll to position [102, 0]
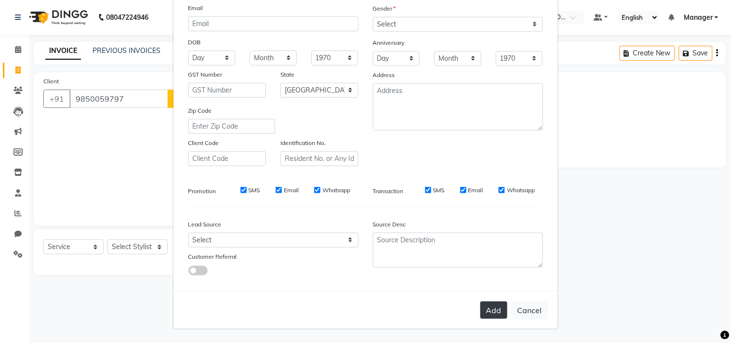
click at [493, 317] on button "Add" at bounding box center [494, 310] width 27 height 17
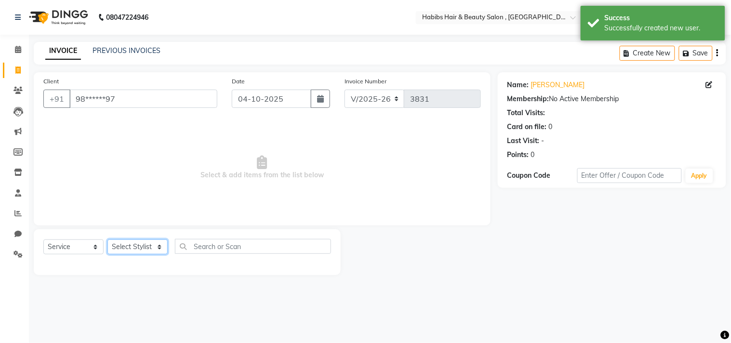
click at [137, 247] on select "Select Stylist [PERSON_NAME] Manager M M [PERSON_NAME] [PERSON_NAME] Reshma [PE…" at bounding box center [138, 247] width 60 height 15
click at [108, 240] on select "Select Stylist [PERSON_NAME] Manager M M [PERSON_NAME] [PERSON_NAME] Reshma [PE…" at bounding box center [138, 247] width 60 height 15
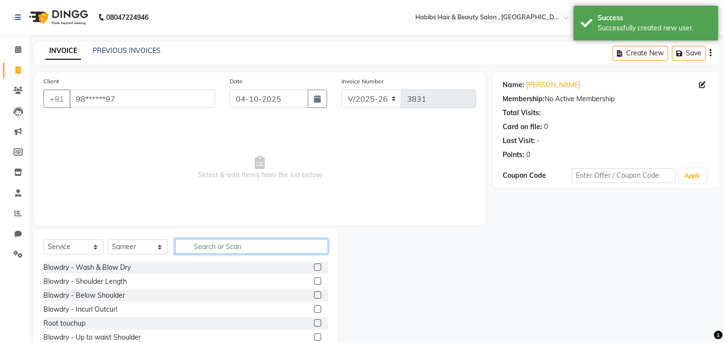
click at [238, 244] on input "text" at bounding box center [251, 246] width 153 height 15
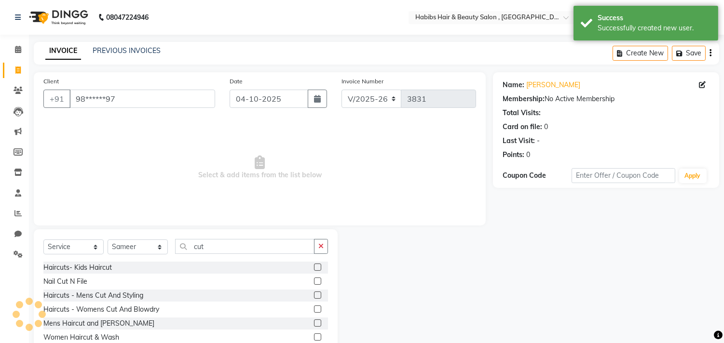
click at [314, 306] on label at bounding box center [317, 309] width 7 height 7
click at [314, 307] on input "checkbox" at bounding box center [317, 310] width 6 height 6
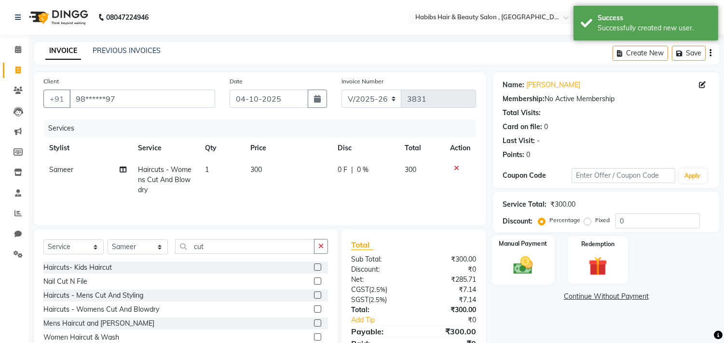
click at [525, 276] on img at bounding box center [523, 266] width 32 height 23
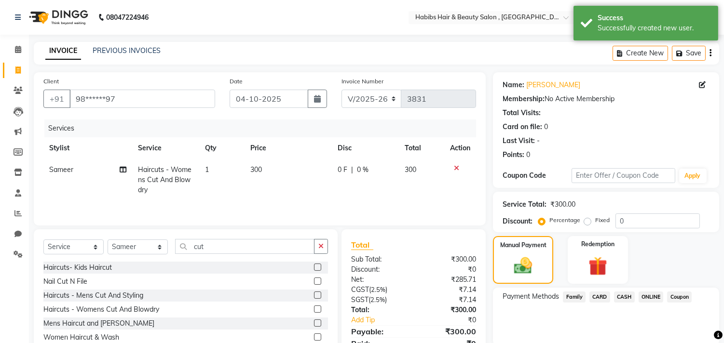
click at [625, 297] on span "CASH" at bounding box center [624, 297] width 21 height 11
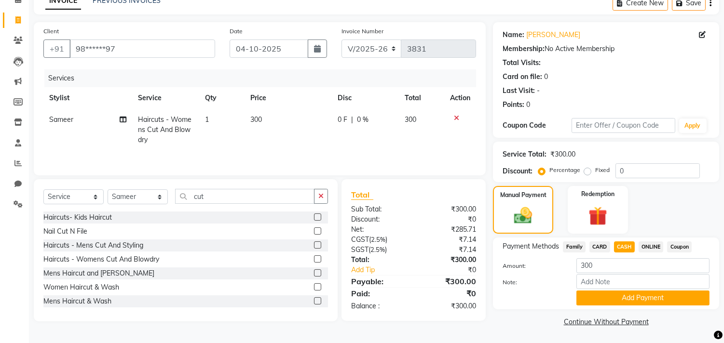
click at [625, 297] on button "Add Payment" at bounding box center [642, 298] width 133 height 15
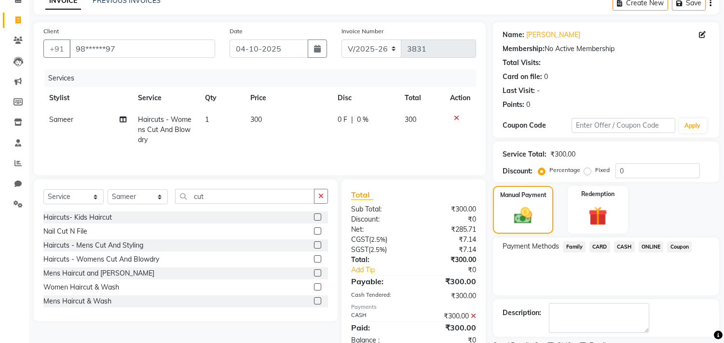
scroll to position [90, 0]
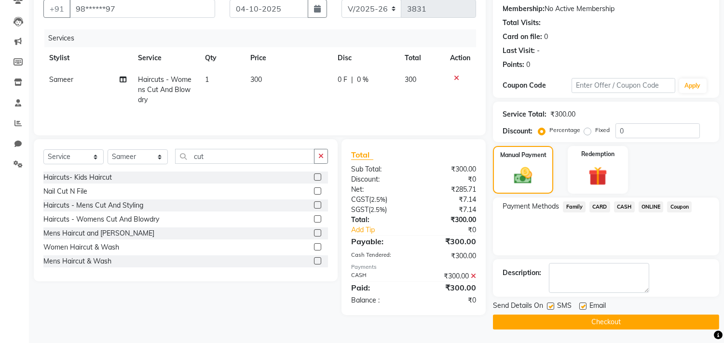
click at [620, 324] on button "Checkout" at bounding box center [606, 322] width 226 height 15
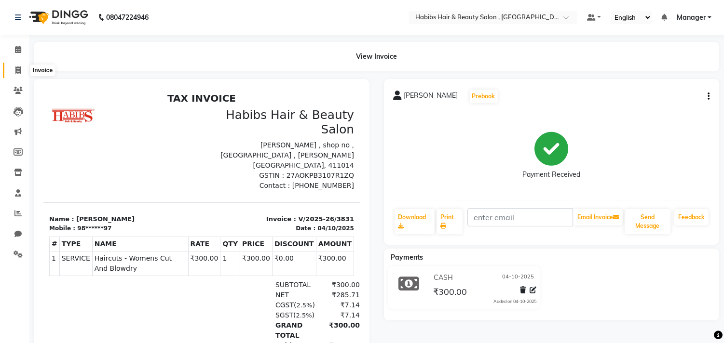
click at [21, 68] on span at bounding box center [18, 70] width 17 height 11
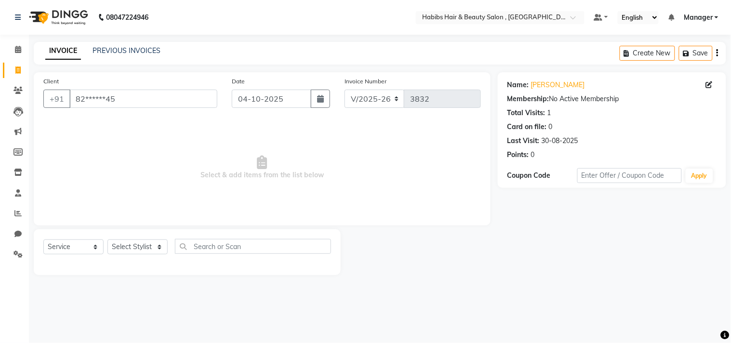
click at [706, 84] on div "Name: [PERSON_NAME]" at bounding box center [612, 85] width 209 height 10
click at [709, 84] on icon at bounding box center [709, 84] width 7 height 7
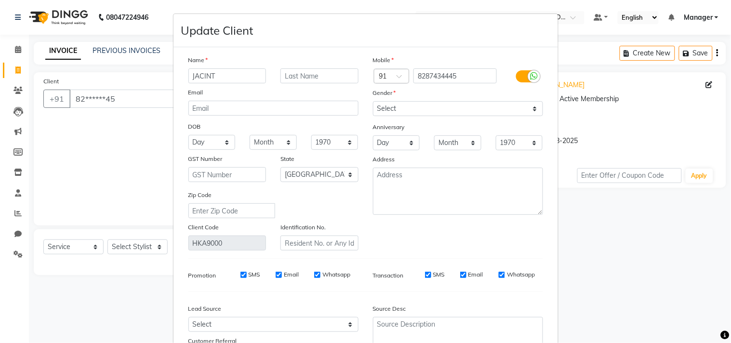
click at [522, 225] on div "Mobile Country Code × 91 8287434445 Gender Select [DEMOGRAPHIC_DATA] [DEMOGRAPH…" at bounding box center [458, 153] width 185 height 196
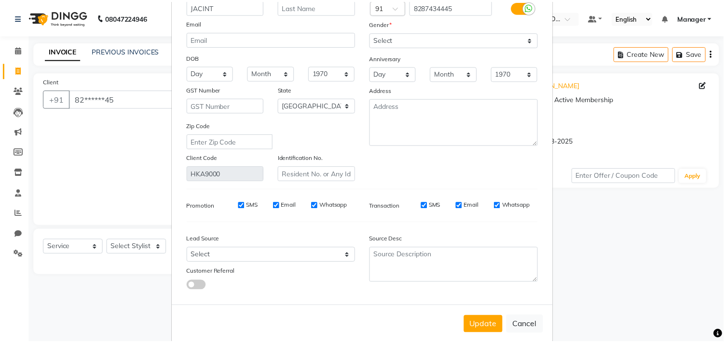
scroll to position [85, 0]
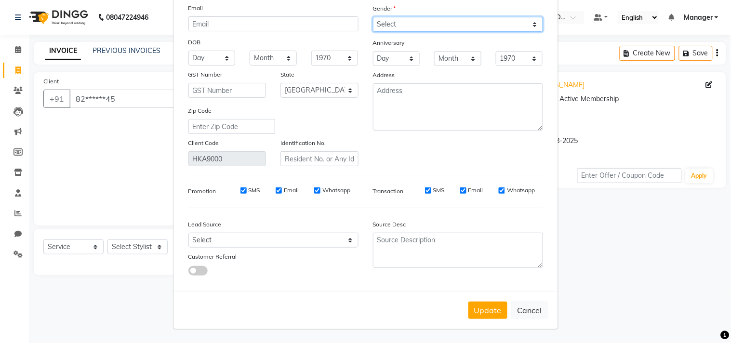
click at [449, 25] on select "Select [DEMOGRAPHIC_DATA] [DEMOGRAPHIC_DATA] Other Prefer Not To Say" at bounding box center [458, 24] width 170 height 15
click at [373, 17] on select "Select [DEMOGRAPHIC_DATA] [DEMOGRAPHIC_DATA] Other Prefer Not To Say" at bounding box center [458, 24] width 170 height 15
click at [468, 228] on div "Source Desc" at bounding box center [458, 225] width 185 height 13
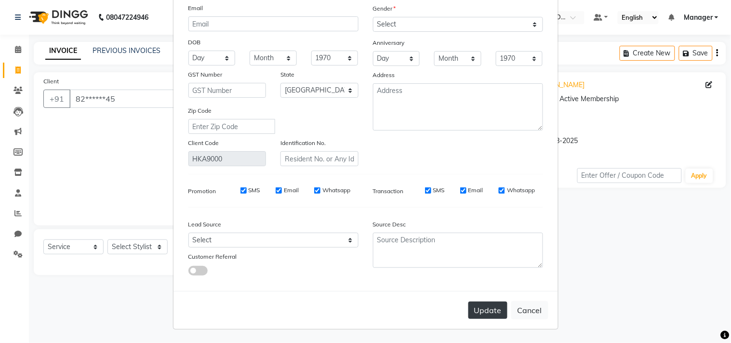
click at [478, 310] on button "Update" at bounding box center [488, 310] width 39 height 17
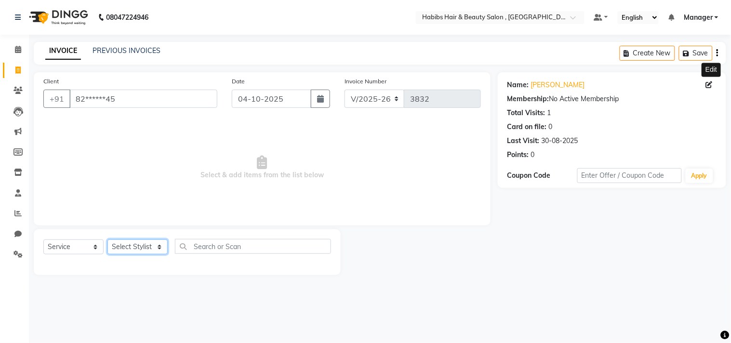
click at [154, 252] on select "Select Stylist [PERSON_NAME] Manager M M [PERSON_NAME] [PERSON_NAME] Reshma [PE…" at bounding box center [138, 247] width 60 height 15
click at [108, 240] on select "Select Stylist [PERSON_NAME] Manager M M [PERSON_NAME] [PERSON_NAME] Reshma [PE…" at bounding box center [138, 247] width 60 height 15
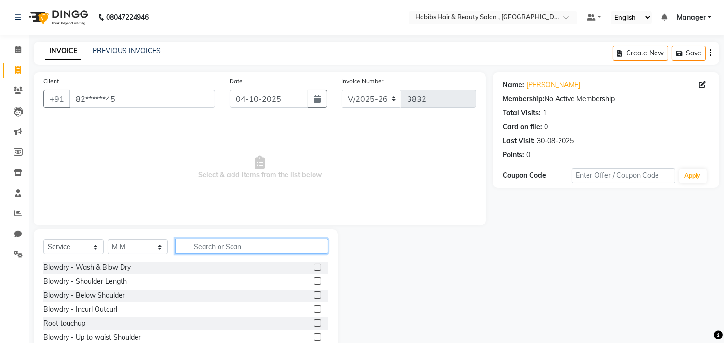
click at [223, 247] on input "text" at bounding box center [251, 246] width 153 height 15
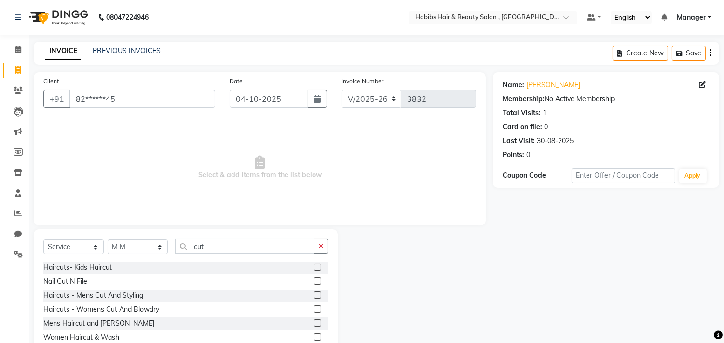
click at [314, 295] on label at bounding box center [317, 295] width 7 height 7
click at [314, 295] on input "checkbox" at bounding box center [317, 296] width 6 height 6
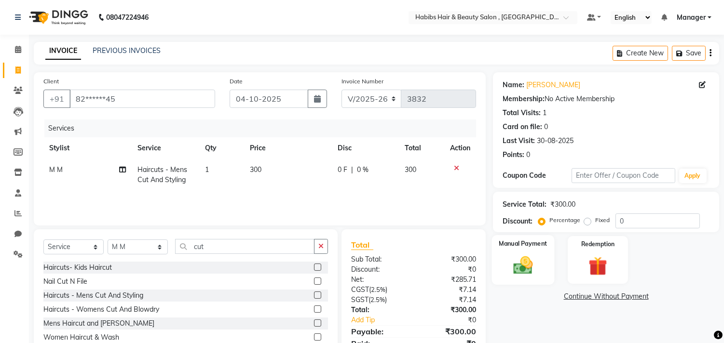
click at [516, 262] on img at bounding box center [523, 266] width 32 height 23
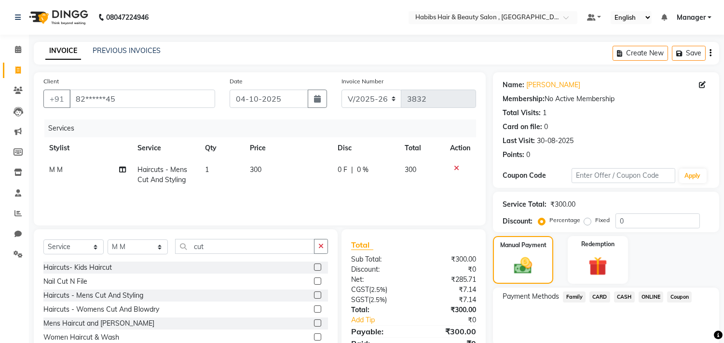
click at [653, 293] on span "ONLINE" at bounding box center [650, 297] width 25 height 11
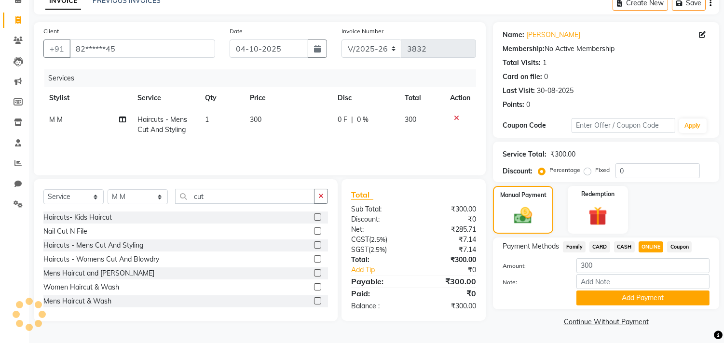
click at [653, 293] on button "Add Payment" at bounding box center [642, 298] width 133 height 15
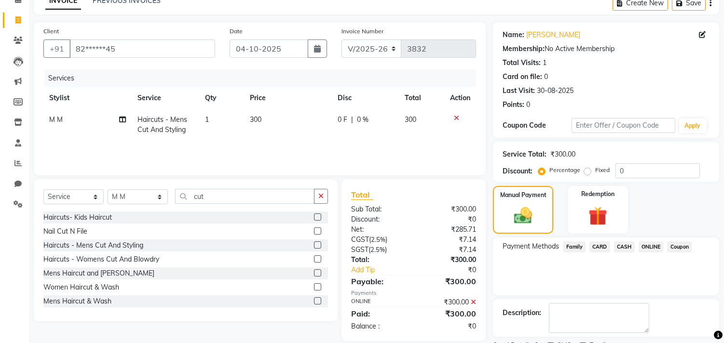
scroll to position [90, 0]
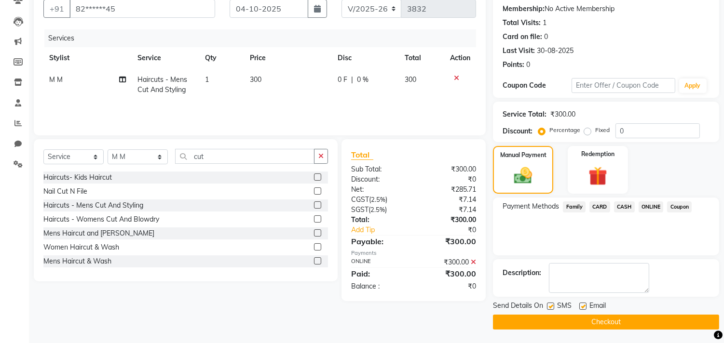
click at [644, 319] on button "Checkout" at bounding box center [606, 322] width 226 height 15
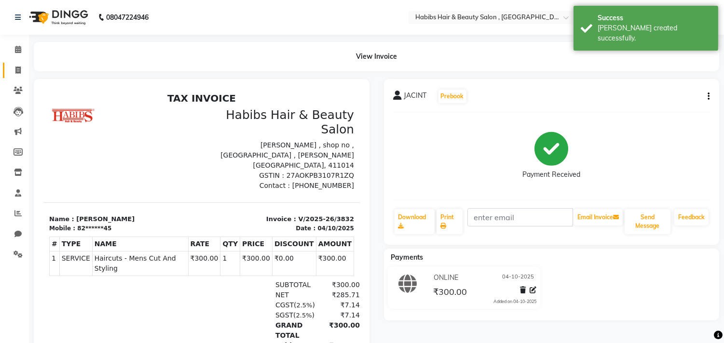
click at [14, 64] on link "Invoice" at bounding box center [14, 71] width 23 height 16
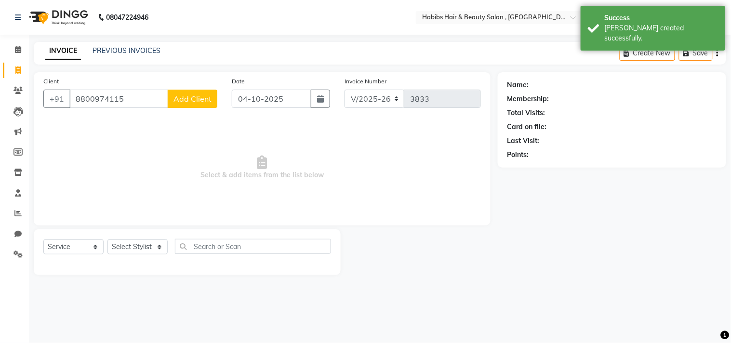
click at [196, 99] on span "Add Client" at bounding box center [193, 99] width 38 height 10
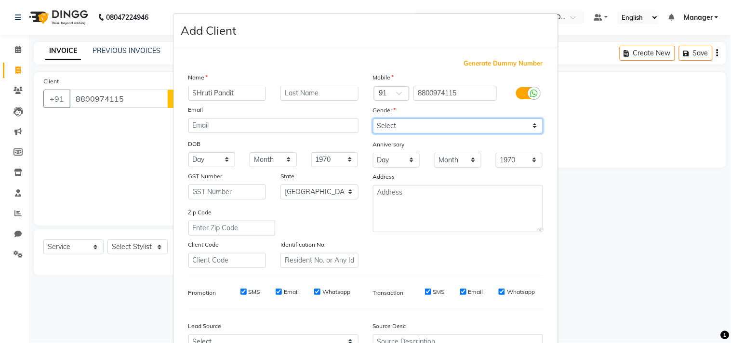
drag, startPoint x: 425, startPoint y: 122, endPoint x: 425, endPoint y: 127, distance: 5.3
click at [425, 122] on select "Select [DEMOGRAPHIC_DATA] [DEMOGRAPHIC_DATA] Other Prefer Not To Say" at bounding box center [458, 126] width 170 height 15
click at [373, 119] on select "Select [DEMOGRAPHIC_DATA] [DEMOGRAPHIC_DATA] Other Prefer Not To Say" at bounding box center [458, 126] width 170 height 15
click at [481, 264] on div "Mobile Country Code × 91 8800974115 Gender Select [DEMOGRAPHIC_DATA] [DEMOGRAPH…" at bounding box center [458, 170] width 185 height 196
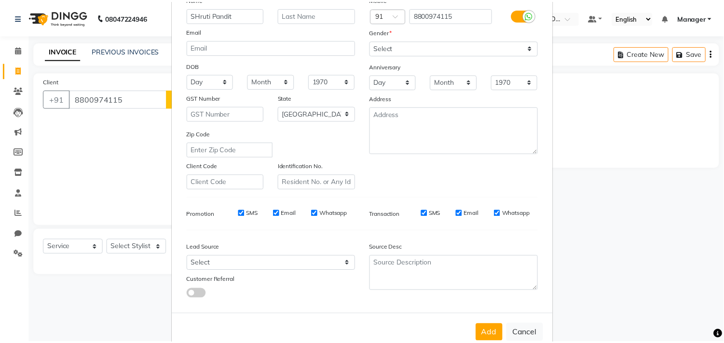
scroll to position [102, 0]
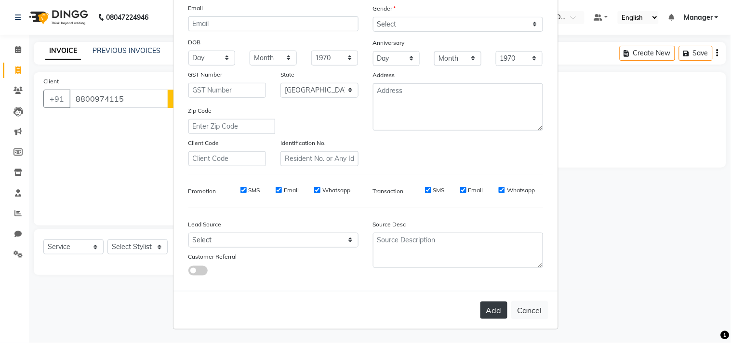
click at [485, 317] on button "Add" at bounding box center [494, 310] width 27 height 17
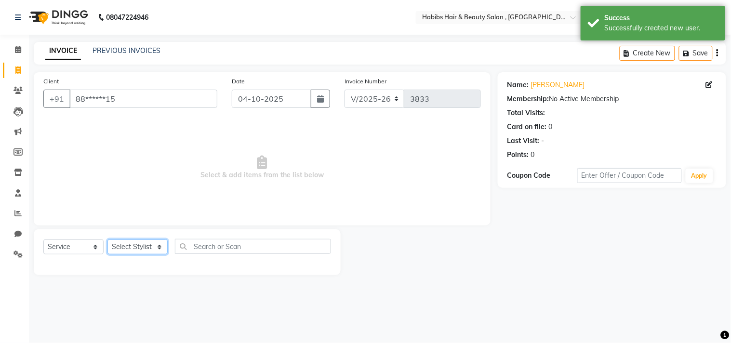
click at [150, 248] on select "Select Stylist [PERSON_NAME] Manager M M [PERSON_NAME] [PERSON_NAME] Reshma [PE…" at bounding box center [138, 247] width 60 height 15
click at [108, 240] on select "Select Stylist [PERSON_NAME] Manager M M [PERSON_NAME] [PERSON_NAME] Reshma [PE…" at bounding box center [138, 247] width 60 height 15
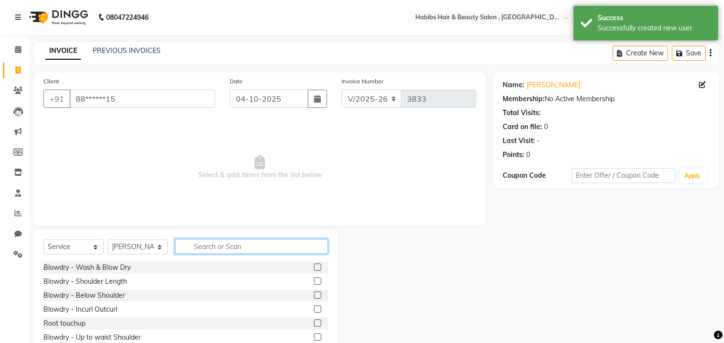
click at [223, 250] on input "text" at bounding box center [251, 246] width 153 height 15
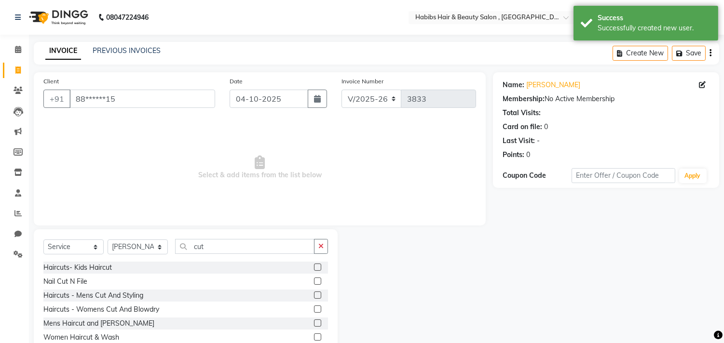
click at [314, 336] on label at bounding box center [317, 337] width 7 height 7
click at [314, 336] on input "checkbox" at bounding box center [317, 338] width 6 height 6
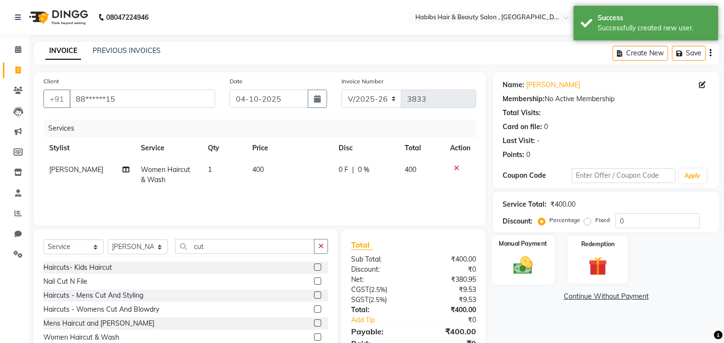
click at [507, 270] on img at bounding box center [523, 266] width 32 height 23
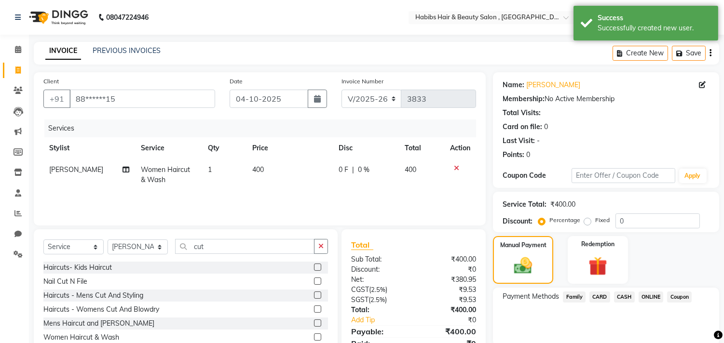
click at [646, 296] on span "ONLINE" at bounding box center [650, 297] width 25 height 11
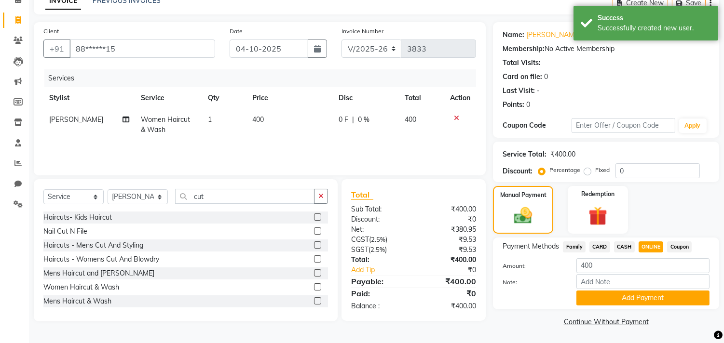
click at [646, 296] on button "Add Payment" at bounding box center [642, 298] width 133 height 15
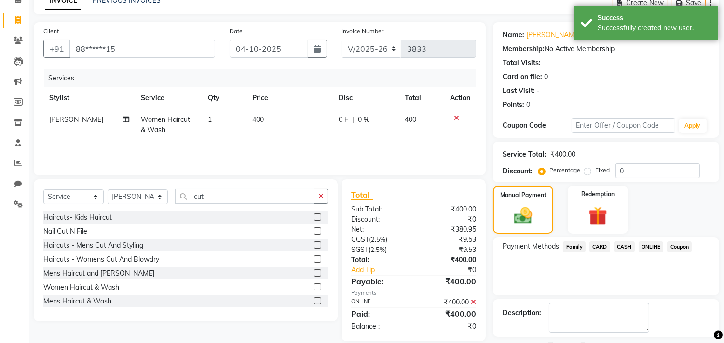
scroll to position [90, 0]
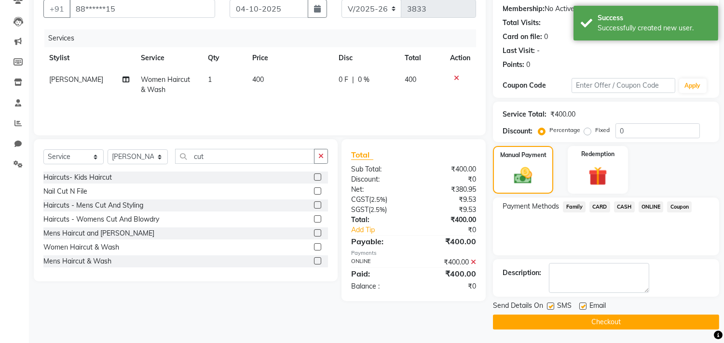
click at [639, 319] on button "Checkout" at bounding box center [606, 322] width 226 height 15
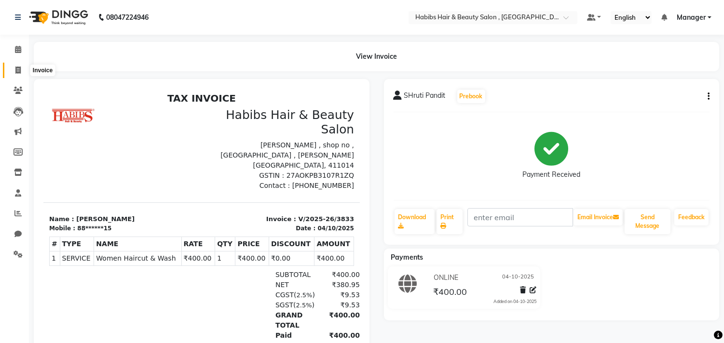
click at [17, 70] on icon at bounding box center [17, 70] width 5 height 7
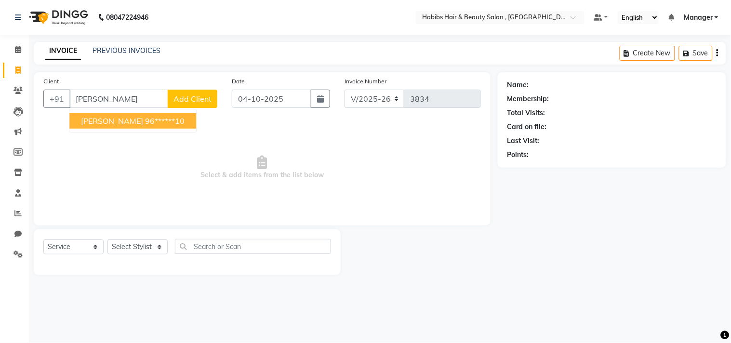
click at [131, 117] on span "[PERSON_NAME]" at bounding box center [112, 121] width 62 height 10
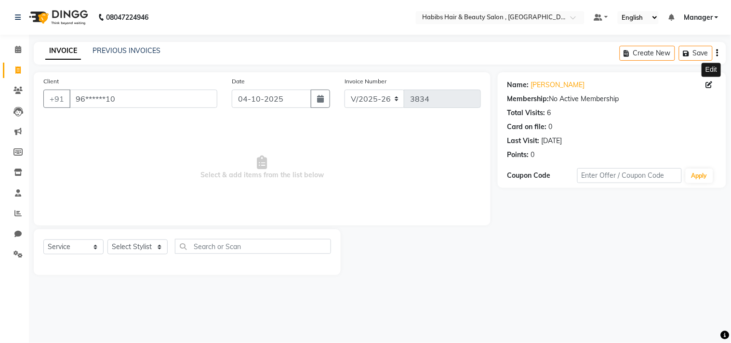
click at [710, 82] on icon at bounding box center [709, 84] width 7 height 7
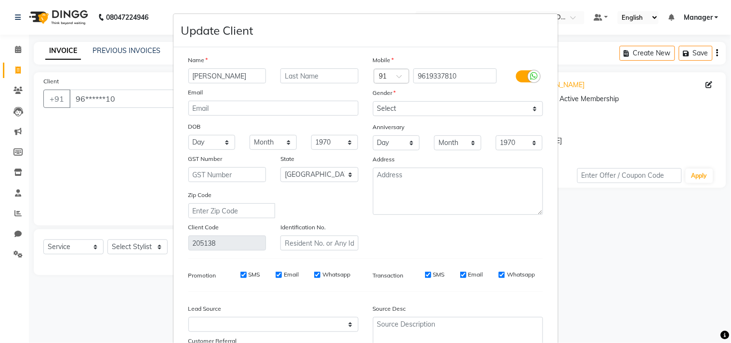
click at [457, 95] on div "Gender" at bounding box center [458, 94] width 185 height 13
click at [493, 259] on hr at bounding box center [365, 258] width 355 height 0
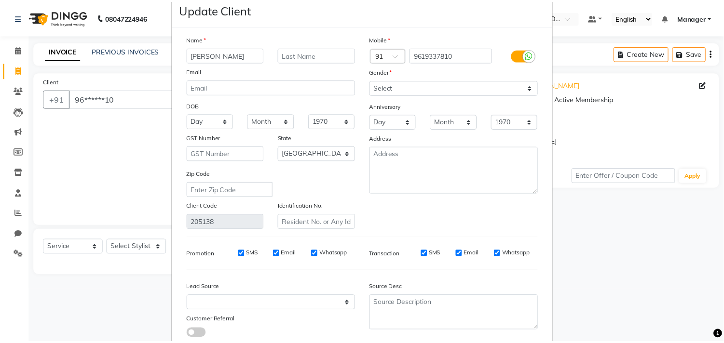
scroll to position [85, 0]
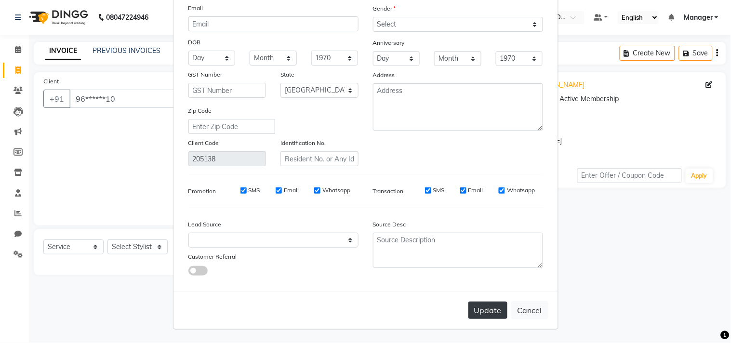
click at [487, 316] on button "Update" at bounding box center [488, 310] width 39 height 17
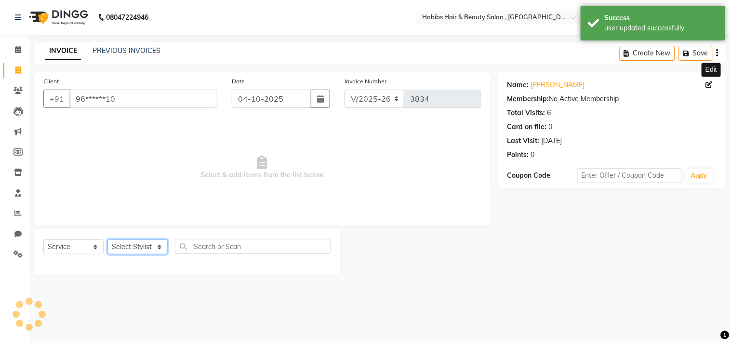
click at [150, 248] on select "Select Stylist [PERSON_NAME] Manager M M [PERSON_NAME] [PERSON_NAME] Reshma [PE…" at bounding box center [138, 247] width 60 height 15
click at [108, 240] on select "Select Stylist [PERSON_NAME] Manager M M [PERSON_NAME] [PERSON_NAME] Reshma [PE…" at bounding box center [138, 247] width 60 height 15
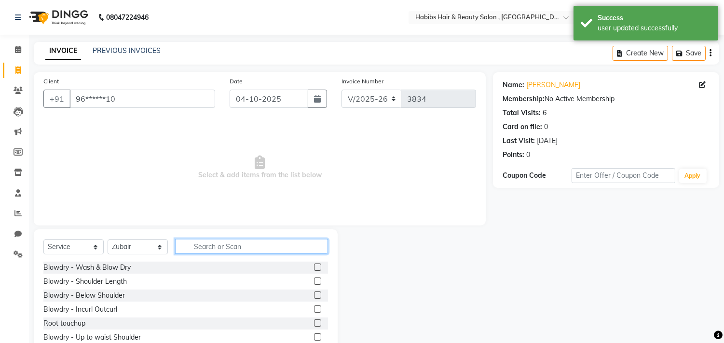
click at [204, 247] on input "text" at bounding box center [251, 246] width 153 height 15
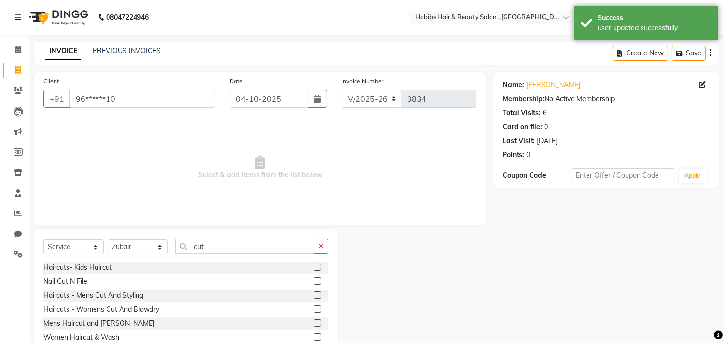
click at [314, 296] on label at bounding box center [317, 295] width 7 height 7
click at [314, 296] on input "checkbox" at bounding box center [317, 296] width 6 height 6
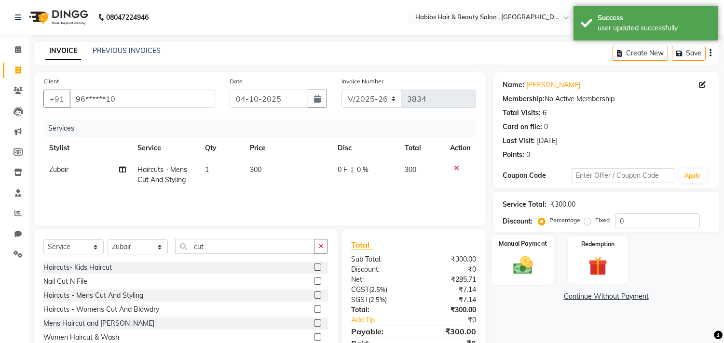
click at [497, 270] on div "Manual Payment" at bounding box center [523, 259] width 63 height 49
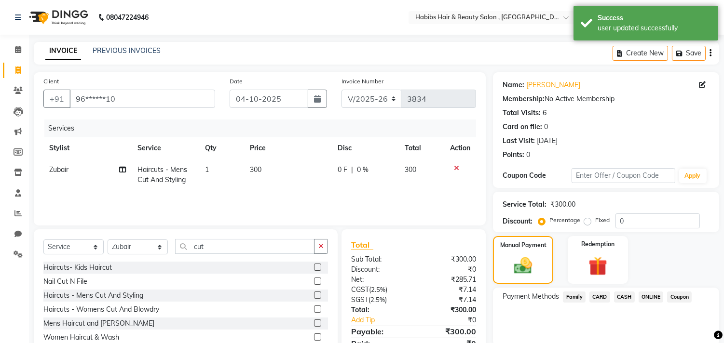
click at [646, 296] on span "ONLINE" at bounding box center [650, 297] width 25 height 11
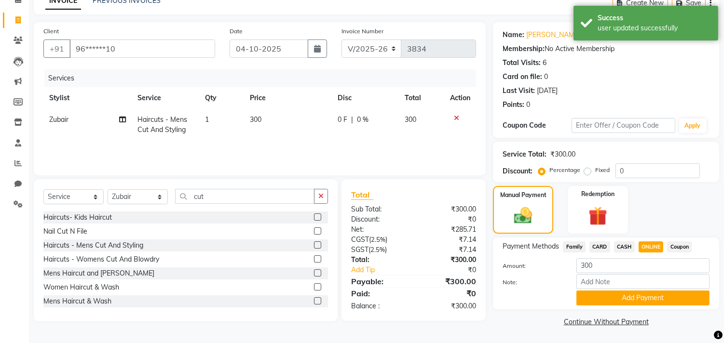
click at [646, 296] on button "Add Payment" at bounding box center [642, 298] width 133 height 15
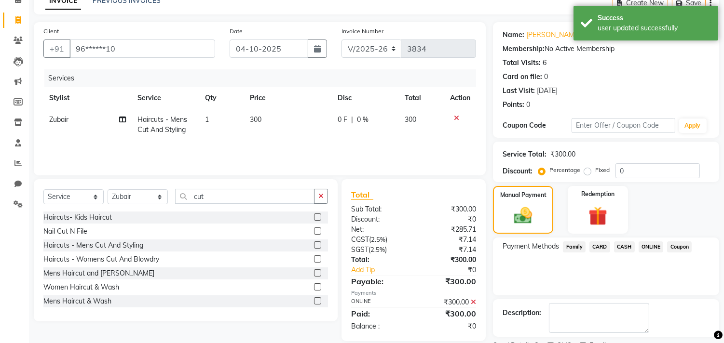
scroll to position [90, 0]
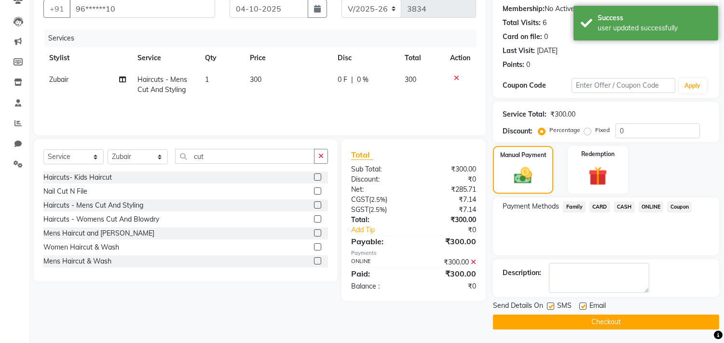
click at [633, 323] on button "Checkout" at bounding box center [606, 322] width 226 height 15
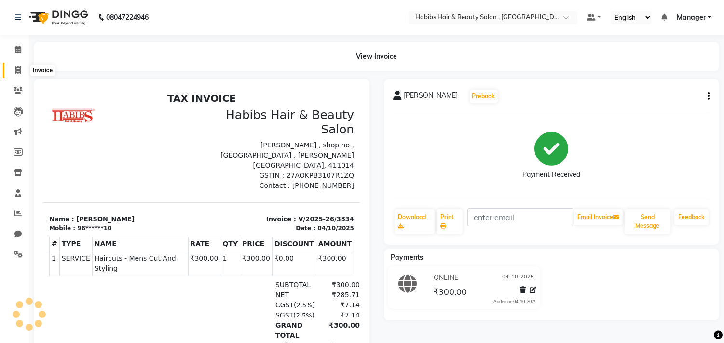
click at [13, 66] on span at bounding box center [18, 70] width 17 height 11
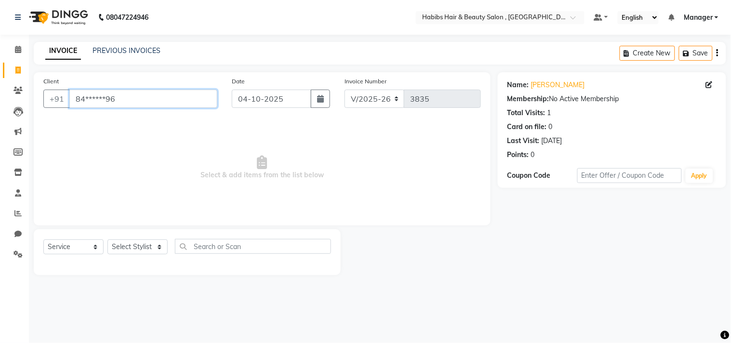
click at [100, 94] on input "84******96" at bounding box center [143, 99] width 148 height 18
click at [157, 102] on input "91******78" at bounding box center [143, 99] width 148 height 18
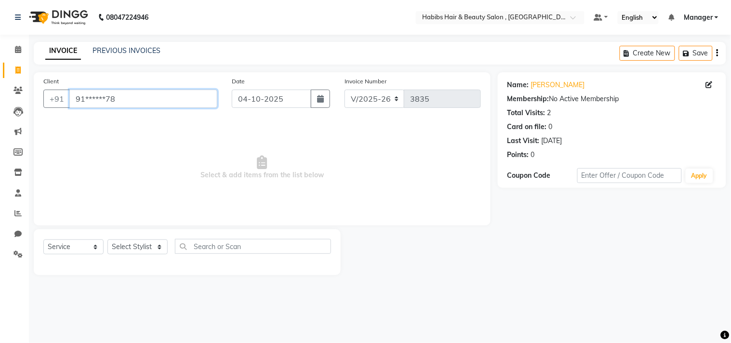
click at [157, 102] on input "91******78" at bounding box center [143, 99] width 148 height 18
click at [134, 50] on link "PREVIOUS INVOICES" at bounding box center [127, 50] width 68 height 9
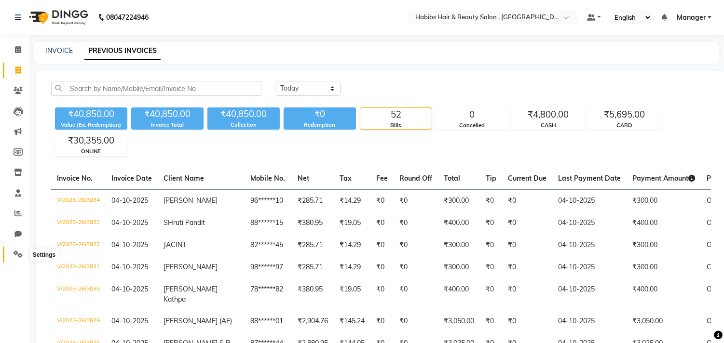
click at [18, 257] on icon at bounding box center [17, 254] width 9 height 7
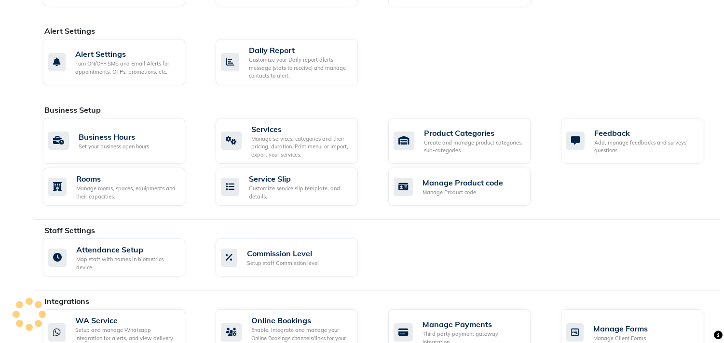
scroll to position [278, 0]
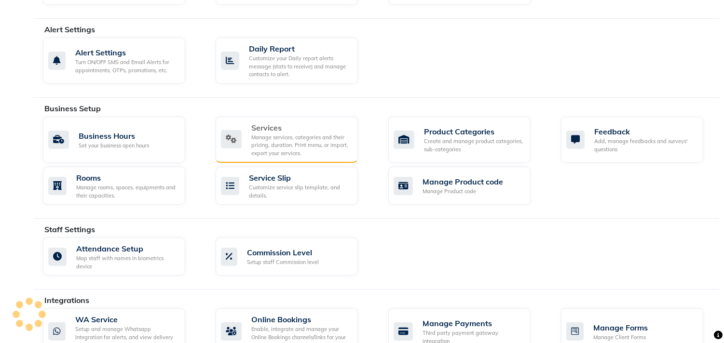
click at [276, 145] on div "Manage services, categories and their pricing, duration. Print menu, or import,…" at bounding box center [300, 146] width 99 height 24
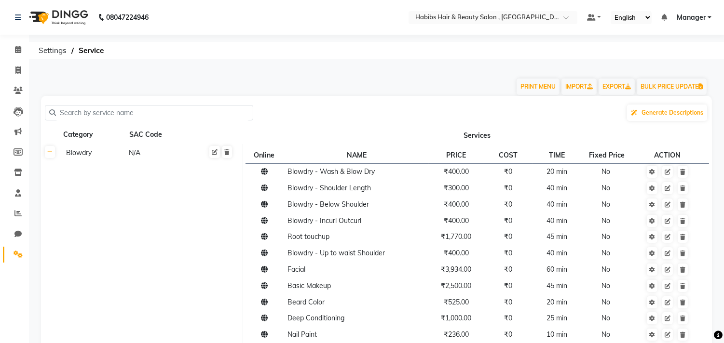
click at [157, 118] on input "text" at bounding box center [152, 113] width 193 height 15
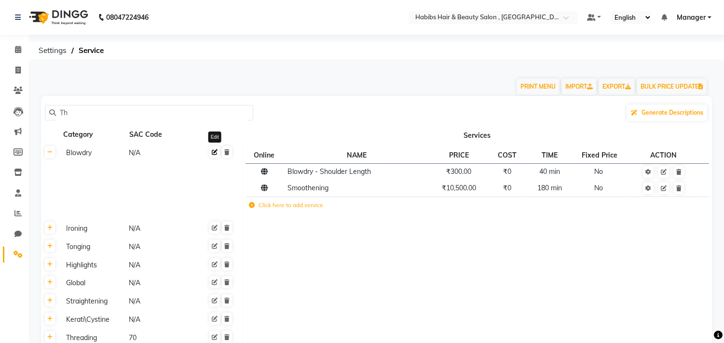
click at [213, 155] on icon at bounding box center [215, 152] width 6 height 6
click at [233, 113] on input "Th" at bounding box center [152, 113] width 193 height 15
click at [233, 113] on input "text" at bounding box center [152, 113] width 193 height 15
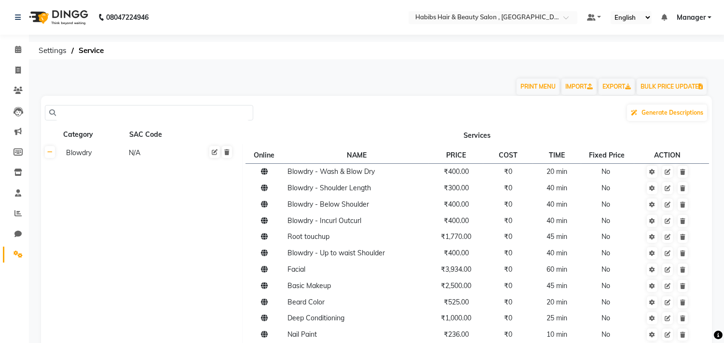
click at [288, 208] on span "Blowdry - Below Shoulder" at bounding box center [327, 204] width 81 height 9
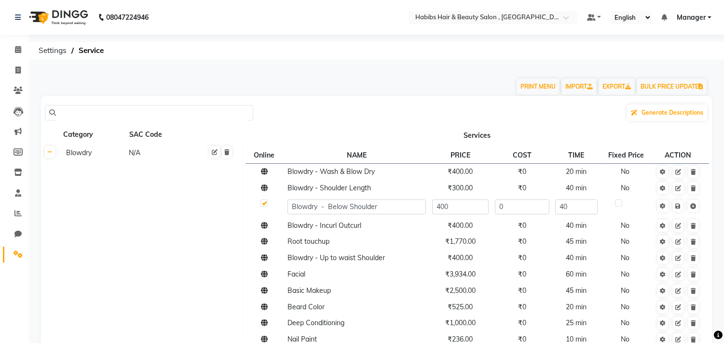
click at [362, 88] on div "PRINT MENU IMPORT EXPORT BULK PRICE UPDATE" at bounding box center [370, 81] width 673 height 29
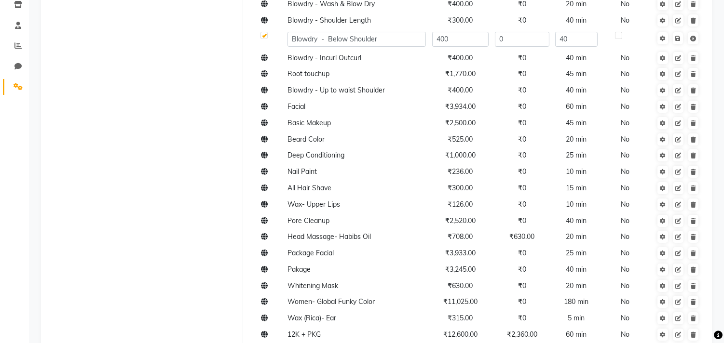
scroll to position [64, 0]
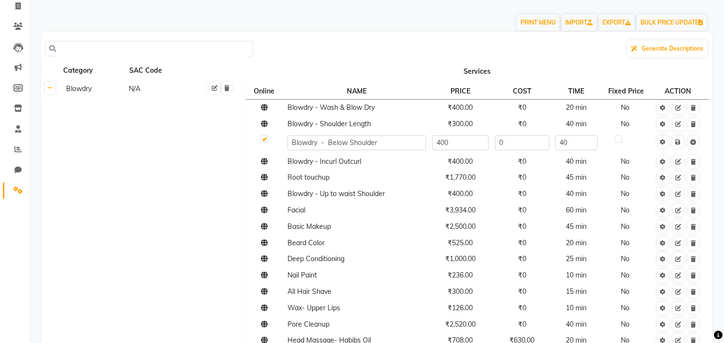
click at [195, 53] on input "text" at bounding box center [152, 48] width 193 height 15
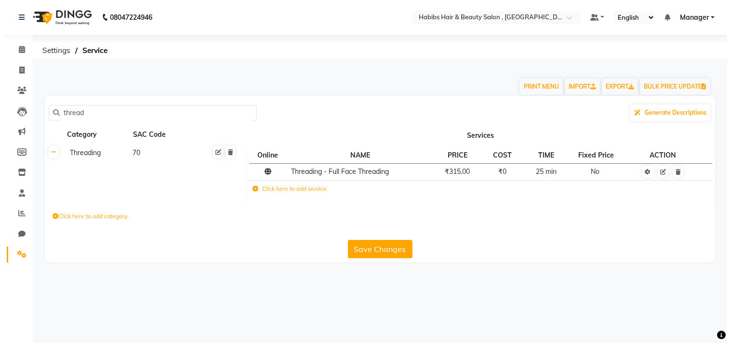
scroll to position [0, 0]
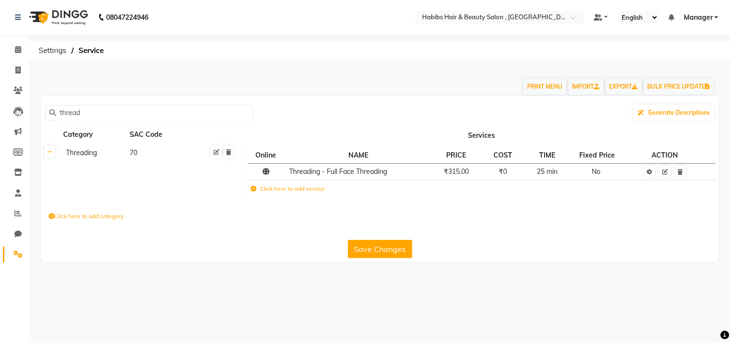
click at [316, 191] on label "Click here to add service" at bounding box center [288, 189] width 74 height 9
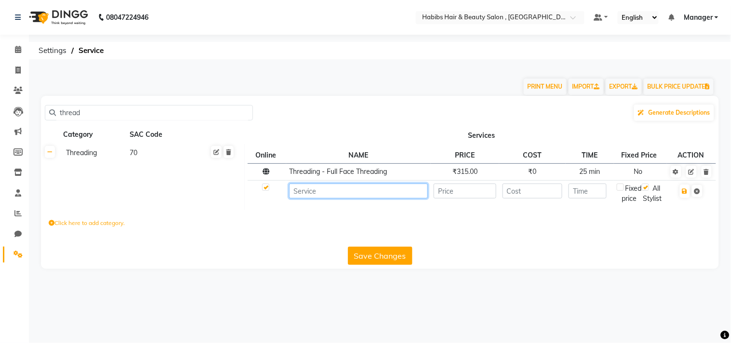
click at [316, 191] on input at bounding box center [358, 191] width 138 height 15
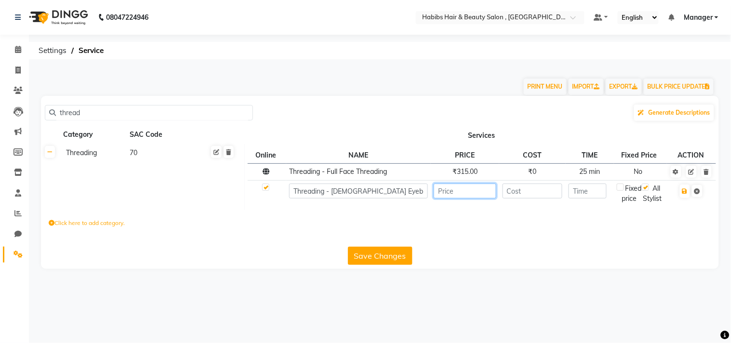
click at [464, 196] on input "number" at bounding box center [465, 191] width 63 height 15
click at [515, 192] on input "number" at bounding box center [533, 191] width 60 height 15
click at [596, 193] on input "number" at bounding box center [588, 191] width 38 height 15
click at [691, 189] on span at bounding box center [691, 191] width 25 height 10
click at [685, 194] on icon "button" at bounding box center [685, 191] width 5 height 6
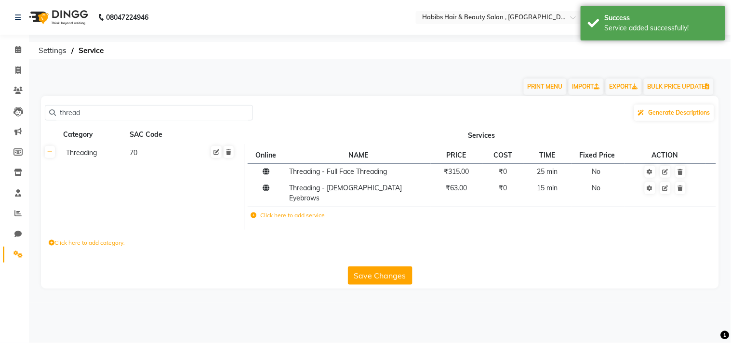
click at [383, 270] on button "Save Changes" at bounding box center [380, 276] width 65 height 18
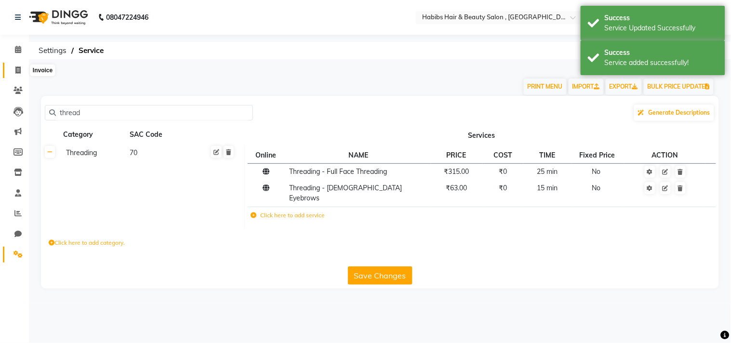
click at [21, 71] on span at bounding box center [18, 70] width 17 height 11
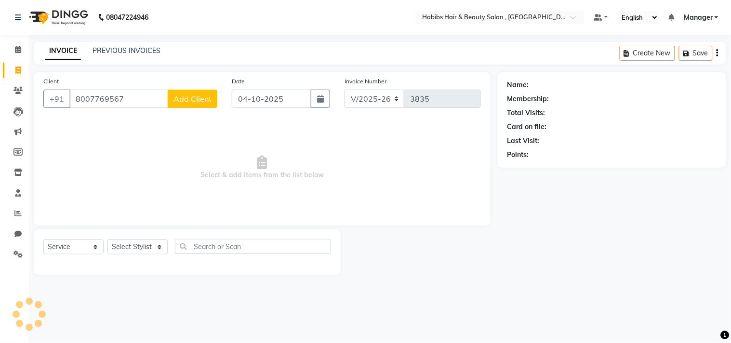
click at [187, 103] on span "Add Client" at bounding box center [193, 99] width 38 height 10
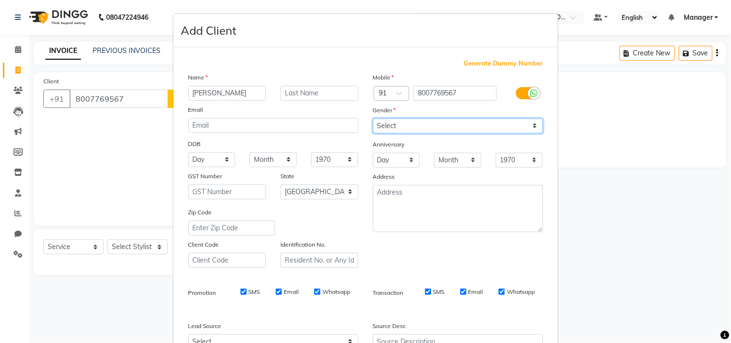
drag, startPoint x: 388, startPoint y: 126, endPoint x: 399, endPoint y: 128, distance: 11.7
click at [388, 126] on select "Select [DEMOGRAPHIC_DATA] [DEMOGRAPHIC_DATA] Other Prefer Not To Say" at bounding box center [458, 126] width 170 height 15
click at [373, 119] on select "Select [DEMOGRAPHIC_DATA] [DEMOGRAPHIC_DATA] Other Prefer Not To Say" at bounding box center [458, 126] width 170 height 15
click at [475, 242] on div "Mobile Country Code × 91 8007769567 Gender Select [DEMOGRAPHIC_DATA] [DEMOGRAPH…" at bounding box center [458, 170] width 185 height 196
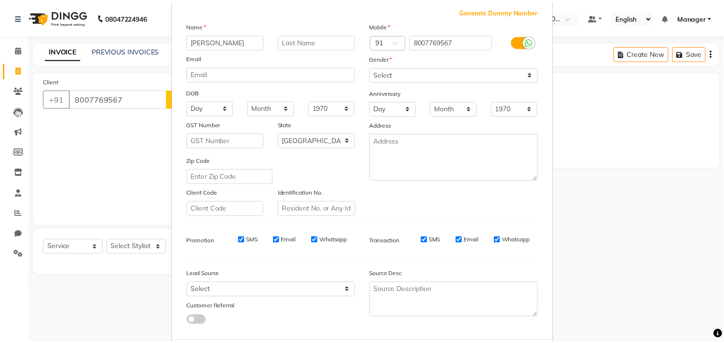
scroll to position [102, 0]
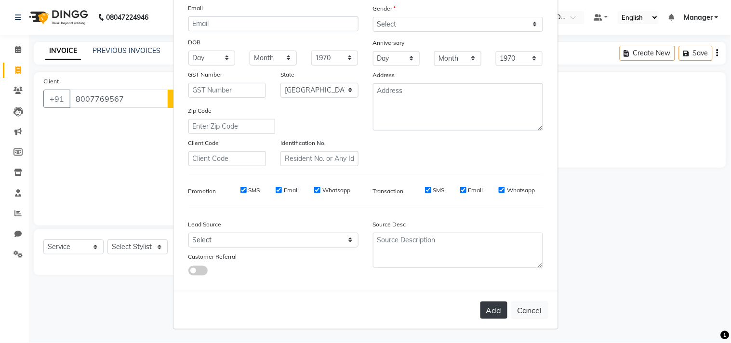
click at [490, 310] on button "Add" at bounding box center [494, 310] width 27 height 17
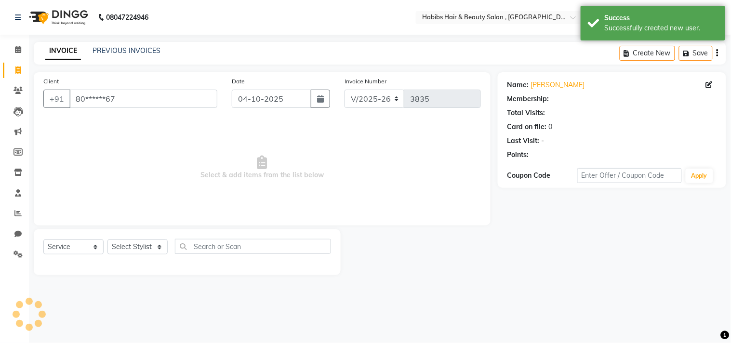
click at [150, 251] on ngb-modal-window "Add Client Generate Dummy Number Name Email DOB Day 01 02 03 04 05 06 07 08 09 …" at bounding box center [365, 171] width 731 height 343
click at [150, 251] on select "Select Stylist [PERSON_NAME] Manager M M [PERSON_NAME] [PERSON_NAME] Reshma [PE…" at bounding box center [138, 247] width 60 height 15
click at [108, 240] on select "Select Stylist [PERSON_NAME] Manager M M [PERSON_NAME] [PERSON_NAME] Reshma [PE…" at bounding box center [138, 247] width 60 height 15
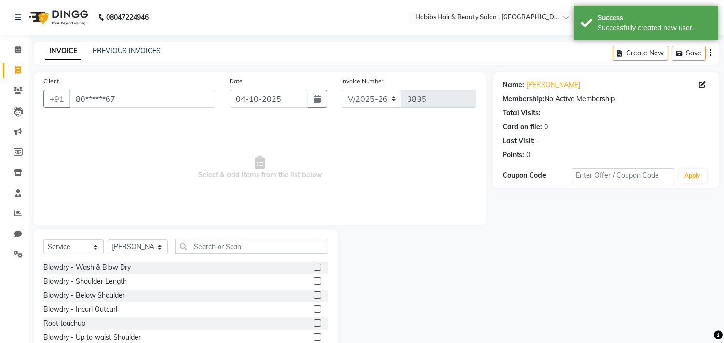
click at [136, 218] on div "Client +91 80******67 Date [DATE] Invoice Number V/2025 V/[PHONE_NUMBER] Select…" at bounding box center [260, 148] width 452 height 153
click at [214, 245] on input "text" at bounding box center [251, 246] width 153 height 15
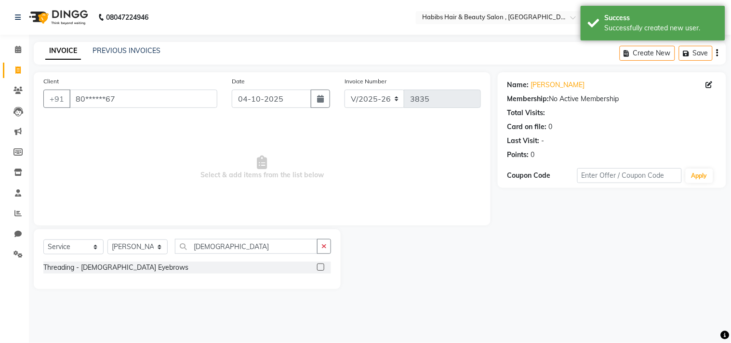
click at [322, 266] on label at bounding box center [320, 267] width 7 height 7
click at [322, 266] on input "checkbox" at bounding box center [320, 268] width 6 height 6
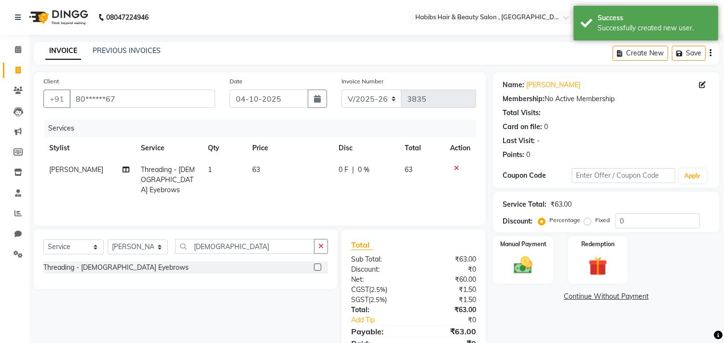
click at [287, 170] on td "63" at bounding box center [289, 180] width 86 height 42
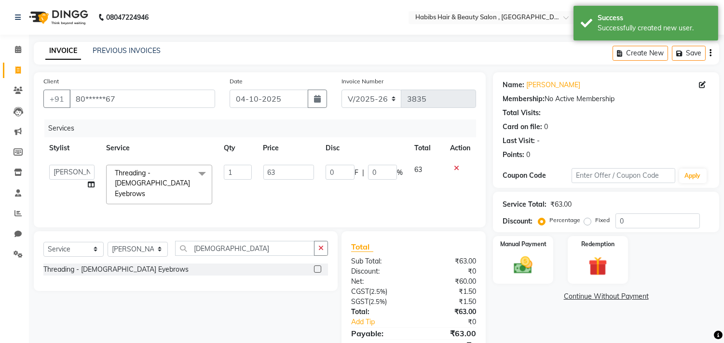
click at [287, 170] on input "63" at bounding box center [288, 172] width 51 height 15
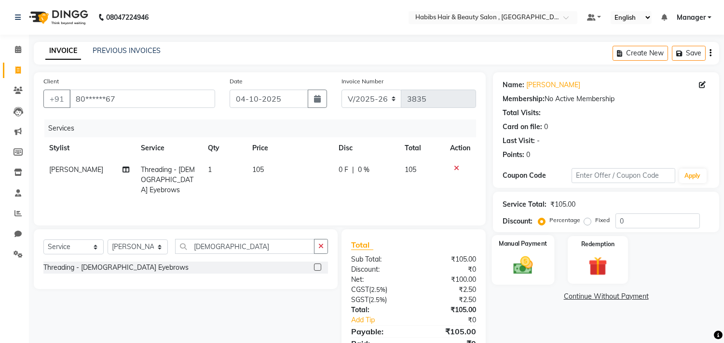
click at [509, 252] on div "Manual Payment" at bounding box center [523, 259] width 63 height 49
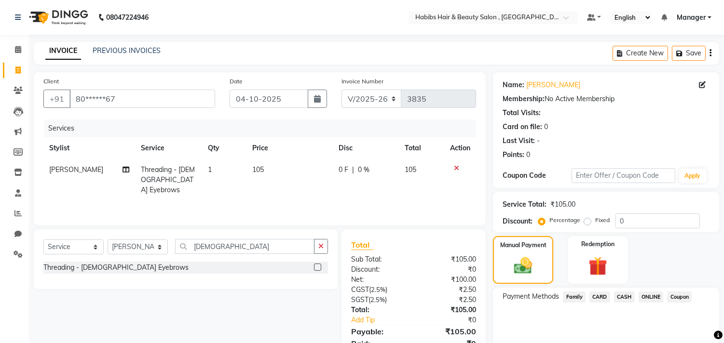
click at [653, 296] on span "ONLINE" at bounding box center [650, 297] width 25 height 11
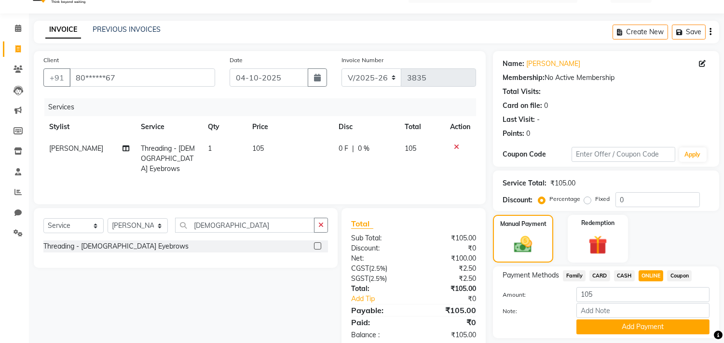
scroll to position [50, 0]
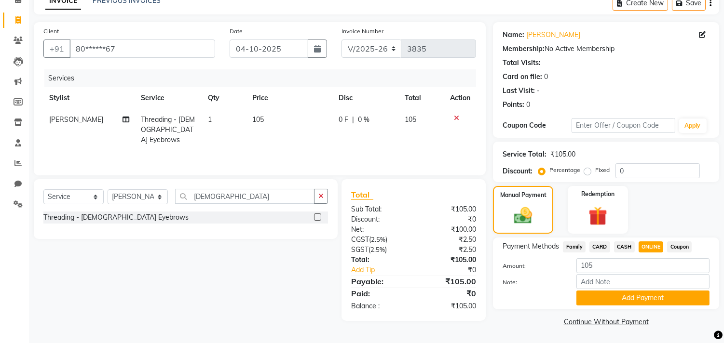
click at [653, 296] on button "Add Payment" at bounding box center [642, 298] width 133 height 15
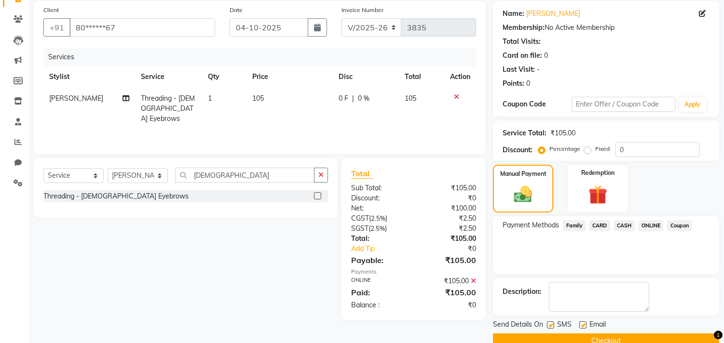
scroll to position [90, 0]
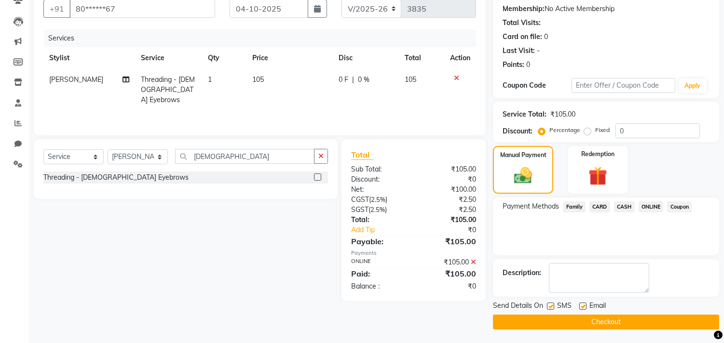
click at [643, 317] on button "Checkout" at bounding box center [606, 322] width 226 height 15
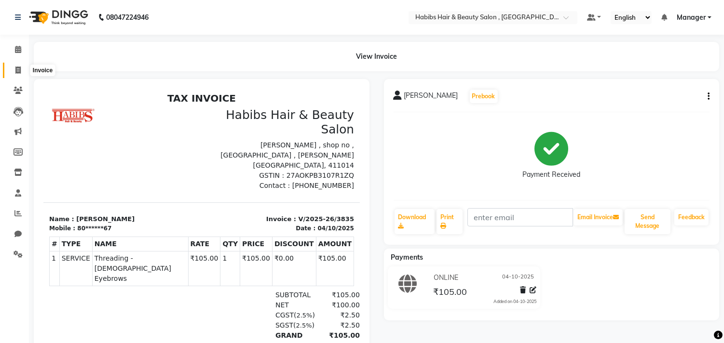
click at [17, 73] on icon at bounding box center [17, 70] width 5 height 7
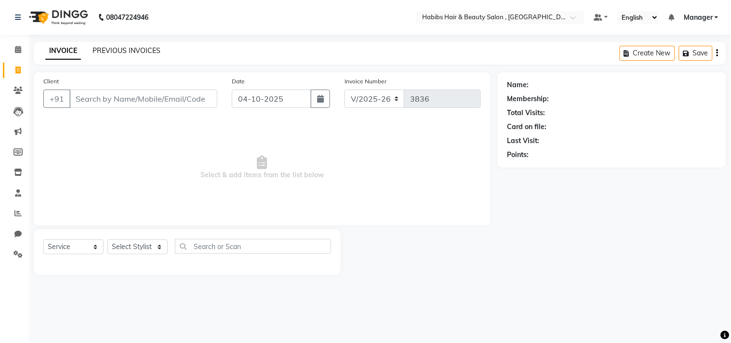
click at [148, 51] on link "PREVIOUS INVOICES" at bounding box center [127, 50] width 68 height 9
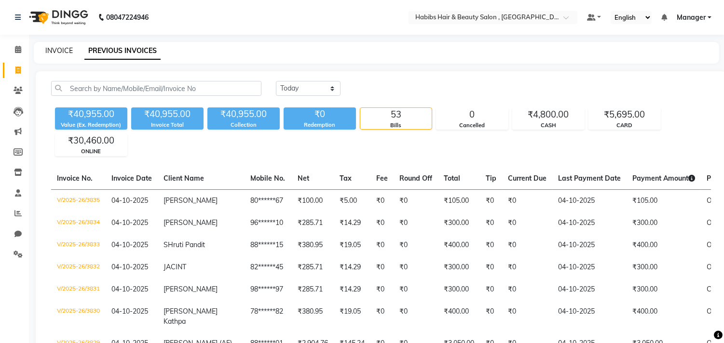
click at [59, 48] on link "INVOICE" at bounding box center [58, 50] width 27 height 9
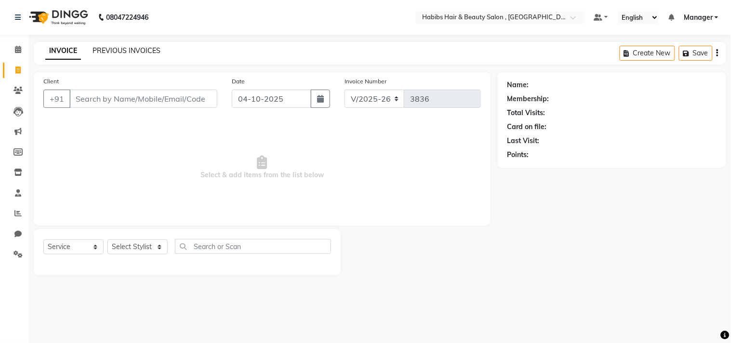
click at [145, 51] on link "PREVIOUS INVOICES" at bounding box center [127, 50] width 68 height 9
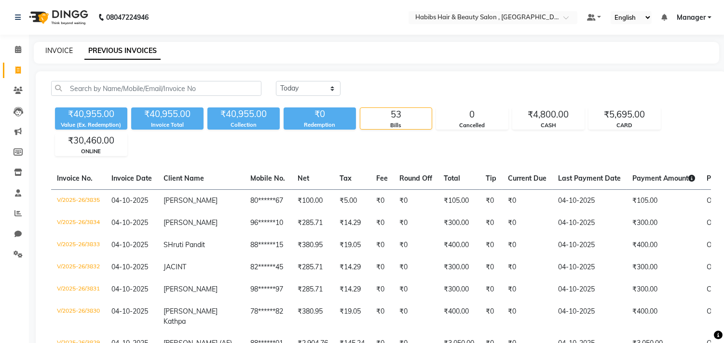
click at [53, 52] on link "INVOICE" at bounding box center [58, 50] width 27 height 9
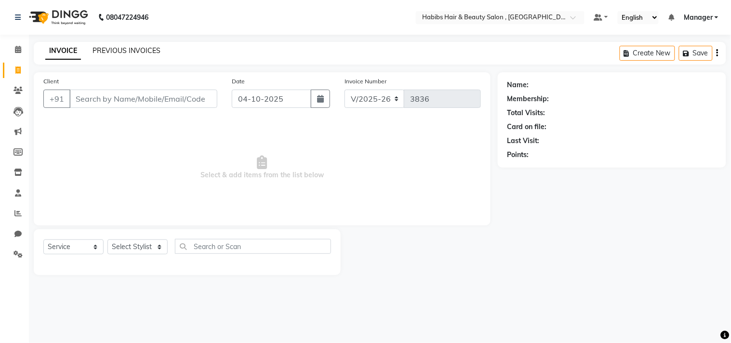
click at [122, 54] on link "PREVIOUS INVOICES" at bounding box center [127, 50] width 68 height 9
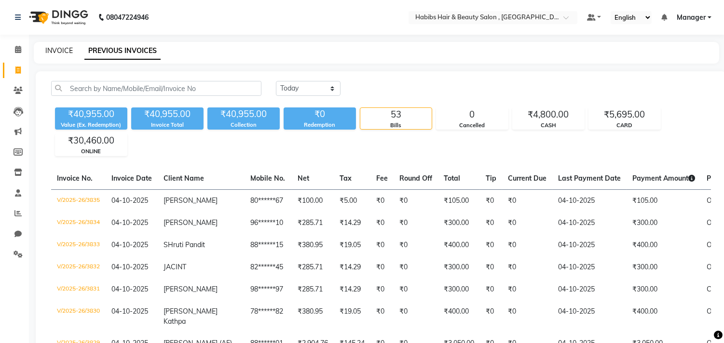
click at [59, 51] on link "INVOICE" at bounding box center [58, 50] width 27 height 9
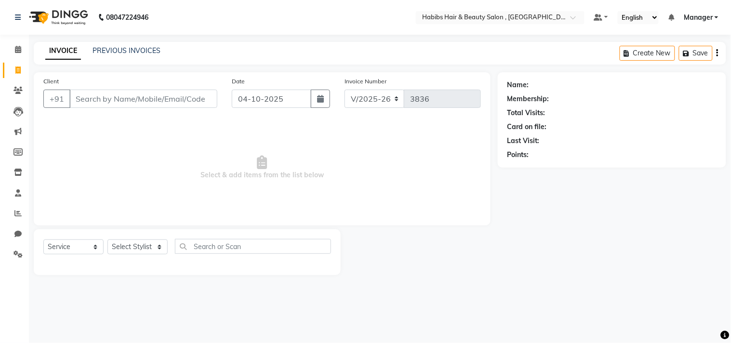
click at [83, 56] on div "INVOICE PREVIOUS INVOICES" at bounding box center [103, 51] width 138 height 11
click at [166, 90] on input "Client" at bounding box center [143, 99] width 148 height 18
click at [187, 98] on span "Add Client" at bounding box center [193, 99] width 38 height 10
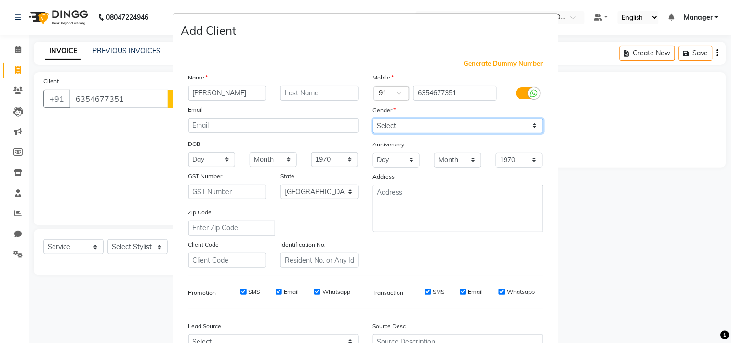
click at [406, 122] on select "Select [DEMOGRAPHIC_DATA] [DEMOGRAPHIC_DATA] Other Prefer Not To Say" at bounding box center [458, 126] width 170 height 15
click at [373, 119] on select "Select [DEMOGRAPHIC_DATA] [DEMOGRAPHIC_DATA] Other Prefer Not To Say" at bounding box center [458, 126] width 170 height 15
click at [474, 253] on div "Mobile Country Code × 91 6354677351 Gender Select [DEMOGRAPHIC_DATA] [DEMOGRAPH…" at bounding box center [458, 170] width 185 height 196
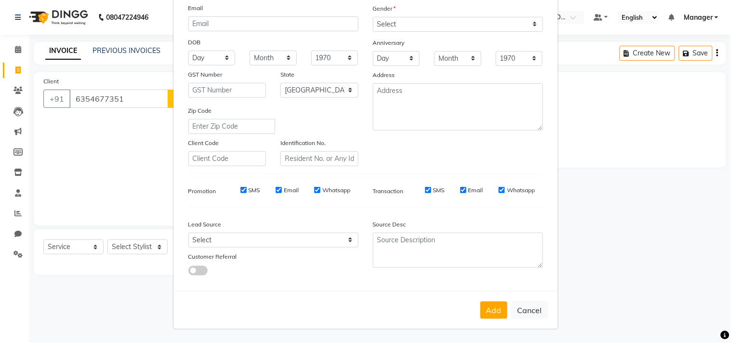
scroll to position [102, 0]
click at [486, 309] on button "Add" at bounding box center [494, 310] width 27 height 17
click at [133, 248] on ngb-modal-window "Add Client Generate Dummy Number Name [PERSON_NAME] Email DOB Day 01 02 03 04 0…" at bounding box center [365, 171] width 731 height 343
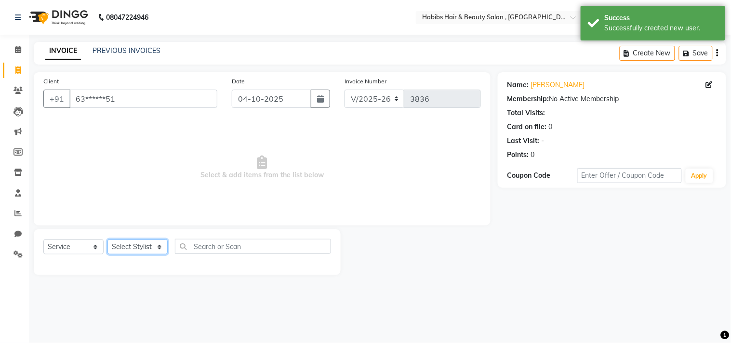
click at [133, 248] on select "Select Stylist [PERSON_NAME] Manager M M [PERSON_NAME] [PERSON_NAME] Reshma [PE…" at bounding box center [138, 247] width 60 height 15
click at [108, 240] on select "Select Stylist [PERSON_NAME] Manager M M [PERSON_NAME] [PERSON_NAME] Reshma [PE…" at bounding box center [138, 247] width 60 height 15
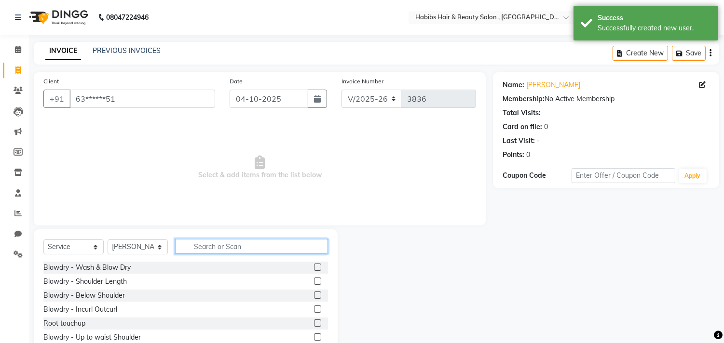
click at [209, 244] on input "text" at bounding box center [251, 246] width 153 height 15
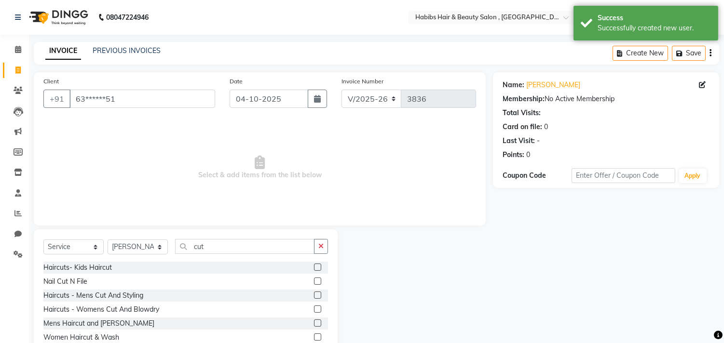
click at [314, 296] on label at bounding box center [317, 295] width 7 height 7
click at [314, 296] on input "checkbox" at bounding box center [317, 296] width 6 height 6
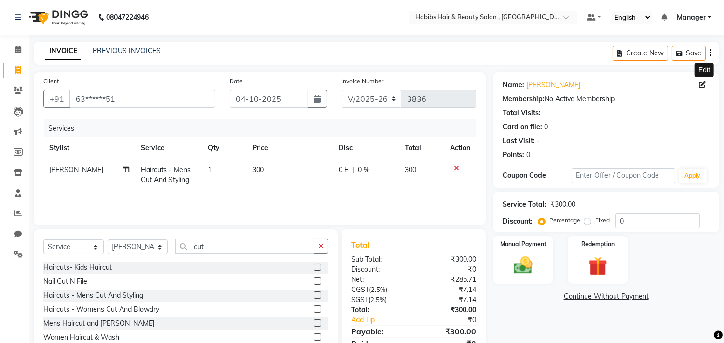
click at [700, 84] on icon at bounding box center [702, 84] width 7 height 7
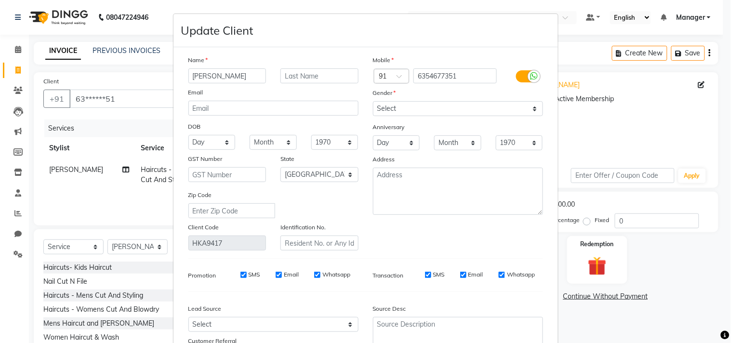
click at [502, 118] on div "Mobile Country Code × 91 6354677351 Gender Select [DEMOGRAPHIC_DATA] [DEMOGRAPH…" at bounding box center [458, 153] width 185 height 196
click at [473, 113] on select "Select [DEMOGRAPHIC_DATA] [DEMOGRAPHIC_DATA] Other Prefer Not To Say" at bounding box center [458, 108] width 170 height 15
click at [373, 101] on select "Select [DEMOGRAPHIC_DATA] [DEMOGRAPHIC_DATA] Other Prefer Not To Say" at bounding box center [458, 108] width 170 height 15
click at [481, 253] on div "Name [PERSON_NAME] Email DOB Day 01 02 03 04 05 06 07 08 09 10 11 12 13 14 15 1…" at bounding box center [365, 211] width 369 height 313
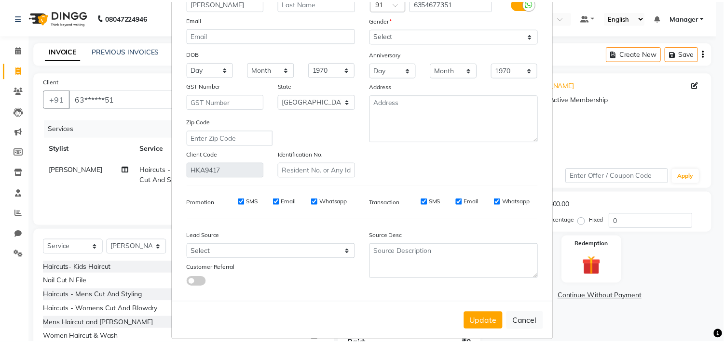
scroll to position [85, 0]
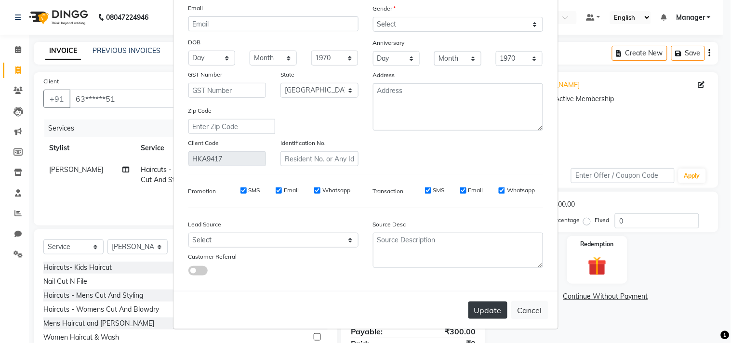
click at [486, 310] on button "Update" at bounding box center [488, 310] width 39 height 17
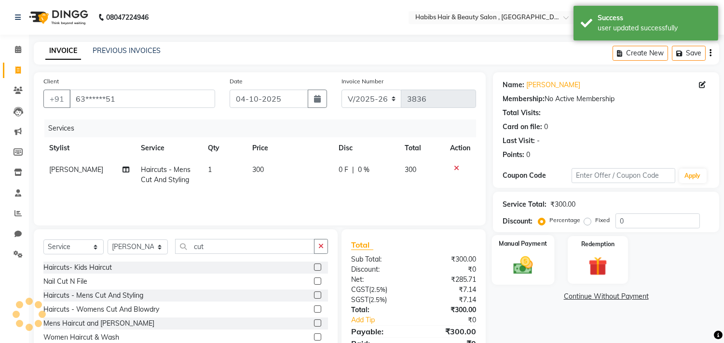
click at [521, 241] on label "Manual Payment" at bounding box center [523, 243] width 48 height 9
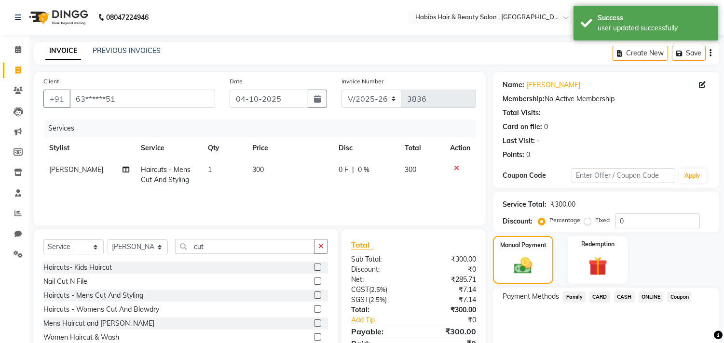
click at [644, 295] on span "ONLINE" at bounding box center [650, 297] width 25 height 11
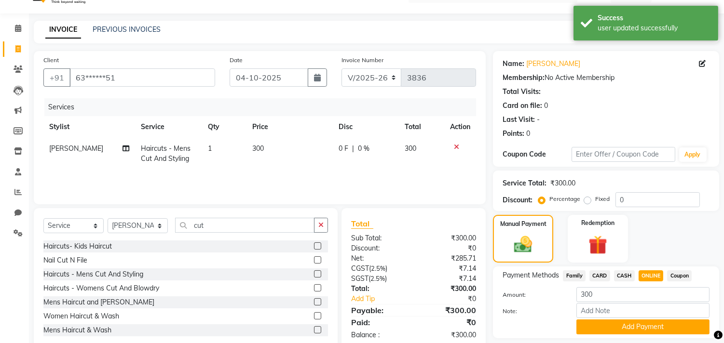
scroll to position [50, 0]
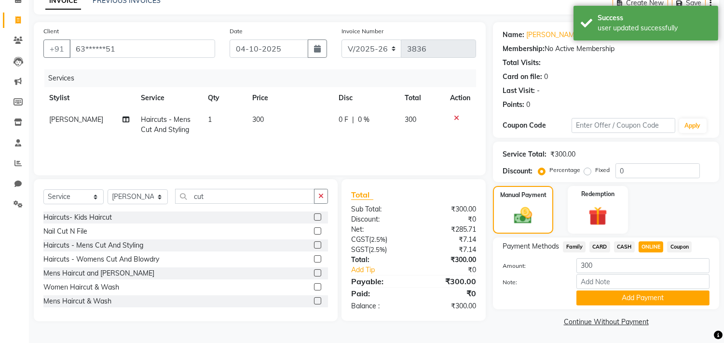
click at [643, 306] on div "Payment Methods Family CARD CASH ONLINE Coupon Amount: 300 Note: Add Payment" at bounding box center [606, 274] width 226 height 72
click at [650, 296] on button "Add Payment" at bounding box center [642, 298] width 133 height 15
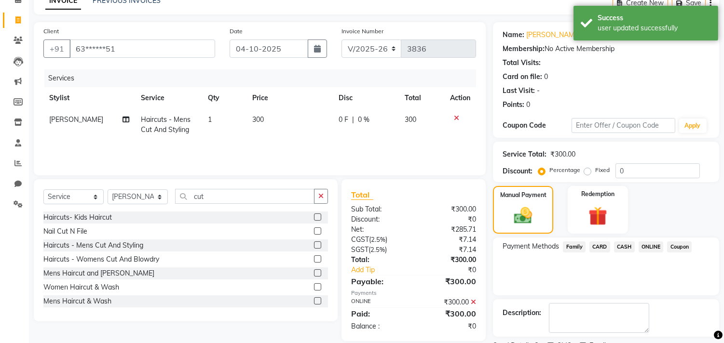
scroll to position [90, 0]
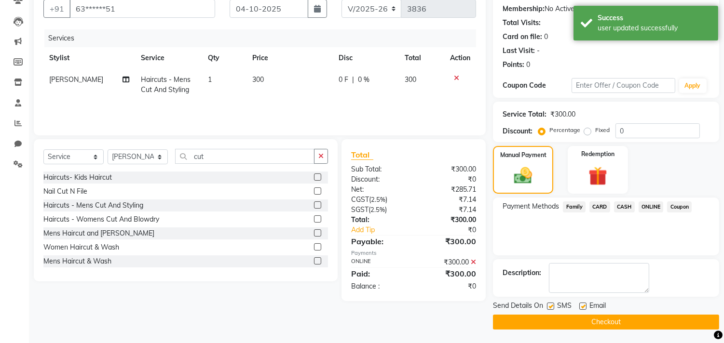
click at [628, 323] on button "Checkout" at bounding box center [606, 322] width 226 height 15
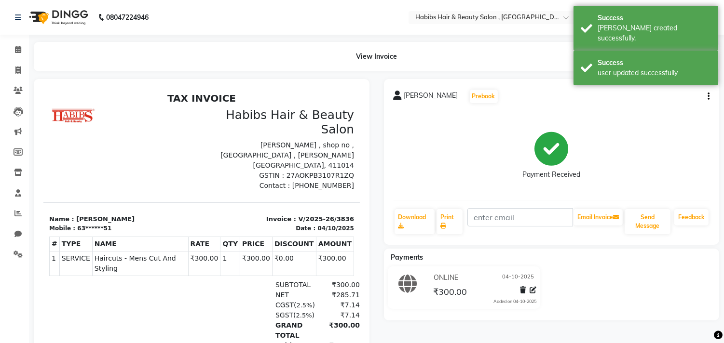
click at [19, 79] on li "Invoice" at bounding box center [14, 70] width 29 height 21
click at [22, 75] on span at bounding box center [18, 70] width 17 height 11
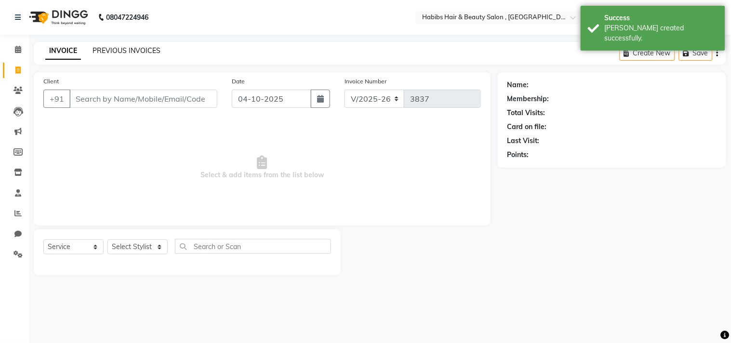
click at [148, 50] on link "PREVIOUS INVOICES" at bounding box center [127, 50] width 68 height 9
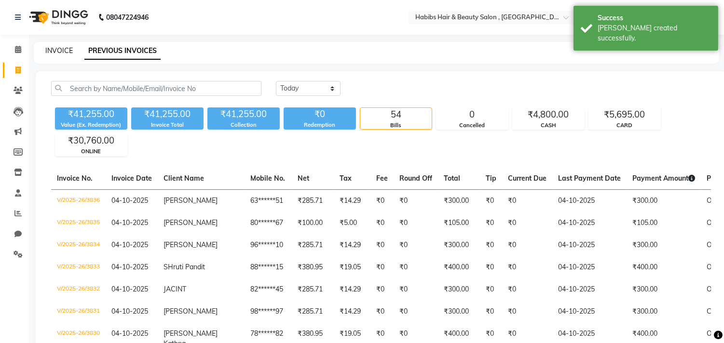
click at [54, 50] on link "INVOICE" at bounding box center [58, 50] width 27 height 9
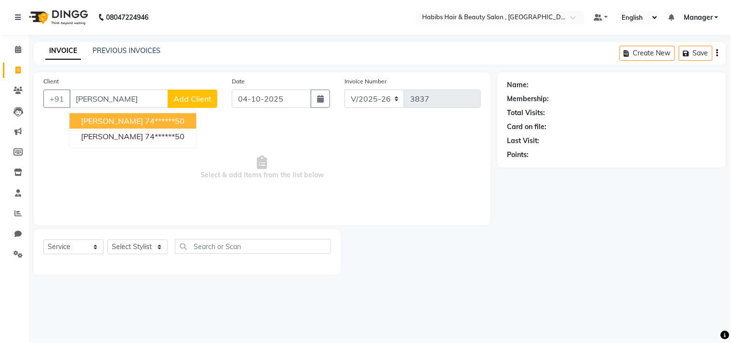
click at [126, 121] on span "[PERSON_NAME]" at bounding box center [112, 121] width 62 height 10
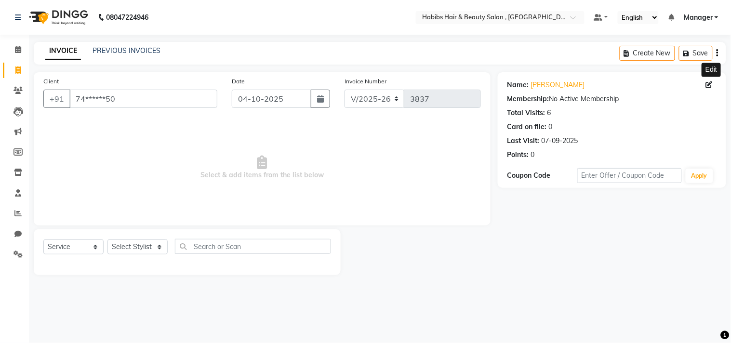
click at [709, 82] on icon at bounding box center [709, 84] width 7 height 7
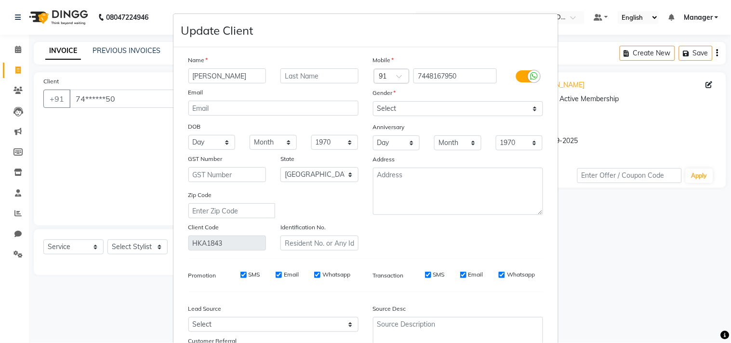
click at [482, 236] on div "Mobile Country Code × 91 7448167950 Gender Select [DEMOGRAPHIC_DATA] [DEMOGRAPH…" at bounding box center [458, 153] width 185 height 196
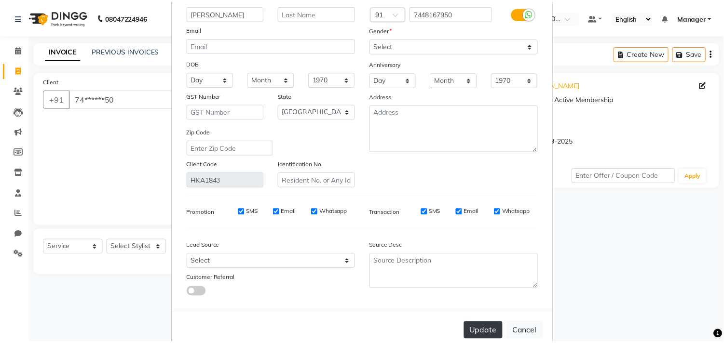
scroll to position [85, 0]
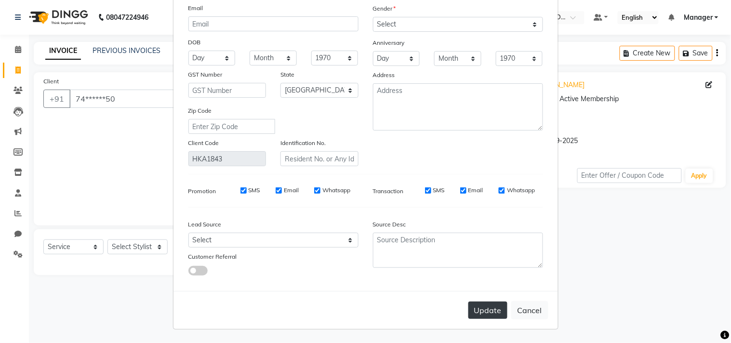
click at [476, 305] on button "Update" at bounding box center [488, 310] width 39 height 17
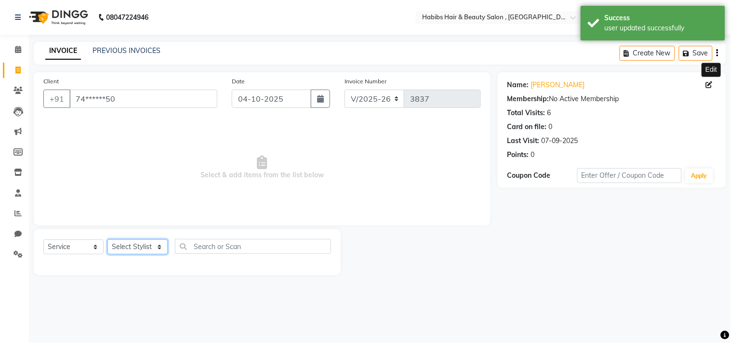
click at [153, 247] on select "Select Stylist [PERSON_NAME] Manager M M [PERSON_NAME] [PERSON_NAME] Reshma [PE…" at bounding box center [138, 247] width 60 height 15
click at [108, 240] on select "Select Stylist [PERSON_NAME] Manager M M [PERSON_NAME] [PERSON_NAME] Reshma [PE…" at bounding box center [138, 247] width 60 height 15
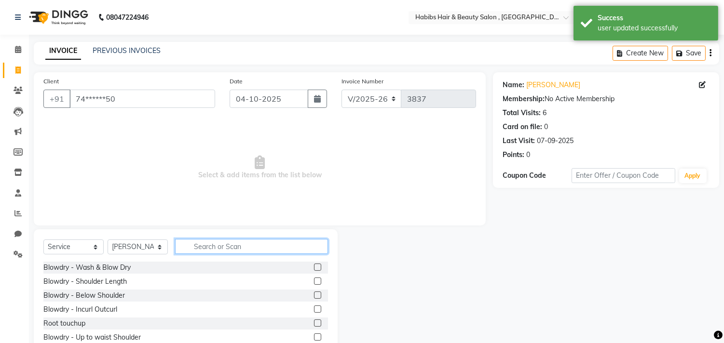
click at [220, 245] on input "text" at bounding box center [251, 246] width 153 height 15
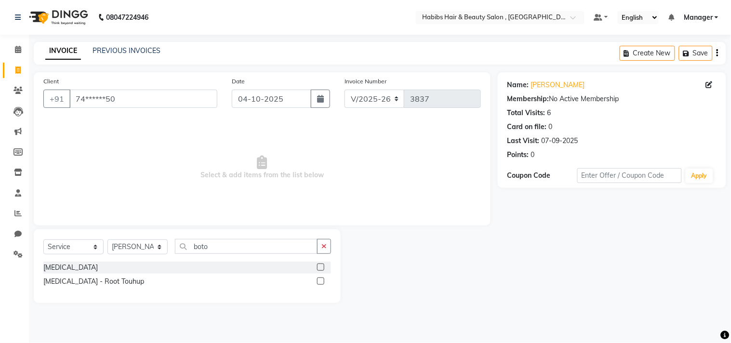
click at [323, 268] on label at bounding box center [320, 267] width 7 height 7
click at [323, 268] on input "checkbox" at bounding box center [320, 268] width 6 height 6
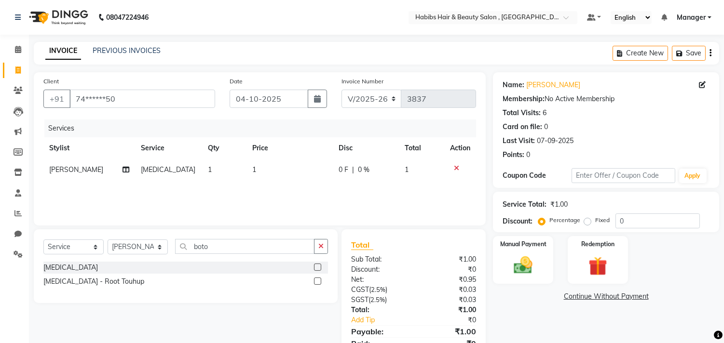
click at [278, 171] on td "1" at bounding box center [289, 170] width 86 height 22
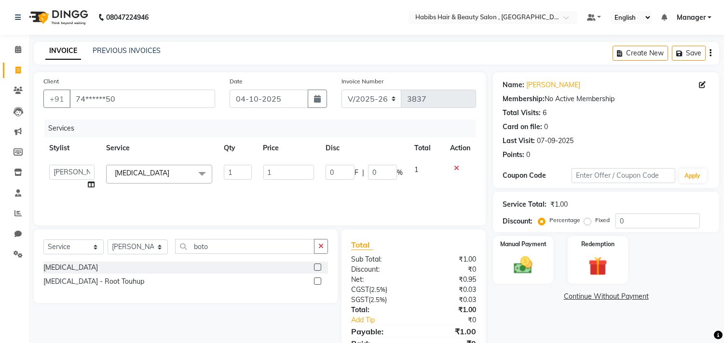
click at [278, 171] on input "1" at bounding box center [288, 172] width 51 height 15
click at [520, 253] on div "Manual Payment" at bounding box center [523, 259] width 63 height 49
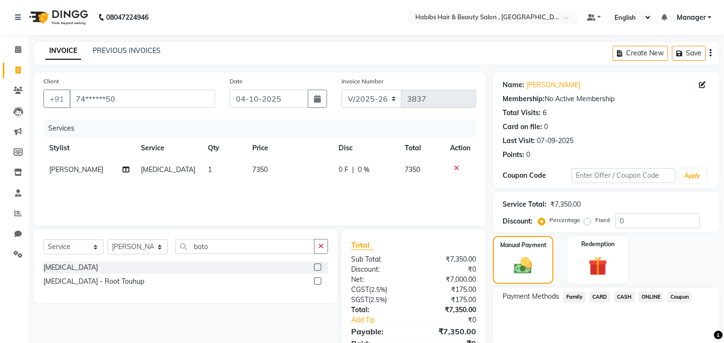
click at [605, 293] on span "CARD" at bounding box center [599, 297] width 21 height 11
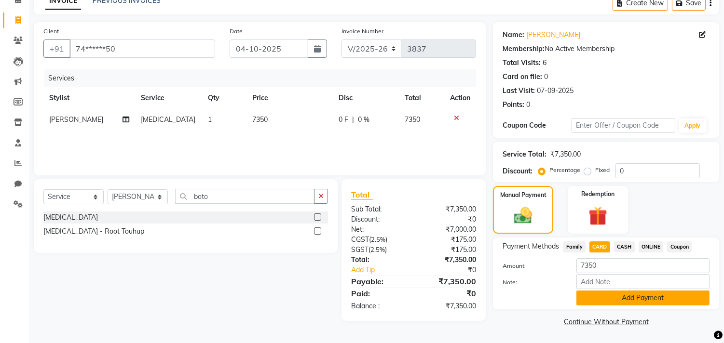
click at [605, 293] on button "Add Payment" at bounding box center [642, 298] width 133 height 15
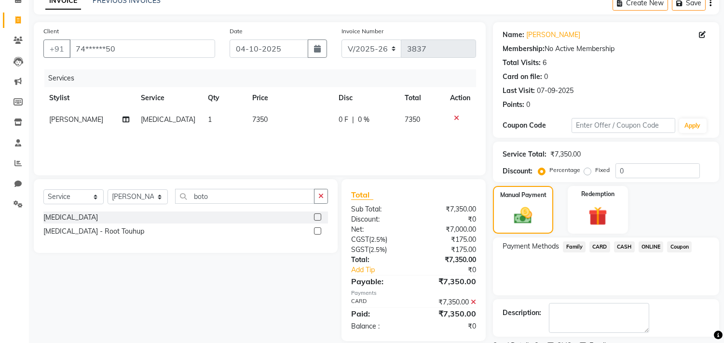
scroll to position [90, 0]
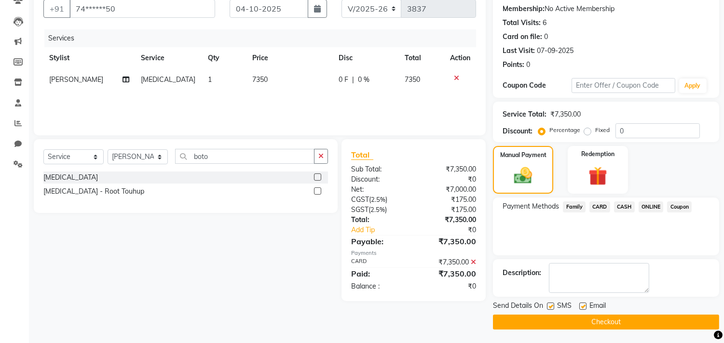
click at [604, 317] on button "Checkout" at bounding box center [606, 322] width 226 height 15
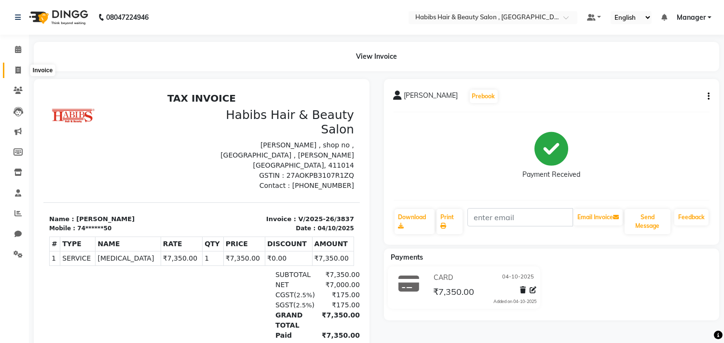
click at [20, 67] on icon at bounding box center [17, 70] width 5 height 7
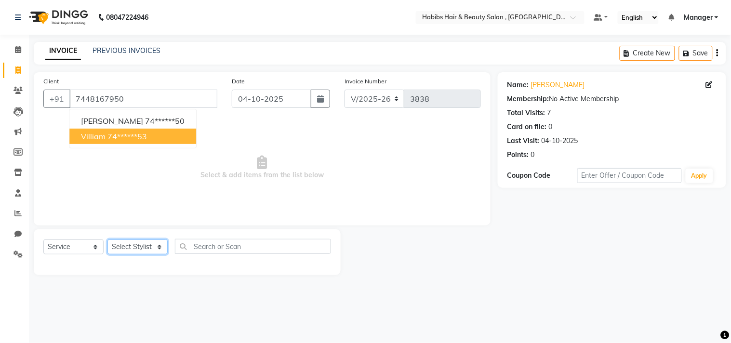
click at [140, 251] on select "Select Stylist [PERSON_NAME] Manager M M [PERSON_NAME] [PERSON_NAME] Reshma [PE…" at bounding box center [138, 247] width 60 height 15
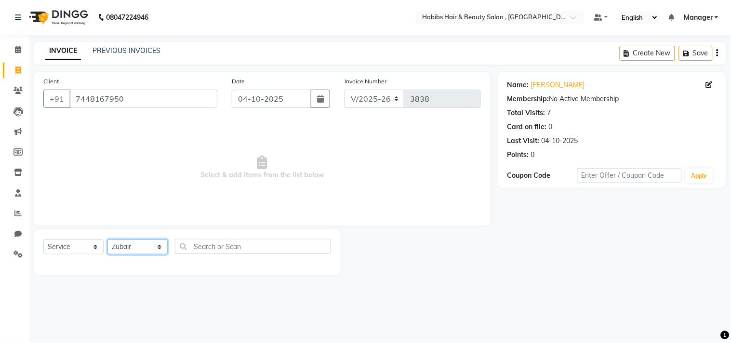
click at [108, 240] on select "Select Stylist [PERSON_NAME] Manager M M [PERSON_NAME] [PERSON_NAME] Reshma [PE…" at bounding box center [138, 247] width 60 height 15
click at [141, 228] on div "Client [PHONE_NUMBER] Date [DATE] Invoice Number V/2025 V/[PHONE_NUMBER] Select…" at bounding box center [262, 173] width 471 height 203
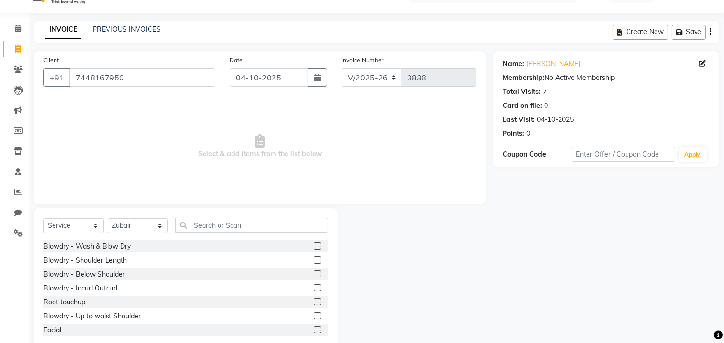
scroll to position [42, 0]
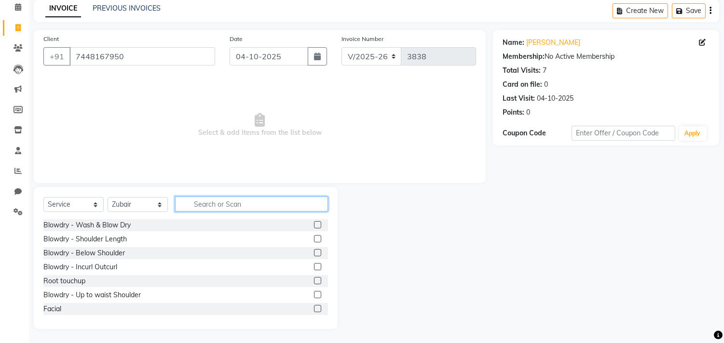
click at [199, 201] on input "text" at bounding box center [251, 204] width 153 height 15
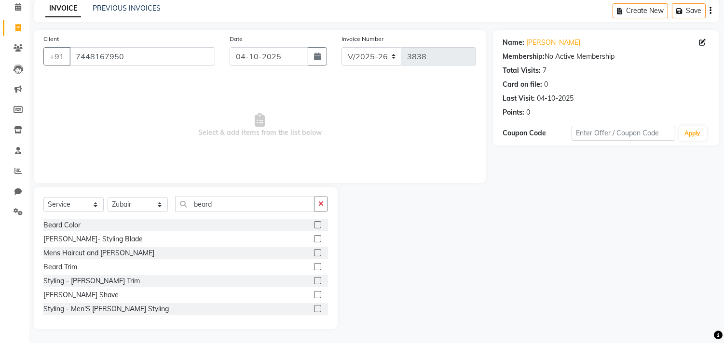
click at [314, 251] on label at bounding box center [317, 252] width 7 height 7
click at [314, 251] on input "checkbox" at bounding box center [317, 253] width 6 height 6
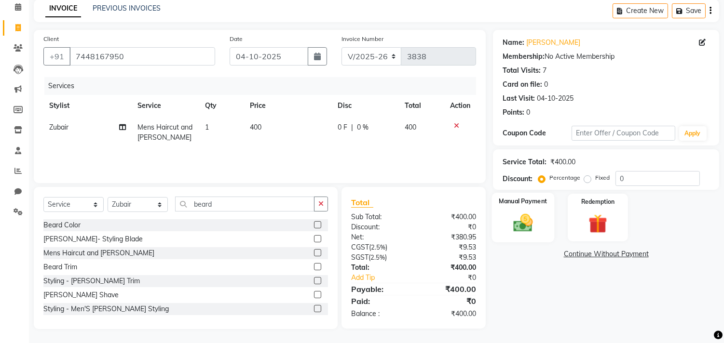
click at [508, 210] on div "Manual Payment" at bounding box center [523, 217] width 63 height 49
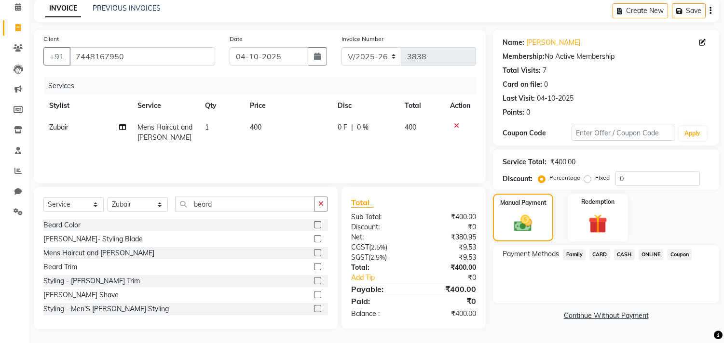
click at [649, 252] on span "ONLINE" at bounding box center [650, 254] width 25 height 11
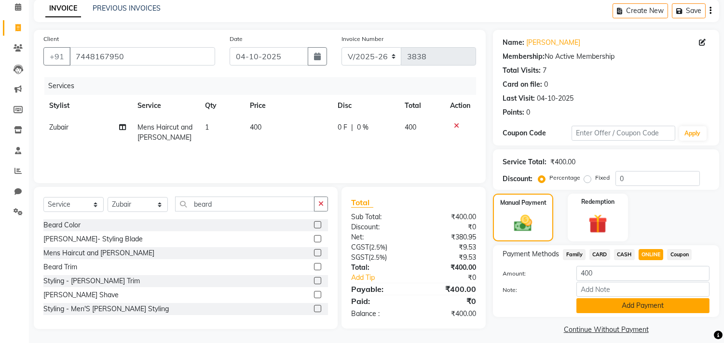
scroll to position [50, 0]
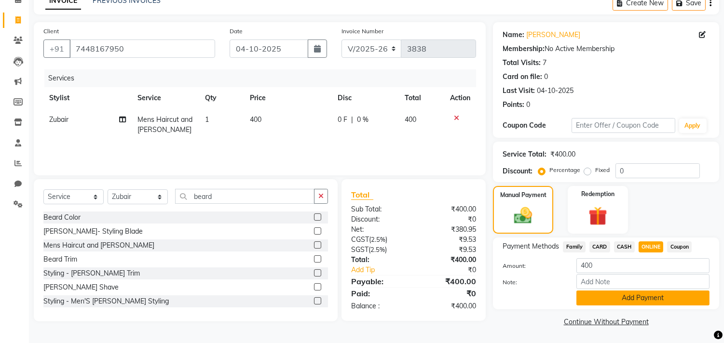
click at [638, 296] on button "Add Payment" at bounding box center [642, 298] width 133 height 15
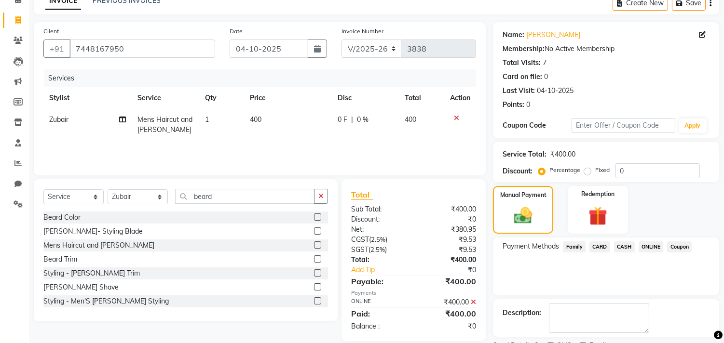
scroll to position [90, 0]
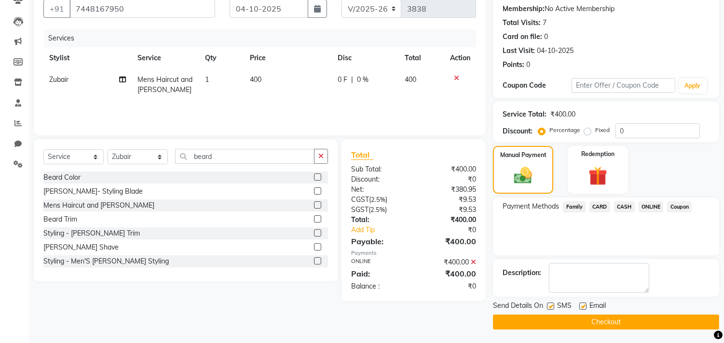
click at [633, 319] on button "Checkout" at bounding box center [606, 322] width 226 height 15
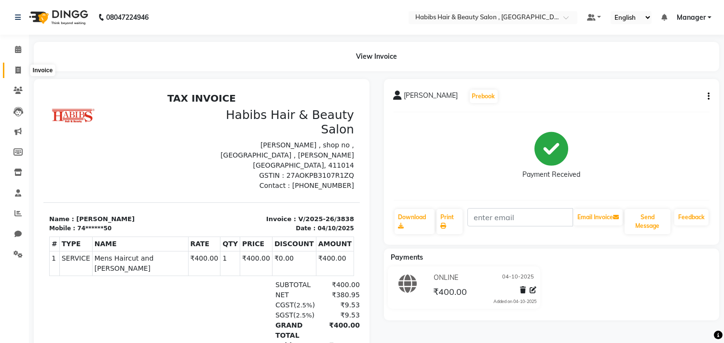
click at [21, 70] on span at bounding box center [18, 70] width 17 height 11
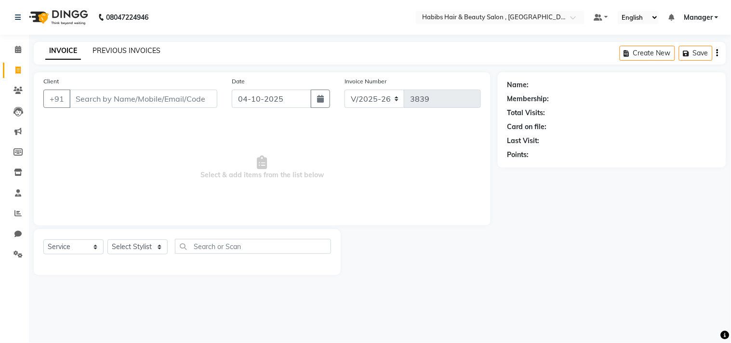
click at [137, 47] on link "PREVIOUS INVOICES" at bounding box center [127, 50] width 68 height 9
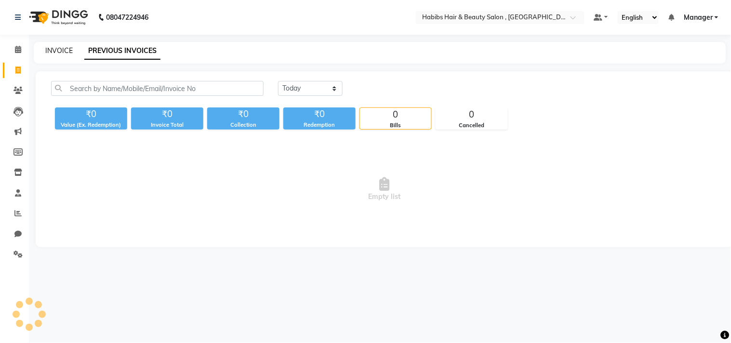
click at [63, 50] on link "INVOICE" at bounding box center [58, 50] width 27 height 9
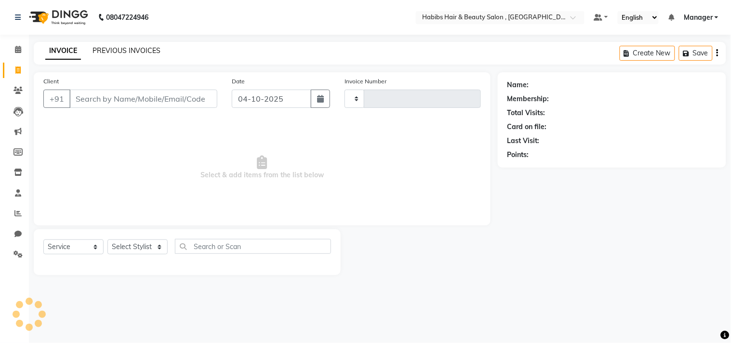
click at [121, 52] on link "PREVIOUS INVOICES" at bounding box center [127, 50] width 68 height 9
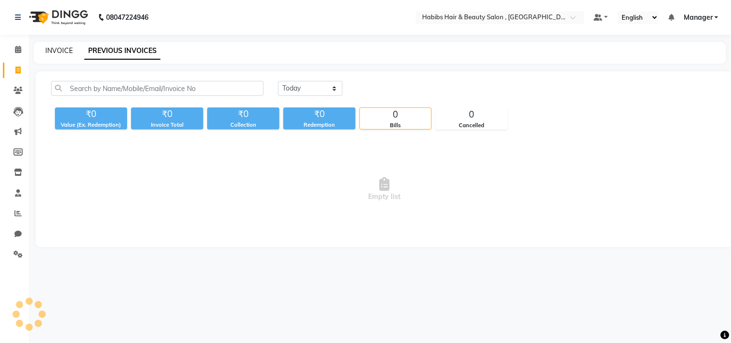
click at [65, 51] on link "INVOICE" at bounding box center [58, 50] width 27 height 9
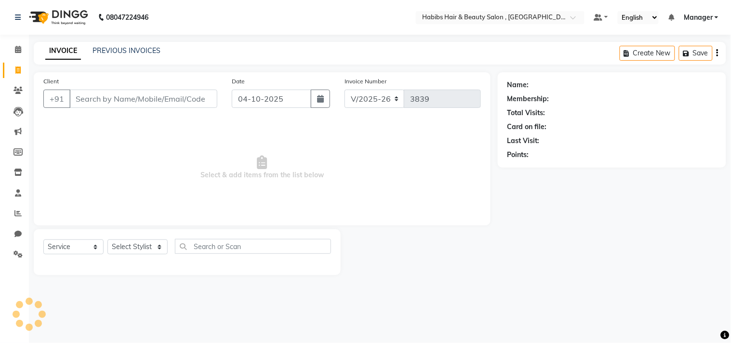
click at [111, 65] on main "INVOICE PREVIOUS INVOICES Create New Save Client +91 Date [DATE] Invoice Number…" at bounding box center [380, 166] width 702 height 248
click at [136, 51] on link "PREVIOUS INVOICES" at bounding box center [127, 50] width 68 height 9
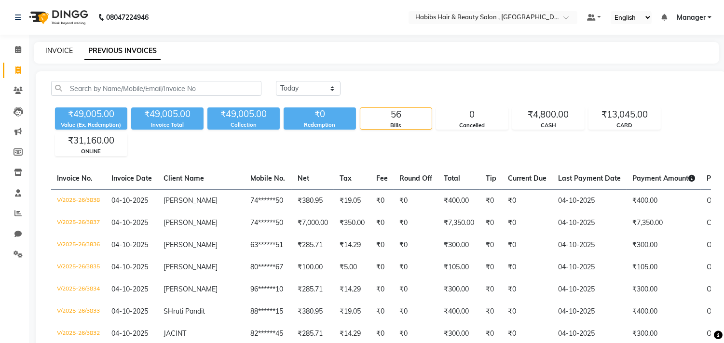
click at [70, 54] on link "INVOICE" at bounding box center [58, 50] width 27 height 9
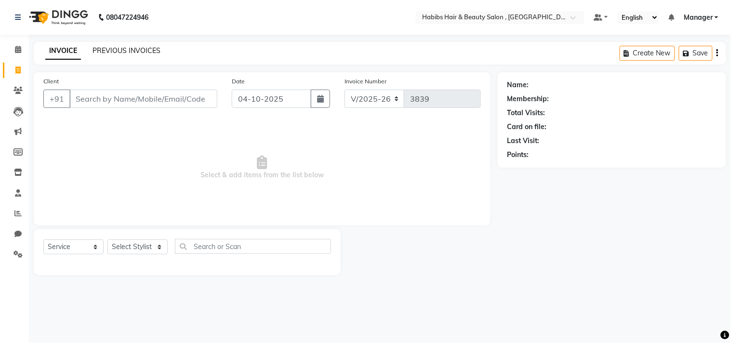
click at [126, 49] on link "PREVIOUS INVOICES" at bounding box center [127, 50] width 68 height 9
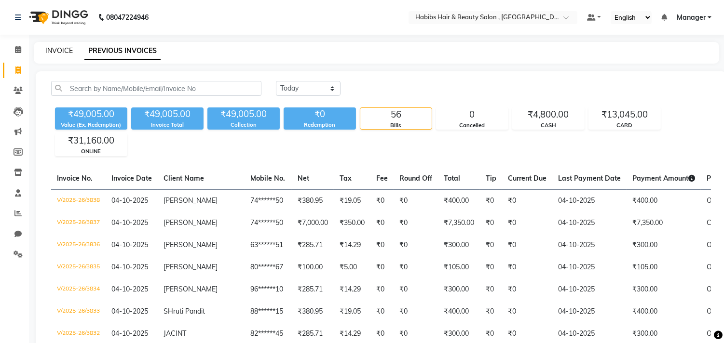
click at [58, 54] on link "INVOICE" at bounding box center [58, 50] width 27 height 9
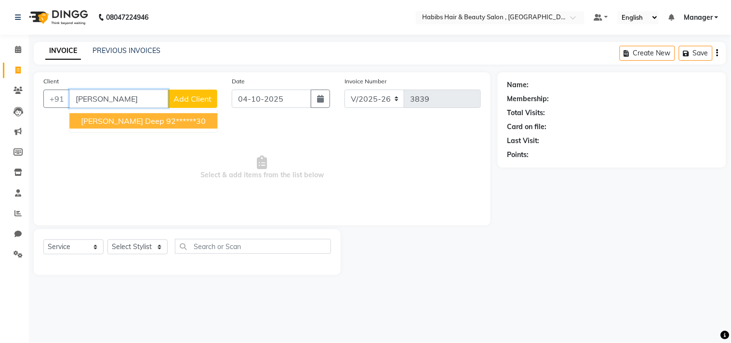
click at [166, 122] on ngb-highlight "92******30" at bounding box center [186, 121] width 40 height 10
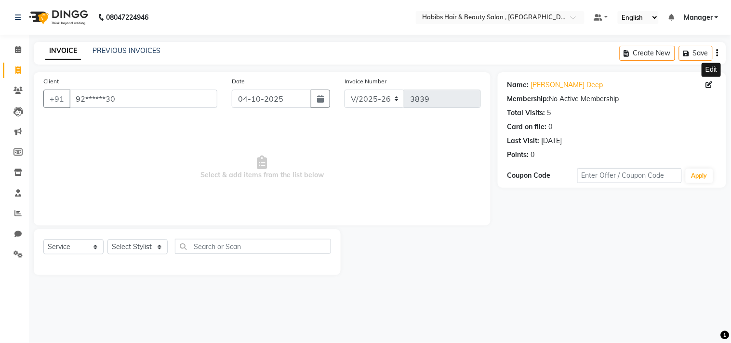
click at [707, 82] on icon at bounding box center [709, 84] width 7 height 7
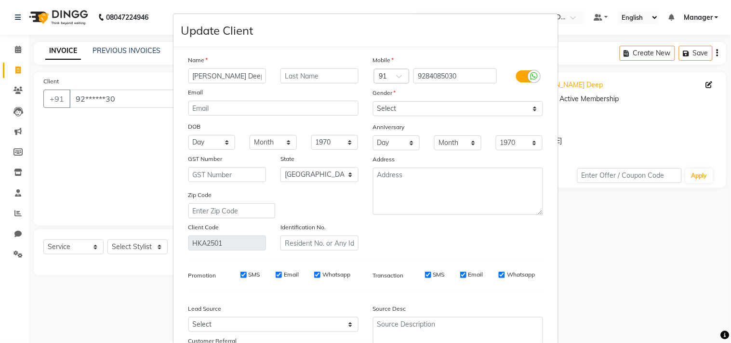
click at [467, 229] on div "Mobile Country Code × 91 9284085030 Gender Select [DEMOGRAPHIC_DATA] [DEMOGRAPH…" at bounding box center [458, 153] width 185 height 196
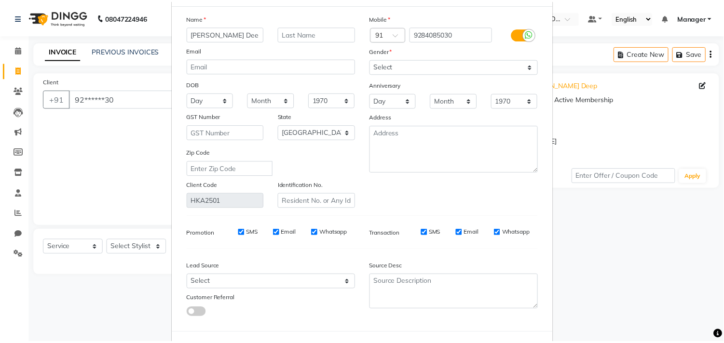
scroll to position [85, 0]
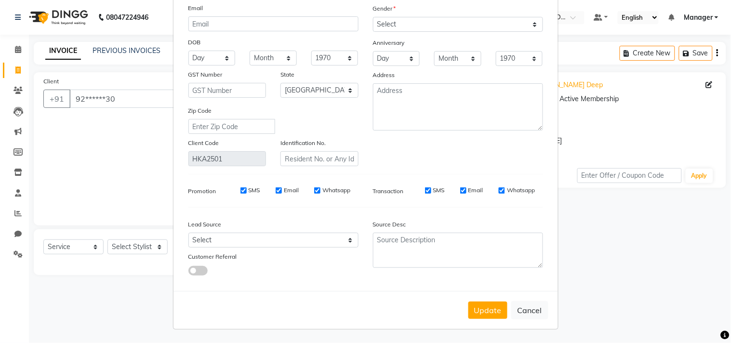
click at [483, 299] on div "Update Cancel" at bounding box center [366, 310] width 385 height 38
click at [483, 305] on button "Update" at bounding box center [488, 310] width 39 height 17
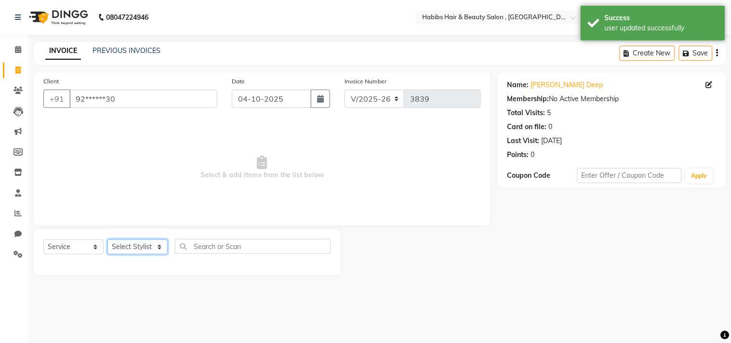
click at [145, 254] on select "Select Stylist [PERSON_NAME] Manager M M [PERSON_NAME] [PERSON_NAME] Reshma [PE…" at bounding box center [138, 247] width 60 height 15
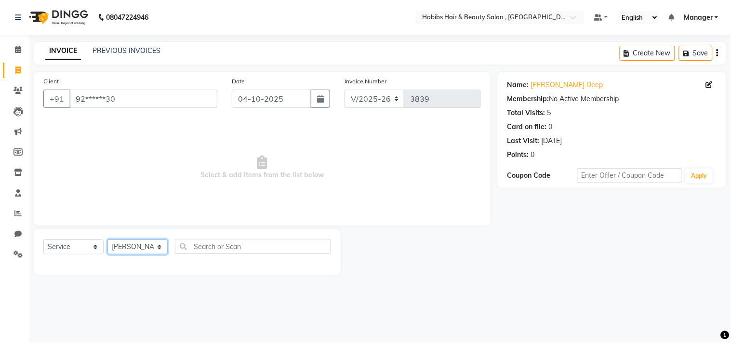
click at [108, 240] on select "Select Stylist [PERSON_NAME] Manager M M [PERSON_NAME] [PERSON_NAME] Reshma [PE…" at bounding box center [138, 247] width 60 height 15
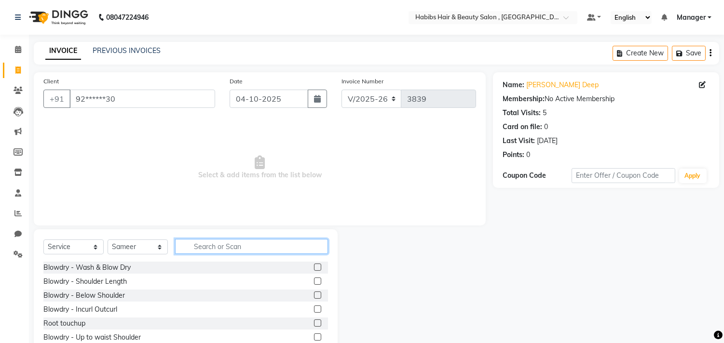
click at [213, 253] on input "text" at bounding box center [251, 246] width 153 height 15
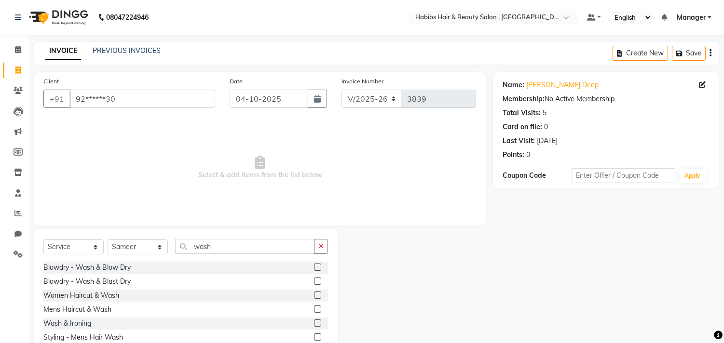
click at [319, 294] on label at bounding box center [317, 295] width 7 height 7
click at [319, 294] on input "checkbox" at bounding box center [317, 296] width 6 height 6
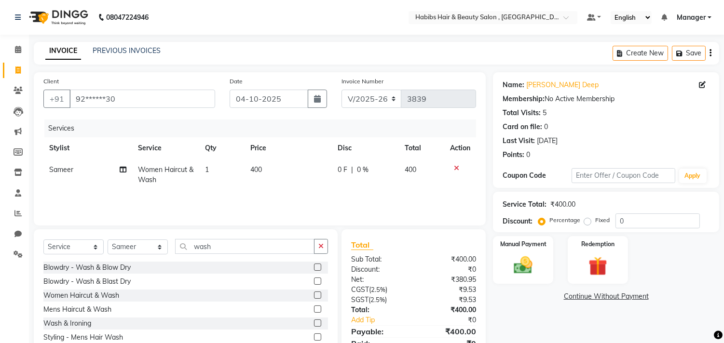
click at [276, 171] on td "400" at bounding box center [287, 175] width 87 height 32
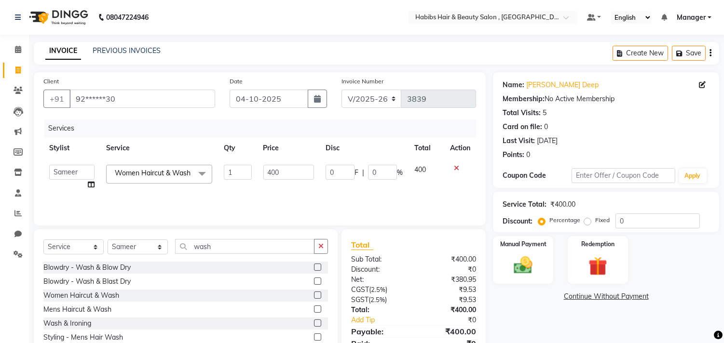
click at [276, 171] on input "400" at bounding box center [288, 172] width 51 height 15
click at [518, 266] on img at bounding box center [523, 266] width 32 height 23
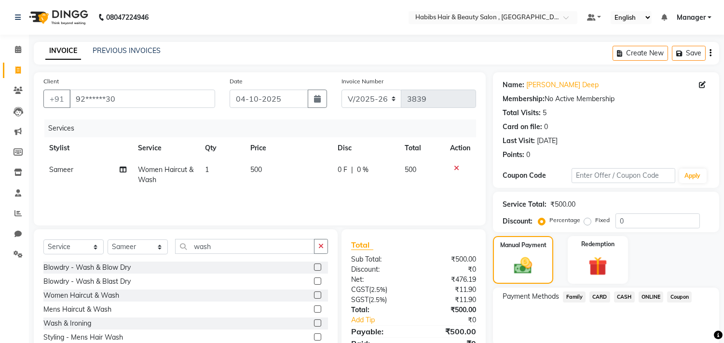
click at [647, 295] on span "ONLINE" at bounding box center [650, 297] width 25 height 11
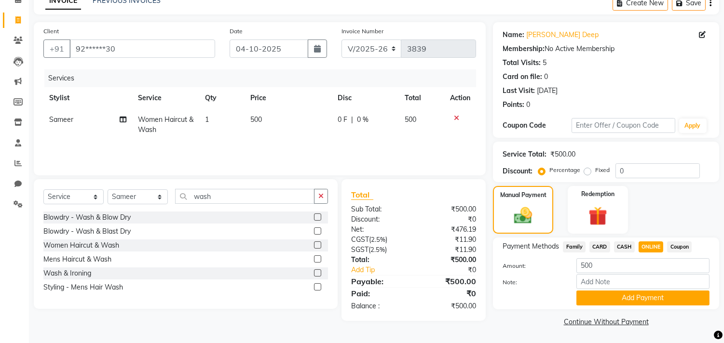
click at [647, 295] on button "Add Payment" at bounding box center [642, 298] width 133 height 15
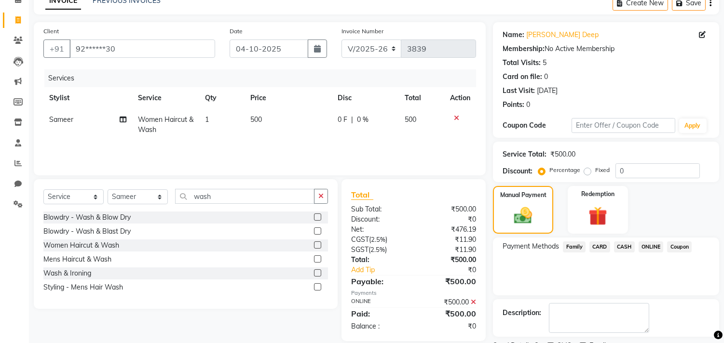
scroll to position [90, 0]
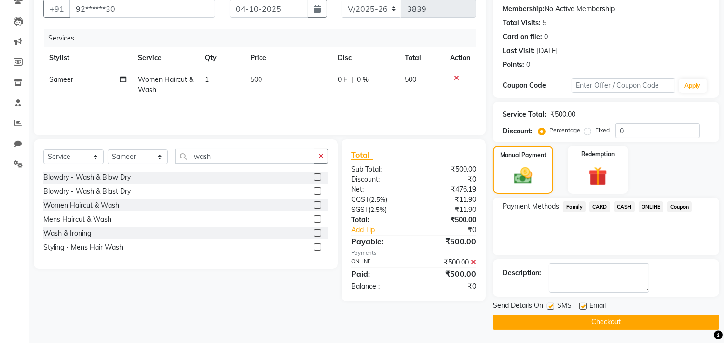
click at [638, 324] on button "Checkout" at bounding box center [606, 322] width 226 height 15
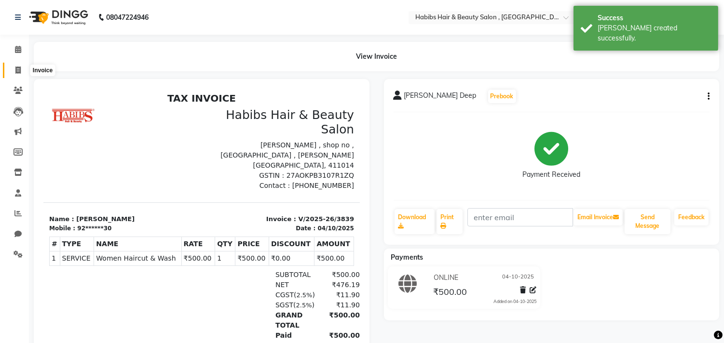
click at [12, 65] on span at bounding box center [18, 70] width 17 height 11
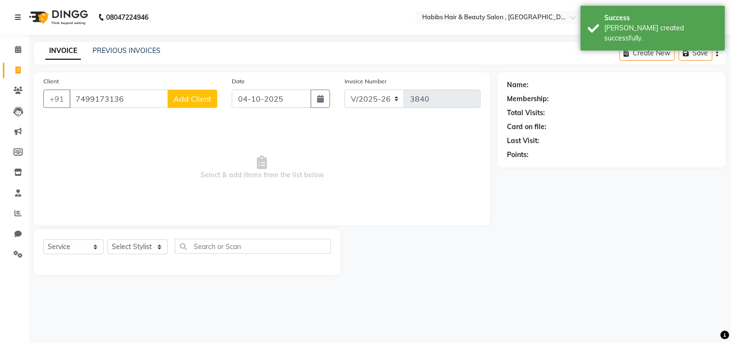
click at [186, 109] on div "Client [PHONE_NUMBER] Add Client" at bounding box center [130, 96] width 188 height 40
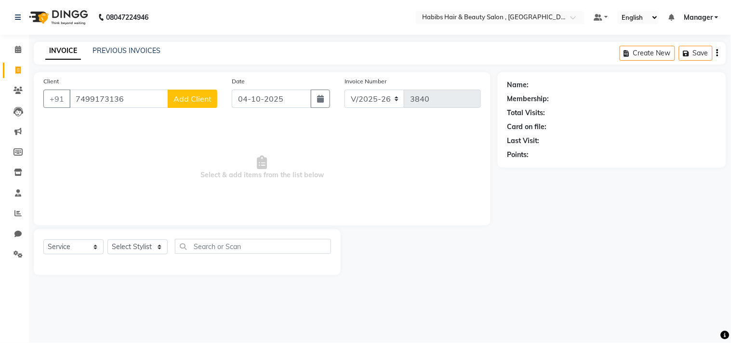
click at [192, 103] on span "Add Client" at bounding box center [193, 99] width 38 height 10
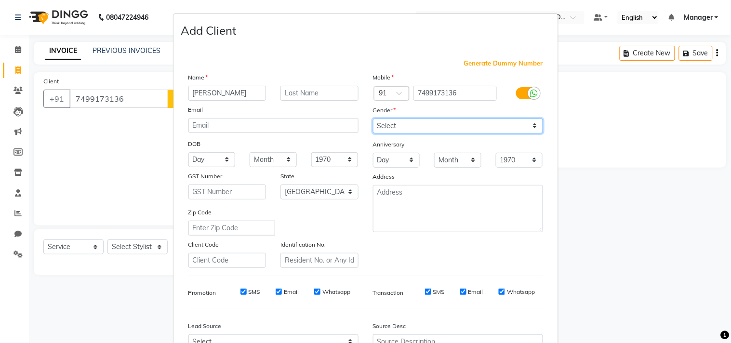
click at [448, 124] on select "Select [DEMOGRAPHIC_DATA] [DEMOGRAPHIC_DATA] Other Prefer Not To Say" at bounding box center [458, 126] width 170 height 15
click at [373, 119] on select "Select [DEMOGRAPHIC_DATA] [DEMOGRAPHIC_DATA] Other Prefer Not To Say" at bounding box center [458, 126] width 170 height 15
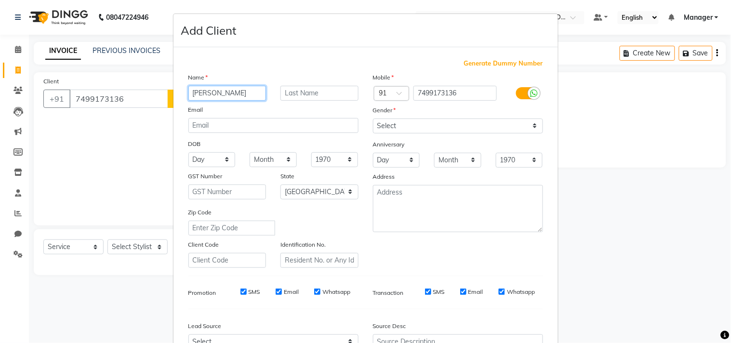
click at [249, 94] on input "[PERSON_NAME]" at bounding box center [227, 93] width 78 height 15
click at [456, 242] on div "Mobile Country Code × 91 7499173136 Gender Select [DEMOGRAPHIC_DATA] [DEMOGRAPH…" at bounding box center [458, 170] width 185 height 196
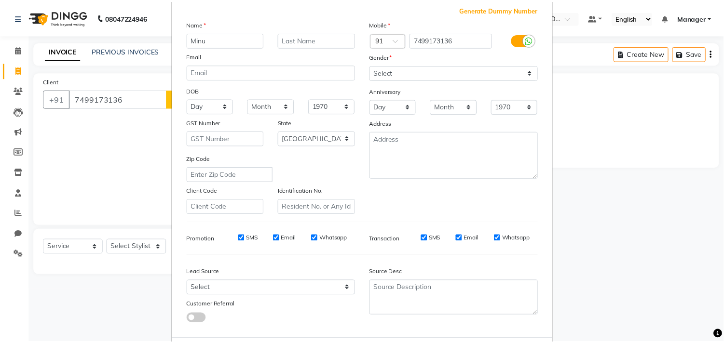
scroll to position [102, 0]
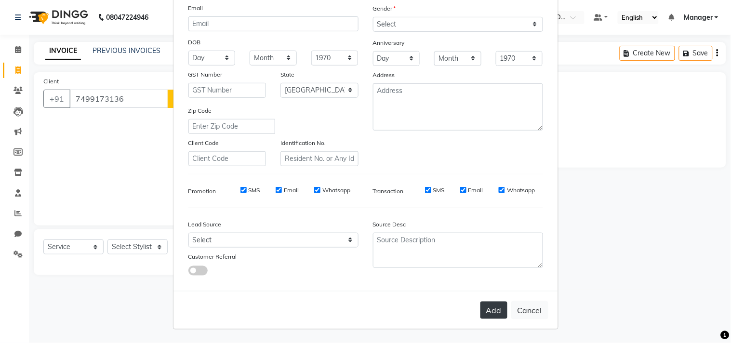
click at [490, 315] on button "Add" at bounding box center [494, 310] width 27 height 17
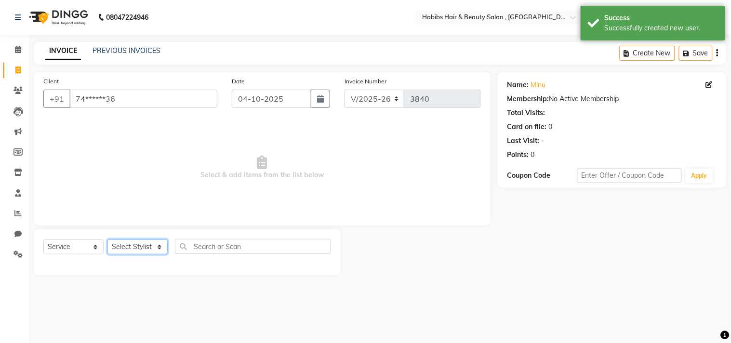
click at [153, 250] on select "Select Stylist [PERSON_NAME] Manager M M [PERSON_NAME] [PERSON_NAME] Reshma [PE…" at bounding box center [138, 247] width 60 height 15
click at [108, 240] on select "Select Stylist [PERSON_NAME] Manager M M [PERSON_NAME] [PERSON_NAME] Reshma [PE…" at bounding box center [138, 247] width 60 height 15
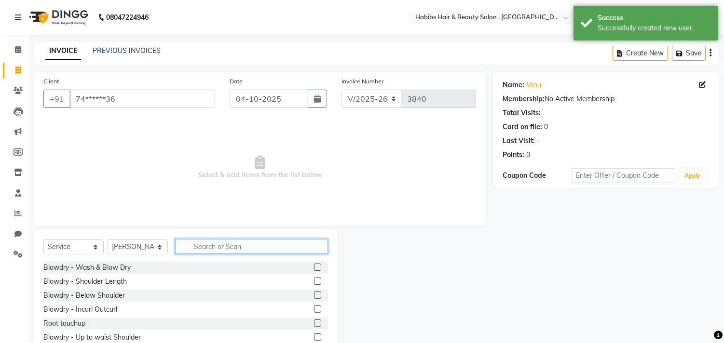
click at [232, 243] on input "text" at bounding box center [251, 246] width 153 height 15
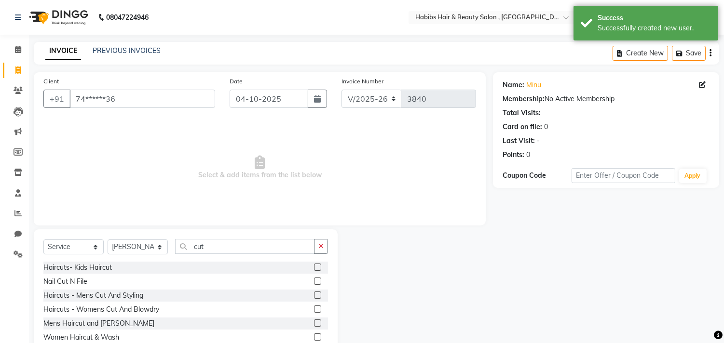
click at [314, 309] on label at bounding box center [317, 309] width 7 height 7
click at [314, 309] on input "checkbox" at bounding box center [317, 310] width 6 height 6
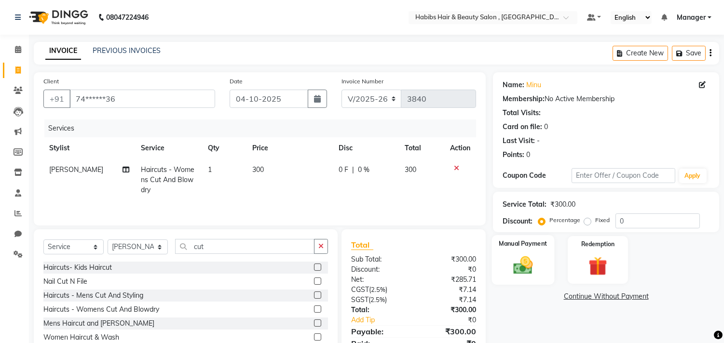
click at [520, 265] on img at bounding box center [523, 266] width 32 height 23
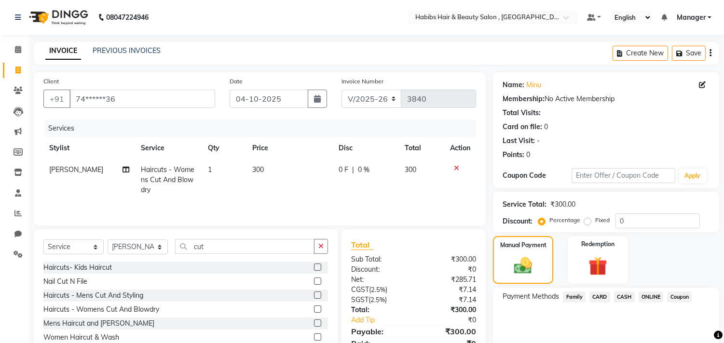
click at [649, 292] on span "ONLINE" at bounding box center [650, 297] width 25 height 11
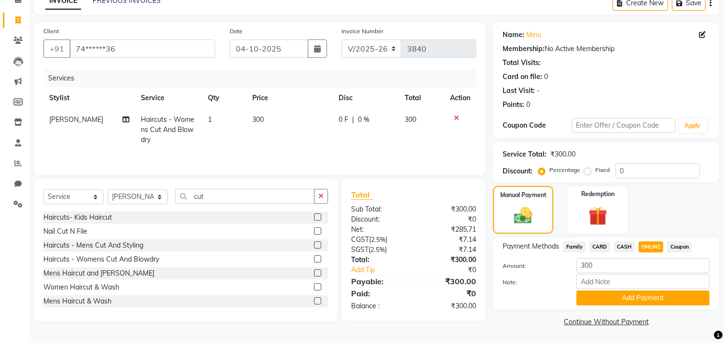
click at [649, 292] on button "Add Payment" at bounding box center [642, 298] width 133 height 15
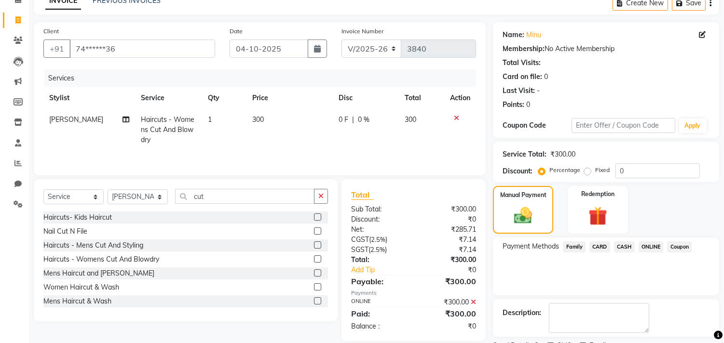
scroll to position [90, 0]
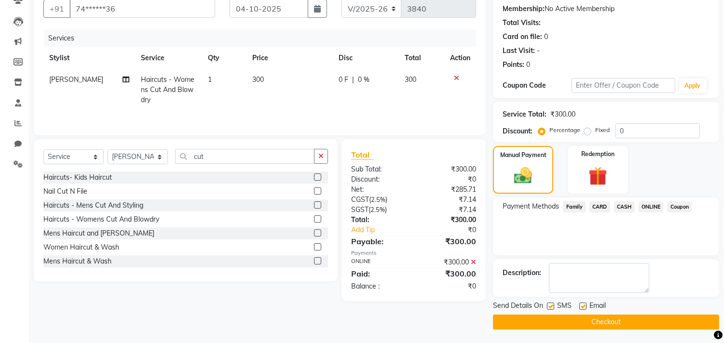
click at [638, 319] on button "Checkout" at bounding box center [606, 322] width 226 height 15
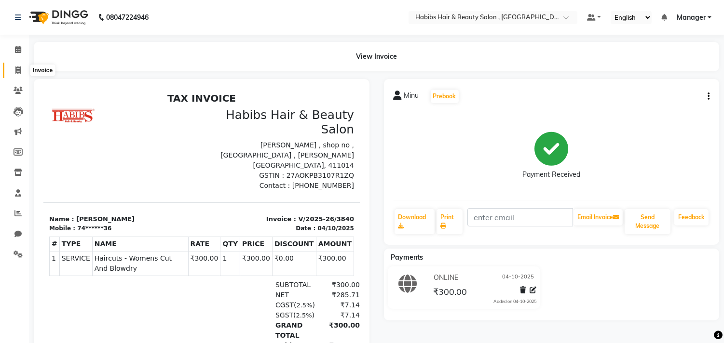
click at [15, 73] on icon at bounding box center [17, 70] width 5 height 7
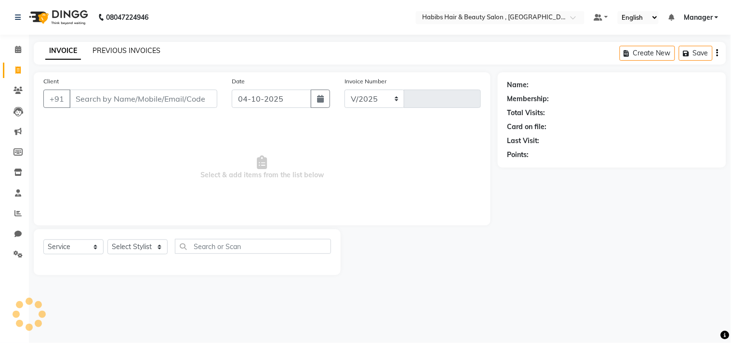
click at [123, 51] on link "PREVIOUS INVOICES" at bounding box center [127, 50] width 68 height 9
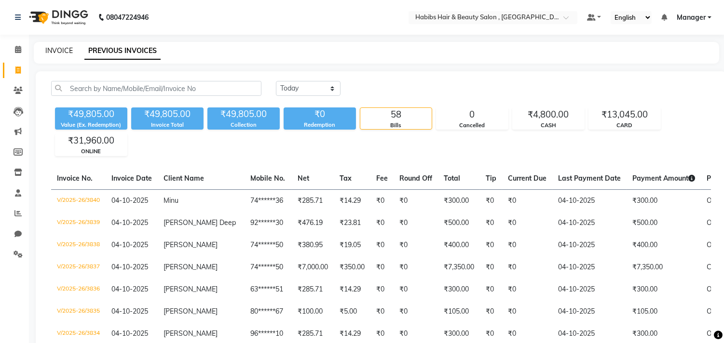
click at [68, 47] on link "INVOICE" at bounding box center [58, 50] width 27 height 9
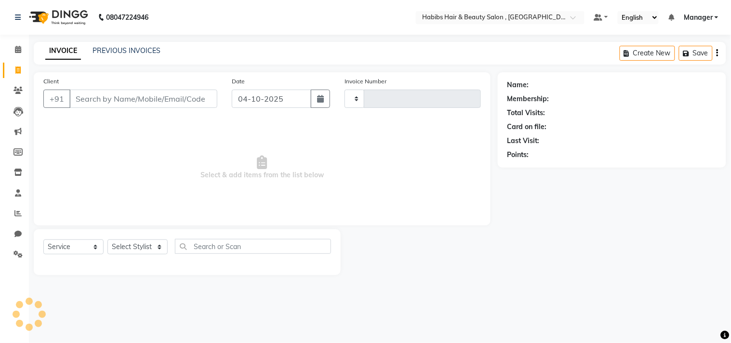
click at [125, 75] on div "Client +91 Date [DATE] Invoice Number Select & add items from the list below" at bounding box center [262, 148] width 457 height 153
click at [542, 143] on div "Last Visit:" at bounding box center [612, 141] width 209 height 10
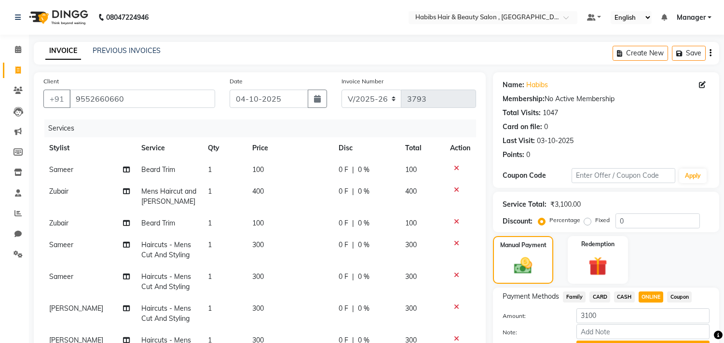
select select "4838"
select select "service"
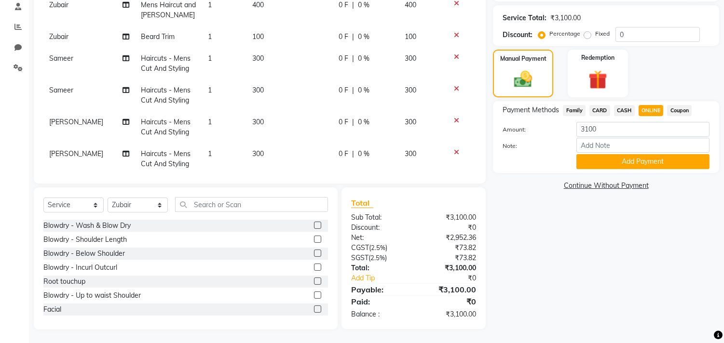
click at [167, 176] on div "Client [PHONE_NUMBER] Date [DATE] Invoice Number V/2025 V/[PHONE_NUMBER] Servic…" at bounding box center [260, 35] width 452 height 298
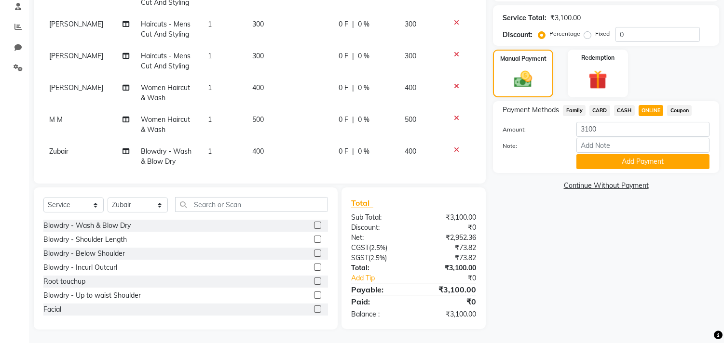
scroll to position [112, 0]
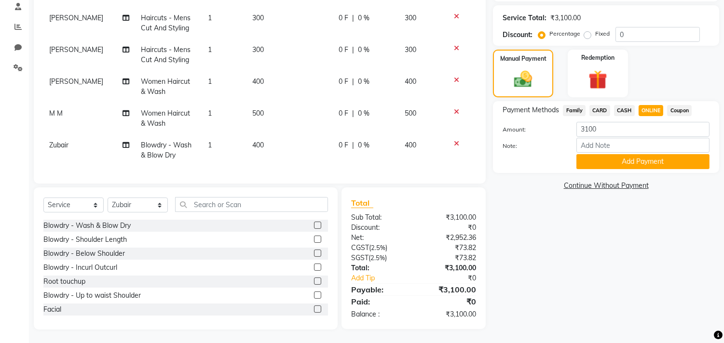
click at [655, 106] on span "ONLINE" at bounding box center [650, 110] width 25 height 11
click at [137, 206] on select "Select Stylist [PERSON_NAME] Manager M M [PERSON_NAME] [PERSON_NAME] Reshma [PE…" at bounding box center [138, 205] width 60 height 15
select select "29957"
click at [108, 198] on select "Select Stylist [PERSON_NAME] Manager M M [PERSON_NAME] [PERSON_NAME] Reshma [PE…" at bounding box center [138, 205] width 60 height 15
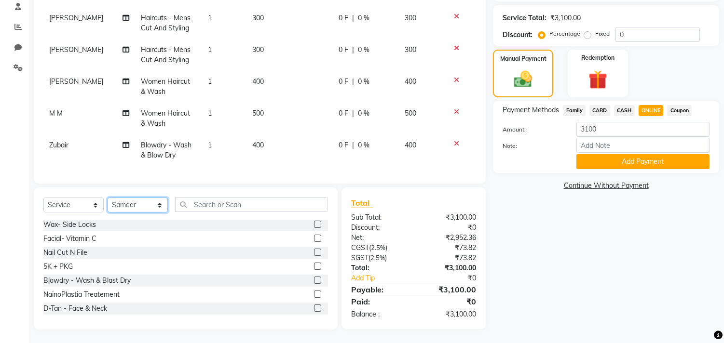
scroll to position [589, 0]
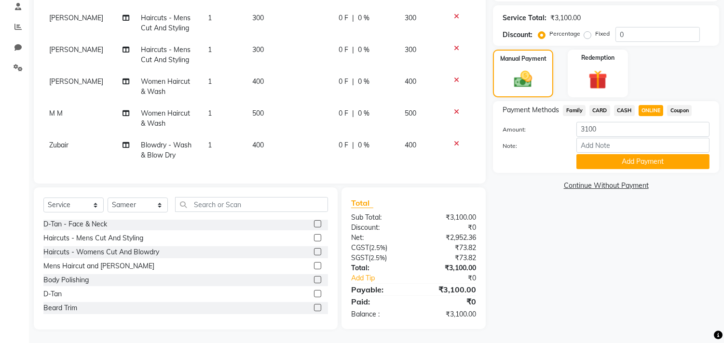
click at [314, 237] on label at bounding box center [317, 237] width 7 height 7
click at [314, 237] on input "checkbox" at bounding box center [317, 238] width 6 height 6
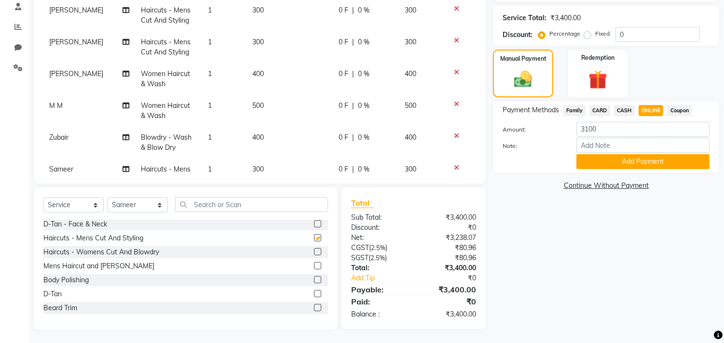
checkbox input "false"
click at [314, 263] on label at bounding box center [317, 265] width 7 height 7
click at [314, 263] on input "checkbox" at bounding box center [317, 266] width 6 height 6
checkbox input "false"
click at [283, 206] on input "text" at bounding box center [251, 204] width 153 height 15
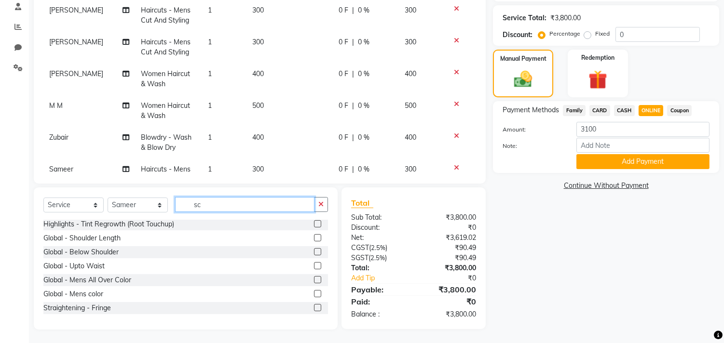
scroll to position [0, 0]
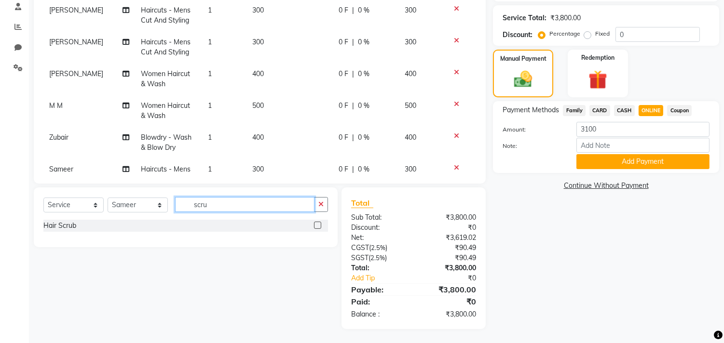
type input "scru"
click at [315, 223] on label at bounding box center [317, 225] width 7 height 7
click at [315, 223] on input "checkbox" at bounding box center [317, 226] width 6 height 6
checkbox input "false"
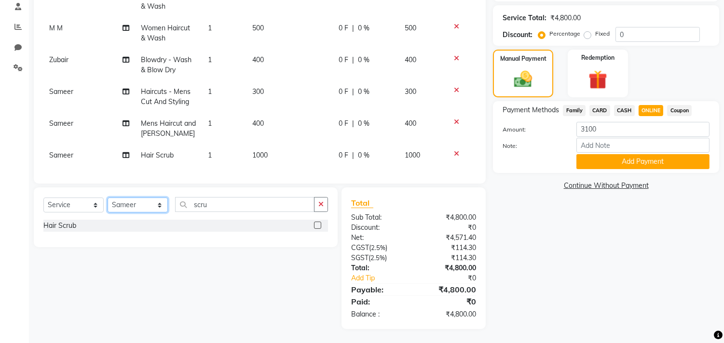
drag, startPoint x: 135, startPoint y: 210, endPoint x: 135, endPoint y: 202, distance: 8.7
click at [135, 210] on select "Select Stylist [PERSON_NAME] Manager M M [PERSON_NAME] [PERSON_NAME] Reshma [PE…" at bounding box center [138, 205] width 60 height 15
select select "36968"
click at [108, 198] on select "Select Stylist [PERSON_NAME] Manager M M [PERSON_NAME] [PERSON_NAME] Reshma [PE…" at bounding box center [138, 205] width 60 height 15
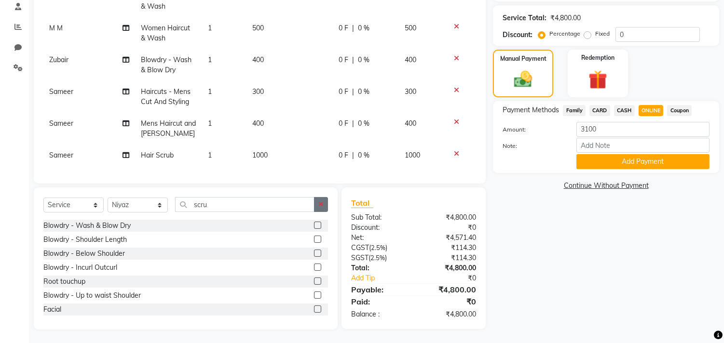
click at [321, 203] on icon "button" at bounding box center [320, 204] width 5 height 7
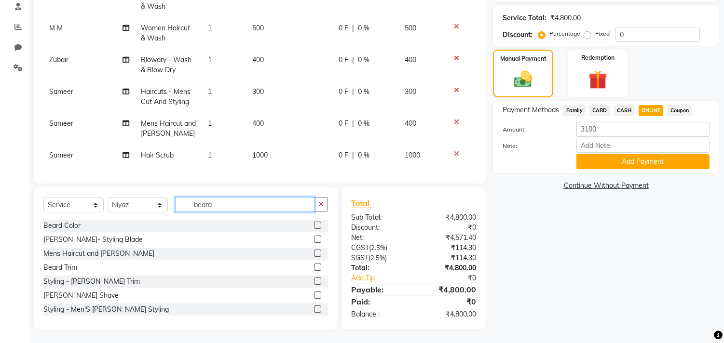
type input "beard"
click at [314, 252] on label at bounding box center [317, 253] width 7 height 7
click at [314, 252] on input "checkbox" at bounding box center [317, 254] width 6 height 6
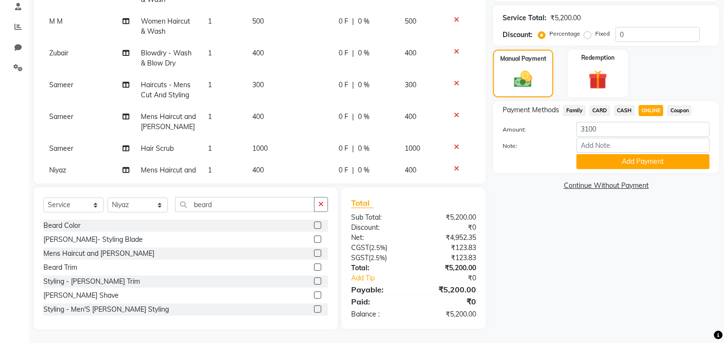
click at [314, 252] on label at bounding box center [317, 253] width 7 height 7
click at [314, 252] on input "checkbox" at bounding box center [317, 254] width 6 height 6
checkbox input "false"
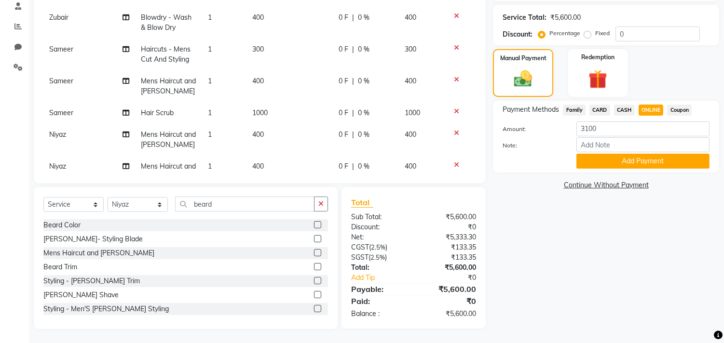
scroll to position [261, 0]
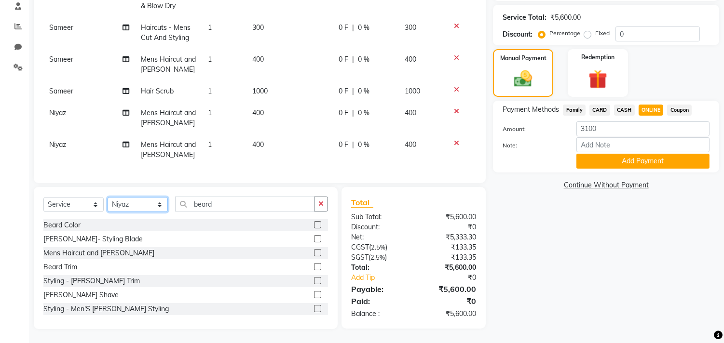
click at [136, 201] on select "Select Stylist [PERSON_NAME] Manager M M [PERSON_NAME] [PERSON_NAME] Reshma [PE…" at bounding box center [138, 204] width 60 height 15
select select "29954"
click at [108, 197] on select "Select Stylist [PERSON_NAME] Manager M M [PERSON_NAME] [PERSON_NAME] Reshma [PE…" at bounding box center [138, 204] width 60 height 15
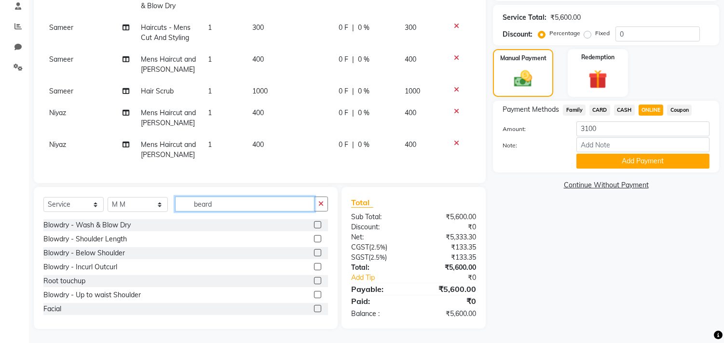
click at [251, 206] on input "beard" at bounding box center [244, 204] width 139 height 15
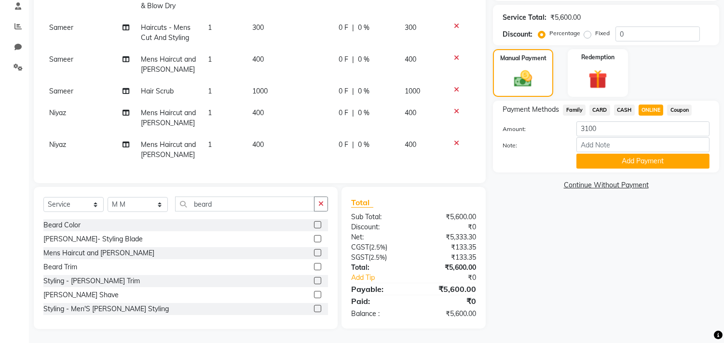
click at [314, 250] on label at bounding box center [317, 252] width 7 height 7
click at [314, 250] on input "checkbox" at bounding box center [317, 253] width 6 height 6
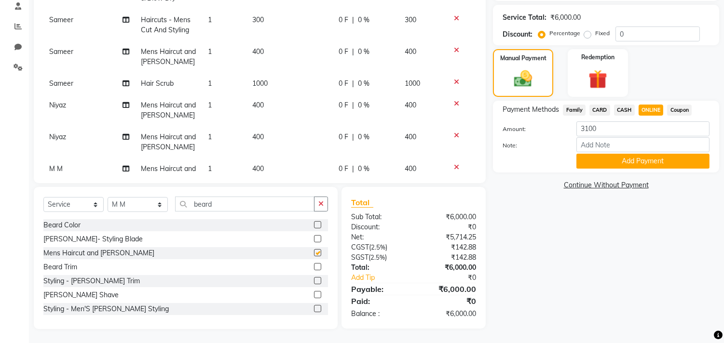
checkbox input "false"
